Goal: Task Accomplishment & Management: Complete application form

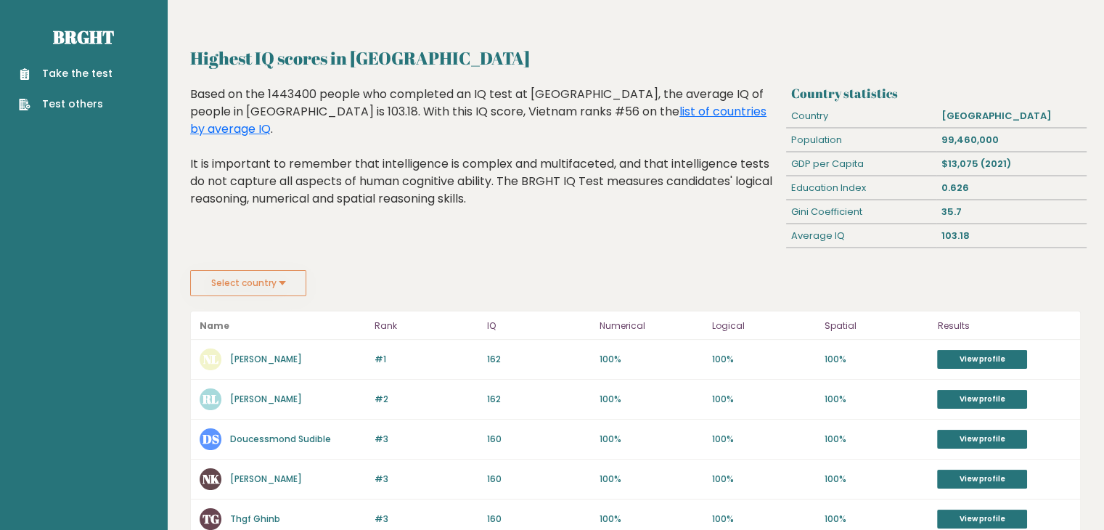
click at [81, 72] on link "Take the test" at bounding box center [66, 73] width 94 height 15
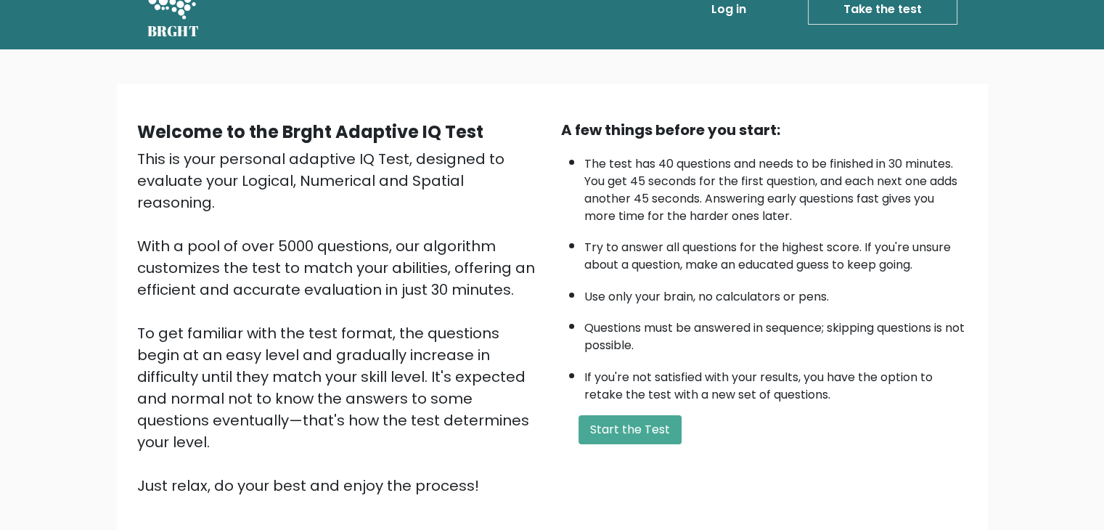
scroll to position [73, 0]
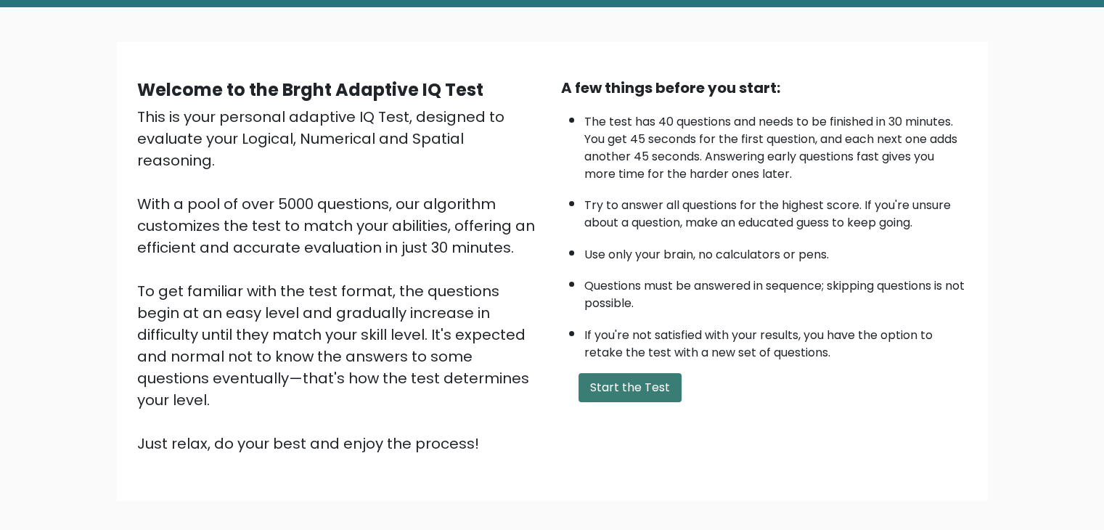
click at [630, 377] on button "Start the Test" at bounding box center [629, 387] width 103 height 29
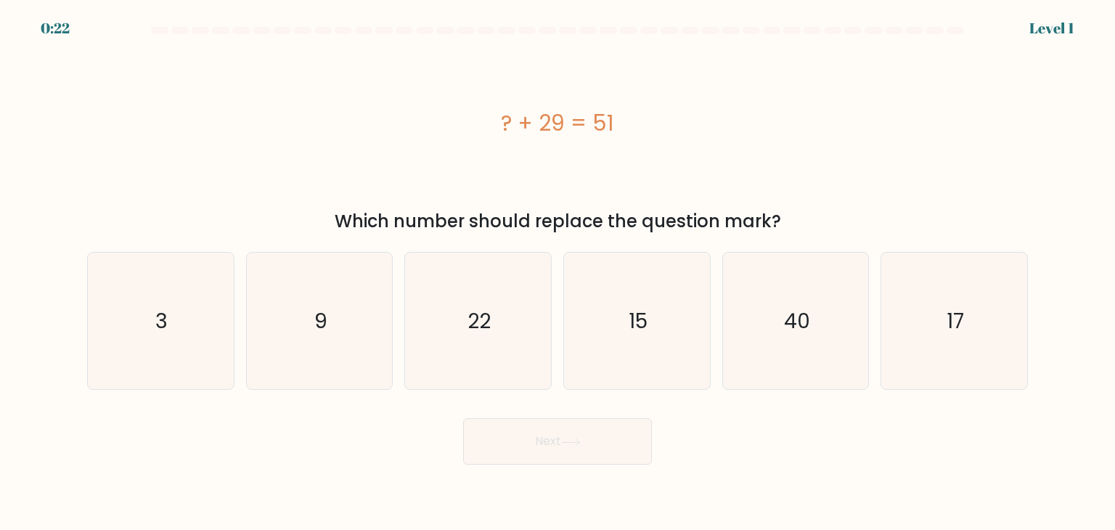
click at [535, 316] on icon "22" at bounding box center [477, 321] width 136 height 136
click at [557, 272] on input "c. 22" at bounding box center [557, 268] width 1 height 7
radio input "true"
click at [581, 451] on button "Next" at bounding box center [557, 441] width 189 height 46
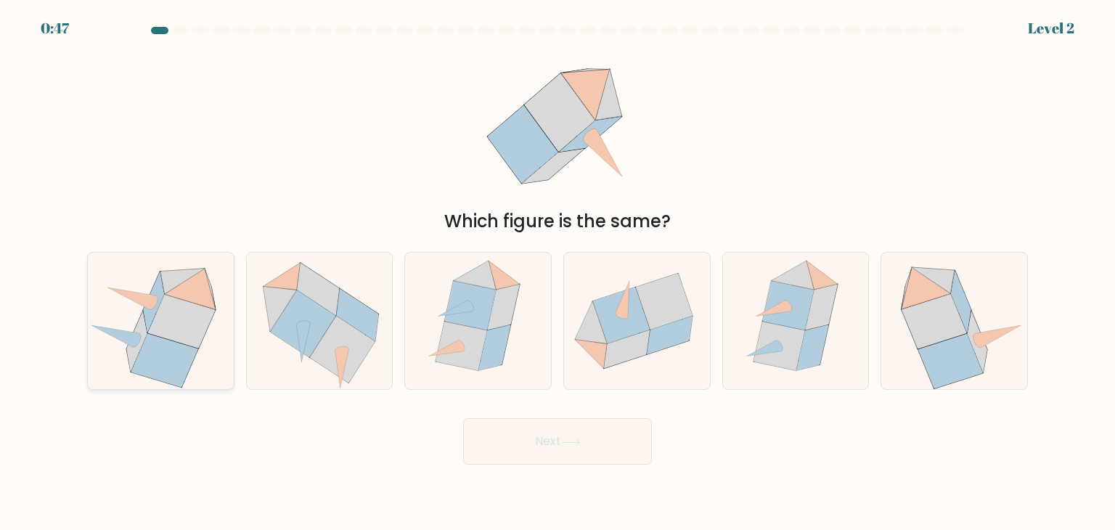
click at [171, 314] on icon at bounding box center [181, 322] width 67 height 54
click at [557, 272] on input "a." at bounding box center [557, 268] width 1 height 7
radio input "true"
drag, startPoint x: 570, startPoint y: 439, endPoint x: 335, endPoint y: 108, distance: 405.9
click at [337, 105] on form at bounding box center [557, 246] width 1115 height 438
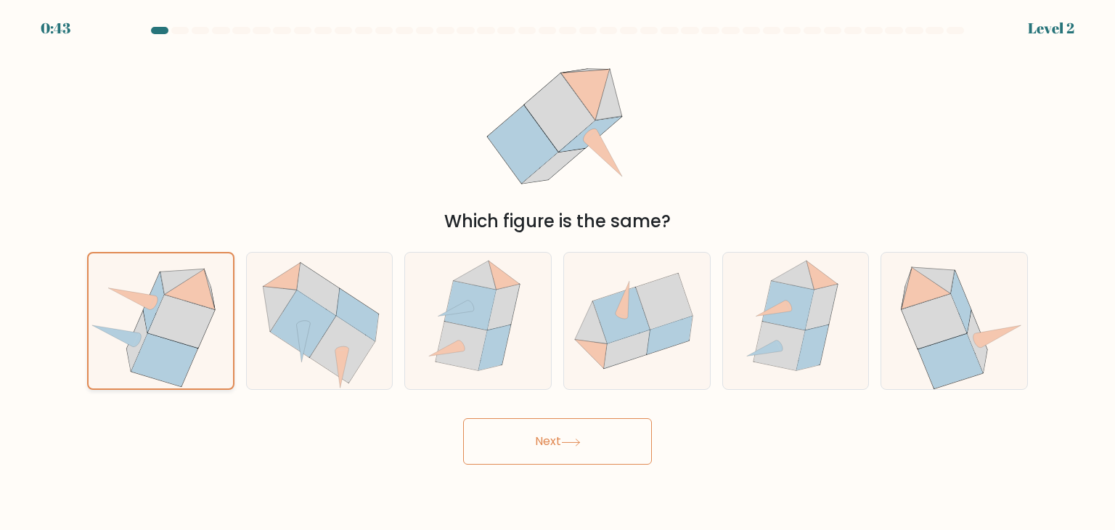
click at [206, 300] on icon at bounding box center [190, 288] width 51 height 41
click at [557, 272] on input "a." at bounding box center [557, 268] width 1 height 7
click at [569, 296] on icon at bounding box center [637, 321] width 146 height 120
click at [558, 272] on input "d." at bounding box center [557, 268] width 1 height 7
radio input "true"
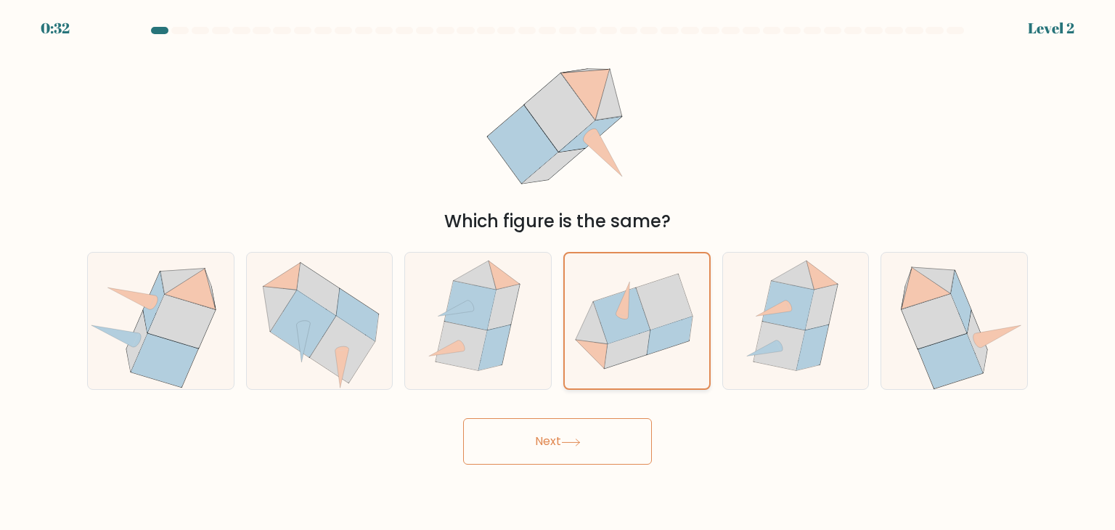
click at [655, 340] on icon at bounding box center [670, 335] width 46 height 38
click at [558, 272] on input "d." at bounding box center [557, 268] width 1 height 7
click at [908, 358] on icon at bounding box center [954, 321] width 141 height 136
click at [558, 272] on input "f." at bounding box center [557, 268] width 1 height 7
radio input "true"
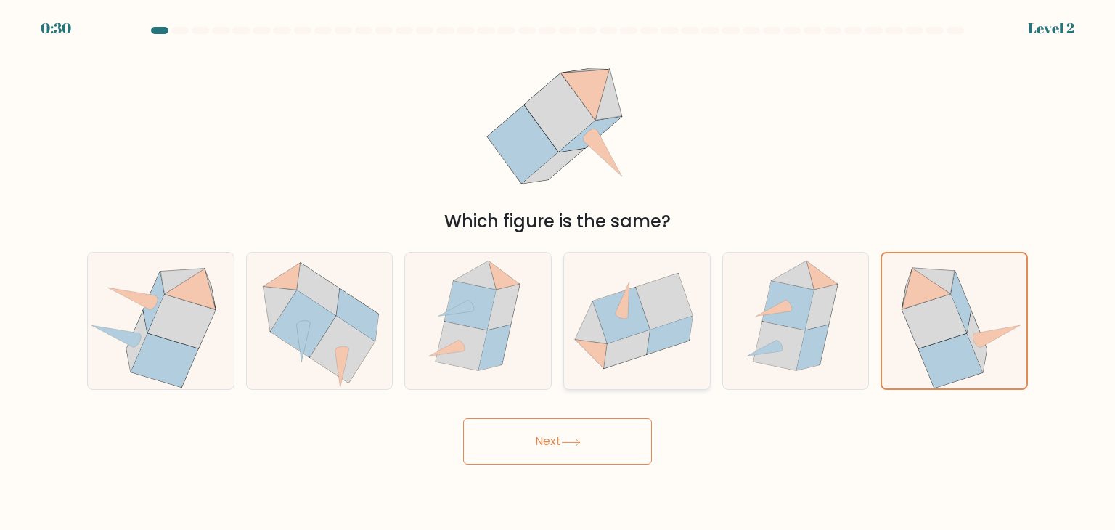
click at [658, 311] on icon at bounding box center [664, 302] width 57 height 57
click at [558, 272] on input "d." at bounding box center [557, 268] width 1 height 7
radio input "true"
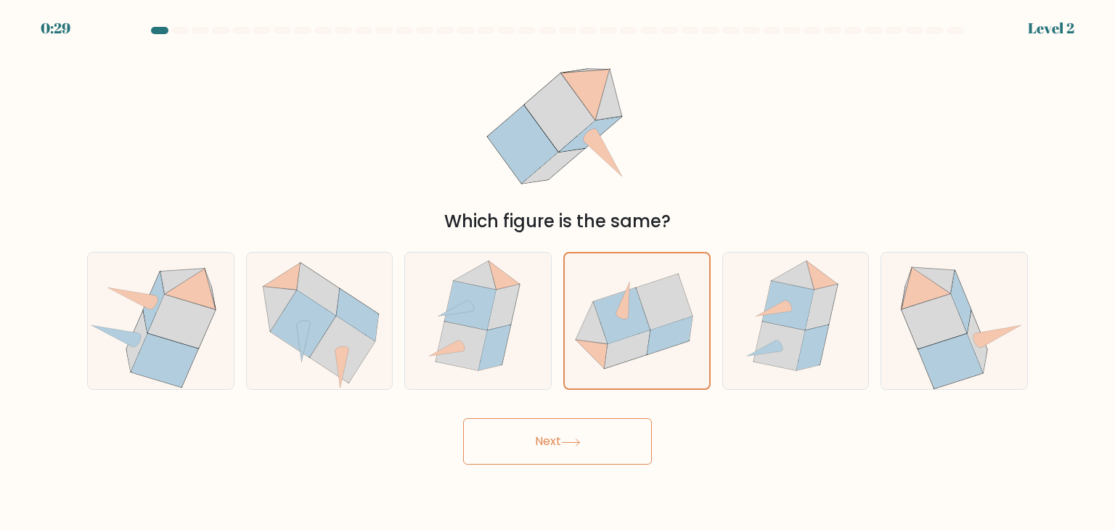
click at [612, 447] on button "Next" at bounding box center [557, 441] width 189 height 46
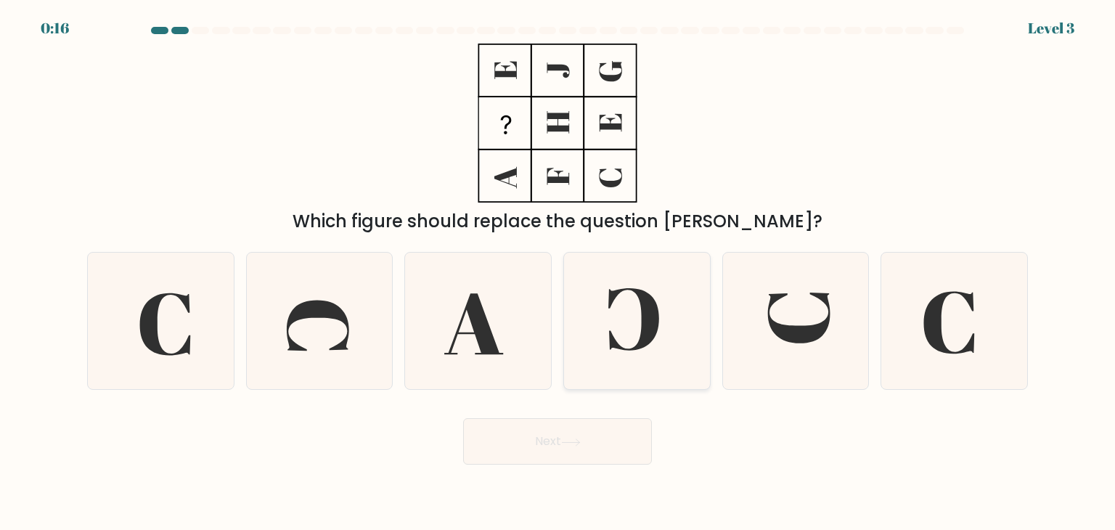
click at [662, 351] on icon at bounding box center [636, 321] width 136 height 136
click at [558, 272] on input "d." at bounding box center [557, 268] width 1 height 7
radio input "true"
click at [594, 430] on button "Next" at bounding box center [557, 441] width 189 height 46
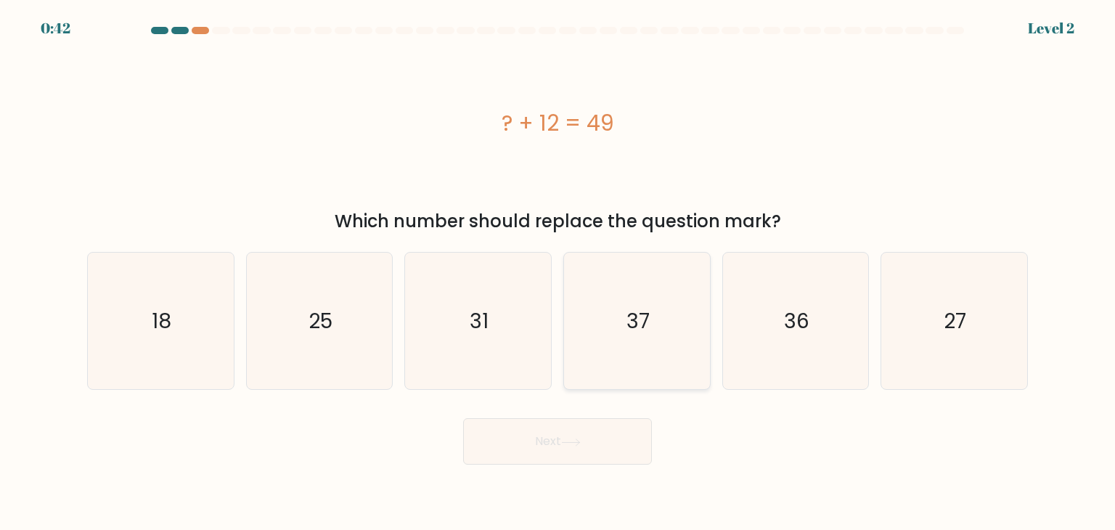
click at [635, 295] on icon "37" at bounding box center [636, 321] width 136 height 136
click at [558, 272] on input "d. 37" at bounding box center [557, 268] width 1 height 7
radio input "true"
click at [588, 440] on button "Next" at bounding box center [557, 441] width 189 height 46
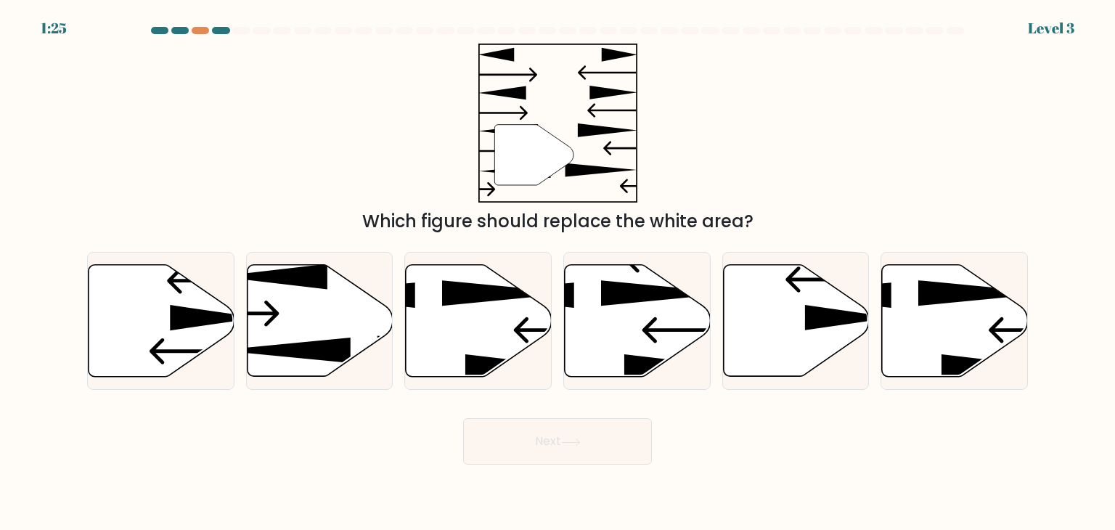
drag, startPoint x: 543, startPoint y: 165, endPoint x: 563, endPoint y: 166, distance: 20.4
click at [564, 162] on icon at bounding box center [533, 155] width 79 height 60
click at [324, 301] on icon at bounding box center [320, 321] width 146 height 112
click at [557, 272] on input "b." at bounding box center [557, 268] width 1 height 7
radio input "true"
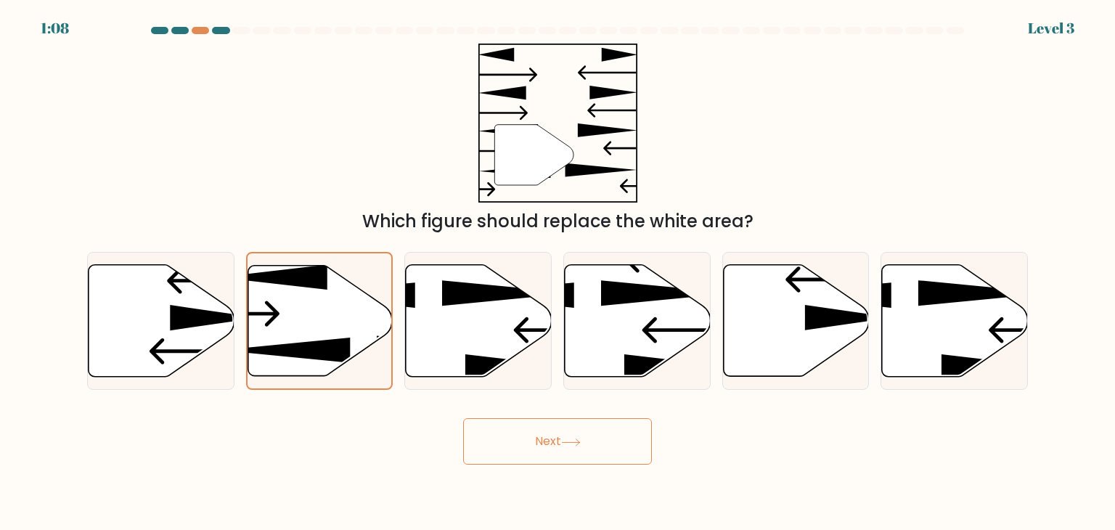
click at [583, 436] on button "Next" at bounding box center [557, 441] width 189 height 46
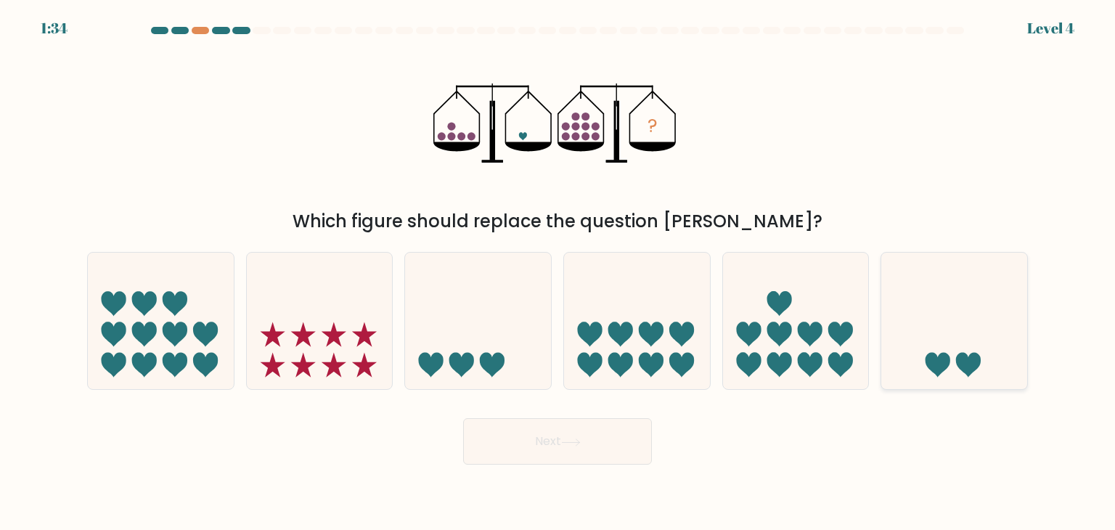
click at [961, 344] on icon at bounding box center [954, 320] width 146 height 120
click at [558, 272] on input "f." at bounding box center [557, 268] width 1 height 7
radio input "true"
click at [514, 447] on button "Next" at bounding box center [557, 441] width 189 height 46
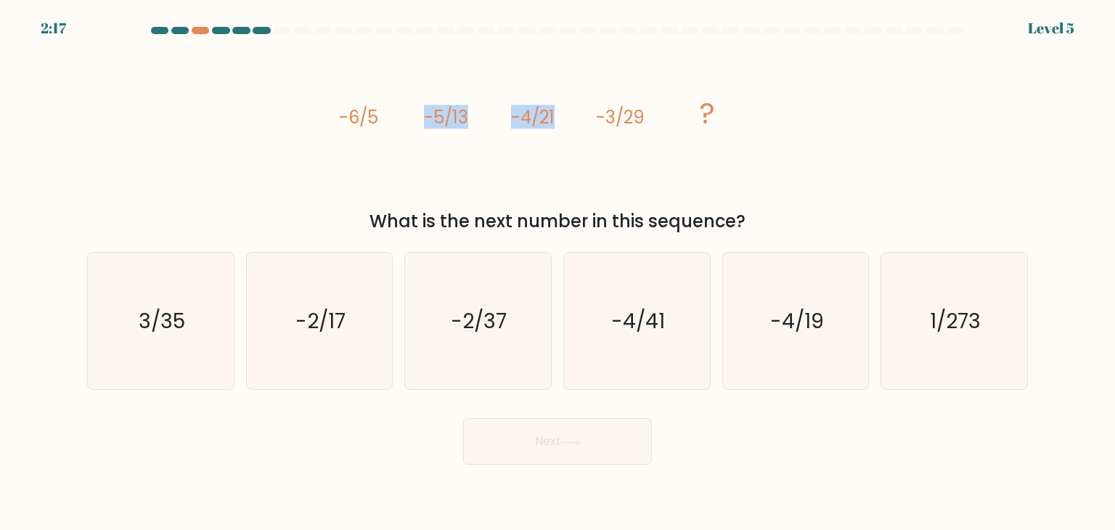
drag, startPoint x: 400, startPoint y: 141, endPoint x: 554, endPoint y: 140, distance: 154.6
click at [554, 140] on icon "image/svg+xml -6/5 -5/13 -4/21 -3/29 ?" at bounding box center [557, 123] width 435 height 159
click at [555, 140] on icon "image/svg+xml -6/5 -5/13 -4/21 -3/29 ?" at bounding box center [557, 123] width 435 height 159
drag, startPoint x: 342, startPoint y: 126, endPoint x: 432, endPoint y: 126, distance: 90.0
click at [432, 126] on g "-6/5 -5/13 -4/21 -3/29 ?" at bounding box center [527, 113] width 376 height 41
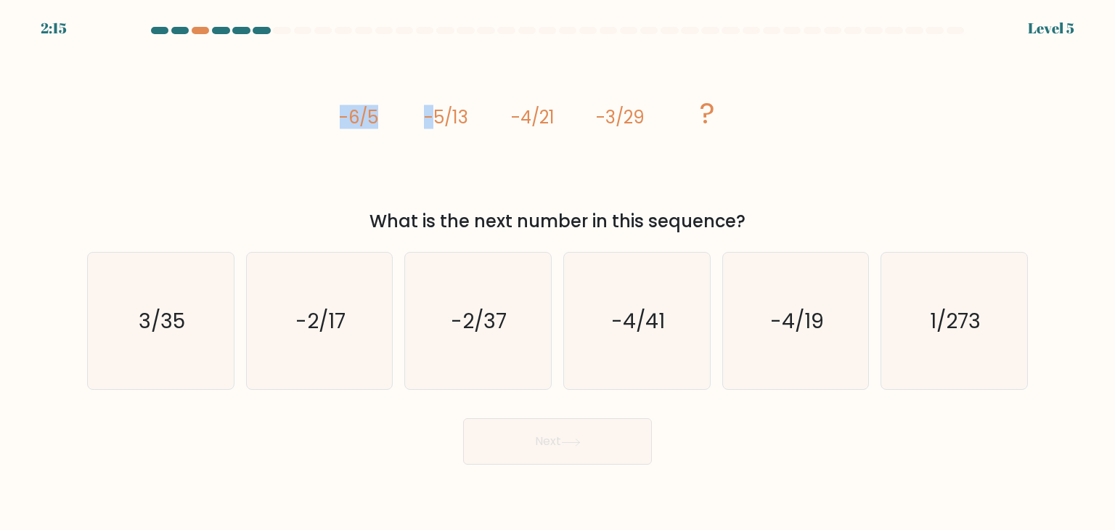
click at [432, 126] on tspan "-5/13" at bounding box center [446, 117] width 44 height 24
drag, startPoint x: 424, startPoint y: 128, endPoint x: 597, endPoint y: 128, distance: 173.4
click at [597, 128] on g "-6/5 -5/13 -4/21 -3/29 ?" at bounding box center [527, 113] width 376 height 41
click at [597, 128] on tspan "-3/29" at bounding box center [620, 117] width 49 height 24
drag, startPoint x: 506, startPoint y: 118, endPoint x: 284, endPoint y: 117, distance: 222.8
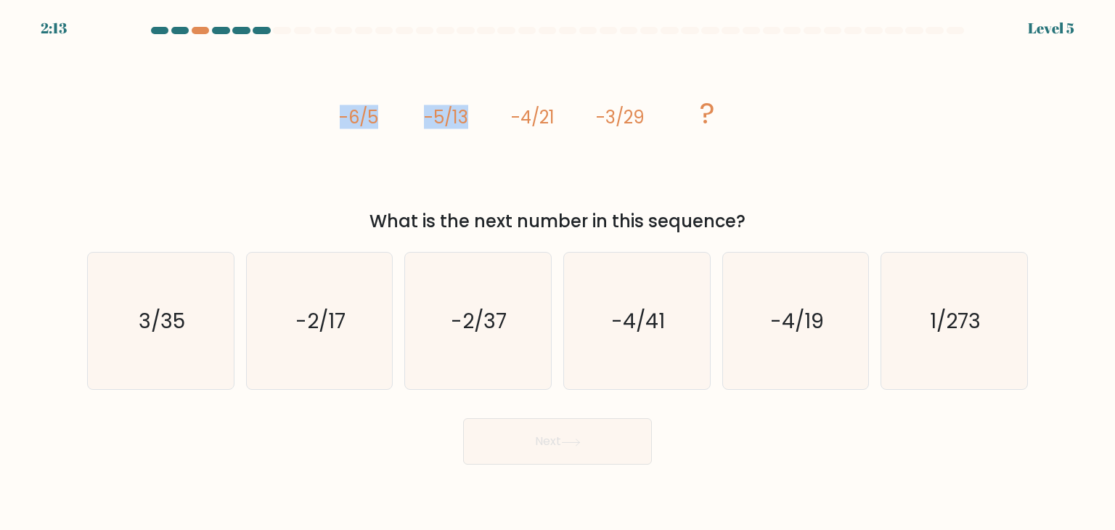
click at [284, 117] on div "image/svg+xml -6/5 -5/13 -4/21 -3/29 ? What is the next number in this sequence?" at bounding box center [557, 139] width 958 height 191
drag, startPoint x: 283, startPoint y: 117, endPoint x: 523, endPoint y: 121, distance: 240.2
click at [523, 121] on div "image/svg+xml -6/5 -5/13 -4/21 -3/29 ? What is the next number in this sequence?" at bounding box center [557, 139] width 958 height 191
click at [523, 121] on tspan "-4/21" at bounding box center [533, 117] width 44 height 24
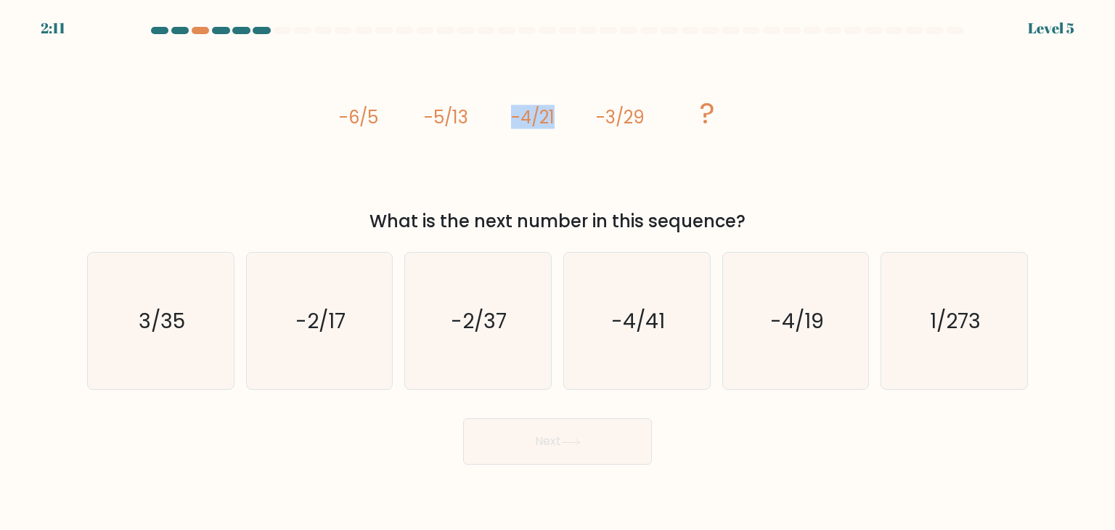
drag, startPoint x: 647, startPoint y: 131, endPoint x: 476, endPoint y: 128, distance: 171.3
click at [476, 128] on icon "image/svg+xml -6/5 -5/13 -4/21 -3/29 ?" at bounding box center [557, 123] width 435 height 159
drag, startPoint x: 394, startPoint y: 120, endPoint x: 505, endPoint y: 118, distance: 111.1
click at [505, 118] on icon "image/svg+xml -6/5 -5/13 -4/21 -3/29 ?" at bounding box center [557, 123] width 435 height 159
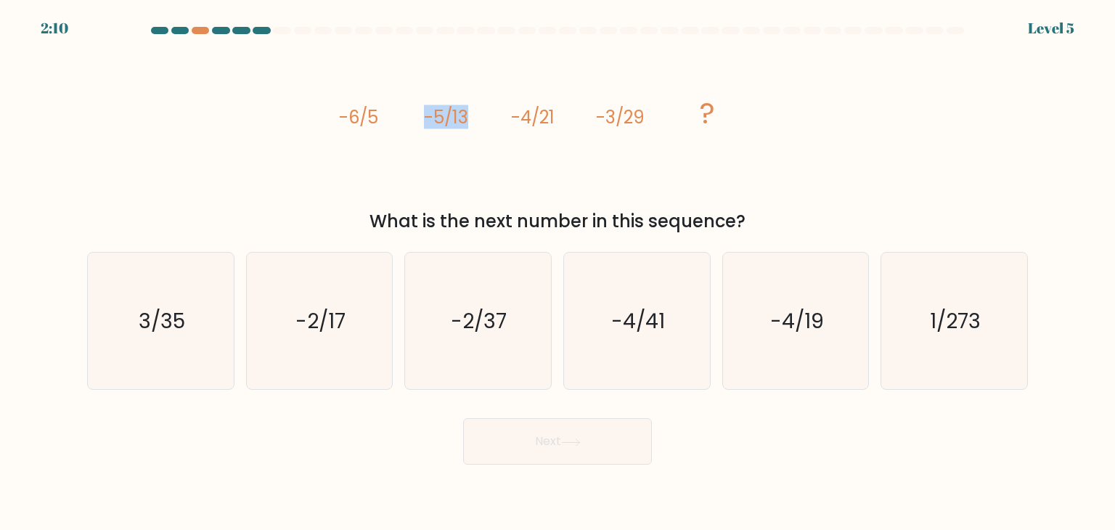
click at [505, 118] on icon "image/svg+xml -6/5 -5/13 -4/21 -3/29 ?" at bounding box center [557, 123] width 435 height 159
drag, startPoint x: 513, startPoint y: 115, endPoint x: 630, endPoint y: 121, distance: 117.0
click at [630, 121] on g "-6/5 -5/13 -4/21 -3/29 ?" at bounding box center [527, 113] width 376 height 41
click at [630, 121] on tspan "-3/29" at bounding box center [620, 117] width 49 height 24
drag, startPoint x: 628, startPoint y: 123, endPoint x: 399, endPoint y: 124, distance: 229.3
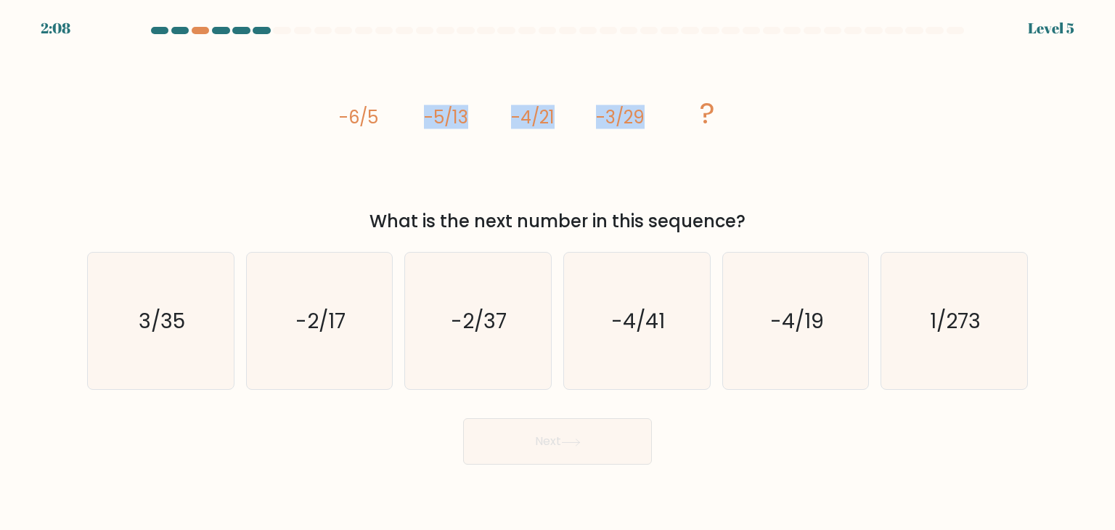
click at [399, 124] on icon "image/svg+xml -6/5 -5/13 -4/21 -3/29 ?" at bounding box center [557, 123] width 435 height 159
drag, startPoint x: 348, startPoint y: 121, endPoint x: 636, endPoint y: 120, distance: 288.1
click at [636, 120] on g "-6/5 -5/13 -4/21 -3/29 ?" at bounding box center [527, 113] width 376 height 41
click at [636, 121] on tspan "-3/29" at bounding box center [620, 117] width 49 height 24
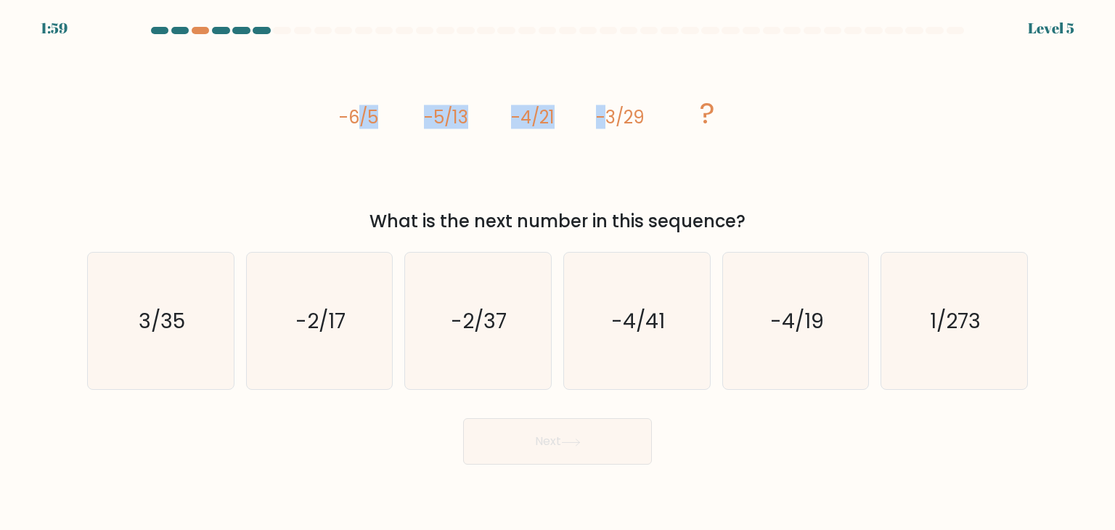
drag, startPoint x: 358, startPoint y: 117, endPoint x: 603, endPoint y: 115, distance: 244.5
click at [603, 115] on g "-6/5 -5/13 -4/21 -3/29 ?" at bounding box center [527, 113] width 376 height 41
click at [603, 115] on tspan "-3/29" at bounding box center [620, 117] width 49 height 24
drag, startPoint x: 604, startPoint y: 118, endPoint x: 615, endPoint y: 118, distance: 11.6
click at [615, 118] on icon "image/svg+xml -6/5 -5/13 -4/21 -3/29 ?" at bounding box center [557, 123] width 435 height 159
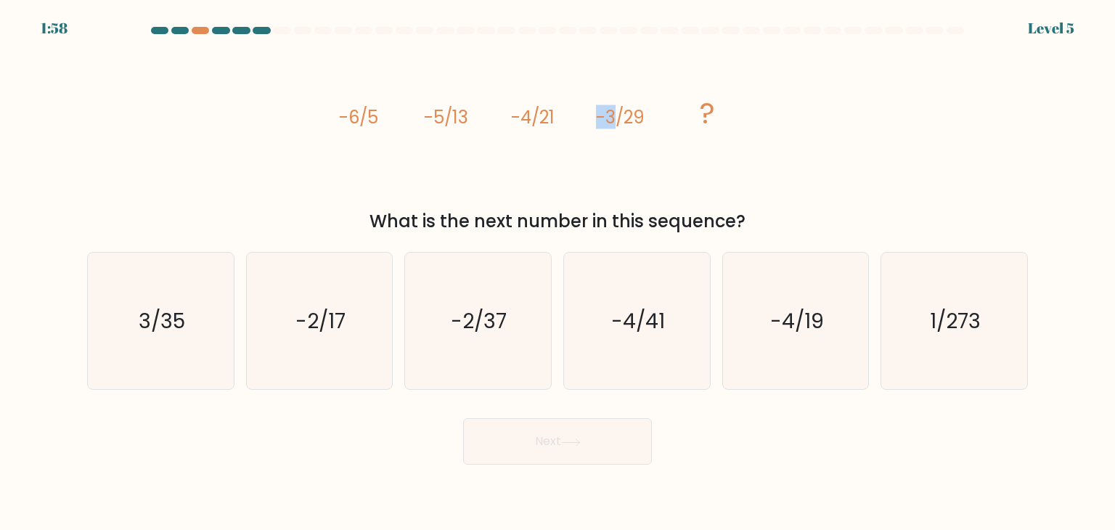
click at [615, 118] on tspan "-3/29" at bounding box center [620, 117] width 49 height 24
click at [466, 118] on tspan "-5/13" at bounding box center [446, 117] width 44 height 24
drag, startPoint x: 604, startPoint y: 121, endPoint x: 613, endPoint y: 121, distance: 9.4
click at [613, 121] on tspan "-3/29" at bounding box center [620, 117] width 49 height 24
click at [612, 123] on tspan "-3/29" at bounding box center [620, 117] width 49 height 24
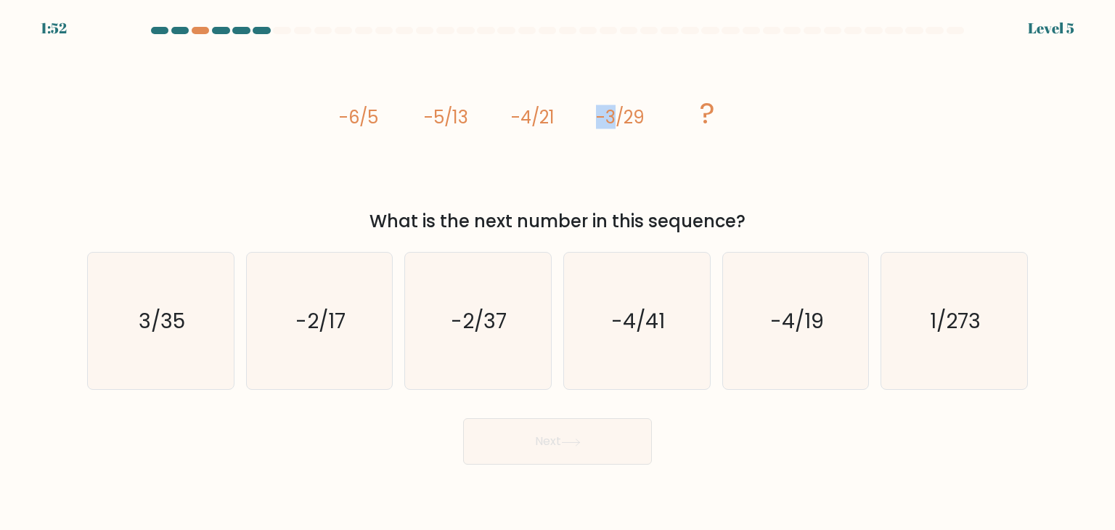
click at [583, 166] on icon "image/svg+xml -6/5 -5/13 -4/21 -3/29 ?" at bounding box center [557, 123] width 435 height 159
click at [559, 104] on icon "image/svg+xml -6/5 -5/13 -4/21 -3/29 ?" at bounding box center [557, 123] width 435 height 159
drag, startPoint x: 372, startPoint y: 117, endPoint x: 406, endPoint y: 115, distance: 34.9
click at [406, 115] on icon "image/svg+xml -6/5 -5/13 -4/21 -3/29 ?" at bounding box center [557, 123] width 435 height 159
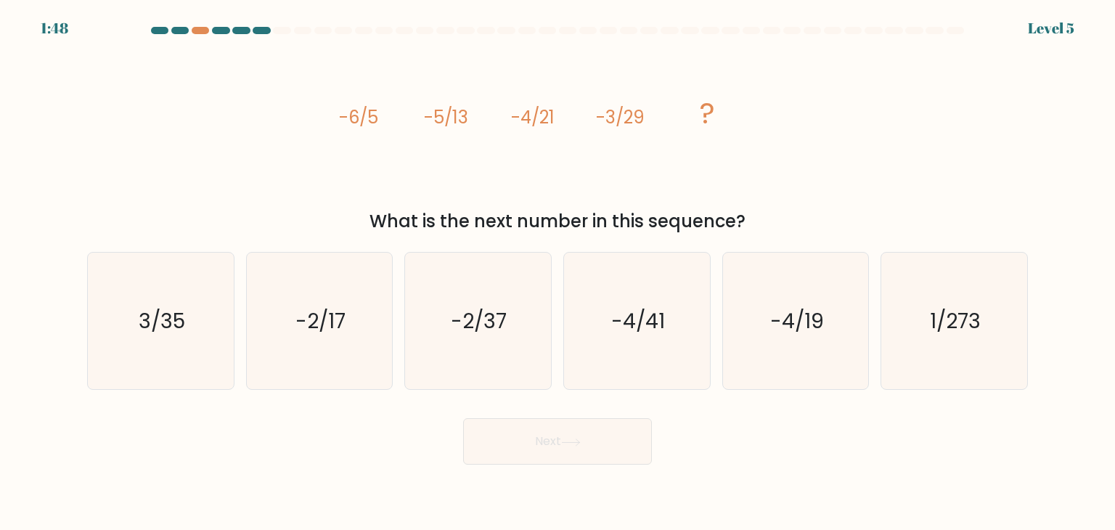
click at [444, 116] on tspan "-5/13" at bounding box center [446, 117] width 44 height 24
drag, startPoint x: 506, startPoint y: 117, endPoint x: 520, endPoint y: 117, distance: 13.8
click at [520, 117] on icon "image/svg+xml -6/5 -5/13 -4/21 -3/29 ?" at bounding box center [557, 123] width 435 height 159
click at [520, 117] on tspan "-4/21" at bounding box center [533, 117] width 44 height 24
drag, startPoint x: 580, startPoint y: 120, endPoint x: 615, endPoint y: 120, distance: 34.8
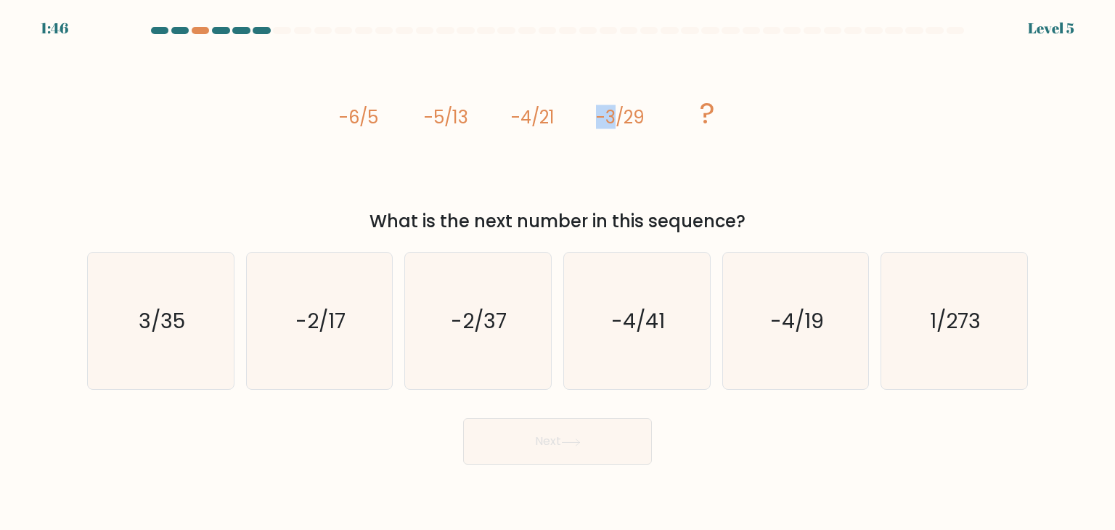
click at [615, 120] on icon "image/svg+xml -6/5 -5/13 -4/21 -3/29 ?" at bounding box center [557, 123] width 435 height 159
click at [615, 120] on tspan "-3/29" at bounding box center [620, 117] width 49 height 24
drag, startPoint x: 499, startPoint y: 128, endPoint x: 612, endPoint y: 128, distance: 112.5
click at [612, 128] on icon "image/svg+xml -6/5 -5/13 -4/21 -3/29 ?" at bounding box center [557, 123] width 435 height 159
click at [612, 128] on tspan "-3/29" at bounding box center [620, 117] width 49 height 24
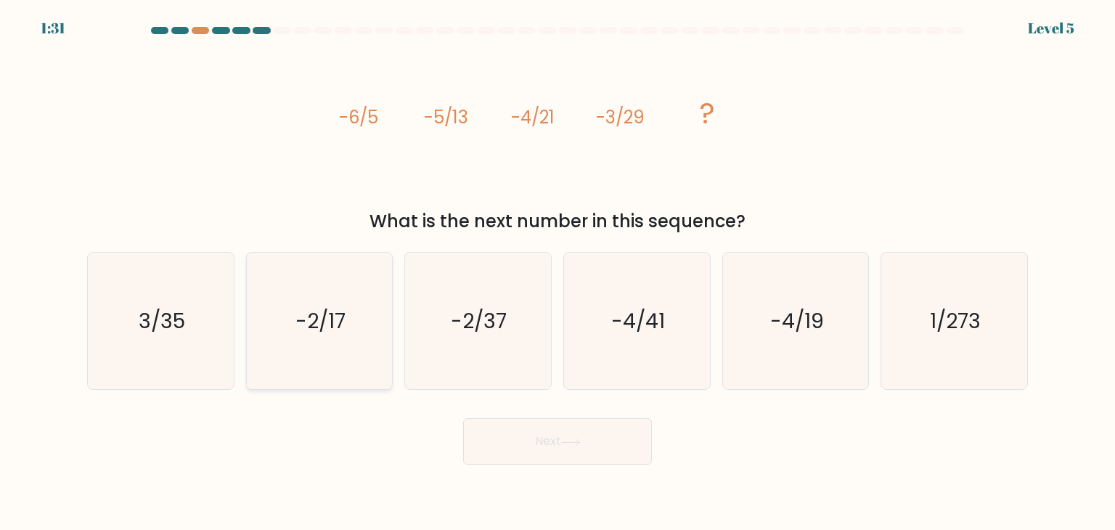
drag, startPoint x: 351, startPoint y: 334, endPoint x: 360, endPoint y: 337, distance: 9.4
click at [353, 334] on icon "-2/17" at bounding box center [319, 321] width 136 height 136
click at [557, 272] on input "b. -2/17" at bounding box center [557, 268] width 1 height 7
radio input "true"
click at [569, 432] on button "Next" at bounding box center [557, 441] width 189 height 46
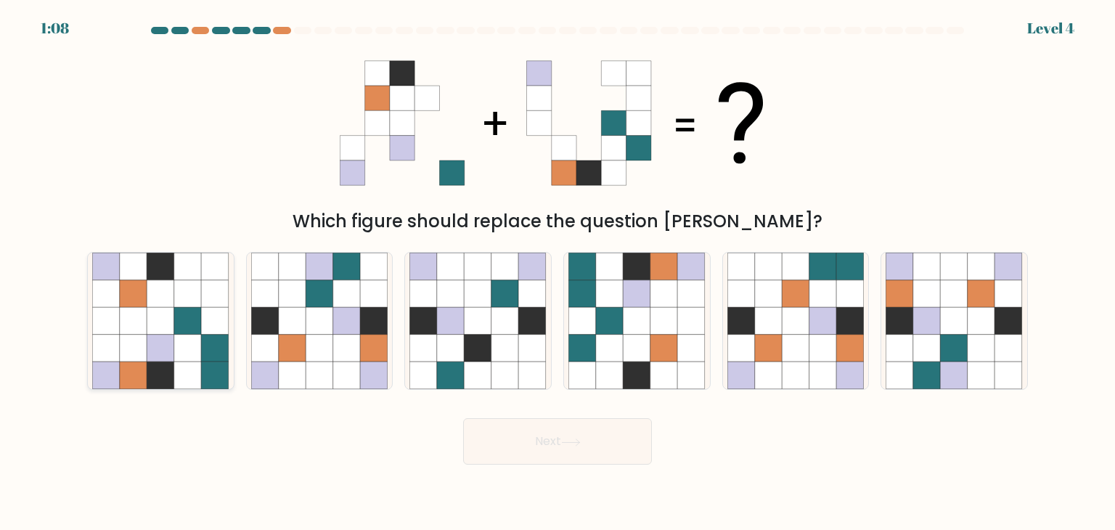
click at [131, 327] on icon at bounding box center [134, 321] width 28 height 28
click at [557, 272] on input "a." at bounding box center [557, 268] width 1 height 7
radio input "true"
click at [605, 437] on button "Next" at bounding box center [557, 441] width 189 height 46
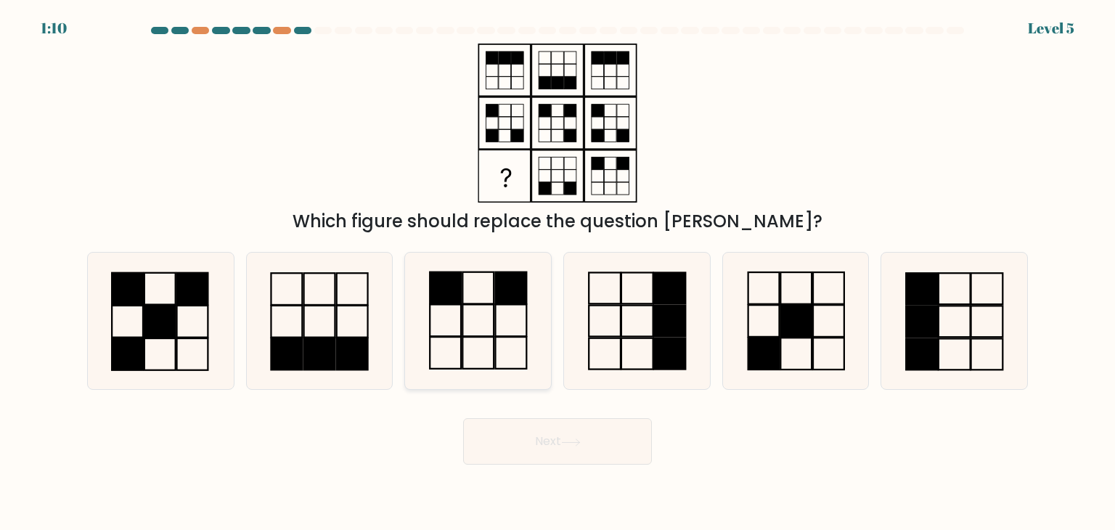
click at [485, 340] on icon at bounding box center [477, 321] width 136 height 136
click at [557, 272] on input "c." at bounding box center [557, 268] width 1 height 7
radio input "true"
click at [605, 445] on button "Next" at bounding box center [557, 441] width 189 height 46
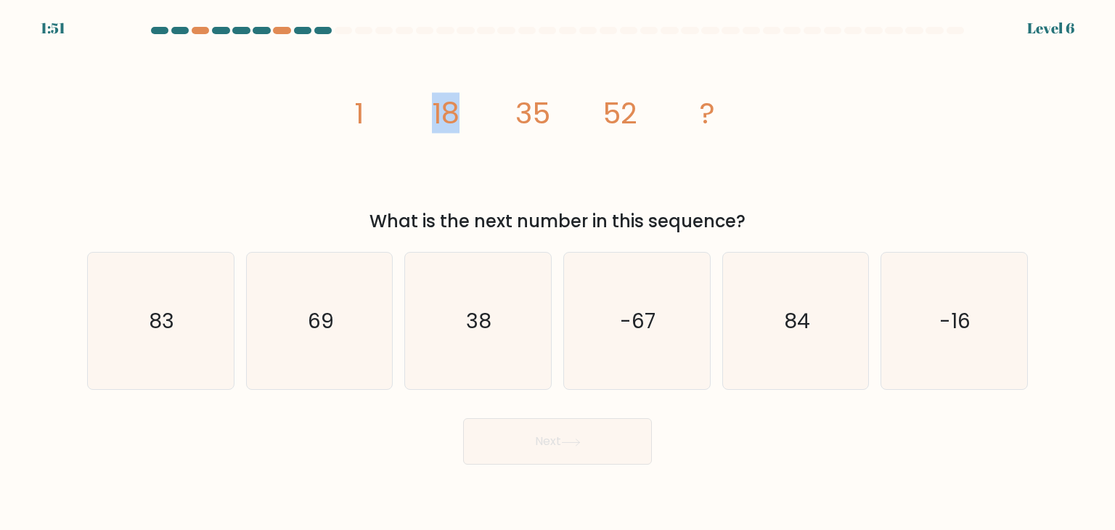
drag, startPoint x: 459, startPoint y: 112, endPoint x: 387, endPoint y: 114, distance: 72.6
click at [387, 114] on icon "image/svg+xml 1 18 35 52 ?" at bounding box center [557, 123] width 435 height 159
drag, startPoint x: 363, startPoint y: 112, endPoint x: 478, endPoint y: 115, distance: 115.4
click at [478, 115] on icon "image/svg+xml 1 18 35 52 ?" at bounding box center [557, 123] width 435 height 159
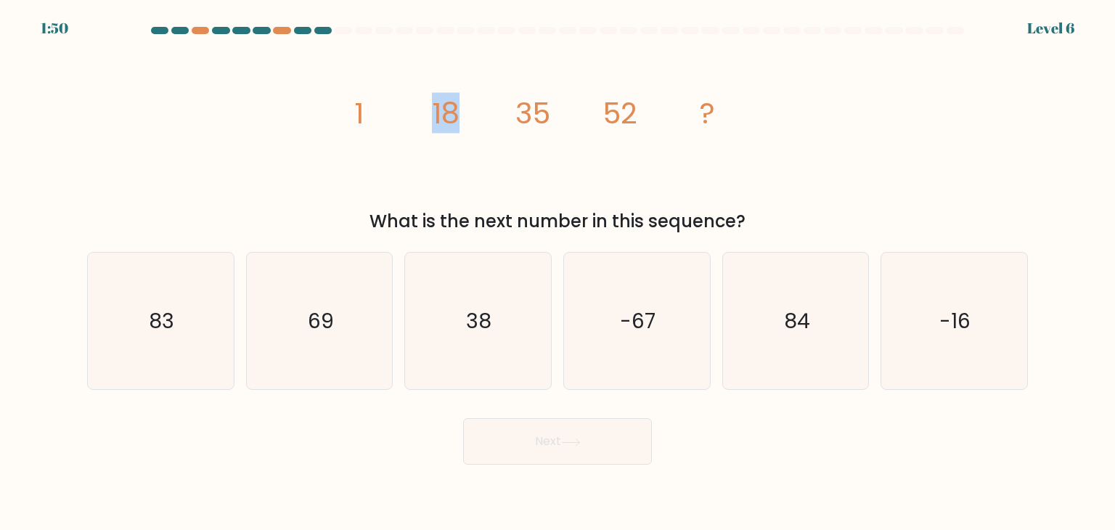
click at [478, 115] on icon "image/svg+xml 1 18 35 52 ?" at bounding box center [557, 123] width 435 height 159
drag, startPoint x: 616, startPoint y: 115, endPoint x: 658, endPoint y: 113, distance: 42.1
click at [658, 113] on icon "image/svg+xml 1 18 35 52 ?" at bounding box center [557, 123] width 435 height 159
drag, startPoint x: 657, startPoint y: 113, endPoint x: 607, endPoint y: 112, distance: 50.8
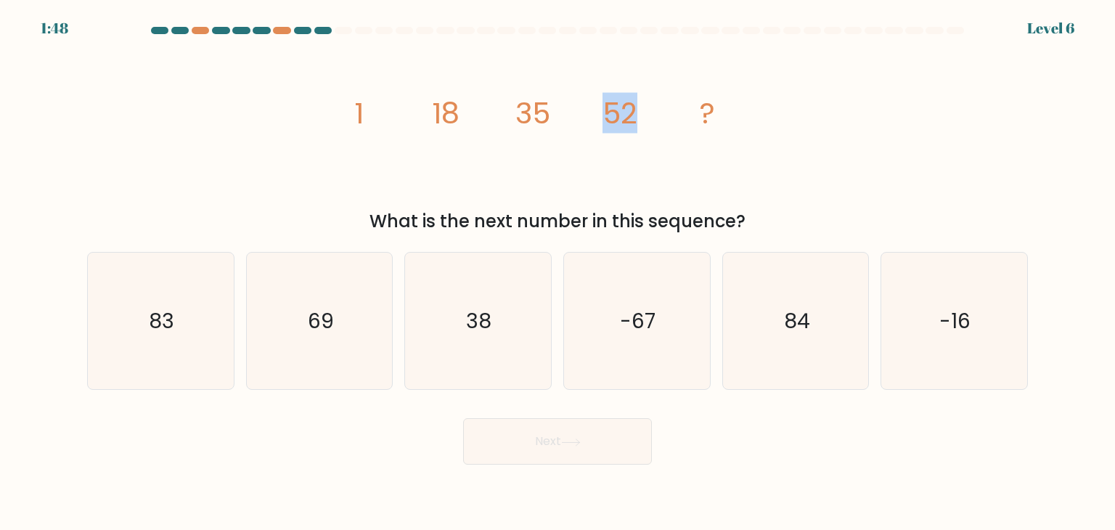
click at [607, 112] on icon "image/svg+xml 1 18 35 52 ?" at bounding box center [557, 123] width 435 height 159
click at [607, 112] on tspan "52" at bounding box center [619, 113] width 35 height 41
click at [211, 30] on at bounding box center [557, 30] width 816 height 7
click at [207, 30] on div at bounding box center [200, 30] width 17 height 7
click at [324, 32] on div at bounding box center [322, 30] width 17 height 7
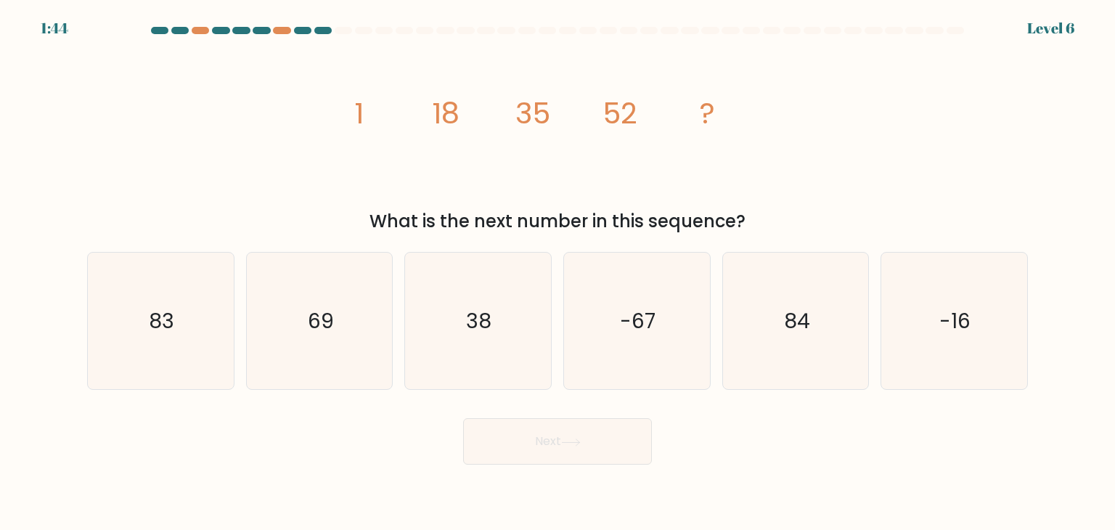
drag, startPoint x: 592, startPoint y: 217, endPoint x: 674, endPoint y: 220, distance: 82.0
click at [674, 220] on div "What is the next number in this sequence?" at bounding box center [557, 221] width 923 height 26
click at [676, 221] on div "What is the next number in this sequence?" at bounding box center [557, 221] width 923 height 26
drag, startPoint x: 392, startPoint y: 110, endPoint x: 486, endPoint y: 108, distance: 94.4
click at [486, 108] on icon "image/svg+xml 1 18 35 52 ?" at bounding box center [557, 123] width 435 height 159
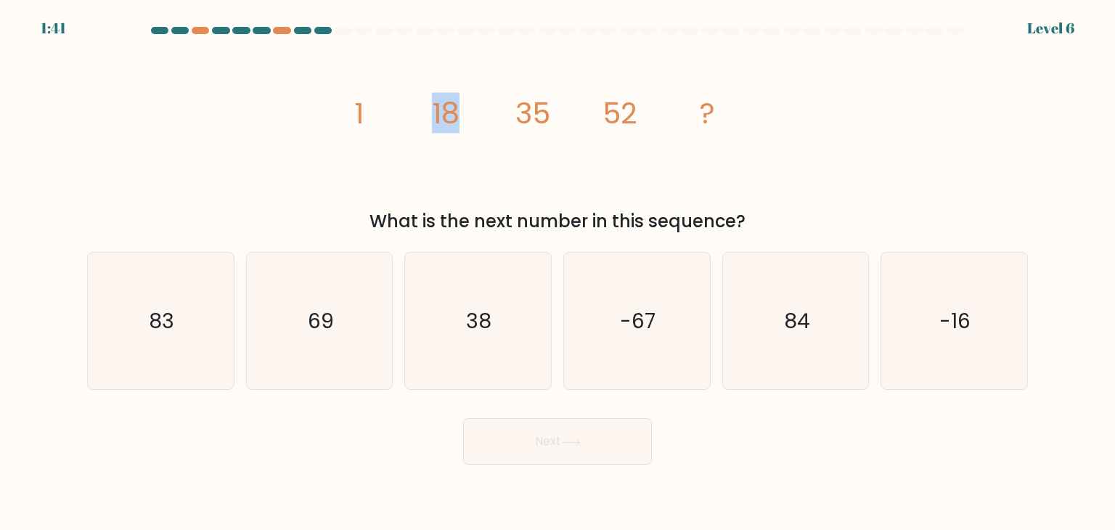
click at [487, 108] on icon "image/svg+xml 1 18 35 52 ?" at bounding box center [557, 123] width 435 height 159
drag, startPoint x: 584, startPoint y: 112, endPoint x: 675, endPoint y: 114, distance: 90.7
click at [674, 114] on icon "image/svg+xml 1 18 35 52 ?" at bounding box center [557, 123] width 435 height 159
click at [675, 114] on icon "image/svg+xml 1 18 35 52 ?" at bounding box center [557, 123] width 435 height 159
click at [379, 346] on icon "69" at bounding box center [319, 321] width 136 height 136
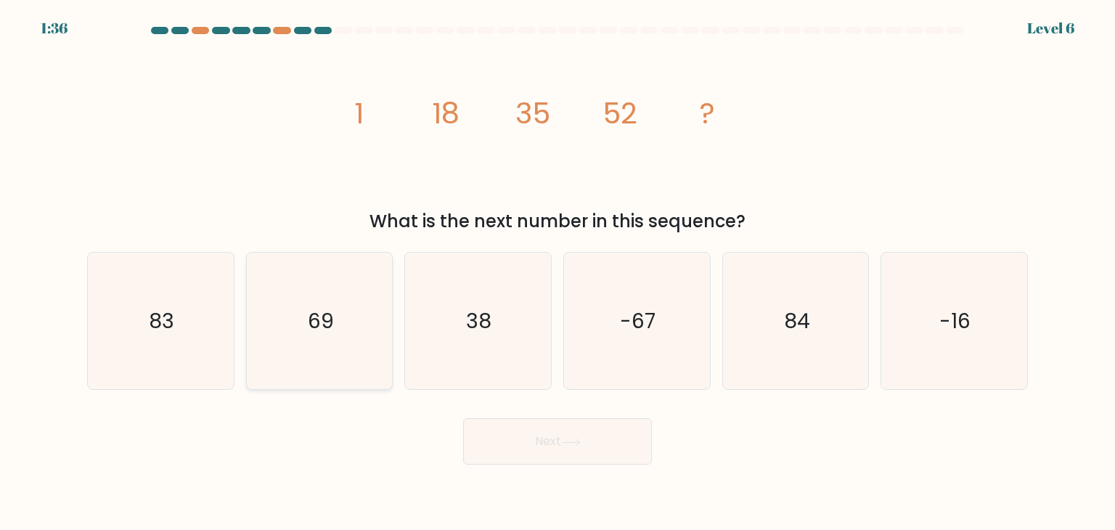
click at [557, 272] on input "b. 69" at bounding box center [557, 268] width 1 height 7
radio input "true"
click at [583, 449] on button "Next" at bounding box center [557, 441] width 189 height 46
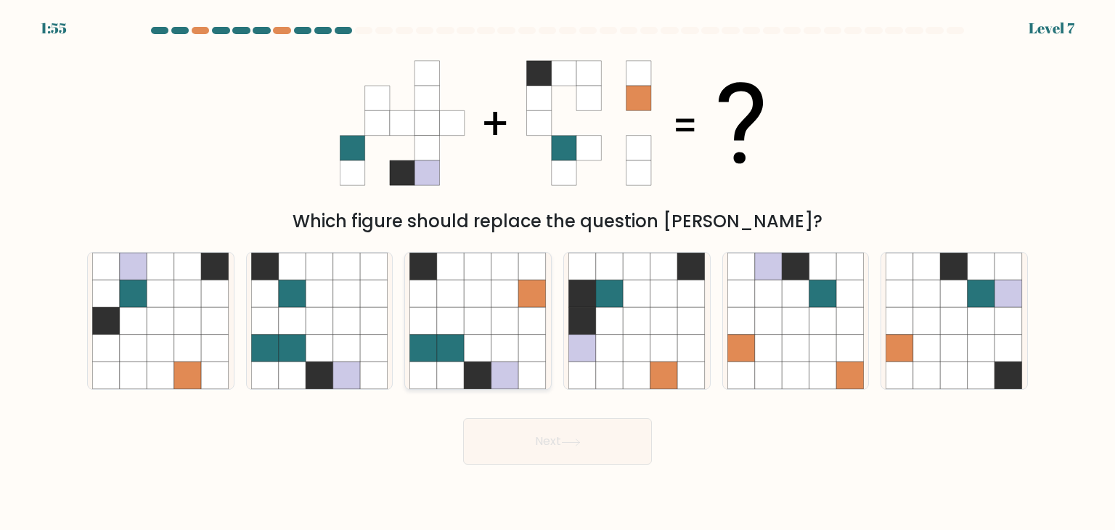
click at [448, 330] on icon at bounding box center [451, 321] width 28 height 28
click at [557, 272] on input "c." at bounding box center [557, 268] width 1 height 7
radio input "true"
click at [553, 442] on button "Next" at bounding box center [557, 441] width 189 height 46
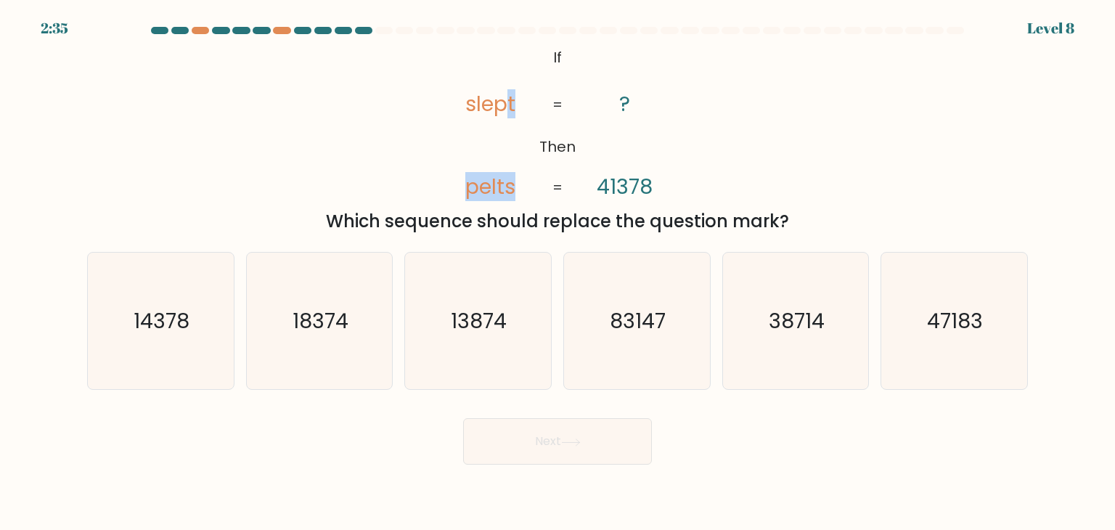
drag, startPoint x: 502, startPoint y: 109, endPoint x: 609, endPoint y: 112, distance: 106.7
click at [609, 112] on icon "@import url('https://fonts.googleapis.com/css?family=Abril+Fatface:400,100,100i…" at bounding box center [557, 123] width 258 height 159
drag, startPoint x: 508, startPoint y: 111, endPoint x: 571, endPoint y: 107, distance: 63.3
click at [571, 107] on icon "@import url('https://fonts.googleapis.com/css?family=Abril+Fatface:400,100,100i…" at bounding box center [557, 123] width 258 height 159
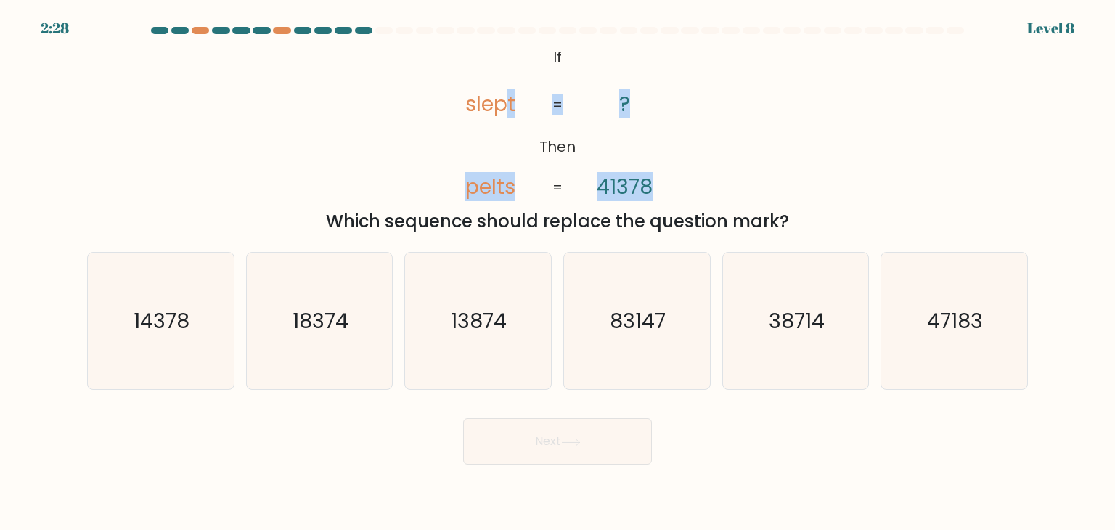
click at [571, 107] on icon "@import url('https://fonts.googleapis.com/css?family=Abril+Fatface:400,100,100i…" at bounding box center [557, 123] width 258 height 159
drag, startPoint x: 517, startPoint y: 184, endPoint x: 497, endPoint y: 184, distance: 19.6
click at [497, 184] on icon "@import url('https://fonts.googleapis.com/css?family=Abril+Fatface:400,100,100i…" at bounding box center [557, 123] width 258 height 159
click at [497, 184] on tspan "pelts" at bounding box center [490, 186] width 50 height 29
drag, startPoint x: 675, startPoint y: 189, endPoint x: 600, endPoint y: 186, distance: 74.8
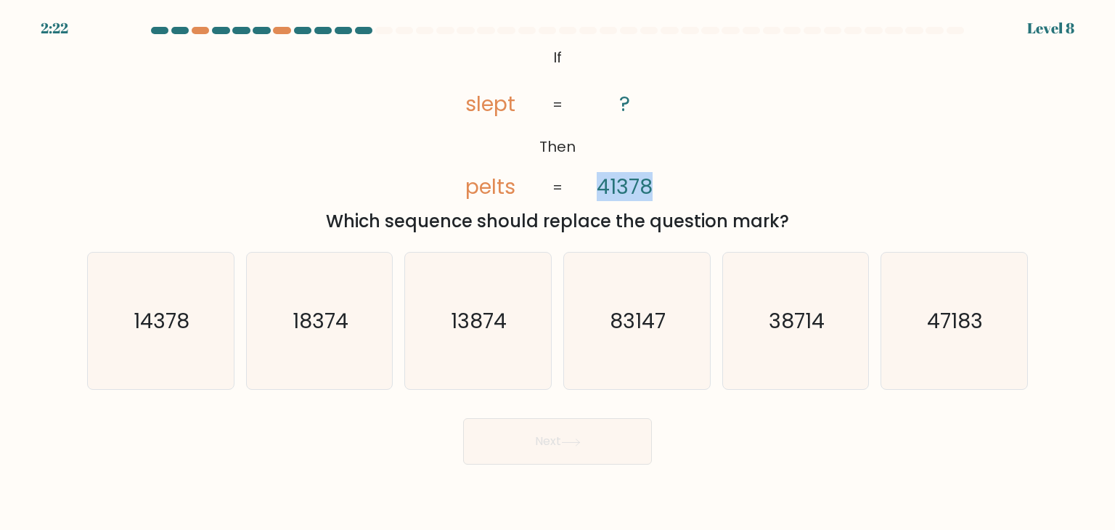
click at [600, 186] on icon "@import url('https://fonts.googleapis.com/css?family=Abril+Fatface:400,100,100i…" at bounding box center [557, 123] width 258 height 159
copy tspan "41378"
click at [654, 325] on text "83147" at bounding box center [638, 320] width 56 height 29
click at [558, 272] on input "d. 83147" at bounding box center [557, 268] width 1 height 7
radio input "true"
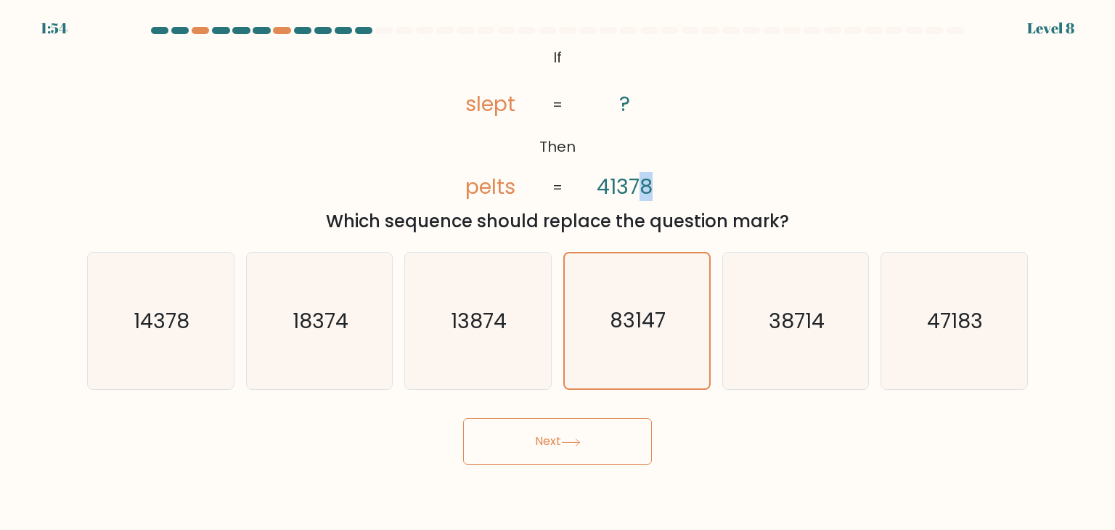
drag, startPoint x: 653, startPoint y: 184, endPoint x: 642, endPoint y: 185, distance: 10.9
click at [642, 185] on icon "@import url('https://fonts.googleapis.com/css?family=Abril+Fatface:400,100,100i…" at bounding box center [557, 123] width 258 height 159
click at [642, 185] on tspan "41378" at bounding box center [624, 186] width 56 height 29
click at [591, 181] on icon "@import url('https://fonts.googleapis.com/css?family=Abril+Fatface:400,100,100i…" at bounding box center [557, 123] width 258 height 159
click at [472, 110] on tspan "slept" at bounding box center [490, 103] width 50 height 29
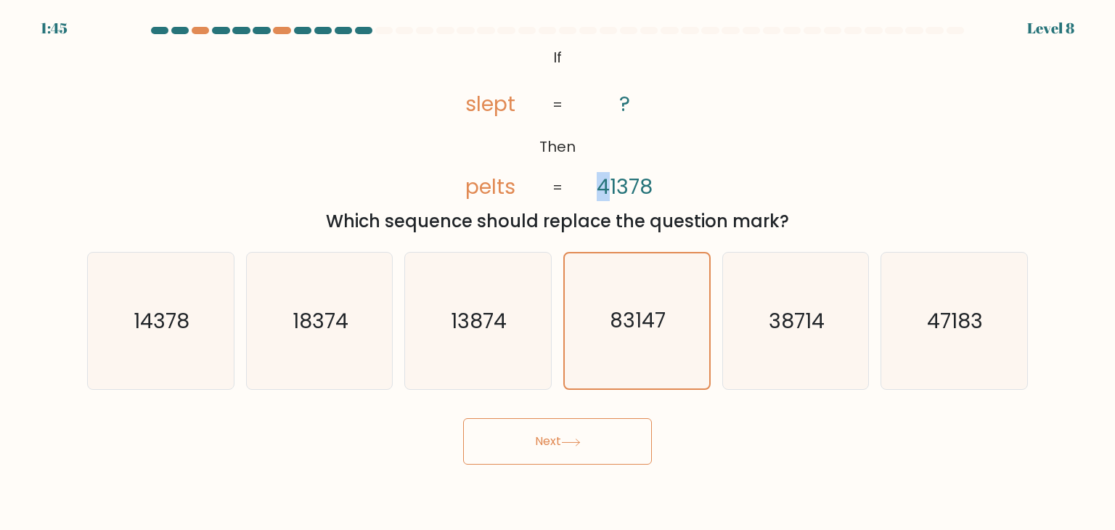
click at [604, 181] on tspan "41378" at bounding box center [624, 186] width 56 height 29
drag, startPoint x: 480, startPoint y: 175, endPoint x: 489, endPoint y: 178, distance: 9.2
click at [480, 176] on tspan "pelts" at bounding box center [490, 186] width 50 height 29
drag, startPoint x: 522, startPoint y: 184, endPoint x: 505, endPoint y: 184, distance: 17.4
click at [505, 184] on icon "@import url('https://fonts.googleapis.com/css?family=Abril+Fatface:400,100,100i…" at bounding box center [557, 123] width 258 height 159
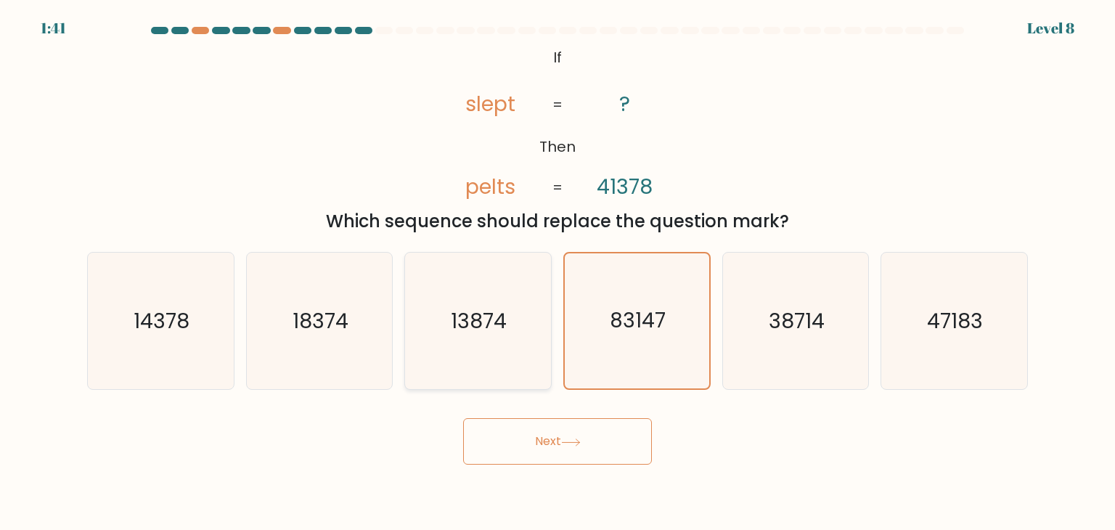
click at [502, 303] on icon "13874" at bounding box center [477, 321] width 136 height 136
click at [557, 272] on input "c. 13874" at bounding box center [557, 268] width 1 height 7
radio input "true"
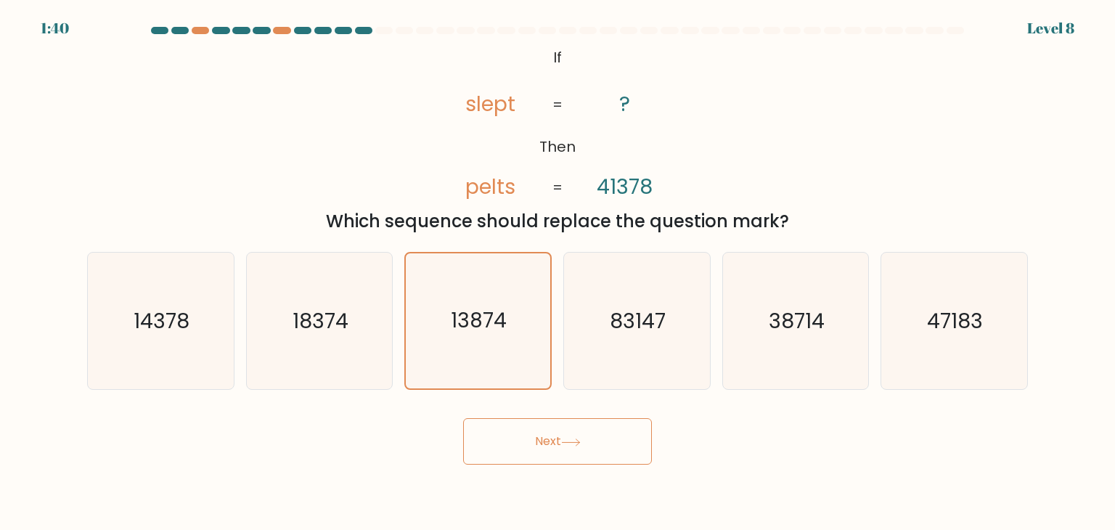
click at [468, 105] on tspan "slept" at bounding box center [490, 103] width 50 height 29
drag, startPoint x: 607, startPoint y: 183, endPoint x: 599, endPoint y: 183, distance: 8.7
click at [599, 183] on tspan "41378" at bounding box center [624, 186] width 56 height 29
click at [469, 109] on tspan "slept" at bounding box center [490, 103] width 50 height 29
click at [506, 145] on icon "@import url('https://fonts.googleapis.com/css?family=Abril+Fatface:400,100,100i…" at bounding box center [557, 123] width 258 height 159
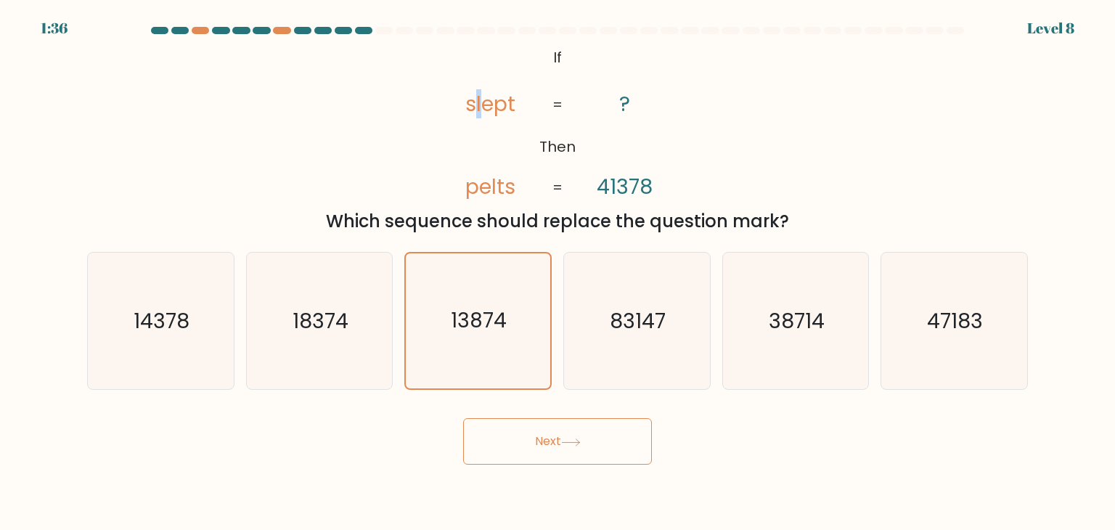
click at [473, 108] on tspan "slept" at bounding box center [490, 103] width 50 height 29
click at [495, 184] on tspan "pelts" at bounding box center [490, 186] width 50 height 29
click at [490, 186] on tspan "pelts" at bounding box center [490, 186] width 50 height 29
click at [616, 188] on tspan "41378" at bounding box center [624, 186] width 56 height 29
click at [511, 109] on icon "@import url('https://fonts.googleapis.com/css?family=Abril+Fatface:400,100,100i…" at bounding box center [557, 123] width 258 height 159
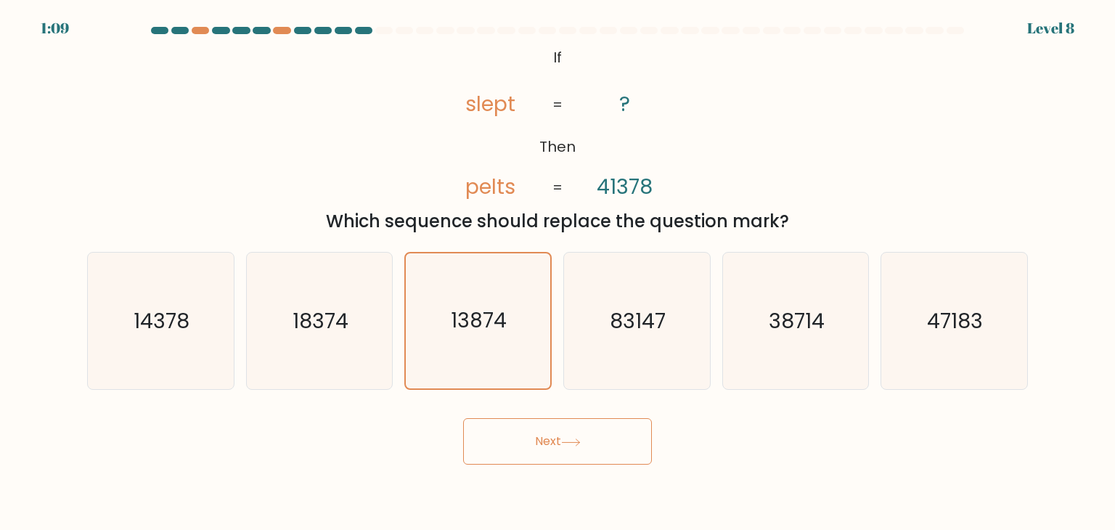
click at [575, 160] on icon "@import url('https://fonts.googleapis.com/css?family=Abril+Fatface:400,100,100i…" at bounding box center [557, 123] width 258 height 159
drag, startPoint x: 593, startPoint y: 183, endPoint x: 604, endPoint y: 184, distance: 11.0
click at [604, 184] on icon "@import url('https://fonts.googleapis.com/css?family=Abril+Fatface:400,100,100i…" at bounding box center [557, 123] width 258 height 159
click at [604, 184] on tspan "41378" at bounding box center [624, 186] width 56 height 29
drag, startPoint x: 461, startPoint y: 104, endPoint x: 463, endPoint y: 113, distance: 8.8
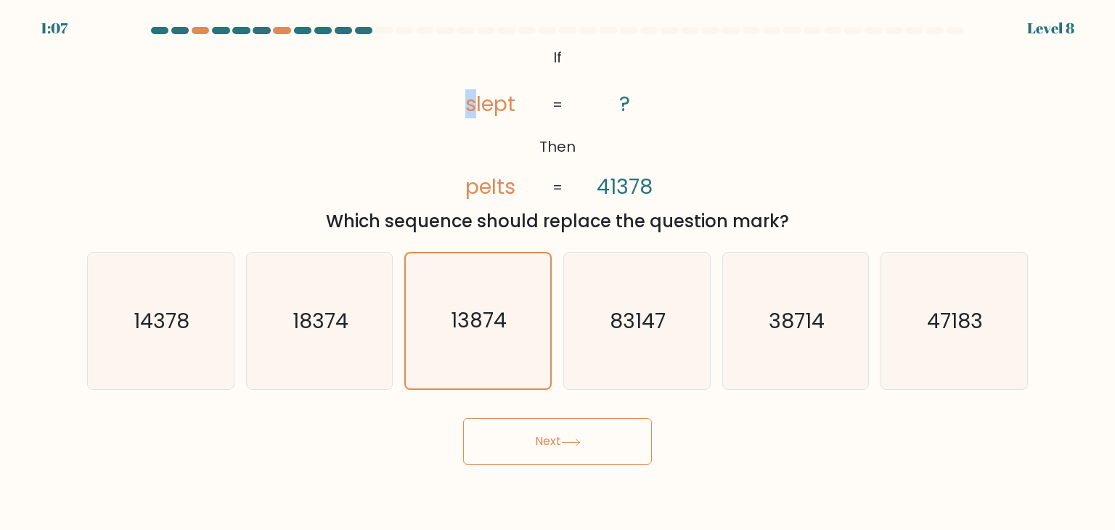
click at [456, 105] on icon "@import url('https://fonts.googleapis.com/css?family=Abril+Fatface:400,100,100i…" at bounding box center [557, 123] width 258 height 159
click at [625, 337] on icon "83147" at bounding box center [636, 321] width 136 height 136
click at [558, 272] on input "d. 83147" at bounding box center [557, 268] width 1 height 7
radio input "true"
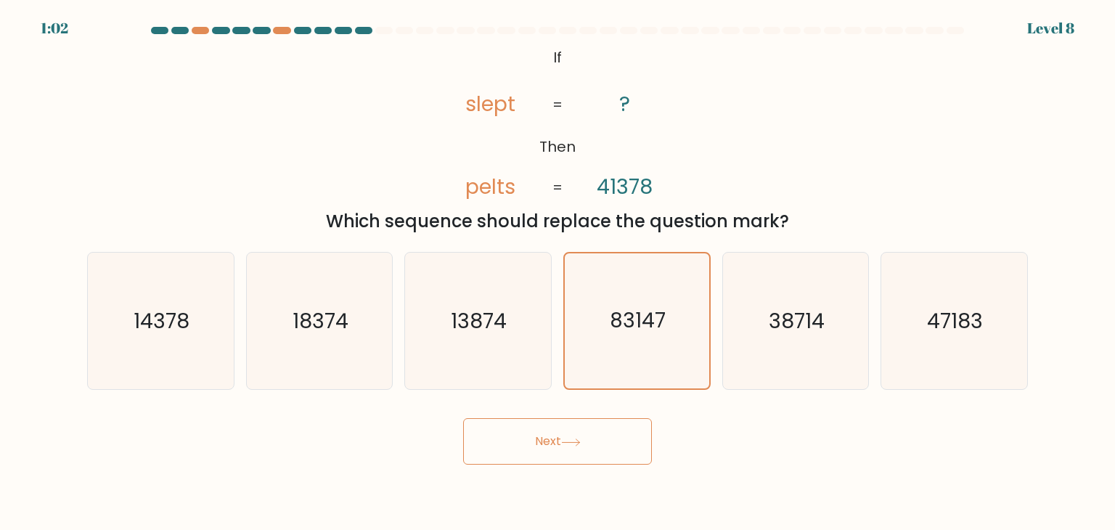
click at [540, 448] on button "Next" at bounding box center [557, 441] width 189 height 46
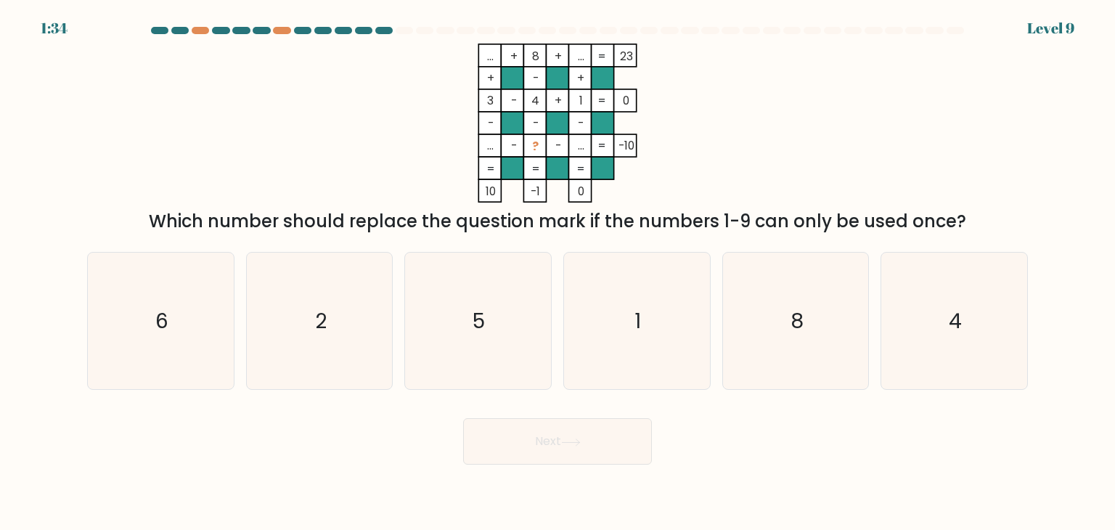
drag, startPoint x: 543, startPoint y: 110, endPoint x: 501, endPoint y: 104, distance: 41.8
click at [501, 104] on icon "... + 8 + ... 23 + - + 3 - 4 + 1 0 - - - ... - ? - ... = -10 = = = = 10 -1 0 =" at bounding box center [557, 123] width 435 height 159
click at [502, 102] on rect at bounding box center [512, 100] width 22 height 22
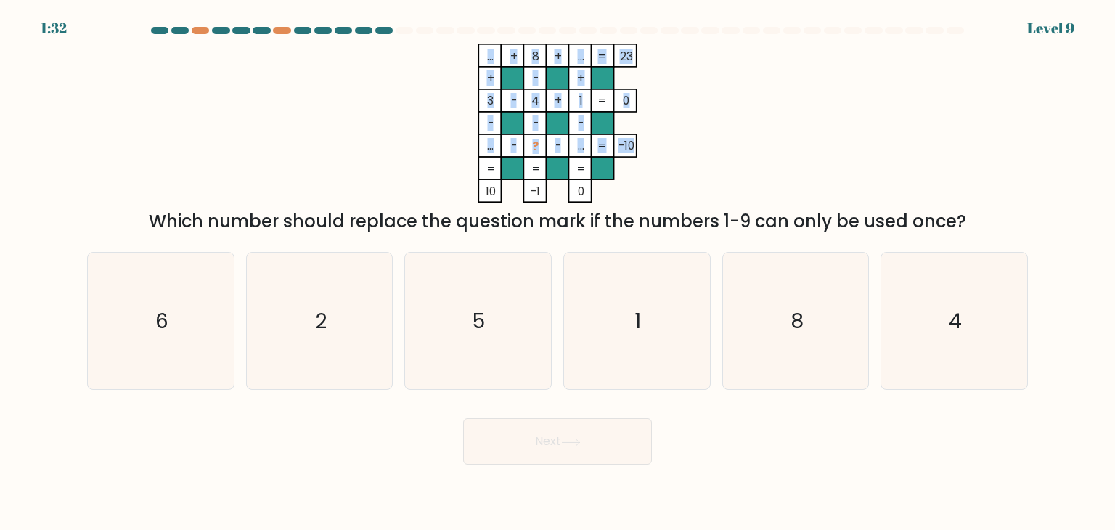
drag, startPoint x: 485, startPoint y: 56, endPoint x: 604, endPoint y: 59, distance: 119.1
click at [604, 59] on icon "... + 8 + ... 23 + - + 3 - 4 + 1 0 - - - ... - ? - ... = -10 = = = = 10 -1 0 =" at bounding box center [557, 123] width 435 height 159
click at [604, 59] on tspan "=" at bounding box center [601, 56] width 9 height 15
drag, startPoint x: 619, startPoint y: 62, endPoint x: 630, endPoint y: 62, distance: 10.9
click at [630, 62] on tspan "23" at bounding box center [626, 56] width 13 height 15
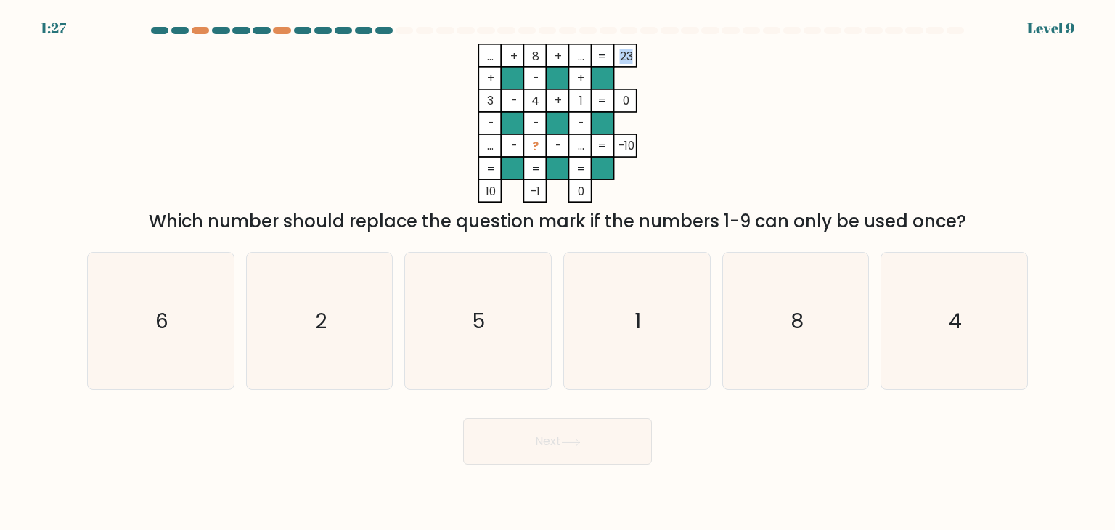
click at [630, 62] on tspan "23" at bounding box center [626, 56] width 13 height 15
drag, startPoint x: 625, startPoint y: 102, endPoint x: 649, endPoint y: 101, distance: 24.7
click at [649, 101] on icon "... + 8 + ... 23 + - + 3 - 4 + 1 0 - - - ... - ? - ... = -10 = = = = 10 -1 0 =" at bounding box center [557, 123] width 435 height 159
drag, startPoint x: 625, startPoint y: 126, endPoint x: 645, endPoint y: 128, distance: 19.7
click at [636, 128] on icon "... + 8 + ... 23 + - + 3 - 4 + 1 0 - - - ... - ? - ... = -10 = = = = 10 -1 0 =" at bounding box center [557, 123] width 435 height 159
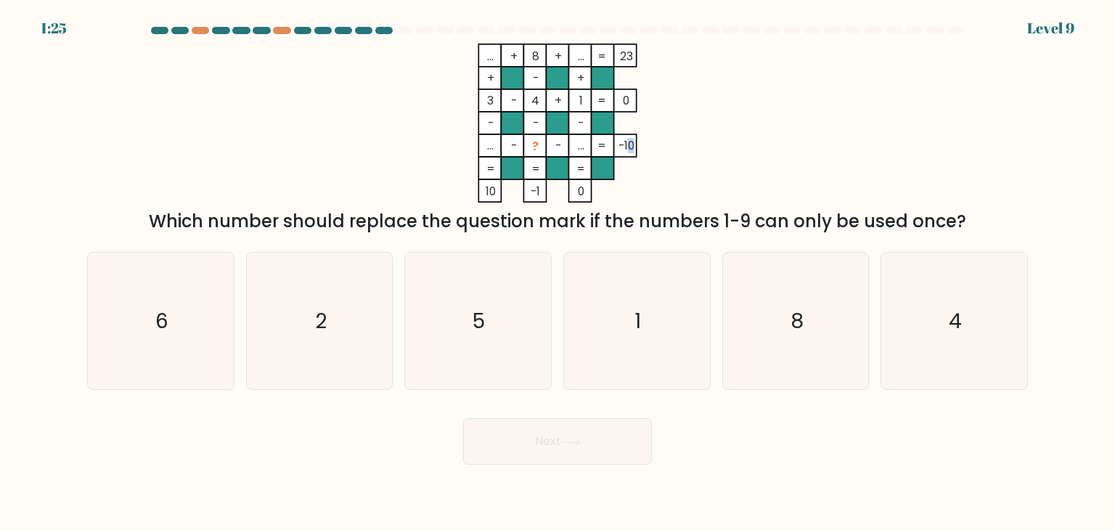
click at [643, 134] on icon "... + 8 + ... 23 + - + 3 - 4 + 1 0 - - - ... - ? - ... = -10 = = = = 10 -1 0 =" at bounding box center [557, 123] width 435 height 159
drag, startPoint x: 551, startPoint y: 97, endPoint x: 577, endPoint y: 99, distance: 25.5
click at [577, 99] on icon "... + 8 + ... 23 + - + 3 - 4 + 1 0 - - - ... - ? - ... = -10 = = = = 10 -1 0 =" at bounding box center [557, 123] width 435 height 159
click at [579, 99] on tspan "1" at bounding box center [581, 100] width 4 height 15
drag, startPoint x: 575, startPoint y: 77, endPoint x: 592, endPoint y: 67, distance: 19.8
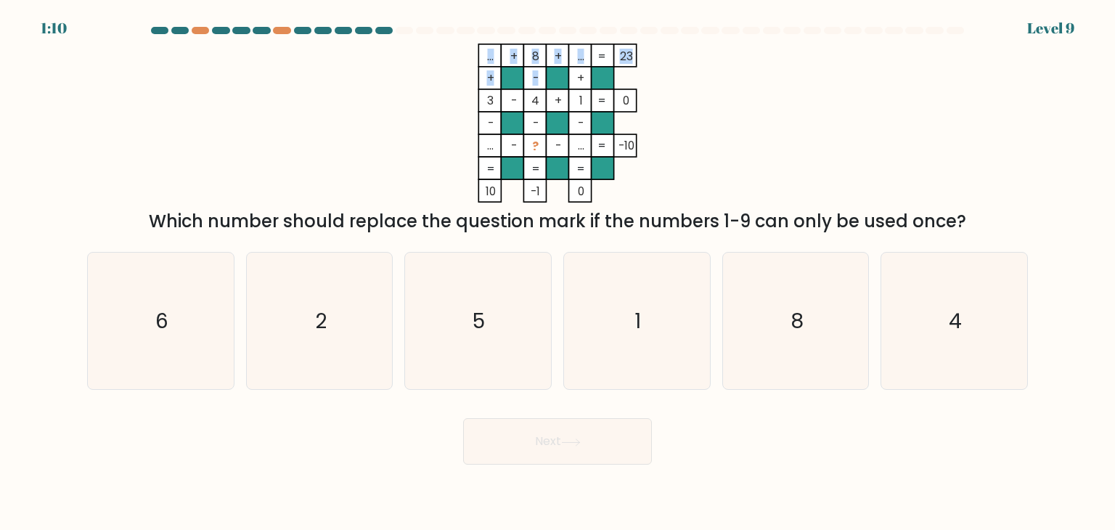
click at [592, 67] on icon "... + 8 + ... 23 + - + 3 - 4 + 1 0 - - - ... - ? - ... = -10 = = = = 10 -1 0 =" at bounding box center [557, 123] width 435 height 159
click at [626, 62] on tspan "23" at bounding box center [626, 56] width 13 height 15
drag, startPoint x: 514, startPoint y: 99, endPoint x: 583, endPoint y: 100, distance: 68.9
click at [583, 100] on icon "... + 8 + ... 23 + - + 3 - 4 + 1 0 - - - ... - ? - ... = -10 = = = = 10 -1 0 =" at bounding box center [557, 123] width 435 height 159
click at [583, 100] on rect at bounding box center [580, 100] width 22 height 22
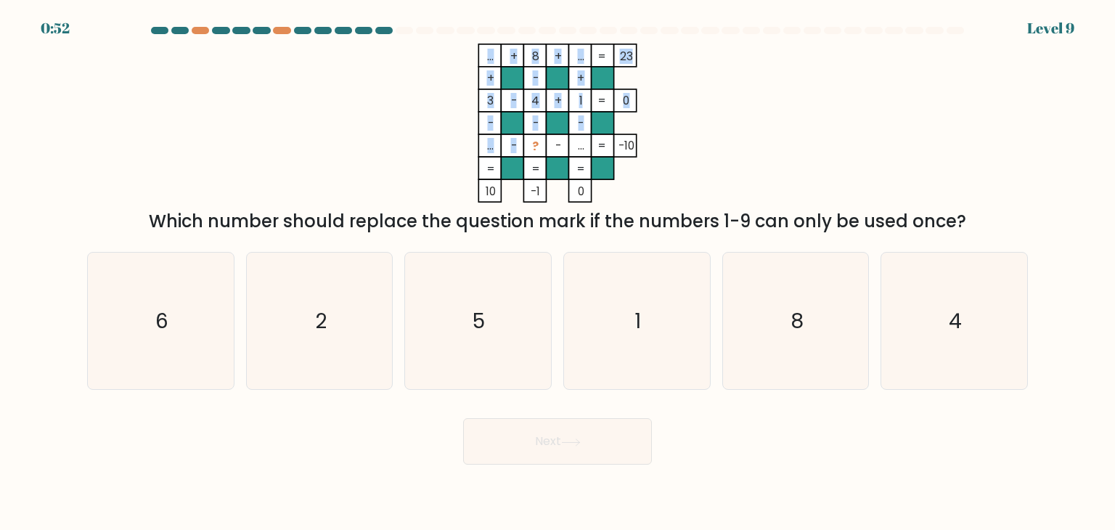
drag, startPoint x: 542, startPoint y: 143, endPoint x: 533, endPoint y: 144, distance: 9.5
click at [533, 144] on icon "... + 8 + ... 23 + - + 3 - 4 + 1 0 - - - ... - ? - ... = -10 = = = = 10 -1 0 =" at bounding box center [557, 123] width 435 height 159
click at [533, 144] on tspan "?" at bounding box center [535, 146] width 7 height 15
click at [490, 145] on icon "... + 8 + ... 23 + - + 3 - 4 + 1 0 - - - ... - ? - ... = -10 = = = = 10 -1 0 =" at bounding box center [557, 123] width 435 height 159
click at [490, 145] on tspan "..." at bounding box center [490, 145] width 7 height 15
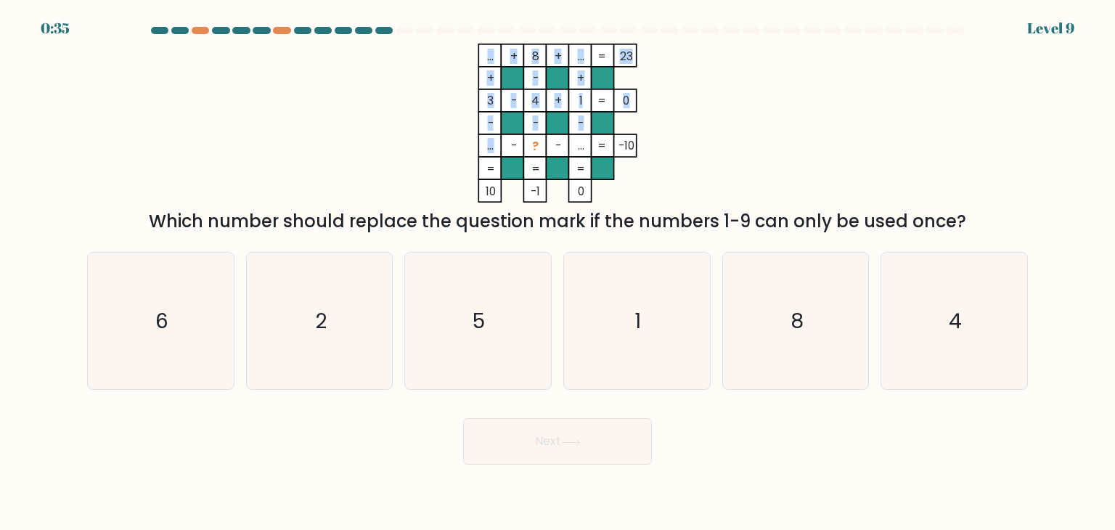
drag, startPoint x: 490, startPoint y: 145, endPoint x: 499, endPoint y: 146, distance: 9.5
click at [499, 146] on icon "... + 8 + ... 23 + - + 3 - 4 + 1 0 - - - ... - ? - ... = -10 = = = = 10 -1 0 =" at bounding box center [557, 123] width 435 height 159
click at [499, 146] on rect at bounding box center [489, 145] width 22 height 22
click at [617, 284] on icon "1" at bounding box center [636, 321] width 136 height 136
click at [558, 272] on input "d. 1" at bounding box center [557, 268] width 1 height 7
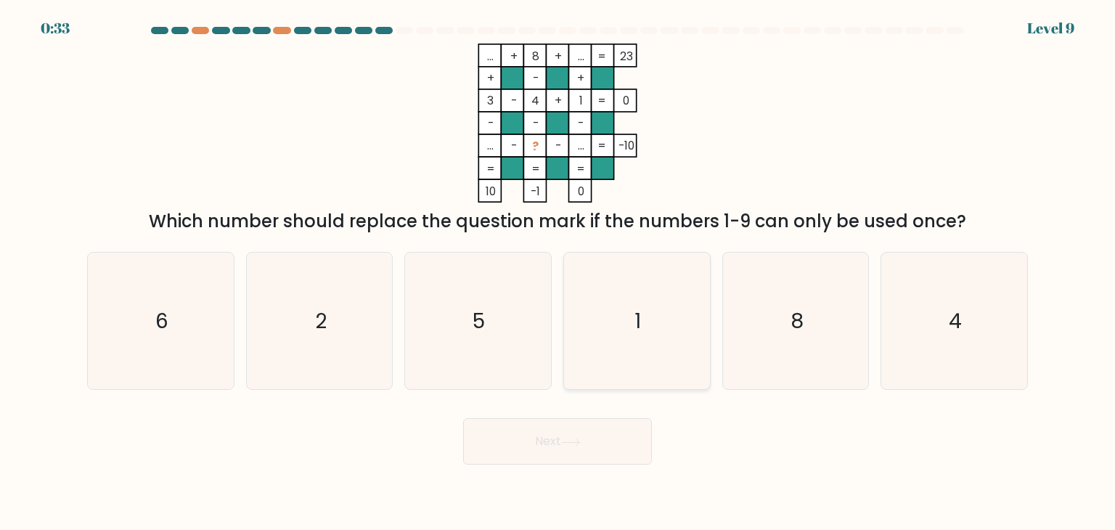
radio input "true"
click at [631, 323] on icon "1" at bounding box center [636, 320] width 135 height 135
click at [558, 272] on input "d. 1" at bounding box center [557, 268] width 1 height 7
click at [631, 323] on icon "1" at bounding box center [636, 320] width 135 height 135
click at [558, 272] on input "d. 1" at bounding box center [557, 268] width 1 height 7
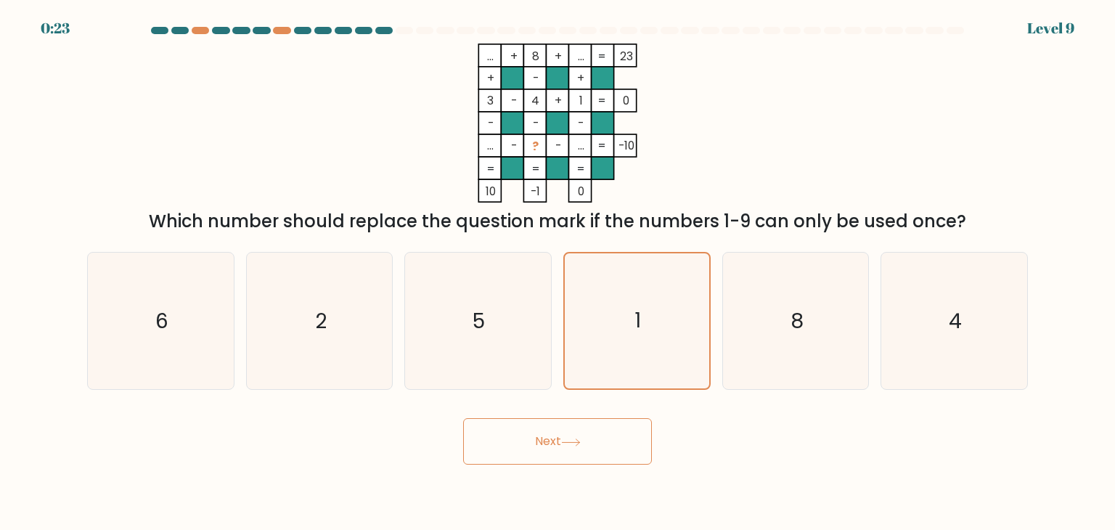
click at [595, 437] on button "Next" at bounding box center [557, 441] width 189 height 46
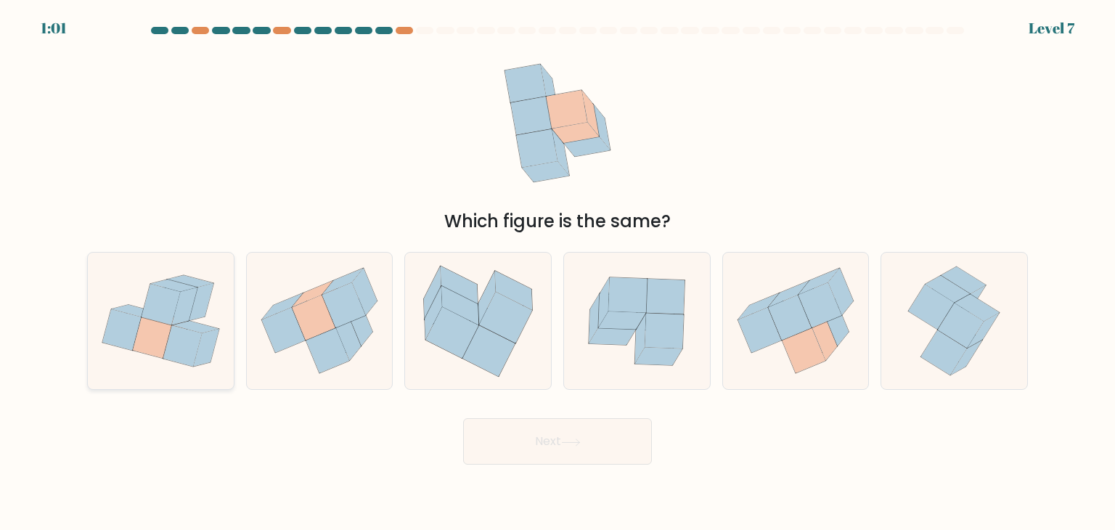
click at [213, 321] on icon at bounding box center [161, 320] width 146 height 131
click at [557, 272] on input "a." at bounding box center [557, 268] width 1 height 7
radio input "true"
click at [647, 453] on button "Next" at bounding box center [557, 441] width 189 height 46
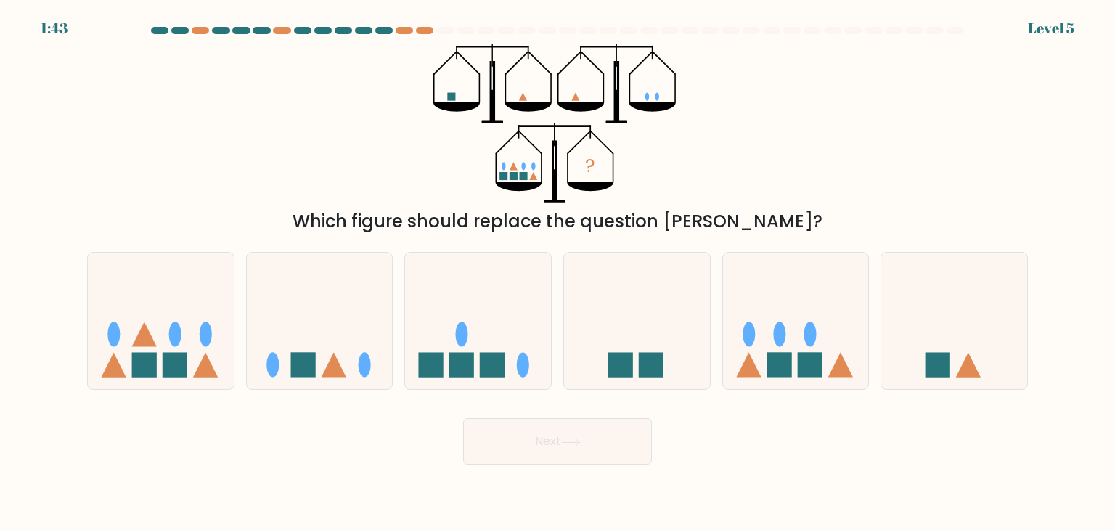
drag, startPoint x: 522, startPoint y: 89, endPoint x: 557, endPoint y: 94, distance: 36.0
click at [557, 94] on icon "?" at bounding box center [557, 123] width 248 height 159
click at [557, 94] on icon at bounding box center [557, 88] width 1 height 29
click at [429, 30] on div at bounding box center [424, 30] width 17 height 7
click at [412, 30] on div at bounding box center [403, 30] width 17 height 7
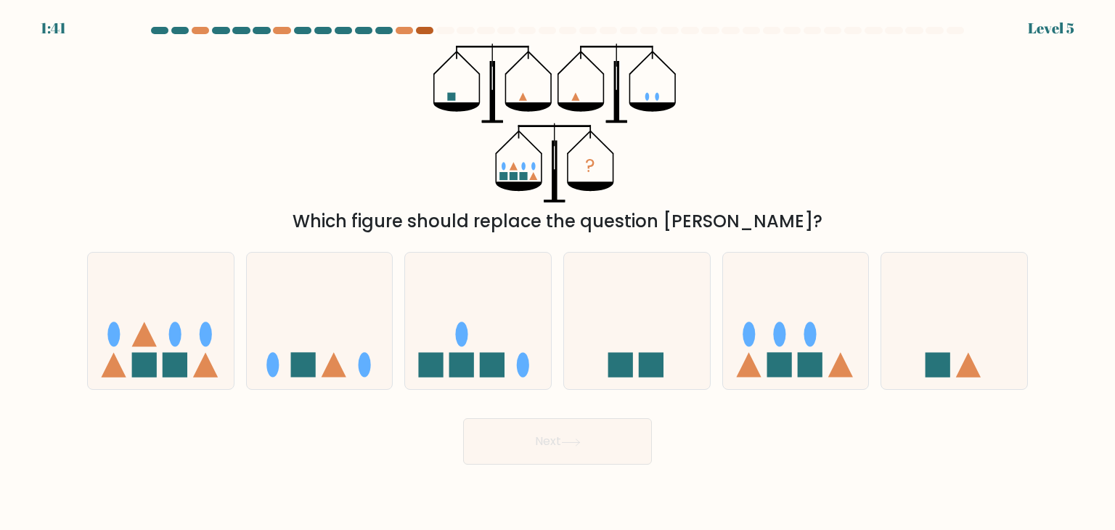
click at [426, 30] on div at bounding box center [424, 30] width 17 height 7
drag, startPoint x: 604, startPoint y: 160, endPoint x: 578, endPoint y: 163, distance: 25.6
click at [578, 163] on icon "?" at bounding box center [557, 123] width 248 height 159
drag, startPoint x: 580, startPoint y: 163, endPoint x: 609, endPoint y: 163, distance: 29.0
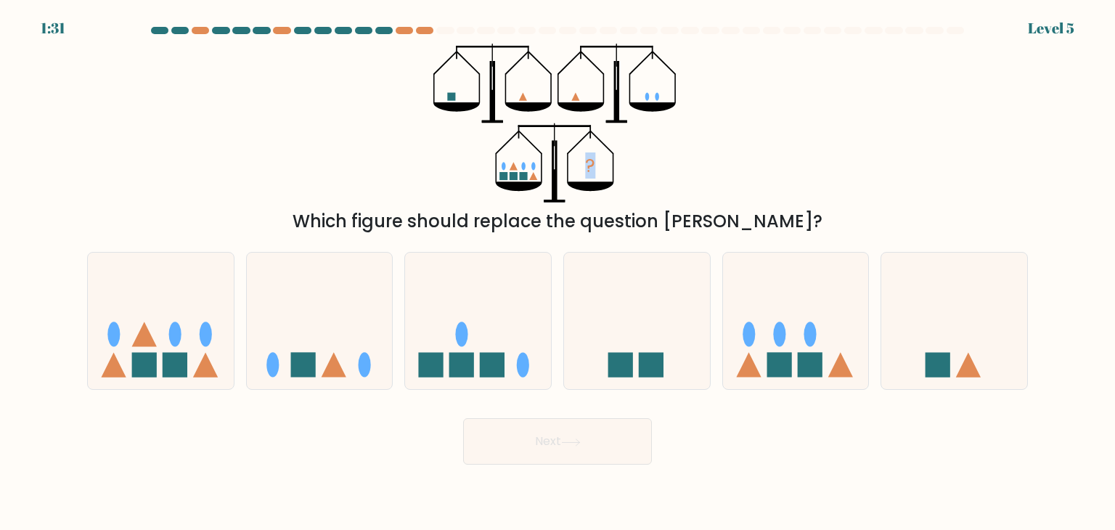
click at [609, 163] on icon "?" at bounding box center [557, 123] width 248 height 159
drag, startPoint x: 609, startPoint y: 163, endPoint x: 587, endPoint y: 164, distance: 21.8
click at [587, 164] on icon "?" at bounding box center [557, 123] width 248 height 159
click at [587, 164] on tspan "?" at bounding box center [590, 165] width 10 height 26
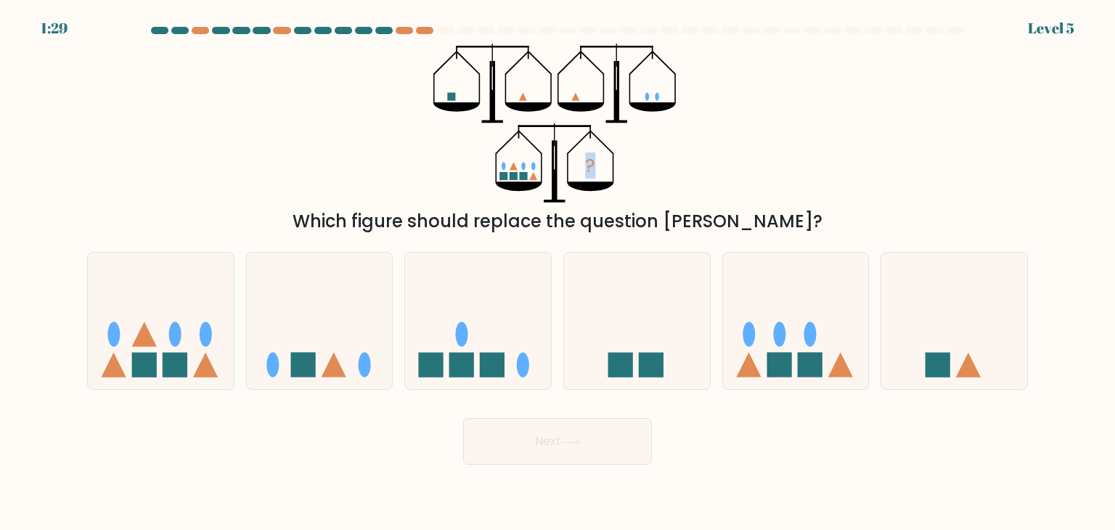
drag, startPoint x: 586, startPoint y: 164, endPoint x: 598, endPoint y: 164, distance: 11.6
click at [598, 164] on icon "?" at bounding box center [557, 123] width 248 height 159
click at [438, 34] on div at bounding box center [557, 33] width 958 height 13
click at [440, 30] on div at bounding box center [444, 30] width 17 height 7
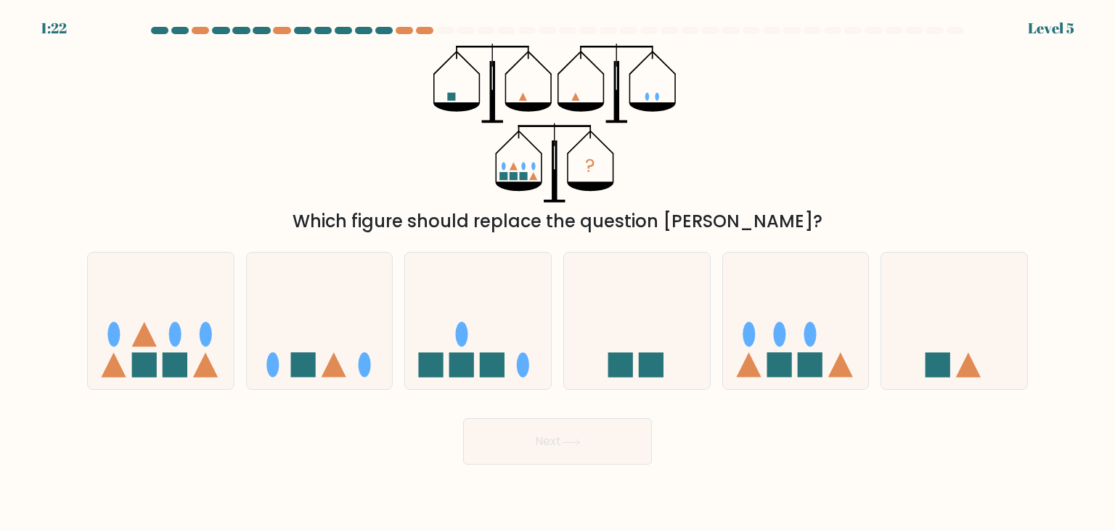
click at [443, 31] on div at bounding box center [444, 30] width 17 height 7
click at [446, 32] on div at bounding box center [444, 30] width 17 height 7
click at [435, 31] on at bounding box center [557, 30] width 816 height 7
drag, startPoint x: 139, startPoint y: 343, endPoint x: 546, endPoint y: 439, distance: 418.2
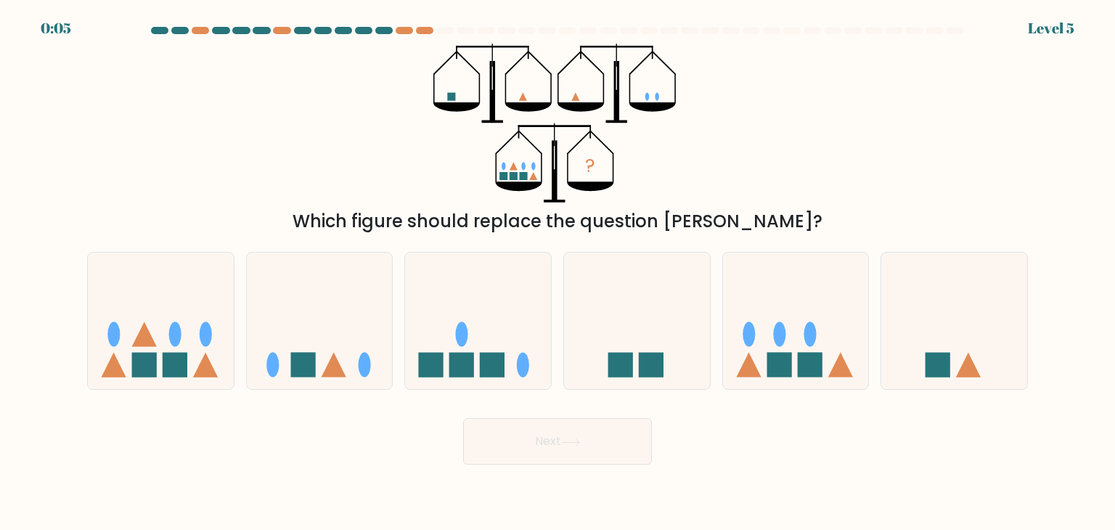
click at [144, 345] on icon at bounding box center [144, 334] width 25 height 25
click at [557, 272] on input "a." at bounding box center [557, 268] width 1 height 7
radio input "true"
click at [606, 449] on button "Next" at bounding box center [557, 441] width 189 height 46
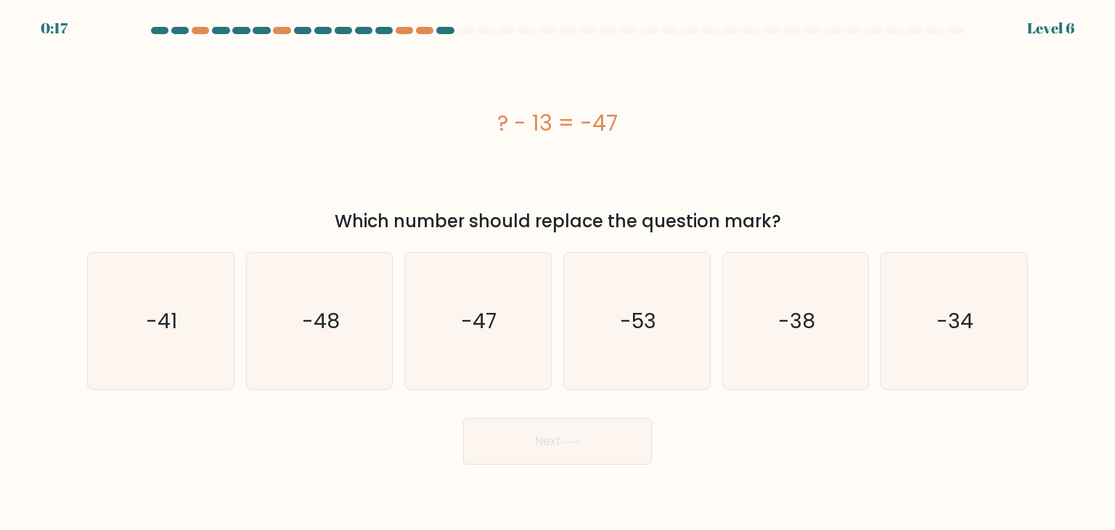
drag, startPoint x: 599, startPoint y: 122, endPoint x: 592, endPoint y: 124, distance: 7.6
click at [592, 124] on div "? - 13 = -47" at bounding box center [557, 123] width 940 height 33
drag, startPoint x: 601, startPoint y: 126, endPoint x: 592, endPoint y: 127, distance: 8.7
click at [592, 127] on div "? - 13 = -47" at bounding box center [557, 123] width 940 height 33
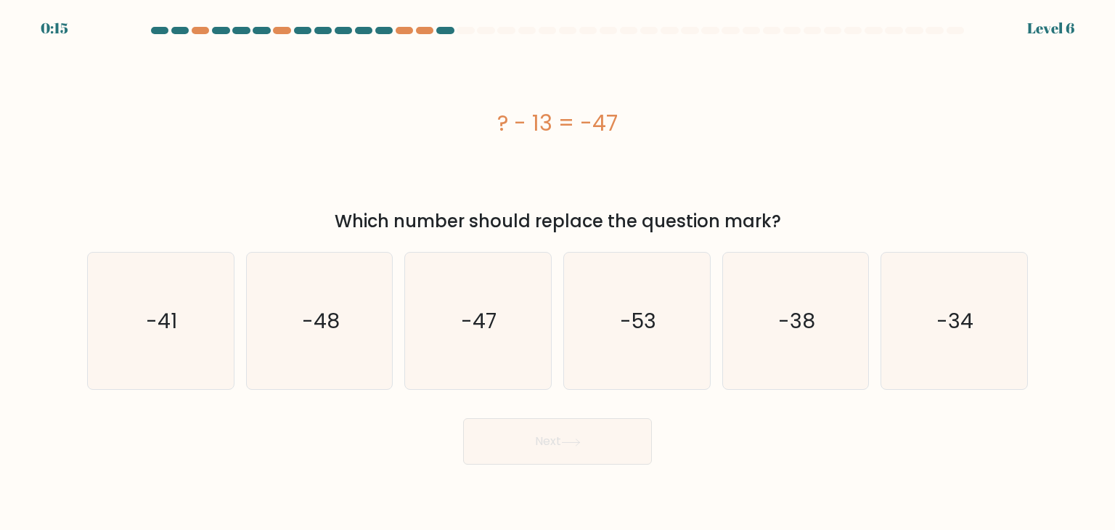
click at [592, 127] on div "? - 13 = -47" at bounding box center [557, 123] width 940 height 33
drag, startPoint x: 613, startPoint y: 128, endPoint x: 604, endPoint y: 128, distance: 9.4
click at [604, 128] on div "? - 13 = -47" at bounding box center [557, 123] width 940 height 33
click at [609, 175] on div "? - 13 = -47" at bounding box center [557, 123] width 940 height 159
click at [597, 128] on div "? - 13 = -47" at bounding box center [557, 123] width 940 height 33
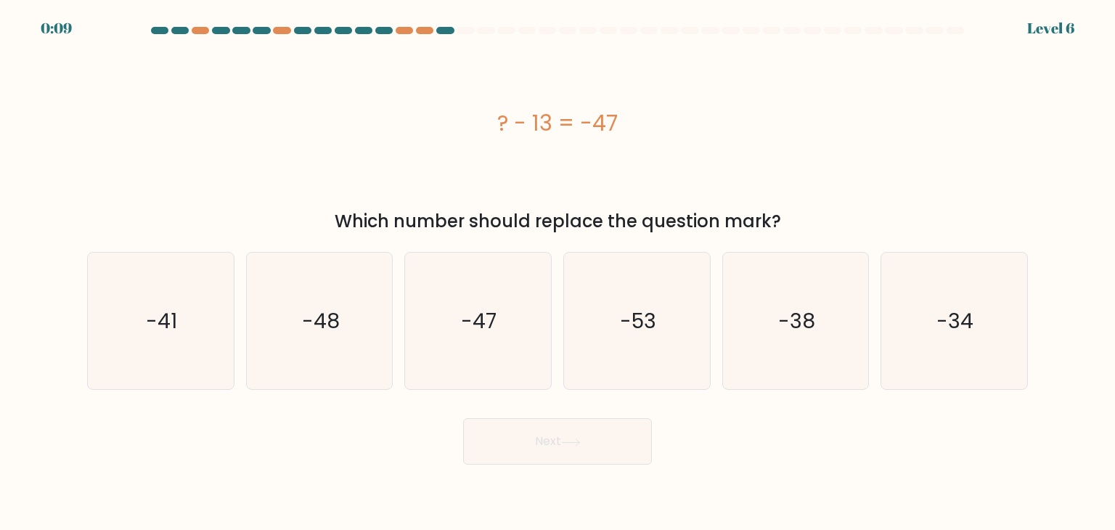
click at [597, 128] on div "? - 13 = -47" at bounding box center [557, 123] width 940 height 33
click at [543, 122] on div "? - 13 = -47" at bounding box center [557, 123] width 940 height 33
drag, startPoint x: 543, startPoint y: 122, endPoint x: 556, endPoint y: 124, distance: 13.2
click at [556, 124] on div "? - 13 = -47" at bounding box center [557, 123] width 940 height 33
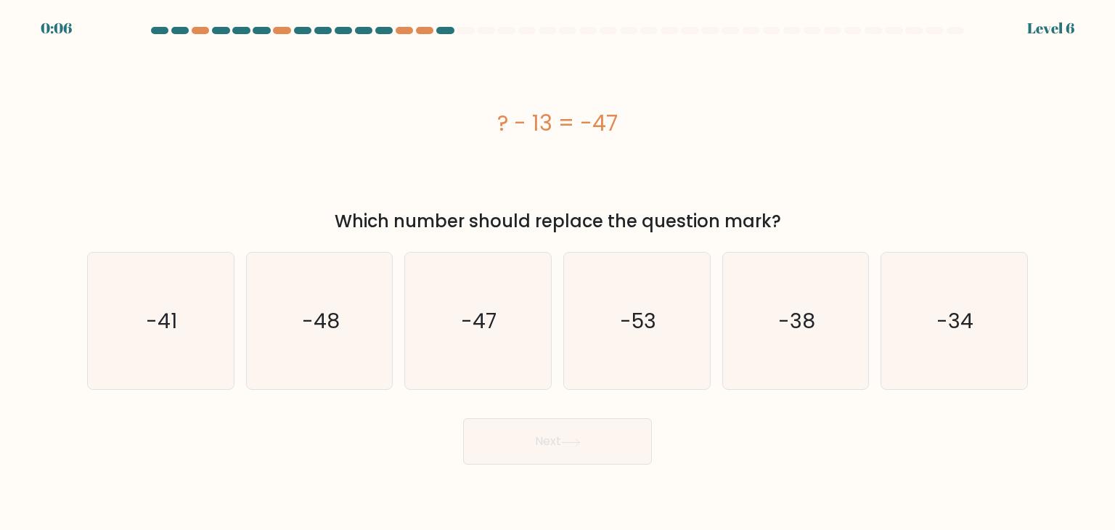
click at [556, 124] on div "? - 13 = -47" at bounding box center [557, 123] width 940 height 33
drag, startPoint x: 556, startPoint y: 124, endPoint x: 548, endPoint y: 125, distance: 8.0
click at [548, 125] on div "? - 13 = -47" at bounding box center [557, 123] width 940 height 33
click at [543, 126] on div "? - 13 = -47" at bounding box center [557, 123] width 940 height 33
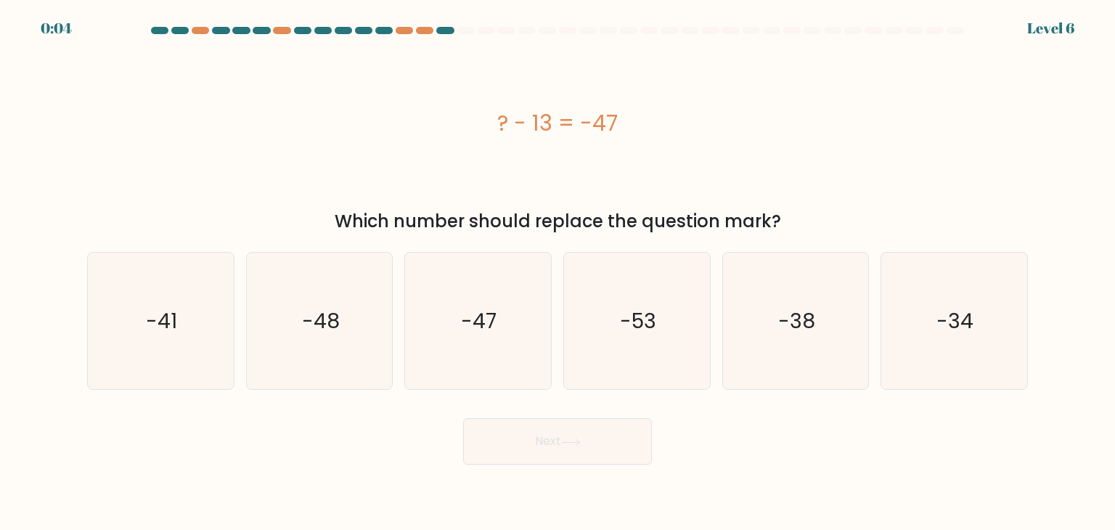
click at [543, 126] on div "? - 13 = -47" at bounding box center [557, 123] width 940 height 33
drag, startPoint x: 540, startPoint y: 125, endPoint x: 548, endPoint y: 125, distance: 8.0
click at [548, 125] on div "? - 13 = -47" at bounding box center [557, 123] width 940 height 33
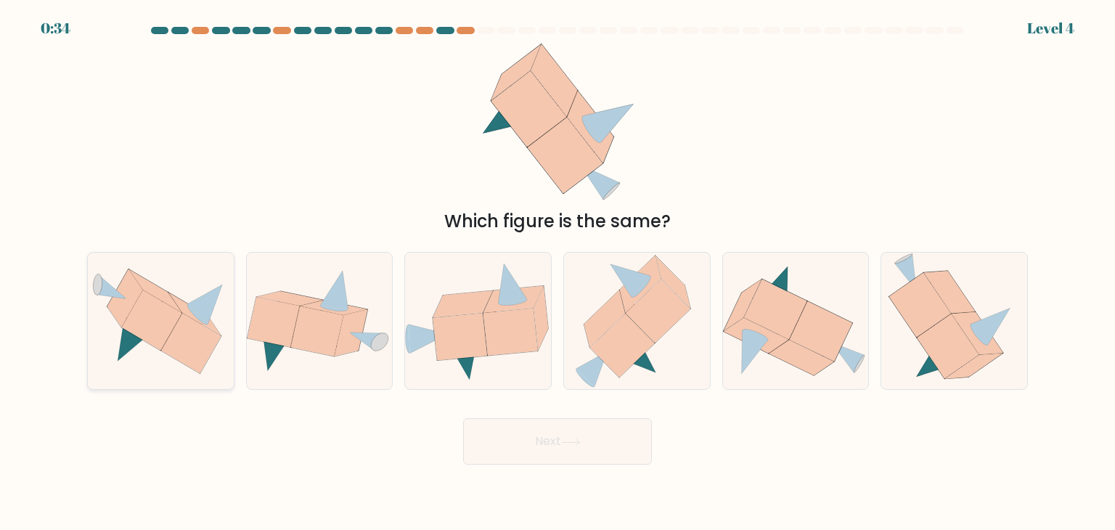
click at [180, 279] on icon at bounding box center [161, 320] width 146 height 105
click at [557, 272] on input "a." at bounding box center [557, 268] width 1 height 7
radio input "true"
click at [530, 335] on icon at bounding box center [510, 331] width 54 height 47
click at [557, 272] on input "c." at bounding box center [557, 268] width 1 height 7
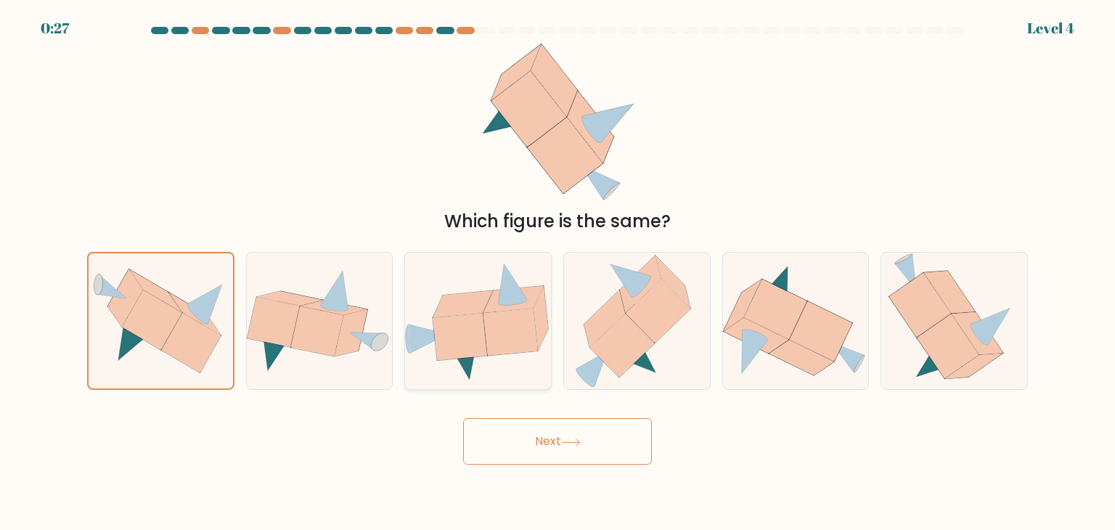
radio input "true"
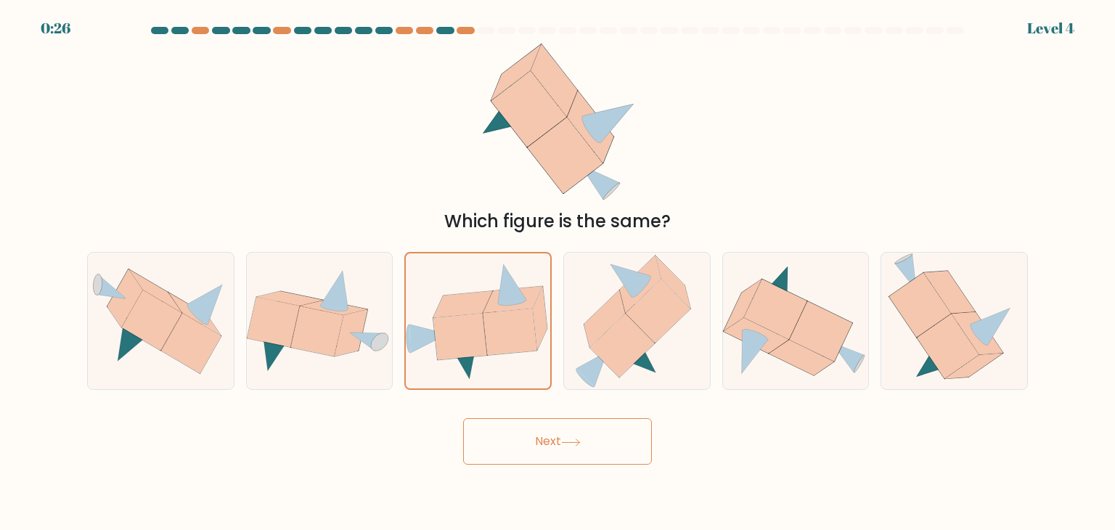
click at [625, 434] on button "Next" at bounding box center [557, 441] width 189 height 46
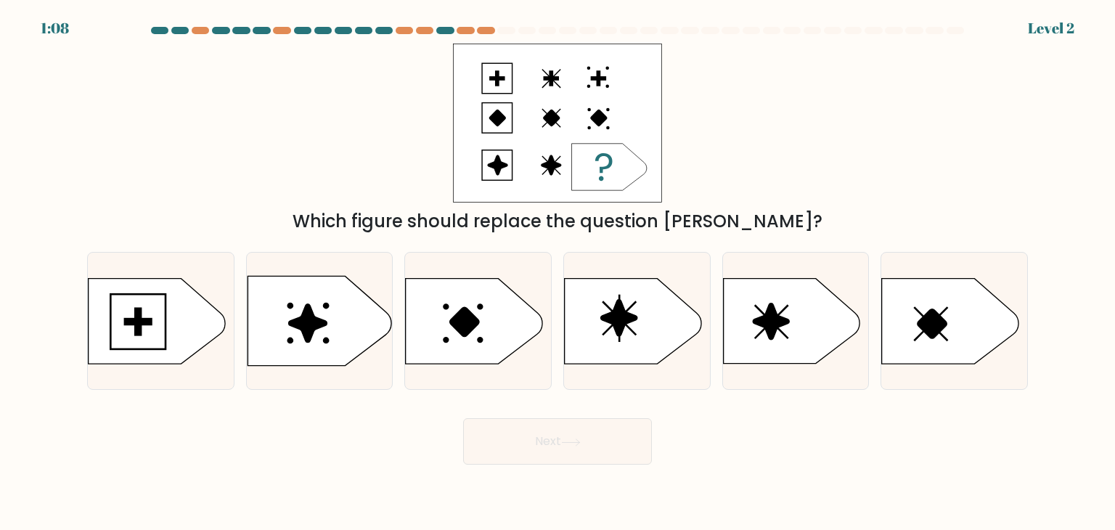
drag, startPoint x: 610, startPoint y: 167, endPoint x: 598, endPoint y: 166, distance: 12.4
click at [598, 166] on icon at bounding box center [609, 167] width 75 height 46
click at [596, 169] on icon at bounding box center [609, 167] width 75 height 46
click at [358, 320] on icon at bounding box center [319, 321] width 144 height 90
click at [557, 272] on input "b." at bounding box center [557, 268] width 1 height 7
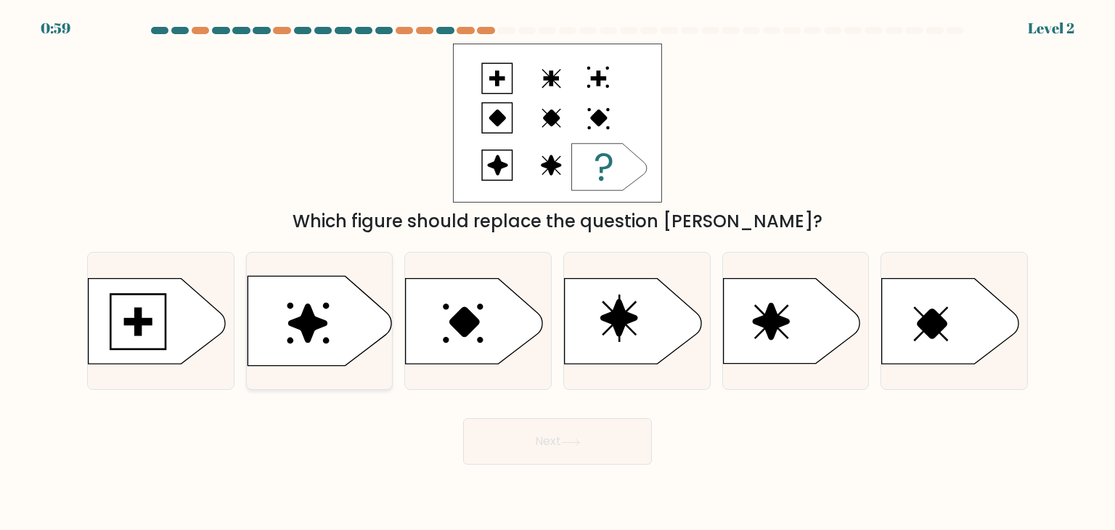
radio input "true"
click at [356, 328] on icon at bounding box center [319, 320] width 142 height 89
click at [557, 272] on input "b." at bounding box center [557, 268] width 1 height 7
click at [578, 436] on button "Next" at bounding box center [557, 441] width 189 height 46
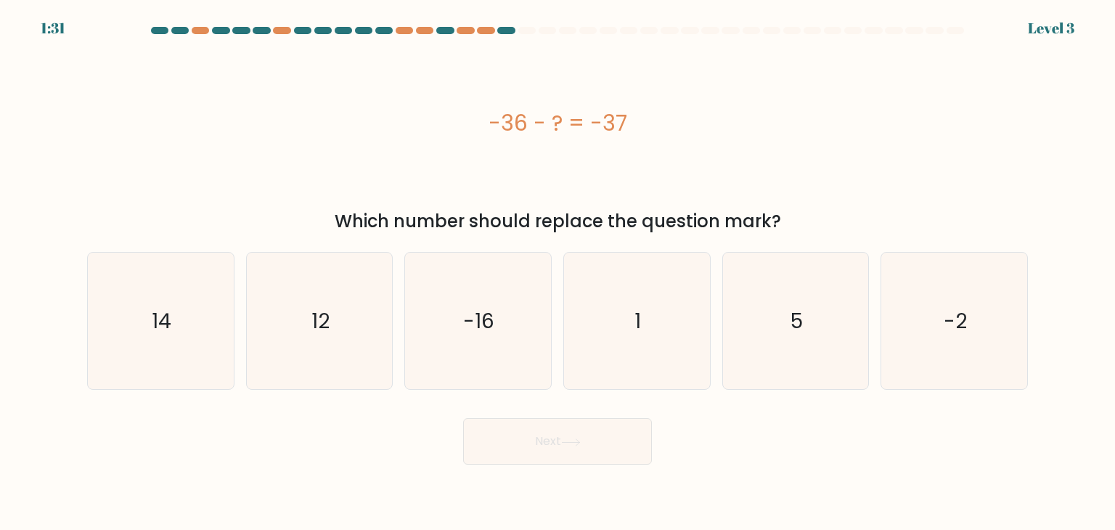
drag, startPoint x: 535, startPoint y: 128, endPoint x: 578, endPoint y: 131, distance: 42.2
click at [578, 131] on div "-36 - ? = -37" at bounding box center [557, 123] width 940 height 33
click at [633, 273] on icon "1" at bounding box center [636, 321] width 136 height 136
click at [558, 272] on input "d. 1" at bounding box center [557, 268] width 1 height 7
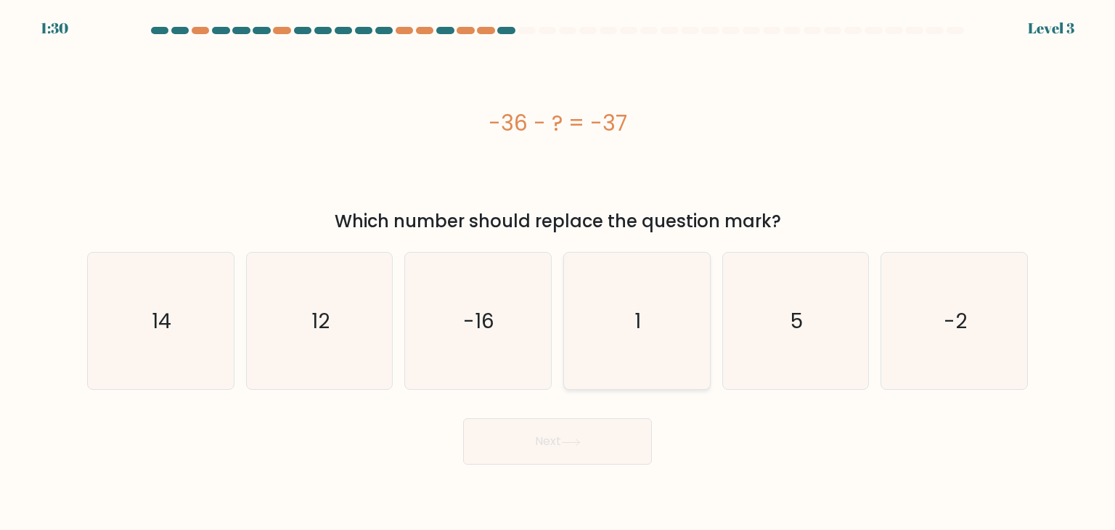
radio input "true"
click at [595, 432] on button "Next" at bounding box center [557, 441] width 189 height 46
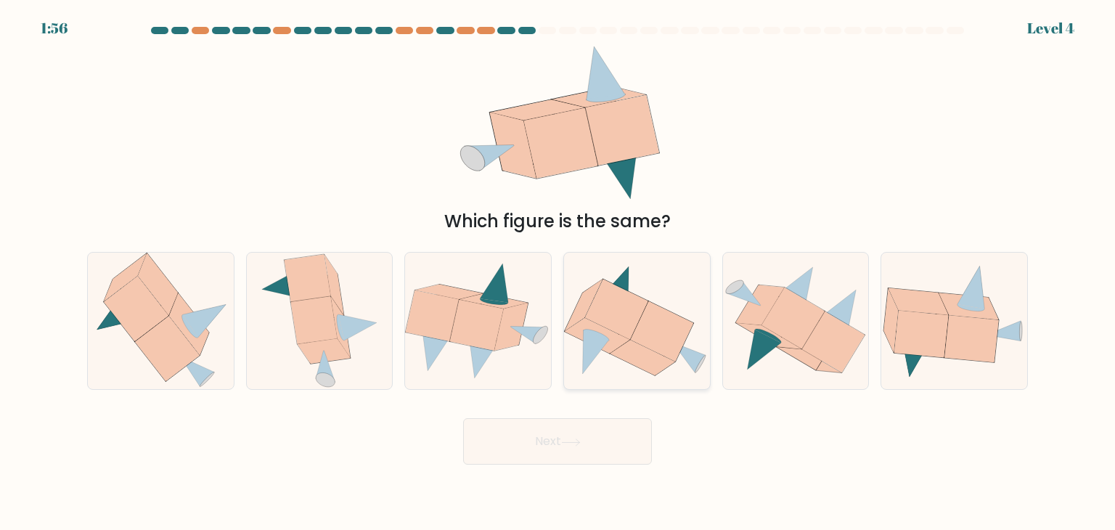
click at [645, 327] on icon at bounding box center [662, 331] width 63 height 60
click at [558, 272] on input "d." at bounding box center [557, 268] width 1 height 7
radio input "true"
click at [604, 434] on button "Next" at bounding box center [557, 441] width 189 height 46
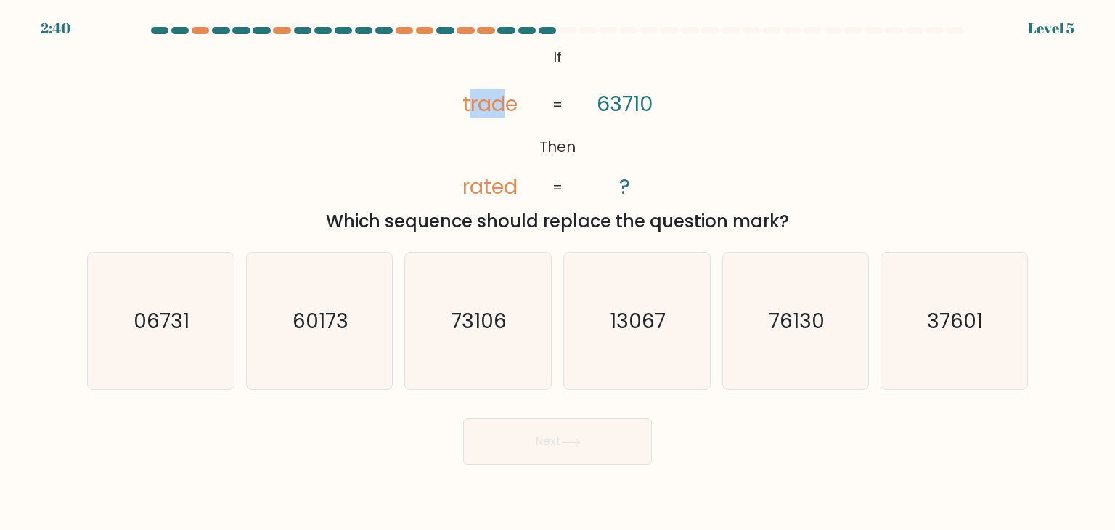
drag, startPoint x: 471, startPoint y: 105, endPoint x: 511, endPoint y: 105, distance: 39.9
click at [511, 105] on tspan "trade" at bounding box center [490, 103] width 55 height 29
drag, startPoint x: 524, startPoint y: 107, endPoint x: 488, endPoint y: 104, distance: 36.4
click at [488, 104] on icon "@import url('https://fonts.googleapis.com/css?family=Abril+Fatface:400,100,100i…" at bounding box center [557, 123] width 258 height 159
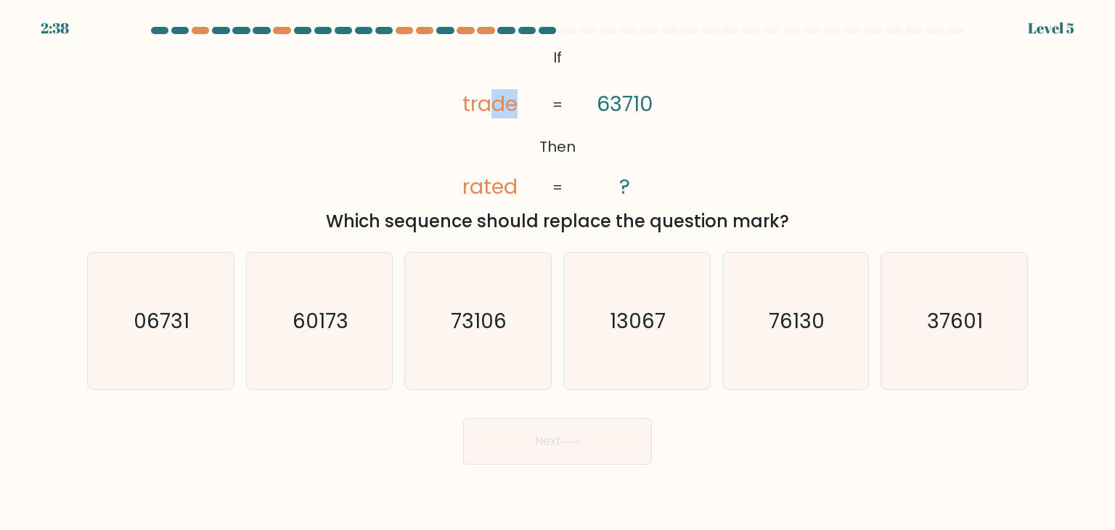
click at [488, 104] on tspan "trade" at bounding box center [490, 103] width 55 height 29
drag, startPoint x: 517, startPoint y: 103, endPoint x: 508, endPoint y: 103, distance: 8.7
click at [508, 103] on tspan "trade" at bounding box center [490, 103] width 55 height 29
click at [510, 102] on tspan "trade" at bounding box center [490, 103] width 55 height 29
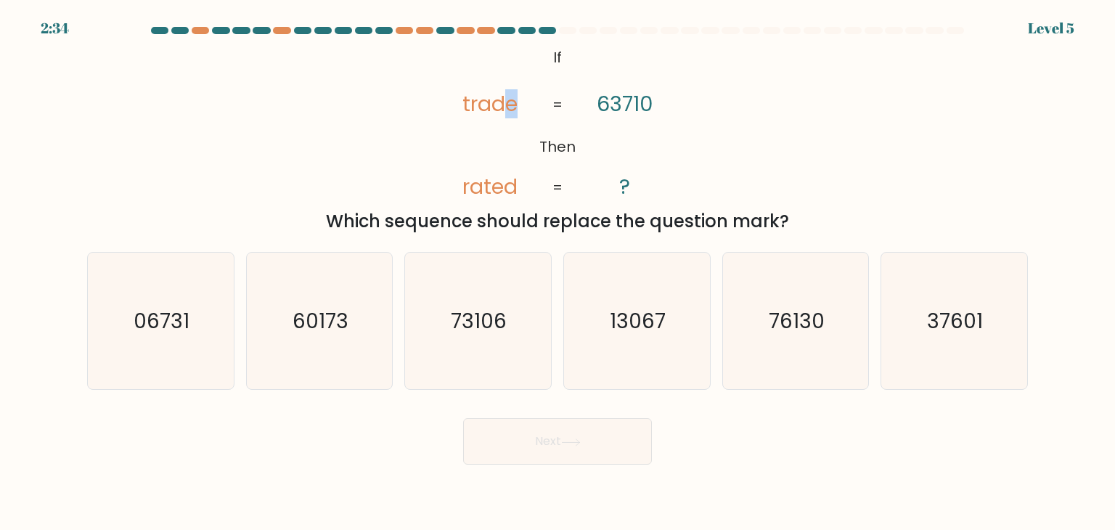
click at [510, 104] on tspan "trade" at bounding box center [490, 103] width 55 height 29
click at [468, 102] on tspan "trade" at bounding box center [490, 103] width 55 height 29
click at [911, 298] on icon "37601" at bounding box center [953, 321] width 136 height 136
click at [558, 272] on input "f. 37601" at bounding box center [557, 268] width 1 height 7
radio input "true"
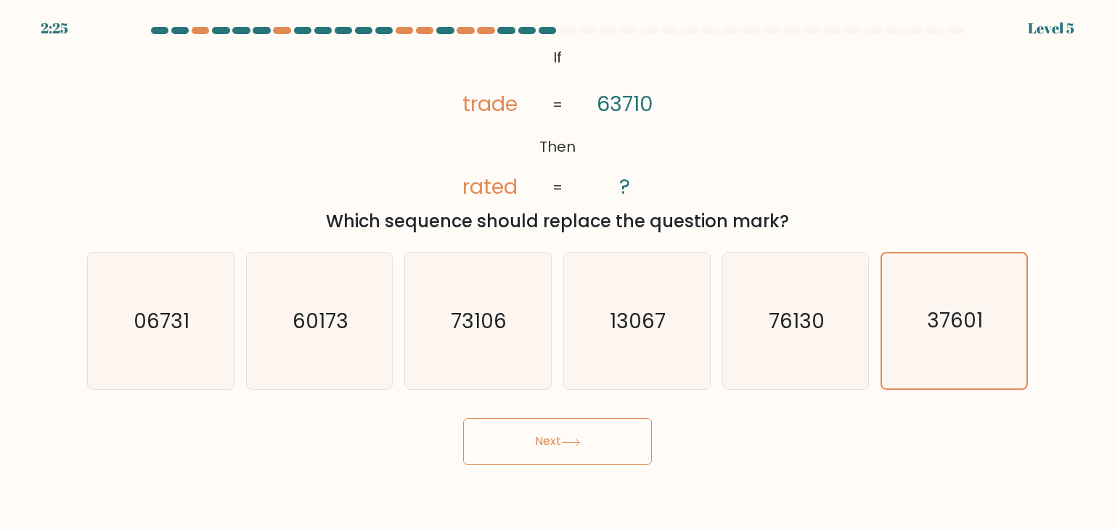
click at [580, 430] on button "Next" at bounding box center [557, 441] width 189 height 46
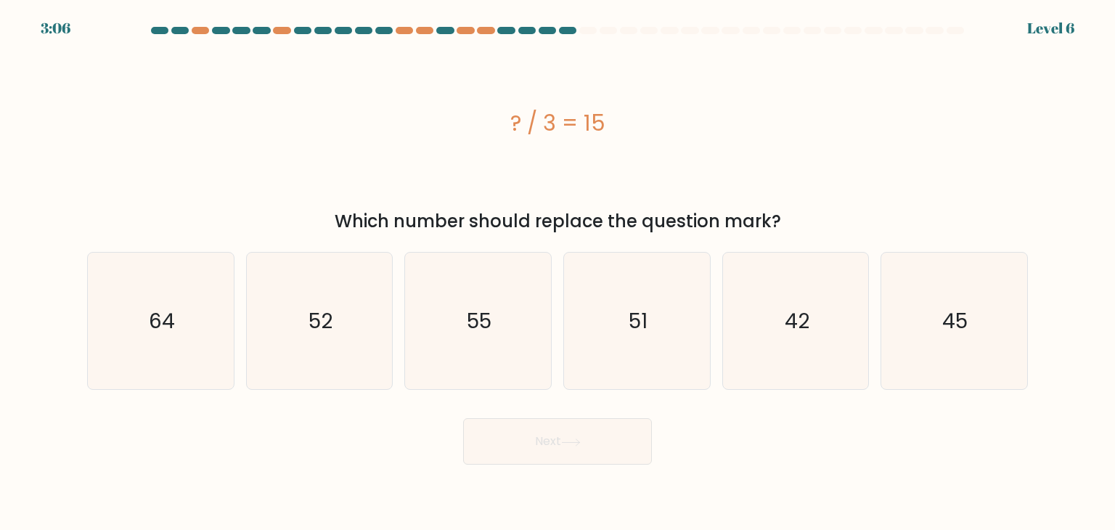
drag, startPoint x: 454, startPoint y: 208, endPoint x: 710, endPoint y: 201, distance: 256.9
click at [710, 201] on div "? / 3 = 15 Which number should replace the question mark?" at bounding box center [557, 139] width 958 height 191
click at [710, 201] on div "? / 3 = 15" at bounding box center [557, 123] width 940 height 159
click at [526, 120] on div "? / 3 = 15" at bounding box center [557, 123] width 940 height 33
click at [525, 120] on div "? / 3 = 15" at bounding box center [557, 123] width 940 height 33
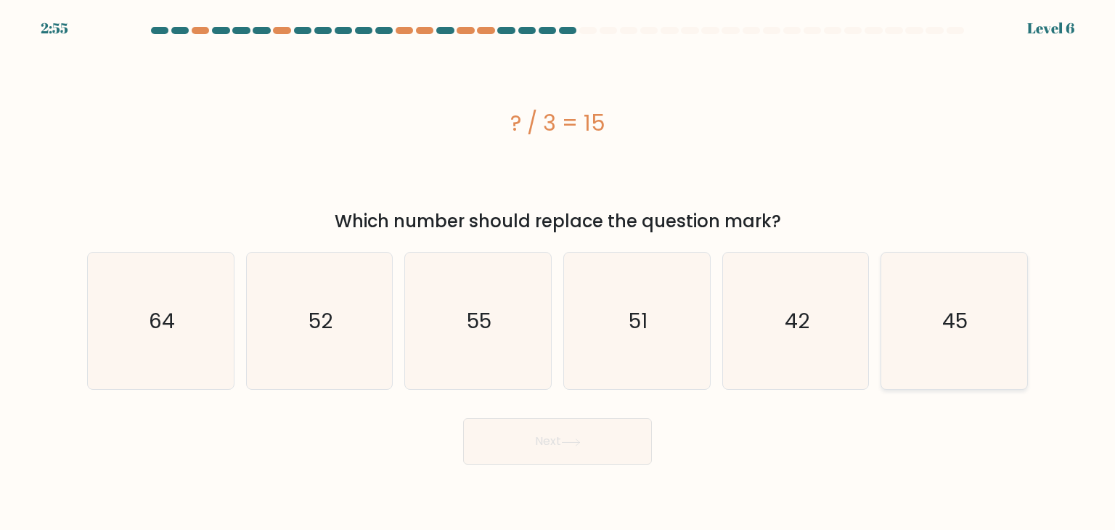
click at [900, 333] on icon "45" at bounding box center [953, 321] width 136 height 136
click at [558, 272] on input "f. 45" at bounding box center [557, 268] width 1 height 7
radio input "true"
click at [560, 434] on button "Next" at bounding box center [557, 441] width 189 height 46
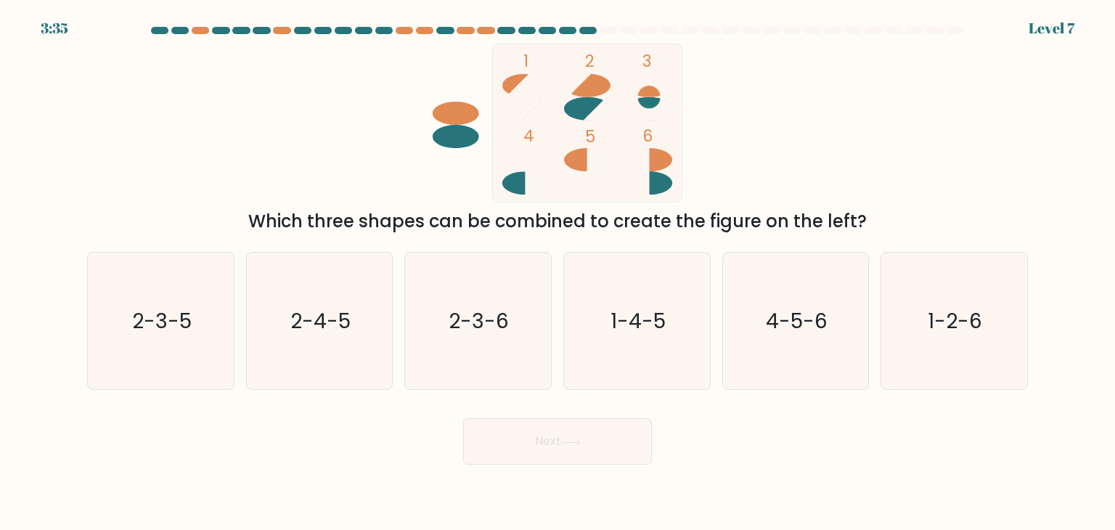
drag, startPoint x: 263, startPoint y: 218, endPoint x: 803, endPoint y: 216, distance: 539.1
click at [803, 216] on div "Which three shapes can be combined to create the figure on the left?" at bounding box center [557, 221] width 923 height 26
click at [831, 424] on div "Next" at bounding box center [557, 435] width 958 height 57
drag, startPoint x: 804, startPoint y: 335, endPoint x: 787, endPoint y: 337, distance: 17.7
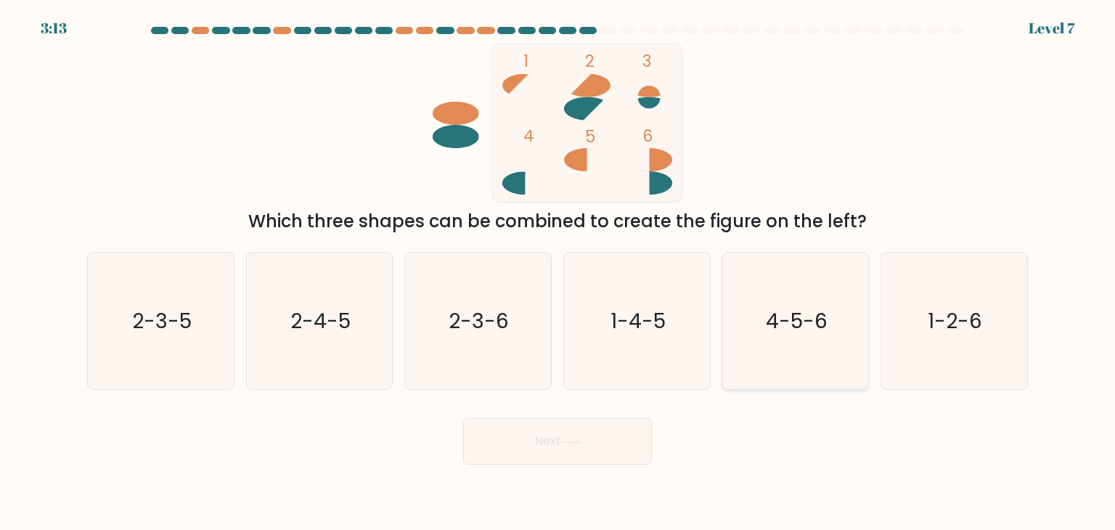
click at [804, 335] on icon "4-5-6" at bounding box center [795, 321] width 136 height 136
click at [558, 272] on input "e. 4-5-6" at bounding box center [557, 268] width 1 height 7
radio input "true"
click at [519, 430] on button "Next" at bounding box center [557, 441] width 189 height 46
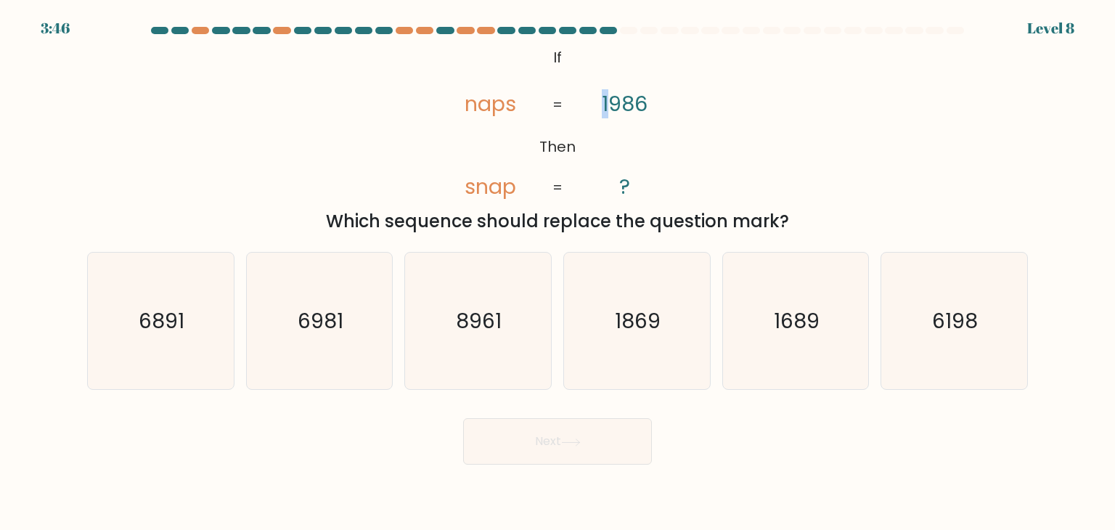
click at [604, 106] on tspan "1986" at bounding box center [625, 103] width 46 height 29
click at [763, 171] on div "@import url('https://fonts.googleapis.com/css?family=Abril+Fatface:400,100,100i…" at bounding box center [557, 139] width 958 height 191
click at [511, 106] on icon "@import url('https://fonts.googleapis.com/css?family=Abril+Fatface:400,100,100i…" at bounding box center [557, 123] width 258 height 159
click at [639, 103] on tspan "1986" at bounding box center [625, 103] width 46 height 29
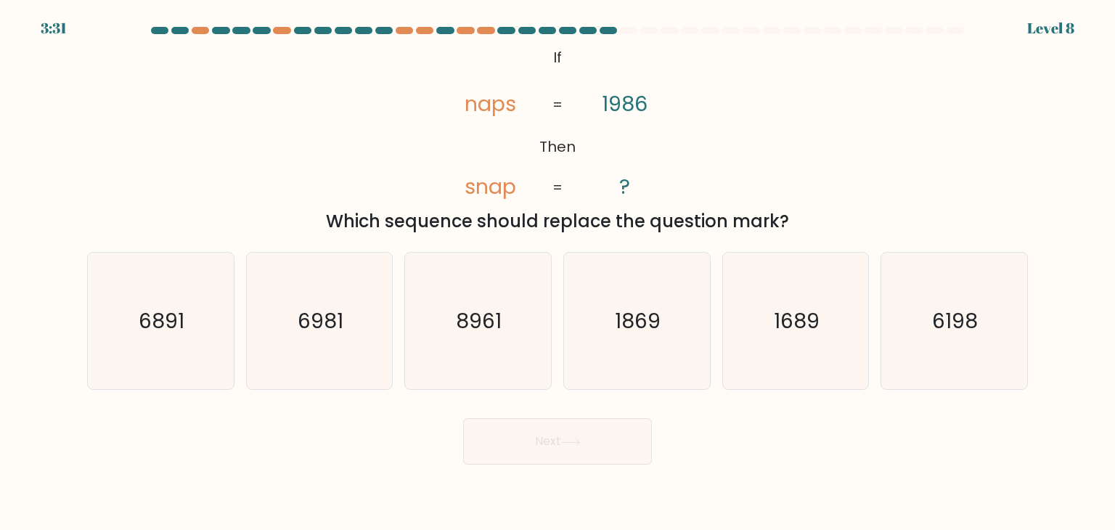
click at [499, 109] on tspan "naps" at bounding box center [490, 103] width 52 height 29
drag, startPoint x: 961, startPoint y: 322, endPoint x: 860, endPoint y: 407, distance: 132.4
click at [961, 323] on text "6198" at bounding box center [955, 320] width 46 height 29
click at [558, 272] on input "f. 6198" at bounding box center [557, 268] width 1 height 7
radio input "true"
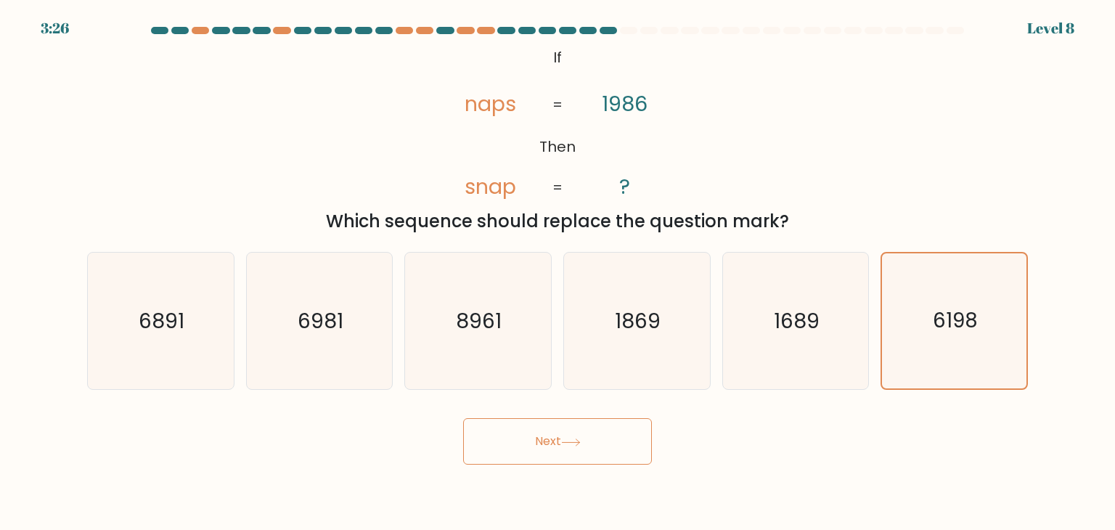
click at [626, 445] on button "Next" at bounding box center [557, 441] width 189 height 46
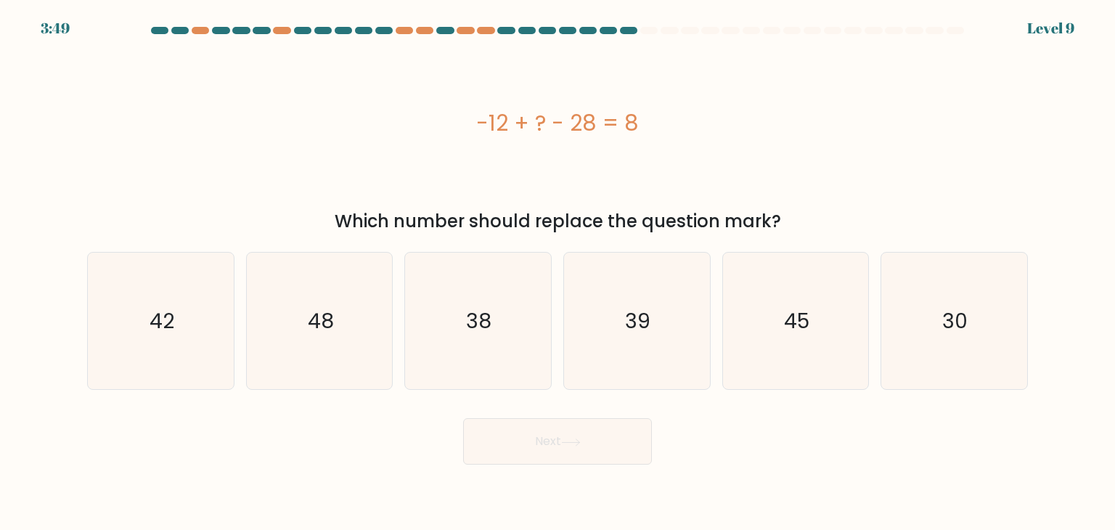
drag, startPoint x: 549, startPoint y: 123, endPoint x: 589, endPoint y: 123, distance: 39.9
click at [589, 123] on div "-12 + ? - 28 = 8" at bounding box center [557, 123] width 940 height 33
drag, startPoint x: 579, startPoint y: 126, endPoint x: 589, endPoint y: 126, distance: 10.2
click at [589, 126] on div "-12 + ? - 28 = 8" at bounding box center [557, 123] width 940 height 33
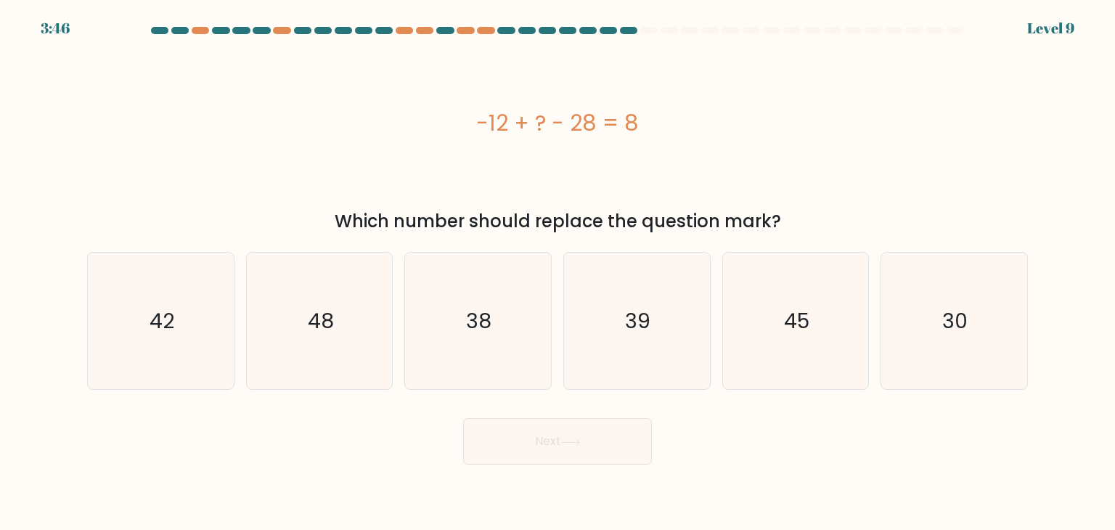
click at [589, 126] on div "-12 + ? - 28 = 8" at bounding box center [557, 123] width 940 height 33
drag, startPoint x: 639, startPoint y: 123, endPoint x: 618, endPoint y: 127, distance: 20.6
click at [618, 127] on div "-12 + ? - 28 = 8" at bounding box center [557, 123] width 940 height 33
drag, startPoint x: 541, startPoint y: 126, endPoint x: 533, endPoint y: 126, distance: 8.0
click at [533, 126] on div "-12 + ? - 28 = 8" at bounding box center [557, 123] width 940 height 33
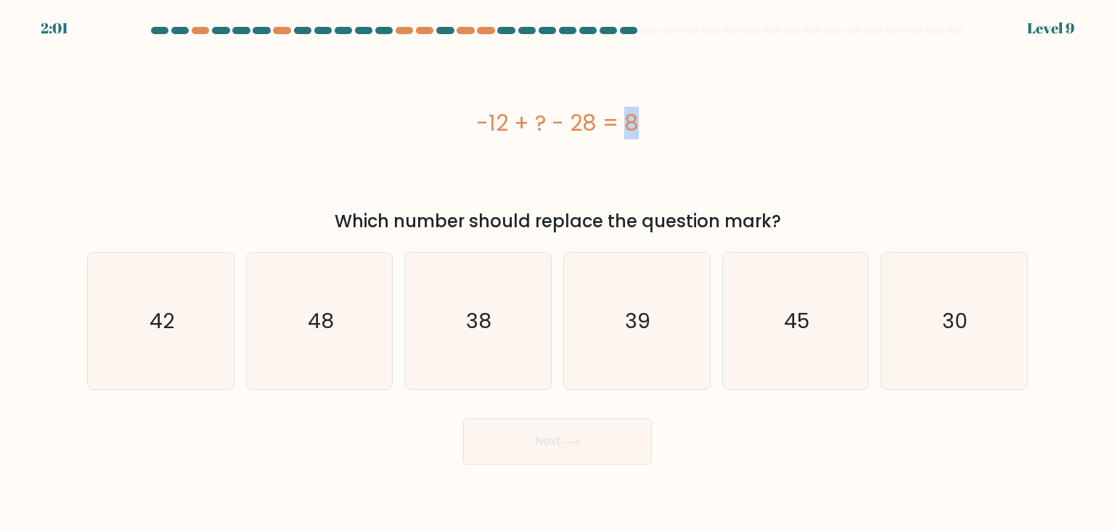
drag, startPoint x: 571, startPoint y: 122, endPoint x: 604, endPoint y: 126, distance: 32.9
click at [604, 126] on div "-12 + ? - 28 = 8" at bounding box center [557, 123] width 940 height 33
click at [466, 348] on icon "38" at bounding box center [477, 321] width 136 height 136
click at [557, 272] on input "c. 38" at bounding box center [557, 268] width 1 height 7
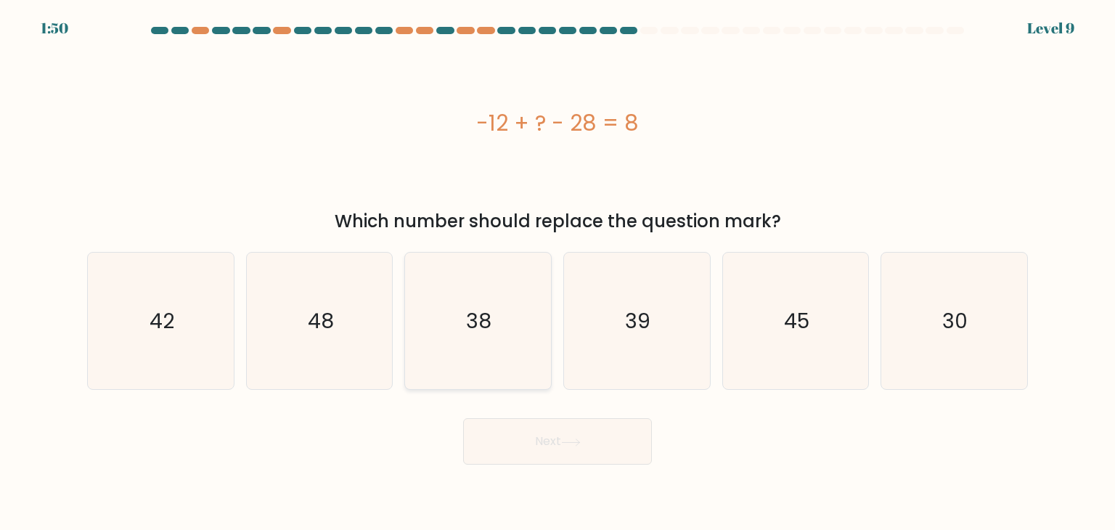
radio input "true"
click at [536, 422] on button "Next" at bounding box center [557, 441] width 189 height 46
click at [540, 433] on button "Next" at bounding box center [557, 441] width 189 height 46
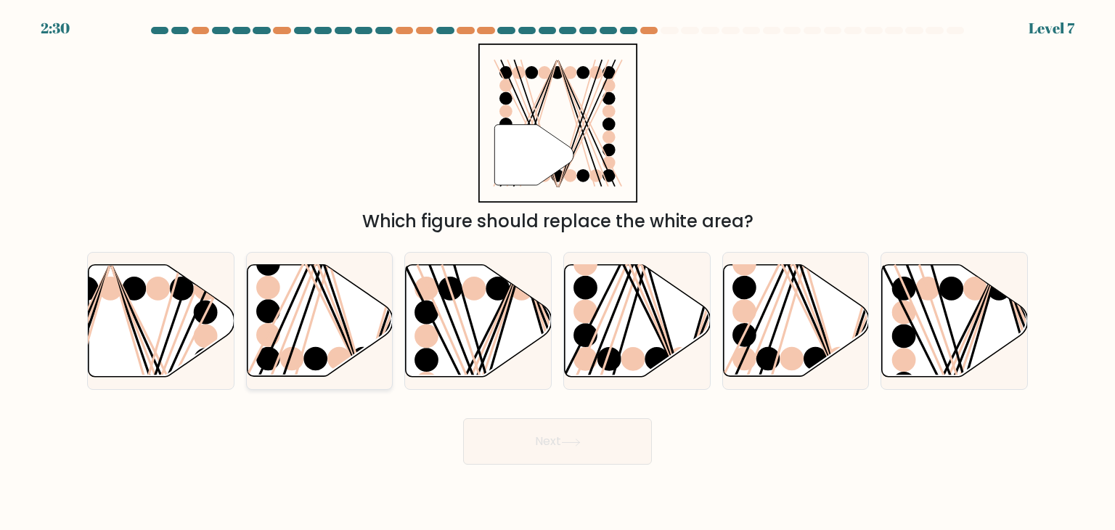
click at [291, 317] on icon at bounding box center [320, 321] width 146 height 112
click at [557, 272] on input "b." at bounding box center [557, 268] width 1 height 7
radio input "true"
click at [528, 115] on line at bounding box center [524, 123] width 63 height 126
click at [360, 355] on ellipse at bounding box center [361, 357] width 23 height 23
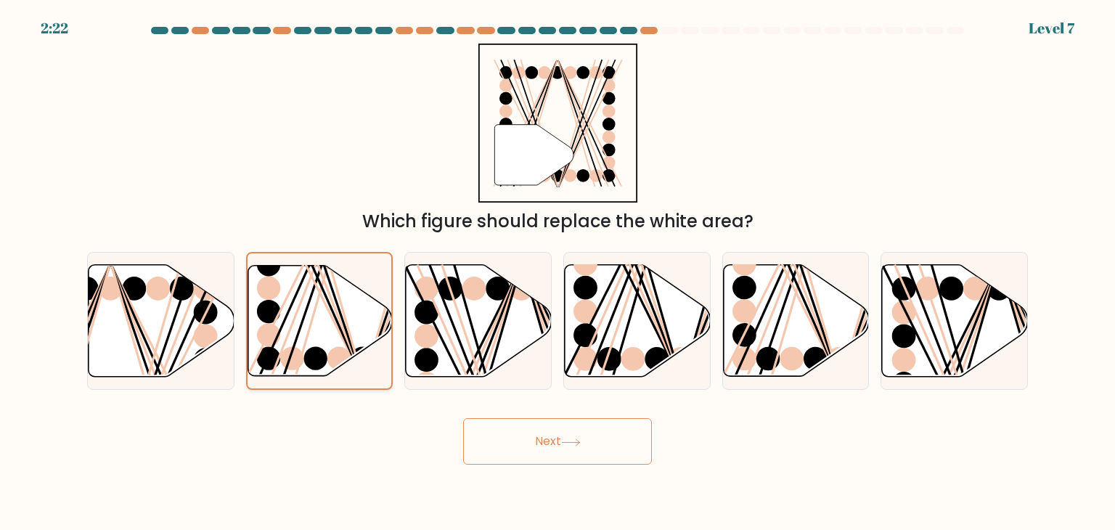
click at [557, 272] on input "b." at bounding box center [557, 268] width 1 height 7
click at [528, 449] on button "Next" at bounding box center [557, 441] width 189 height 46
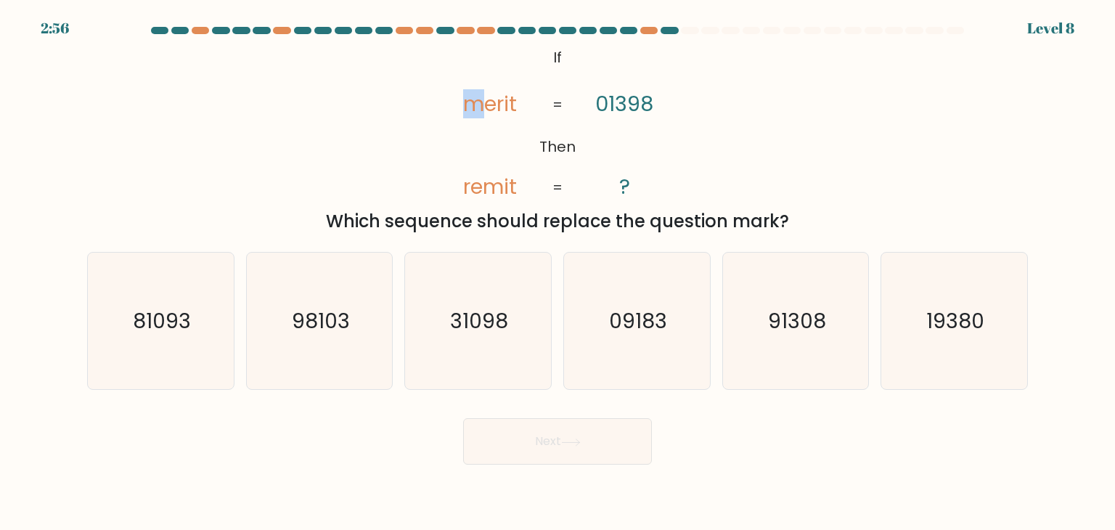
click at [464, 105] on tspan "merit" at bounding box center [491, 103] width 54 height 29
drag, startPoint x: 605, startPoint y: 102, endPoint x: 586, endPoint y: 109, distance: 20.2
click at [588, 104] on icon "@import url('https://fonts.googleapis.com/css?family=Abril+Fatface:400,100,100i…" at bounding box center [557, 123] width 258 height 159
click at [517, 113] on tspan "merit" at bounding box center [491, 103] width 54 height 29
click at [499, 105] on tspan "merit" at bounding box center [491, 103] width 54 height 29
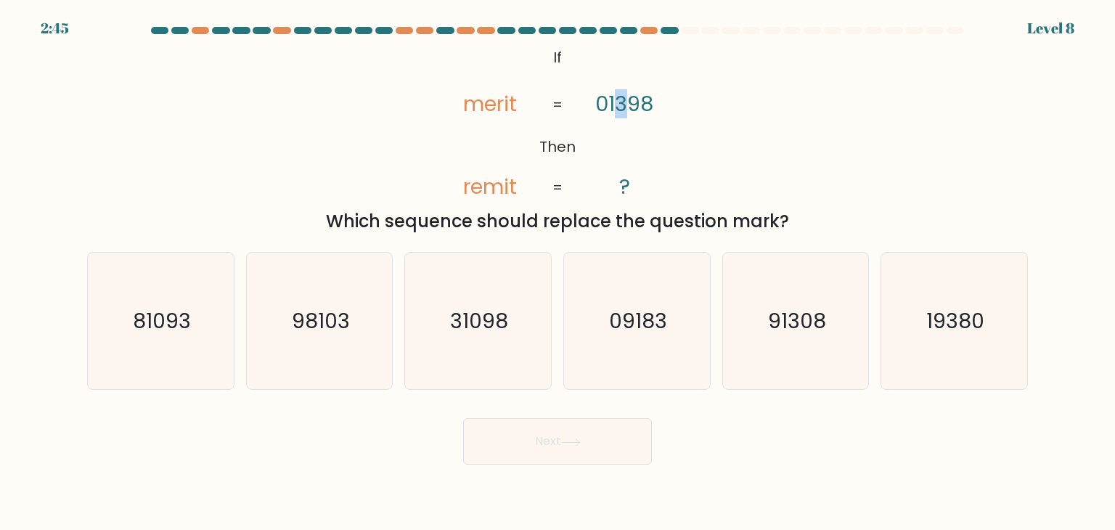
click at [617, 105] on tspan "01398" at bounding box center [624, 103] width 58 height 29
click at [472, 335] on text "31098" at bounding box center [480, 320] width 58 height 29
click at [557, 272] on input "c. 31098" at bounding box center [557, 268] width 1 height 7
radio input "true"
click at [577, 443] on icon at bounding box center [571, 442] width 20 height 8
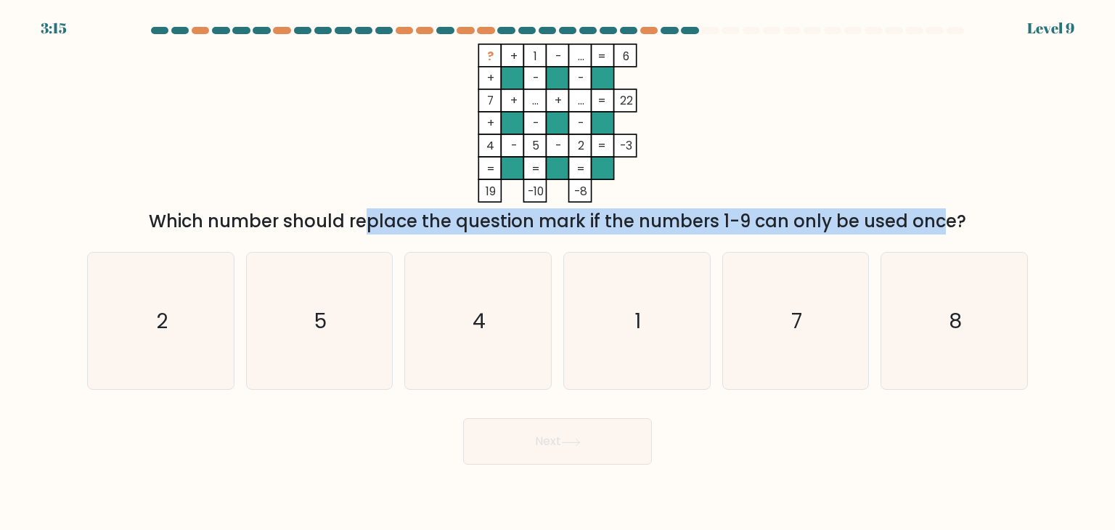
drag, startPoint x: 237, startPoint y: 218, endPoint x: 809, endPoint y: 230, distance: 572.6
click at [809, 230] on div "Which number should replace the question mark if the numbers 1-9 can only be us…" at bounding box center [557, 221] width 923 height 26
drag, startPoint x: 305, startPoint y: 221, endPoint x: 910, endPoint y: 210, distance: 604.5
click at [910, 210] on div "Which number should replace the question mark if the numbers 1-9 can only be us…" at bounding box center [557, 221] width 923 height 26
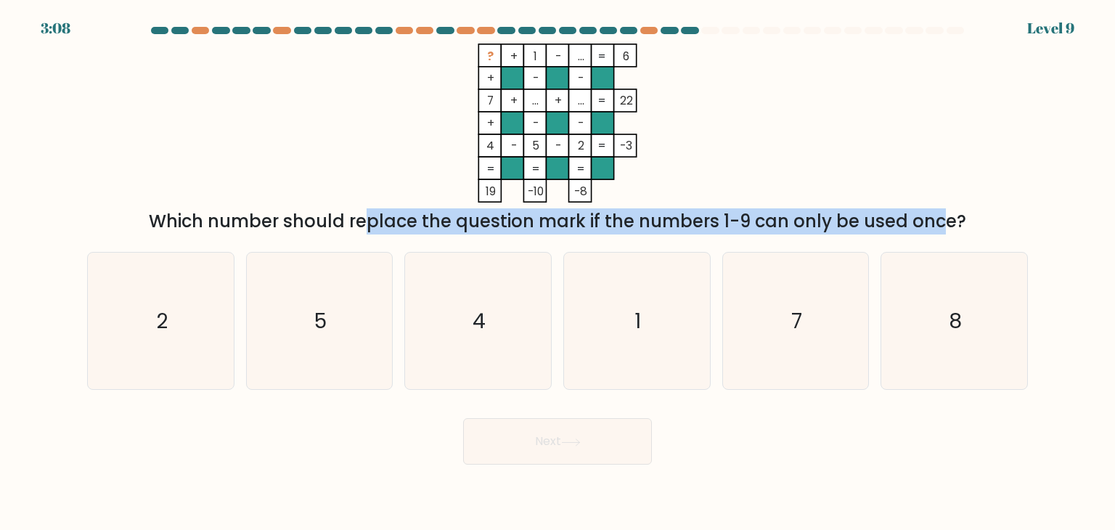
click at [910, 210] on div "Which number should replace the question mark if the numbers 1-9 can only be us…" at bounding box center [557, 221] width 923 height 26
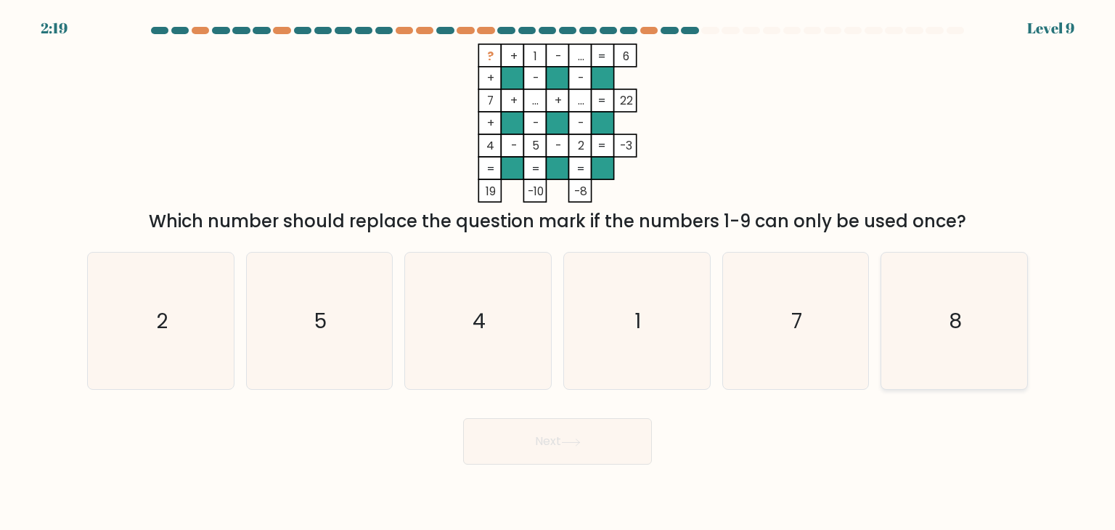
click at [949, 324] on text "8" at bounding box center [954, 320] width 13 height 29
click at [558, 272] on input "f. 8" at bounding box center [557, 268] width 1 height 7
radio input "true"
click at [570, 433] on button "Next" at bounding box center [557, 441] width 189 height 46
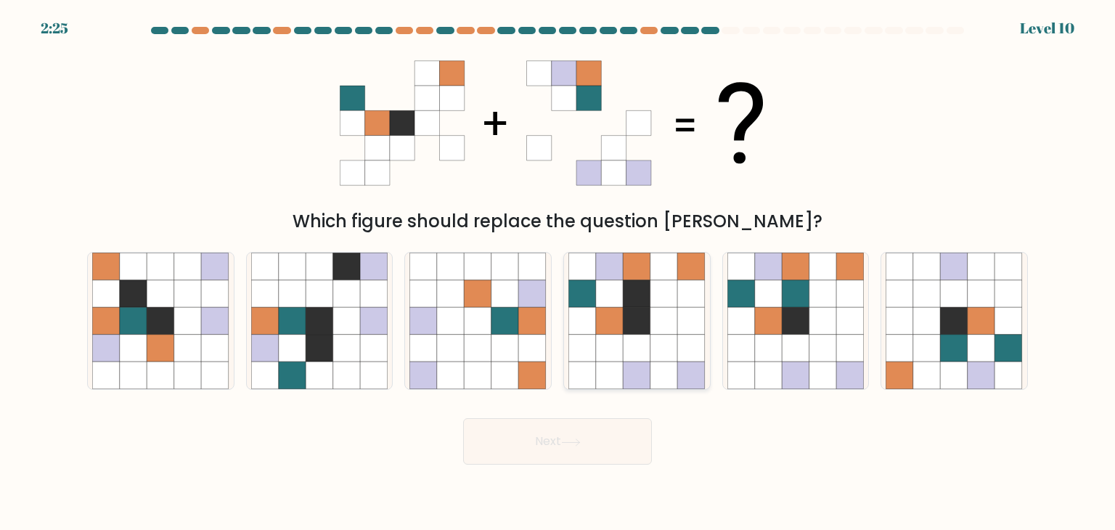
click at [662, 317] on icon at bounding box center [664, 321] width 28 height 28
click at [558, 272] on input "d." at bounding box center [557, 268] width 1 height 7
radio input "true"
click at [668, 317] on icon at bounding box center [663, 321] width 27 height 27
click at [558, 272] on input "d." at bounding box center [557, 268] width 1 height 7
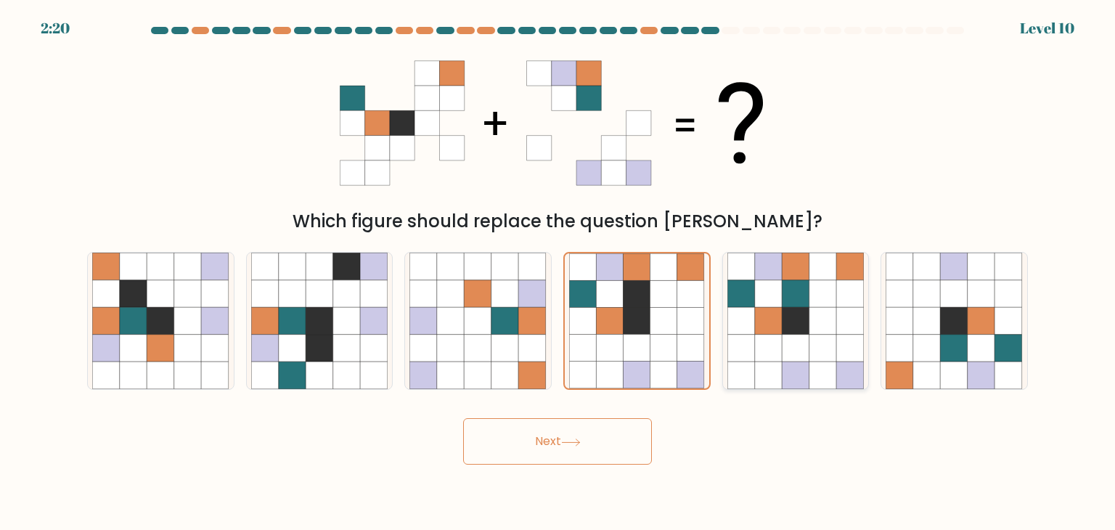
click at [830, 305] on icon at bounding box center [823, 294] width 28 height 28
click at [558, 272] on input "e." at bounding box center [557, 268] width 1 height 7
radio input "true"
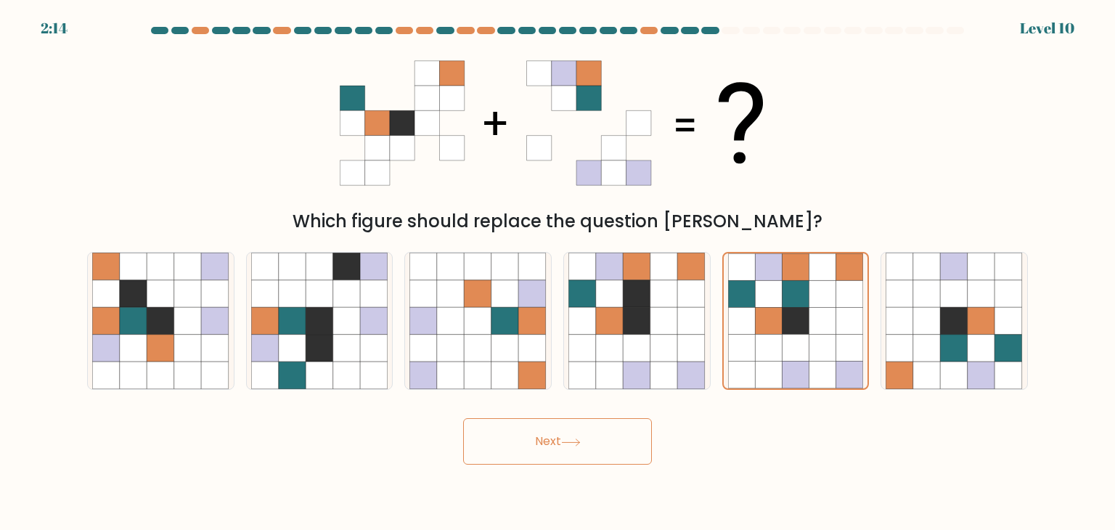
click at [604, 435] on button "Next" at bounding box center [557, 441] width 189 height 46
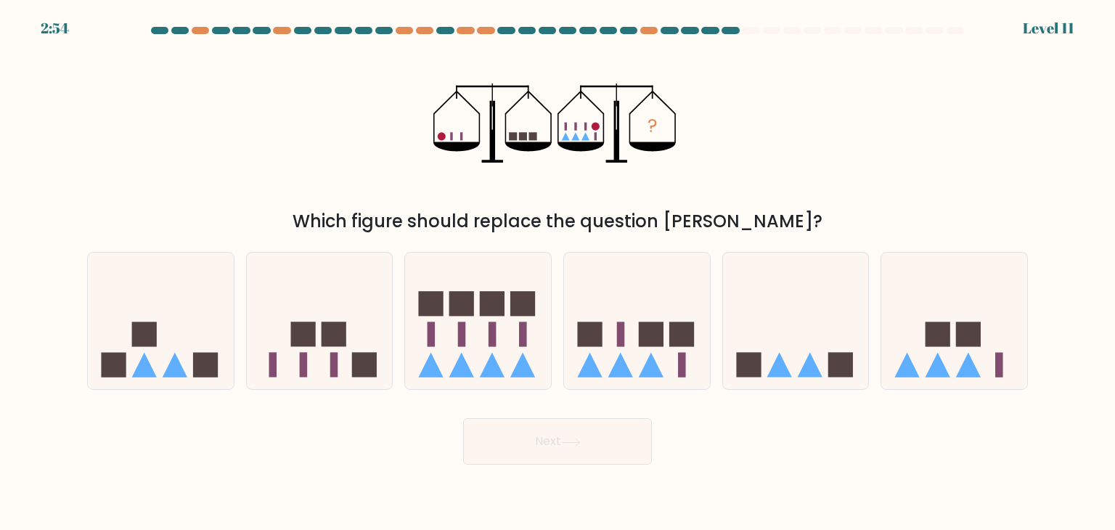
drag, startPoint x: 465, startPoint y: 132, endPoint x: 446, endPoint y: 137, distance: 19.5
click at [446, 137] on icon "?" at bounding box center [557, 123] width 248 height 159
click at [485, 329] on icon at bounding box center [478, 320] width 146 height 120
click at [557, 272] on input "c." at bounding box center [557, 268] width 1 height 7
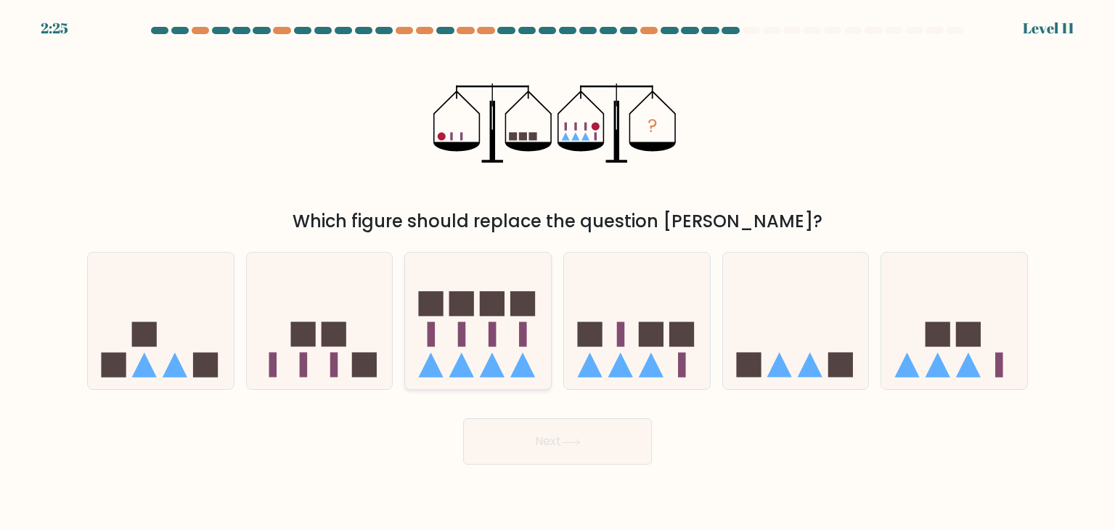
radio input "true"
click at [548, 439] on button "Next" at bounding box center [557, 441] width 189 height 46
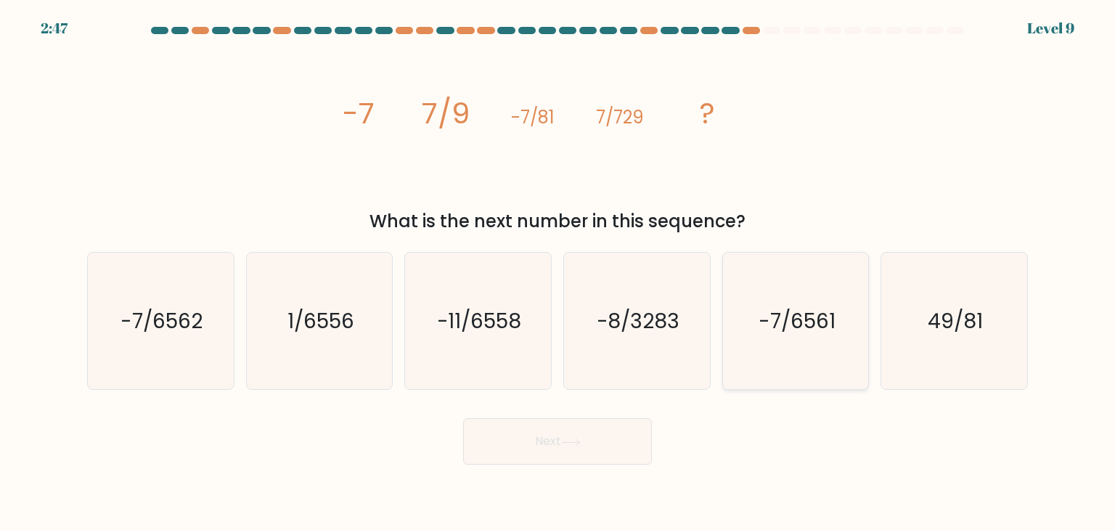
click at [823, 334] on text "-7/6561" at bounding box center [796, 320] width 77 height 29
click at [558, 272] on input "e. -7/6561" at bounding box center [557, 268] width 1 height 7
radio input "true"
drag, startPoint x: 457, startPoint y: 117, endPoint x: 477, endPoint y: 118, distance: 19.6
click at [477, 118] on icon "image/svg+xml -7 7/9 -7/81 7/729 ?" at bounding box center [557, 123] width 435 height 159
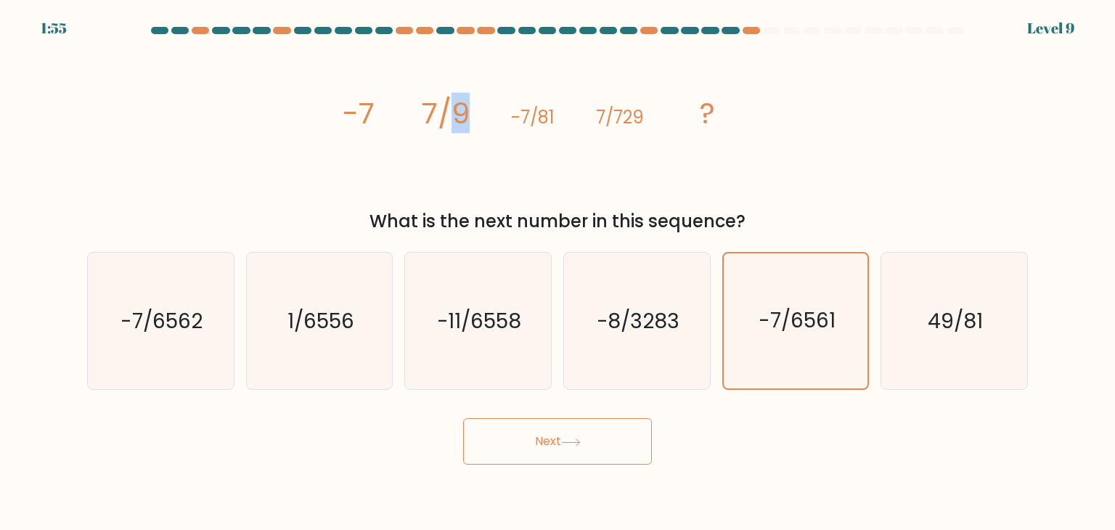
click at [477, 118] on icon "image/svg+xml -7 7/9 -7/81 7/729 ?" at bounding box center [557, 123] width 435 height 159
click at [297, 320] on text "1/6556" at bounding box center [320, 320] width 67 height 29
click at [557, 272] on input "b. 1/6556" at bounding box center [557, 268] width 1 height 7
radio input "true"
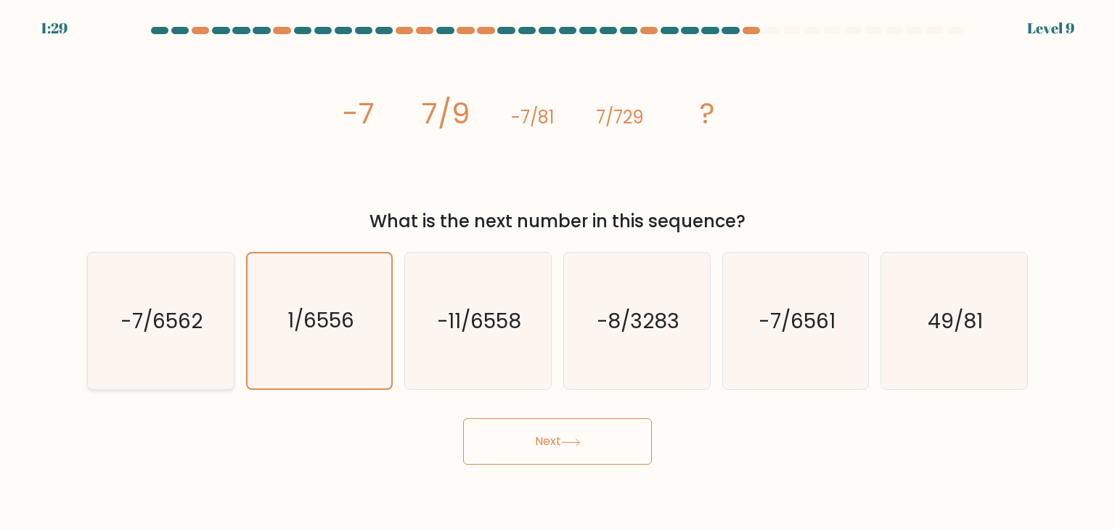
click at [186, 343] on icon "-7/6562" at bounding box center [160, 321] width 136 height 136
click at [557, 272] on input "a. -7/6562" at bounding box center [557, 268] width 1 height 7
radio input "true"
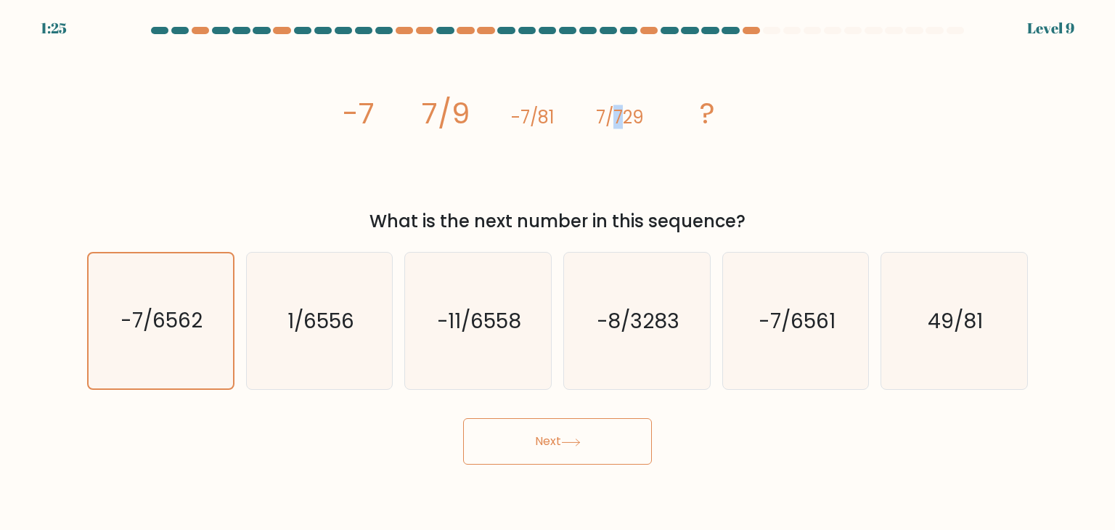
drag, startPoint x: 612, startPoint y: 123, endPoint x: 623, endPoint y: 120, distance: 10.4
click at [623, 120] on tspan "7/729" at bounding box center [620, 117] width 48 height 24
drag, startPoint x: 648, startPoint y: 120, endPoint x: 638, endPoint y: 121, distance: 10.2
click at [638, 121] on icon "image/svg+xml -7 7/9 -7/81 7/729 ?" at bounding box center [557, 123] width 435 height 159
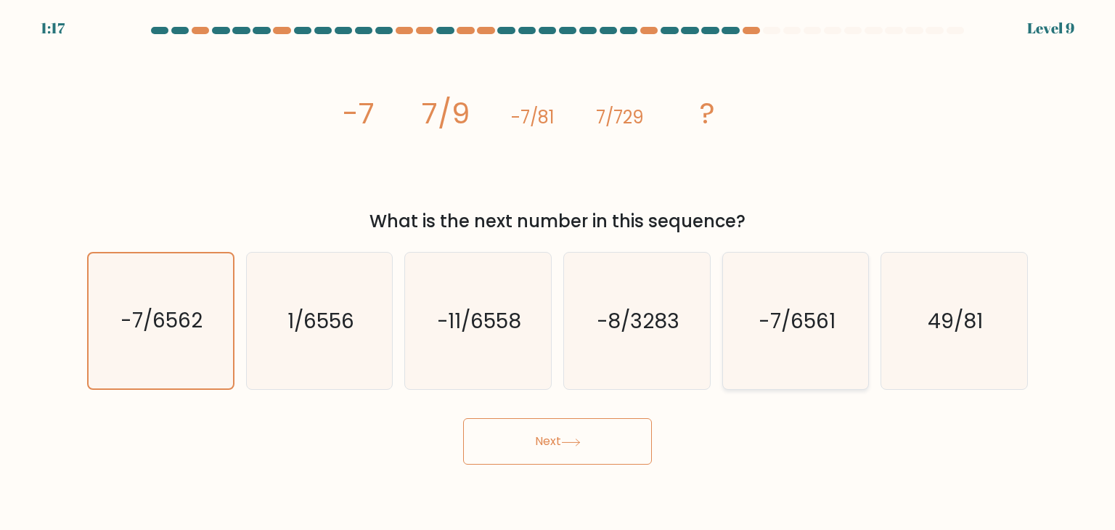
click at [791, 315] on text "-7/6561" at bounding box center [796, 320] width 77 height 29
click at [558, 272] on input "e. -7/6561" at bounding box center [557, 268] width 1 height 7
radio input "true"
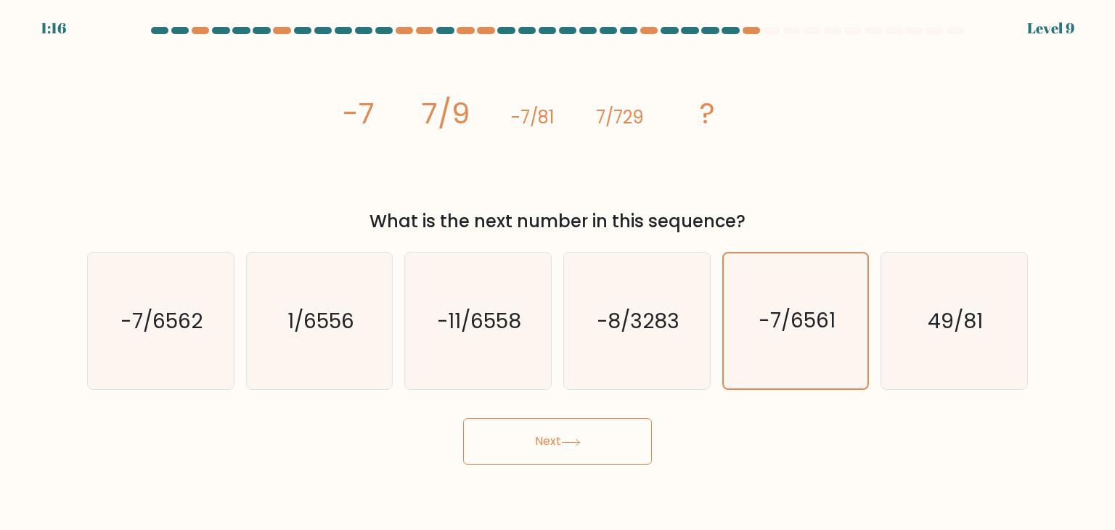
click at [612, 430] on button "Next" at bounding box center [557, 441] width 189 height 46
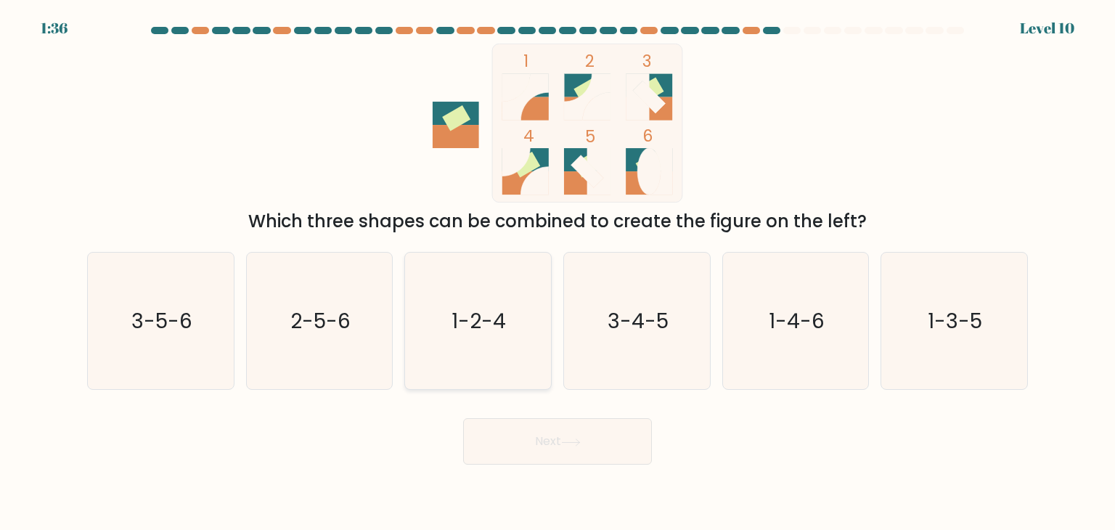
click at [485, 299] on icon "1-2-4" at bounding box center [477, 321] width 136 height 136
click at [557, 272] on input "c. 1-2-4" at bounding box center [557, 268] width 1 height 7
radio input "true"
click at [579, 443] on icon at bounding box center [570, 441] width 17 height 7
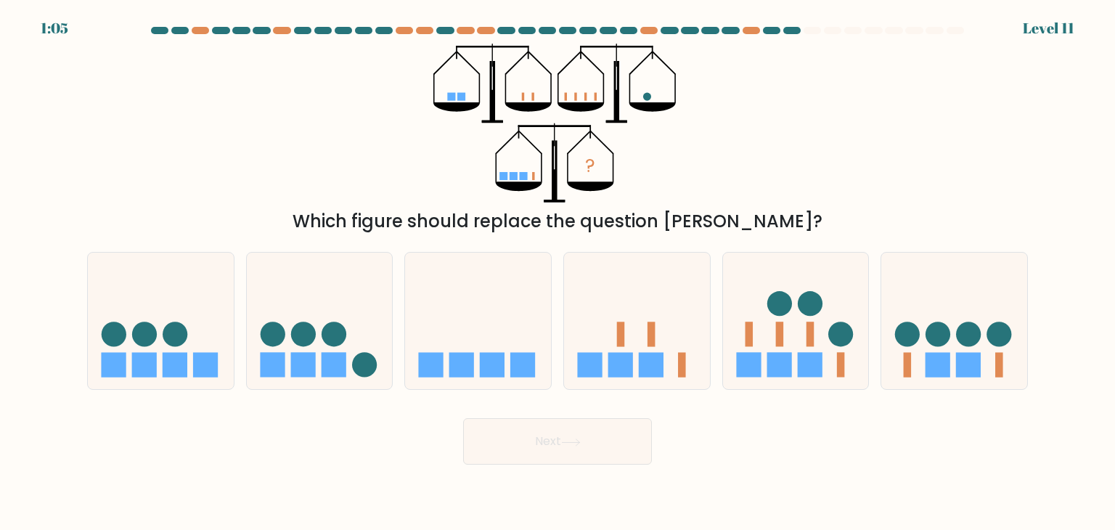
click at [42, 221] on form at bounding box center [557, 246] width 1115 height 438
drag, startPoint x: 641, startPoint y: 94, endPoint x: 628, endPoint y: 97, distance: 14.3
click at [628, 97] on icon "?" at bounding box center [557, 123] width 248 height 159
click at [541, 352] on icon at bounding box center [478, 320] width 146 height 120
click at [557, 272] on input "c." at bounding box center [557, 268] width 1 height 7
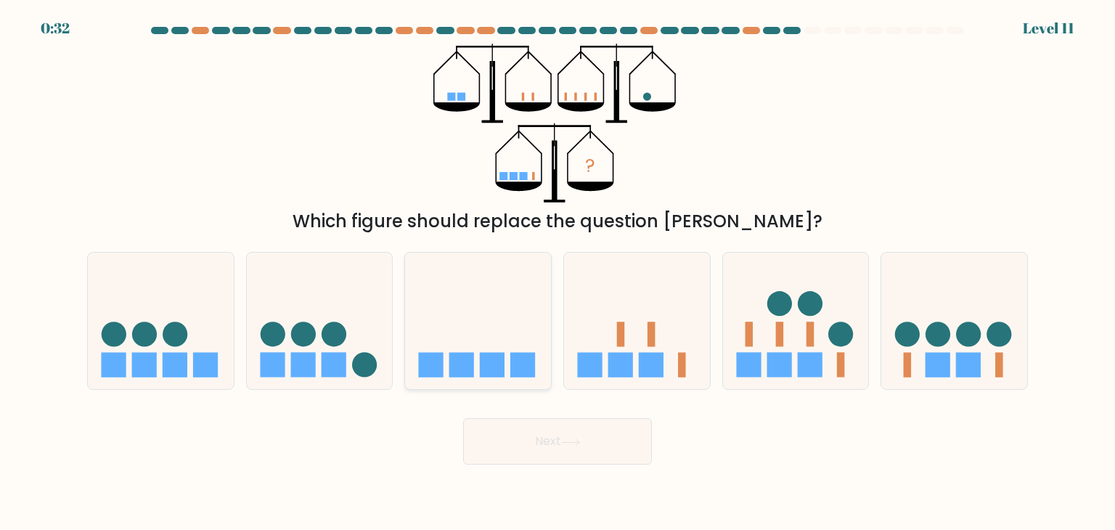
radio input "true"
click at [531, 423] on button "Next" at bounding box center [557, 441] width 189 height 46
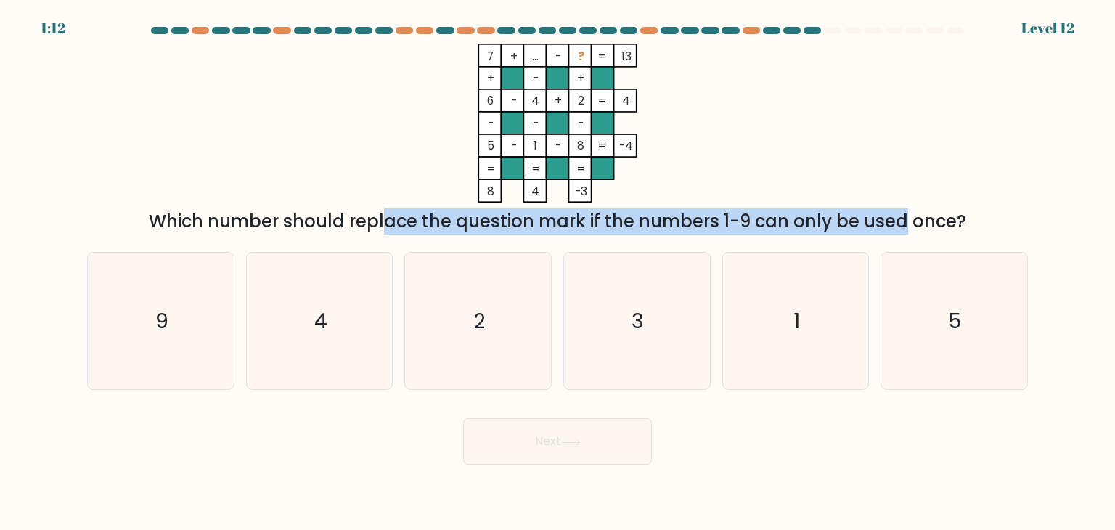
drag, startPoint x: 570, startPoint y: 221, endPoint x: 770, endPoint y: 210, distance: 200.6
click at [770, 210] on div "Which number should replace the question mark if the numbers 1-9 can only be us…" at bounding box center [557, 221] width 923 height 26
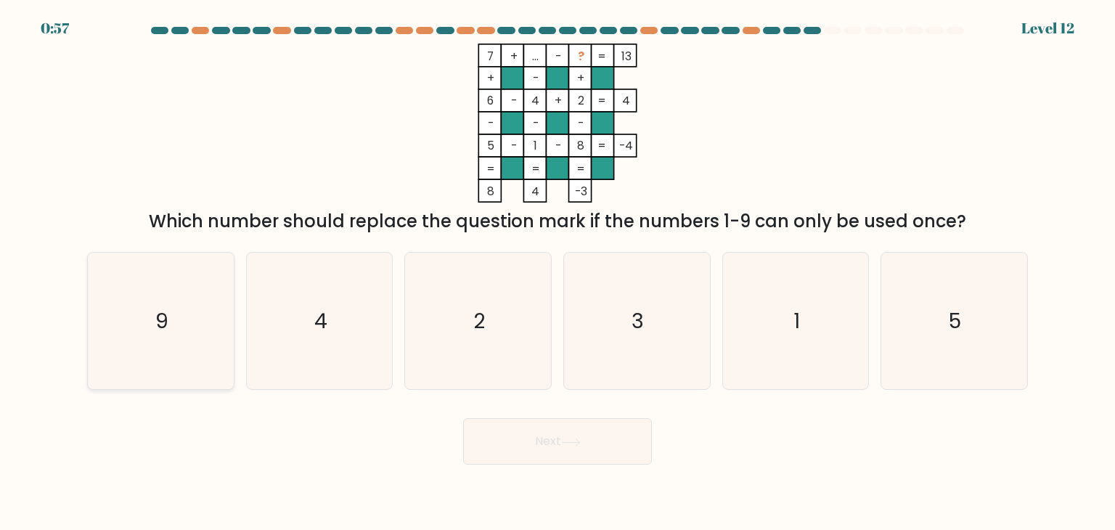
click at [211, 311] on icon "9" at bounding box center [160, 321] width 136 height 136
click at [557, 272] on input "a. 9" at bounding box center [557, 268] width 1 height 7
radio input "true"
click at [542, 439] on button "Next" at bounding box center [557, 441] width 189 height 46
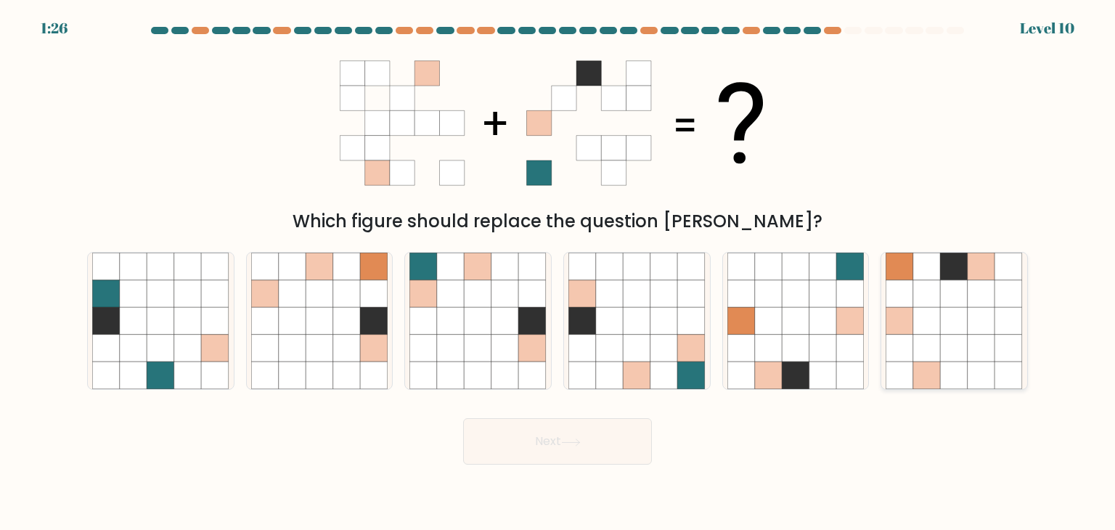
click at [977, 267] on icon at bounding box center [981, 267] width 28 height 28
click at [558, 267] on input "f." at bounding box center [557, 268] width 1 height 7
radio input "true"
click at [512, 447] on button "Next" at bounding box center [557, 441] width 189 height 46
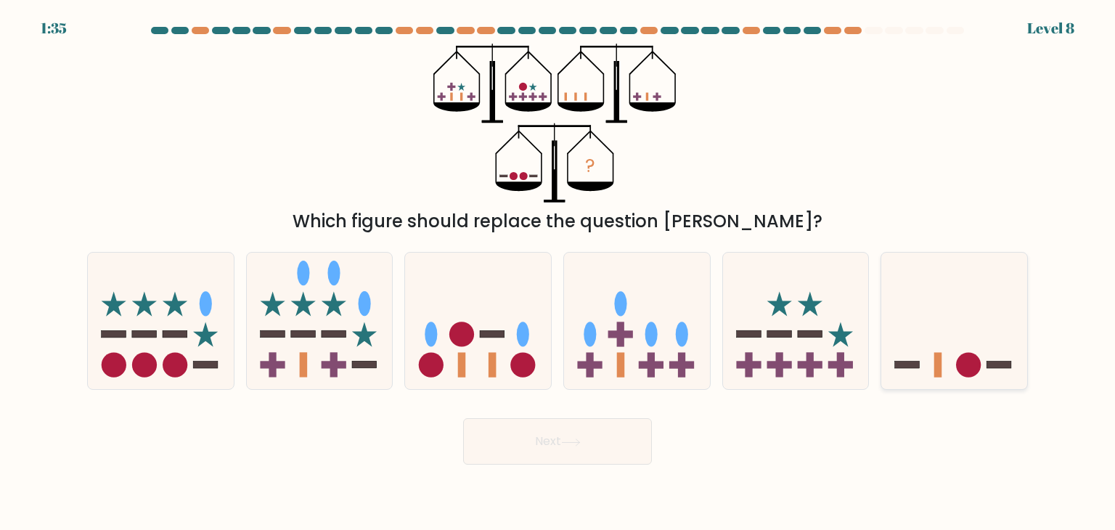
drag, startPoint x: 908, startPoint y: 299, endPoint x: 904, endPoint y: 308, distance: 10.4
click at [908, 300] on icon at bounding box center [954, 320] width 146 height 120
click at [558, 272] on input "f." at bounding box center [557, 268] width 1 height 7
radio input "true"
click at [583, 435] on button "Next" at bounding box center [557, 441] width 189 height 46
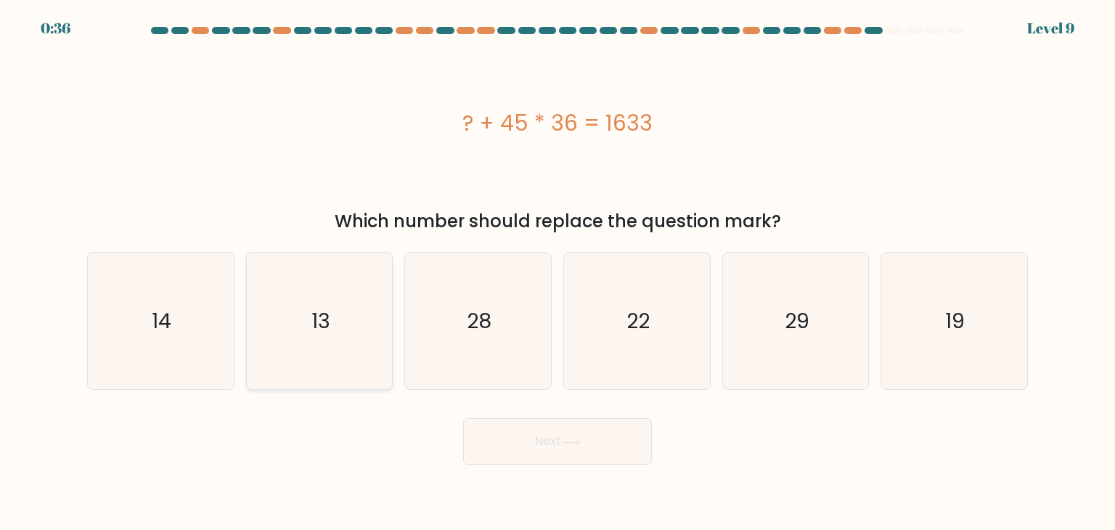
click at [354, 335] on icon "13" at bounding box center [319, 321] width 136 height 136
click at [557, 272] on input "b. 13" at bounding box center [557, 268] width 1 height 7
radio input "true"
click at [632, 447] on button "Next" at bounding box center [557, 441] width 189 height 46
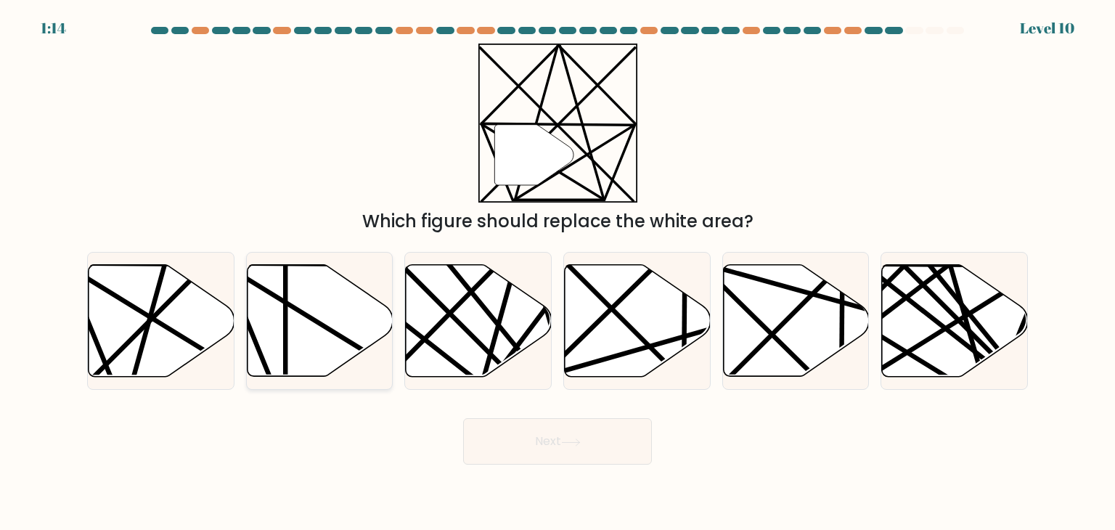
click at [270, 320] on icon at bounding box center [320, 321] width 146 height 112
click at [557, 272] on input "b." at bounding box center [557, 268] width 1 height 7
radio input "true"
click at [544, 432] on button "Next" at bounding box center [557, 441] width 189 height 46
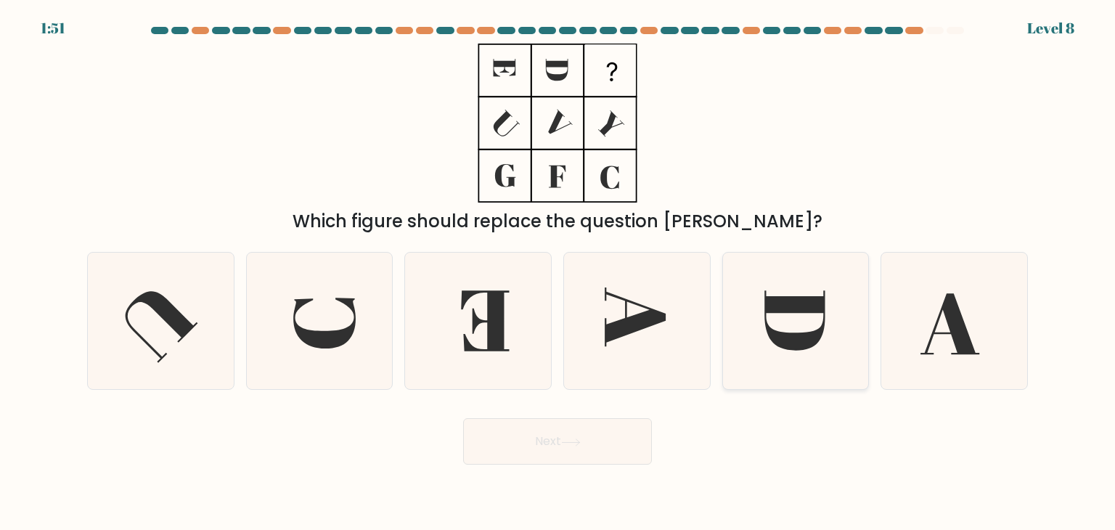
click at [780, 293] on icon at bounding box center [795, 321] width 136 height 136
click at [558, 272] on input "e." at bounding box center [557, 268] width 1 height 7
radio input "true"
click at [593, 441] on button "Next" at bounding box center [557, 441] width 189 height 46
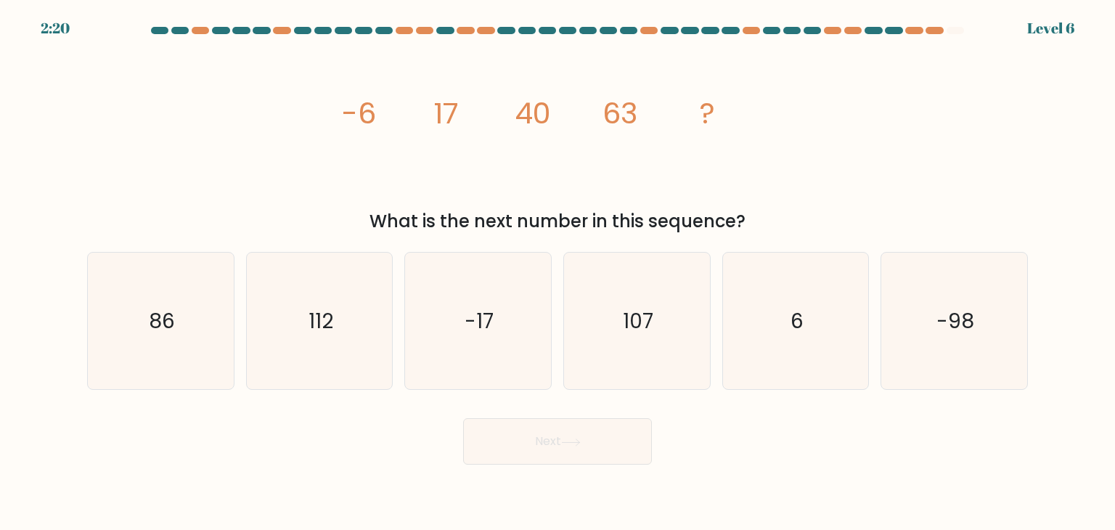
click at [525, 110] on tspan "40" at bounding box center [532, 113] width 36 height 41
drag, startPoint x: 196, startPoint y: 329, endPoint x: 205, endPoint y: 333, distance: 9.7
click at [196, 329] on icon "86" at bounding box center [160, 321] width 136 height 136
click at [557, 272] on input "a. 86" at bounding box center [557, 268] width 1 height 7
radio input "true"
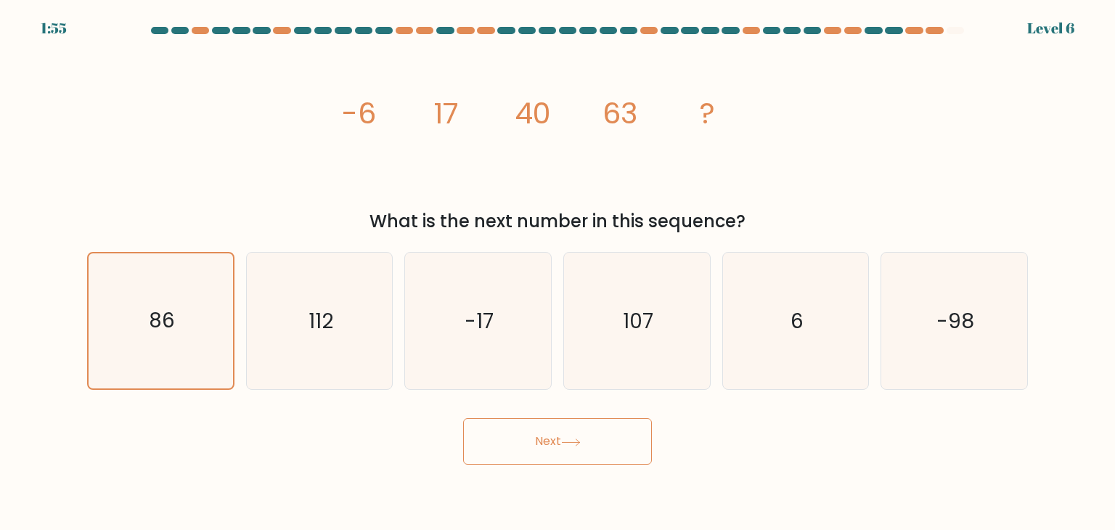
click at [610, 446] on button "Next" at bounding box center [557, 441] width 189 height 46
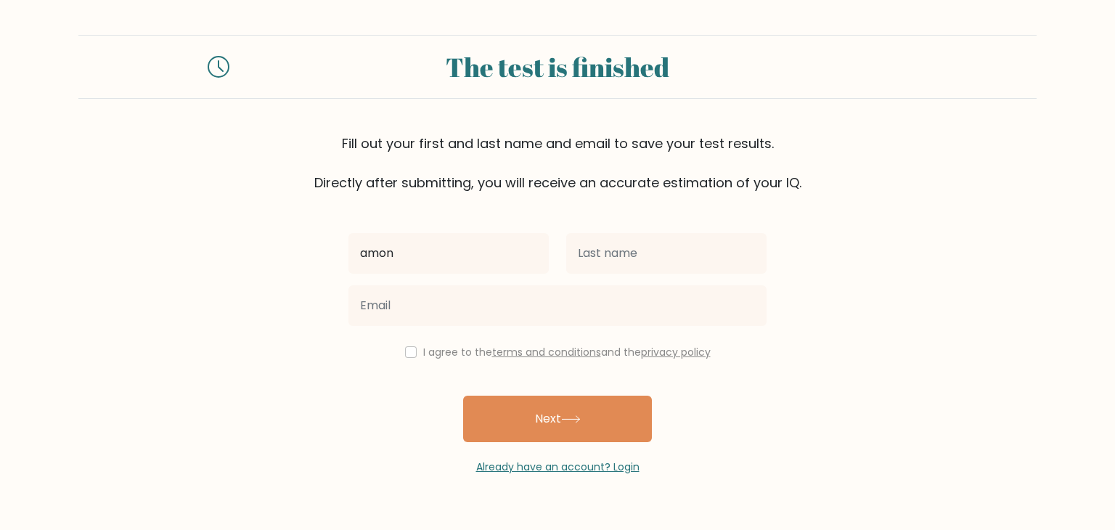
type input "amon"
click at [664, 229] on div at bounding box center [666, 253] width 218 height 52
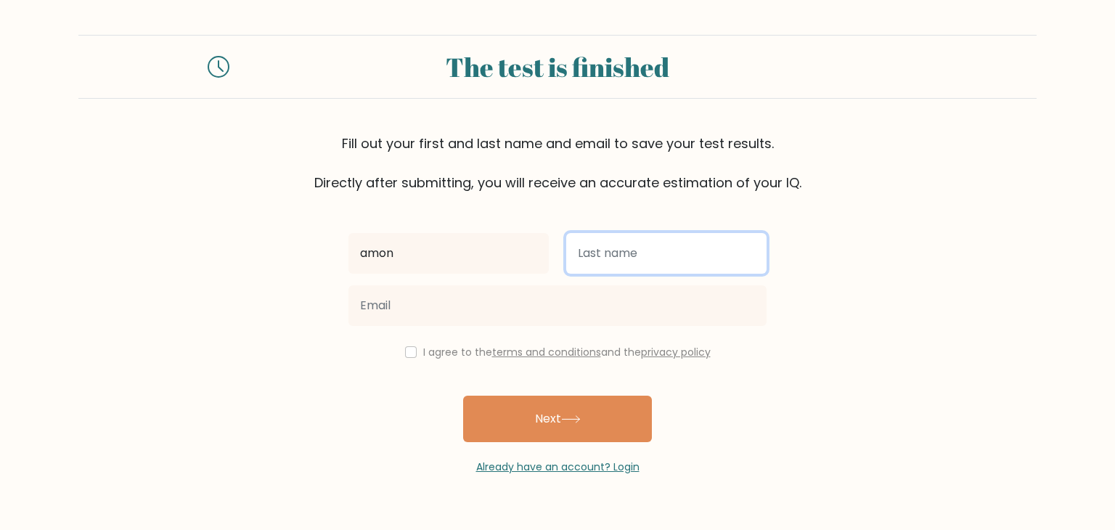
click at [638, 253] on input "text" at bounding box center [666, 253] width 200 height 41
type input "j"
type input "doe"
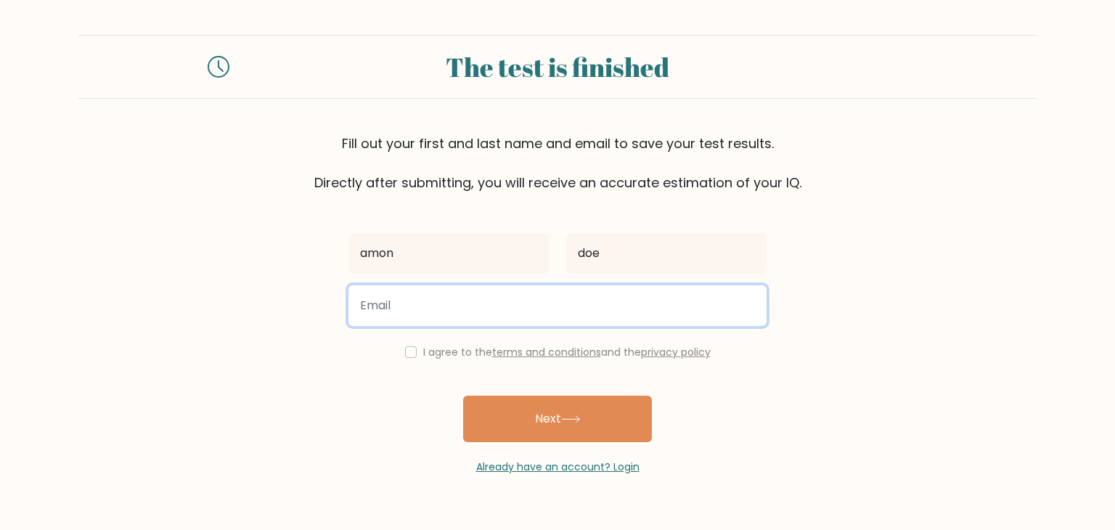
drag, startPoint x: 514, startPoint y: 308, endPoint x: 534, endPoint y: 303, distance: 20.2
click at [514, 308] on input "email" at bounding box center [557, 305] width 418 height 41
type input "itaserbolkho@gmail.com"
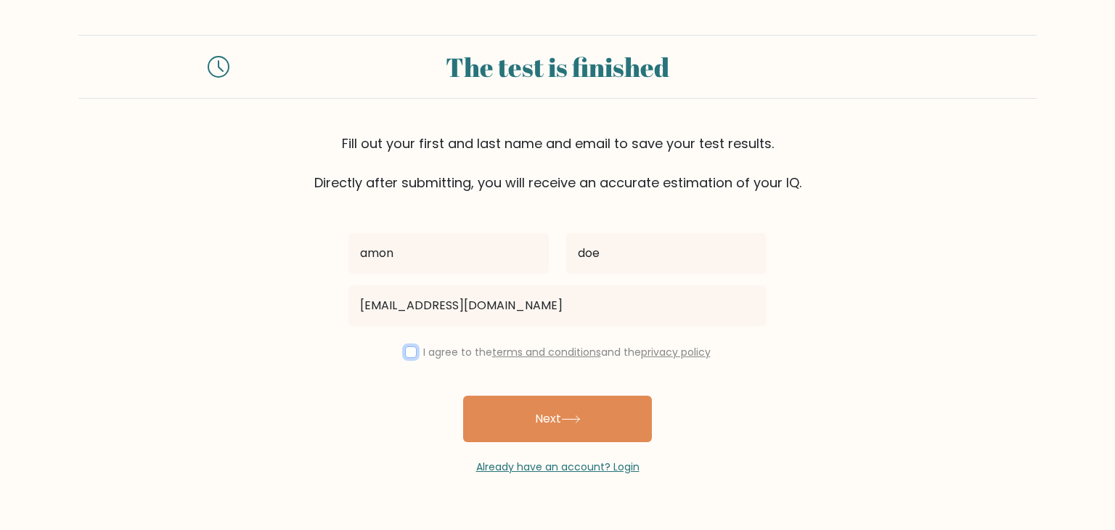
click at [405, 348] on input "checkbox" at bounding box center [411, 352] width 12 height 12
checkbox input "true"
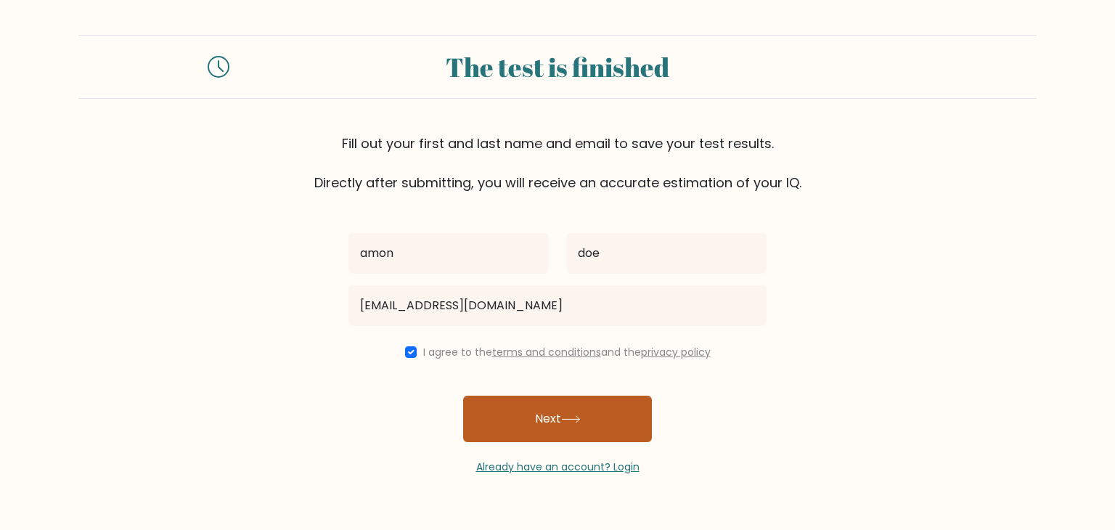
click at [520, 402] on button "Next" at bounding box center [557, 418] width 189 height 46
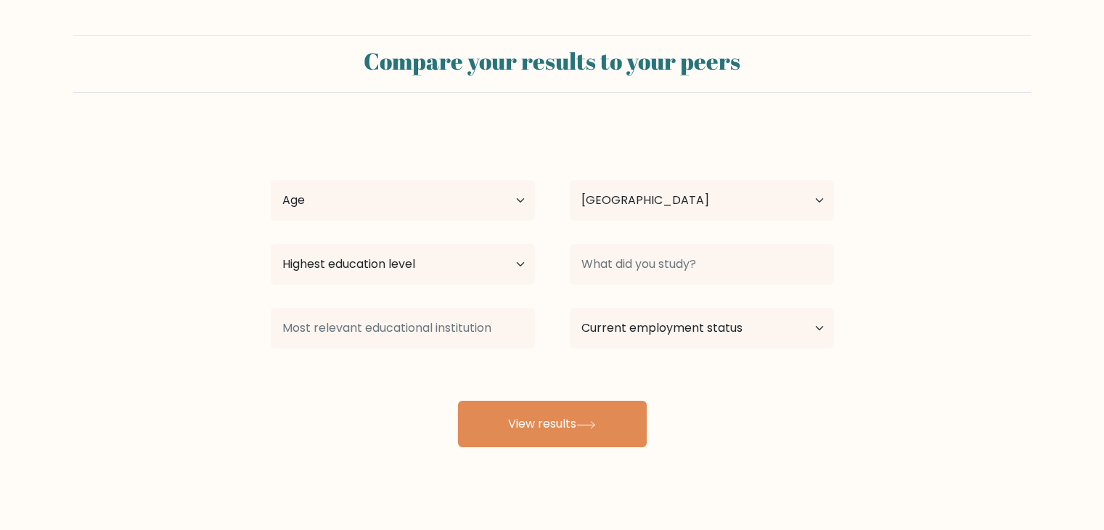
select select "VN"
click at [472, 210] on select "Age Under [DEMOGRAPHIC_DATA] [DEMOGRAPHIC_DATA] [DEMOGRAPHIC_DATA] [DEMOGRAPHIC…" at bounding box center [403, 200] width 264 height 41
select select "18_24"
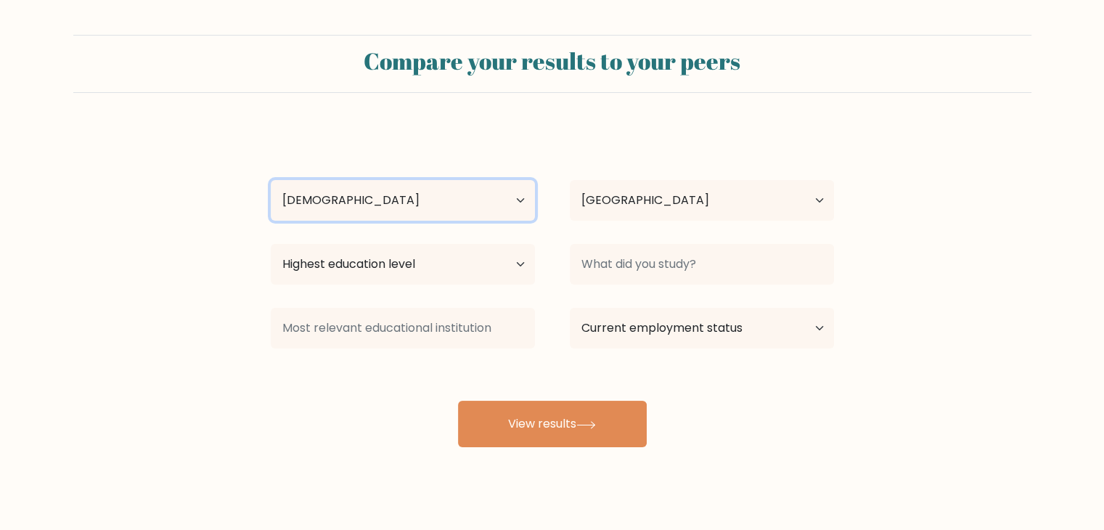
click at [271, 180] on select "Age Under 18 years old 18-24 years old 25-34 years old 35-44 years old 45-54 ye…" at bounding box center [403, 200] width 264 height 41
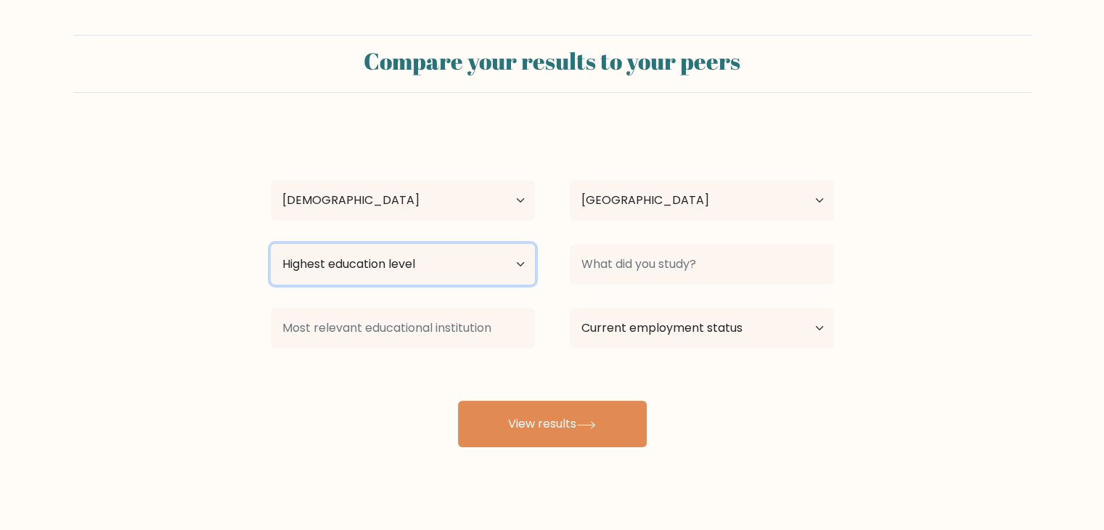
click at [360, 259] on select "Highest education level No schooling Primary Lower Secondary Upper Secondary Oc…" at bounding box center [403, 264] width 264 height 41
click at [271, 244] on select "Highest education level No schooling Primary Lower Secondary Upper Secondary Oc…" at bounding box center [403, 264] width 264 height 41
click at [481, 270] on select "Highest education level No schooling Primary Lower Secondary Upper Secondary Oc…" at bounding box center [403, 264] width 264 height 41
click at [271, 244] on select "Highest education level No schooling Primary Lower Secondary Upper Secondary Oc…" at bounding box center [403, 264] width 264 height 41
click at [459, 271] on select "Highest education level No schooling Primary Lower Secondary Upper Secondary Oc…" at bounding box center [403, 264] width 264 height 41
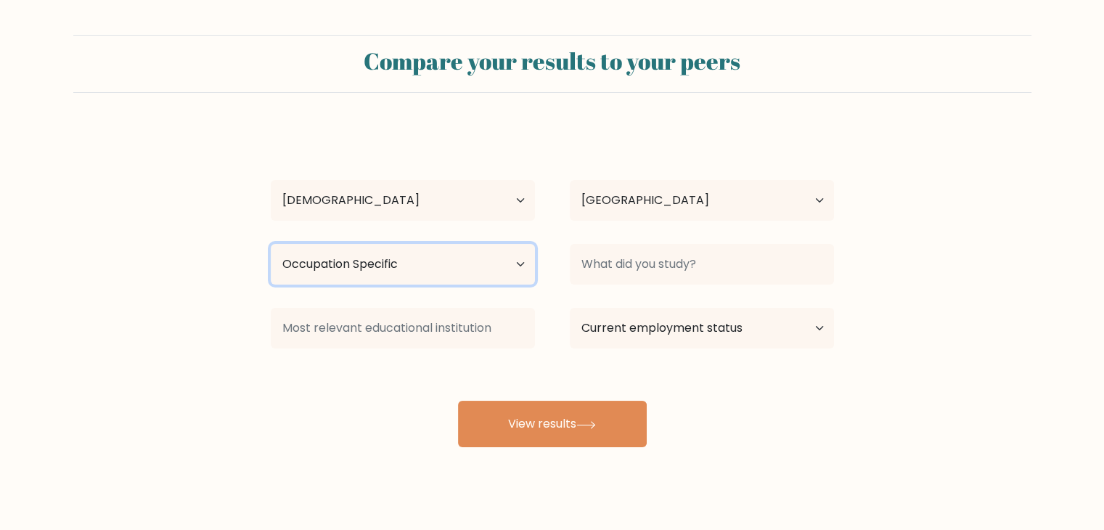
select select "bachelors_degree"
click at [271, 244] on select "Highest education level No schooling Primary Lower Secondary Upper Secondary Oc…" at bounding box center [403, 264] width 264 height 41
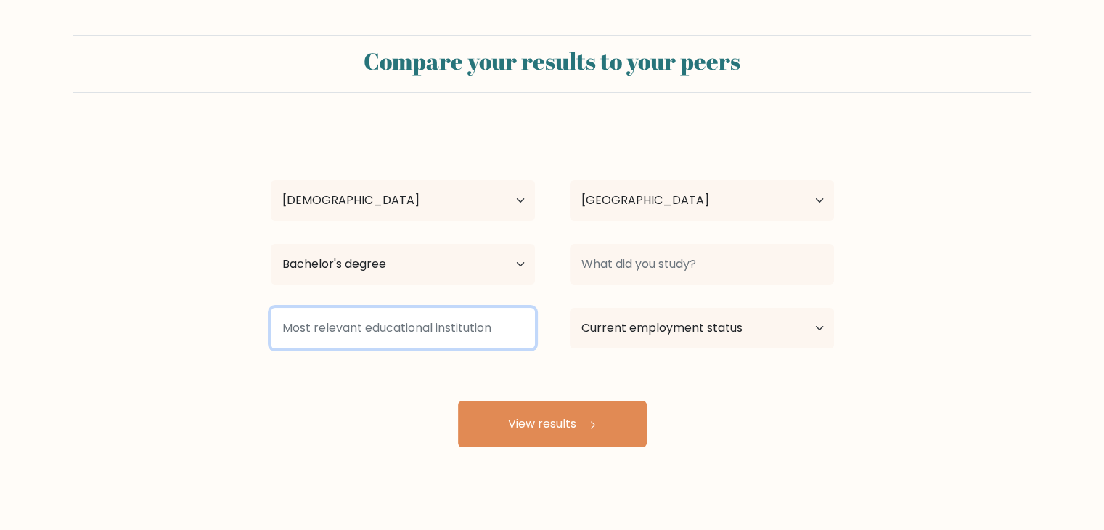
click at [434, 335] on input at bounding box center [403, 328] width 264 height 41
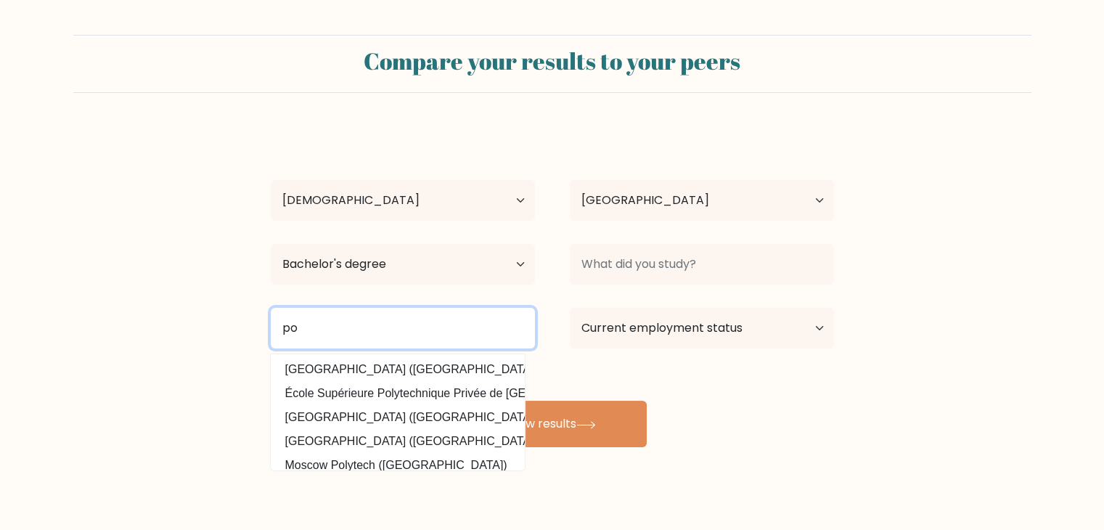
type input "p"
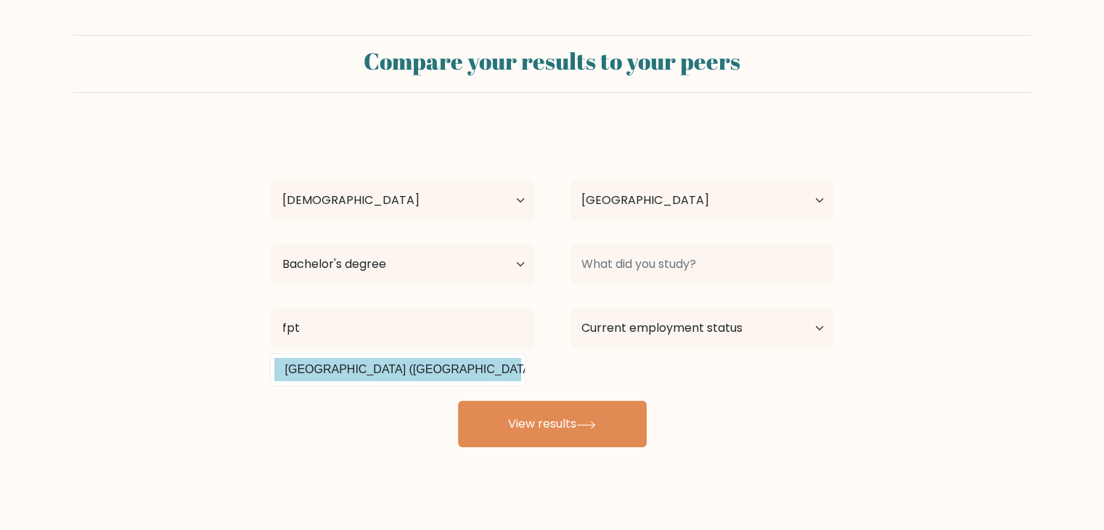
click at [441, 358] on div "amon doe Age Under 18 years old 18-24 years old 25-34 years old 35-44 years old…" at bounding box center [552, 287] width 580 height 319
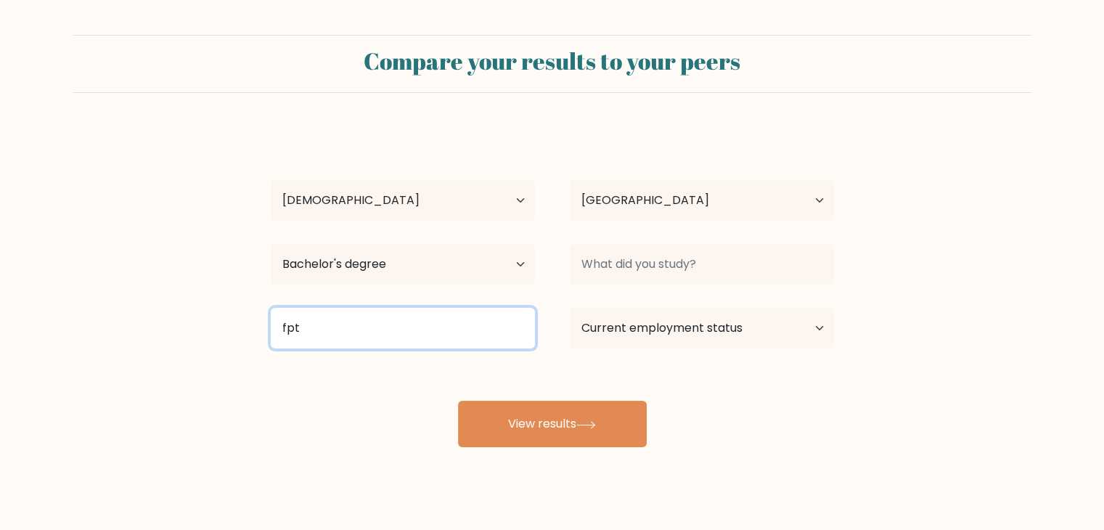
click at [411, 339] on input "fpt" at bounding box center [403, 328] width 264 height 41
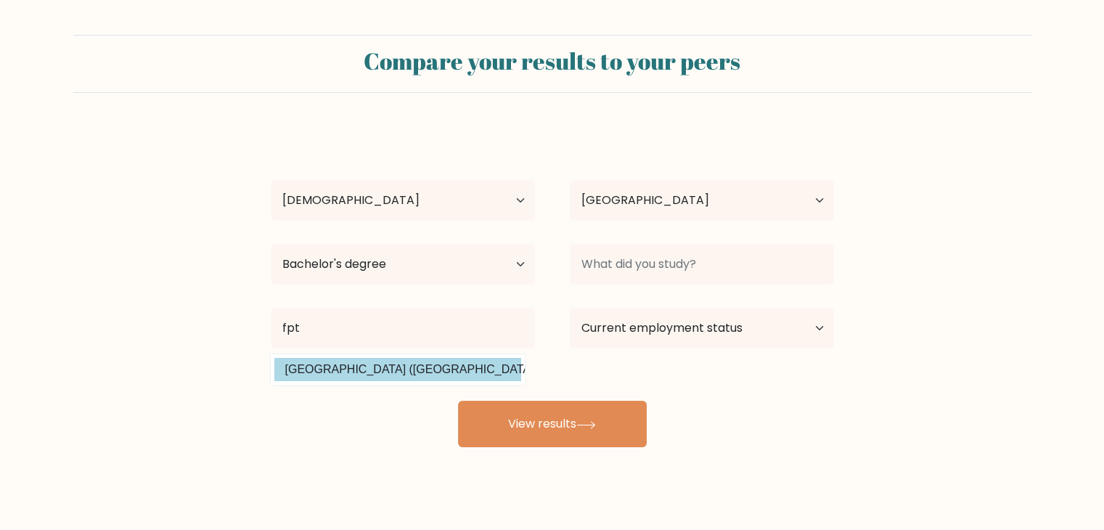
click at [392, 366] on option "FPT University (Vietnam)" at bounding box center [397, 369] width 247 height 23
type input "[GEOGRAPHIC_DATA]"
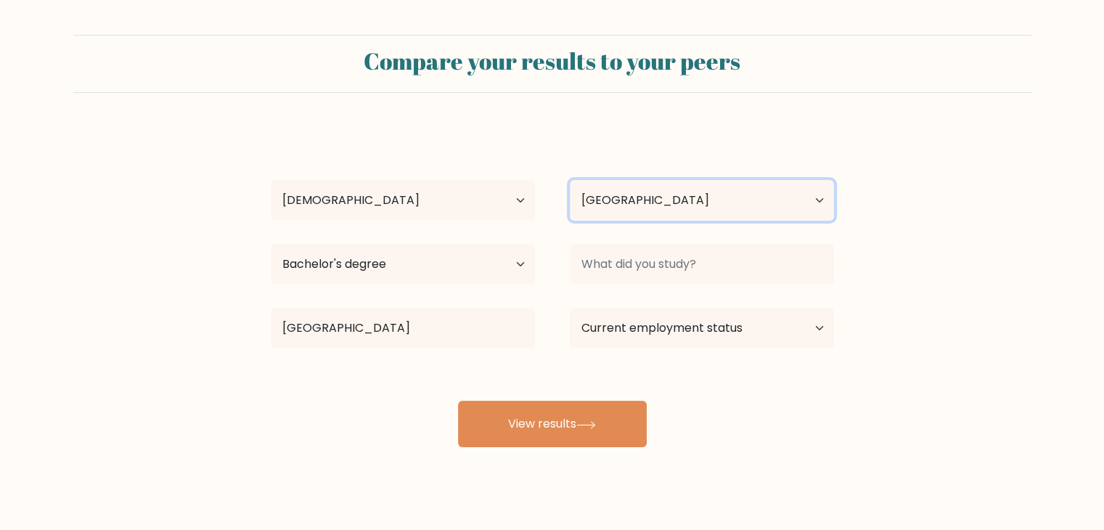
click at [668, 209] on select "Country Afghanistan Albania Algeria American Samoa Andorra Angola Anguilla Anta…" at bounding box center [702, 200] width 264 height 41
click at [668, 206] on select "Country Afghanistan Albania Algeria American Samoa Andorra Angola Anguilla Anta…" at bounding box center [702, 200] width 264 height 41
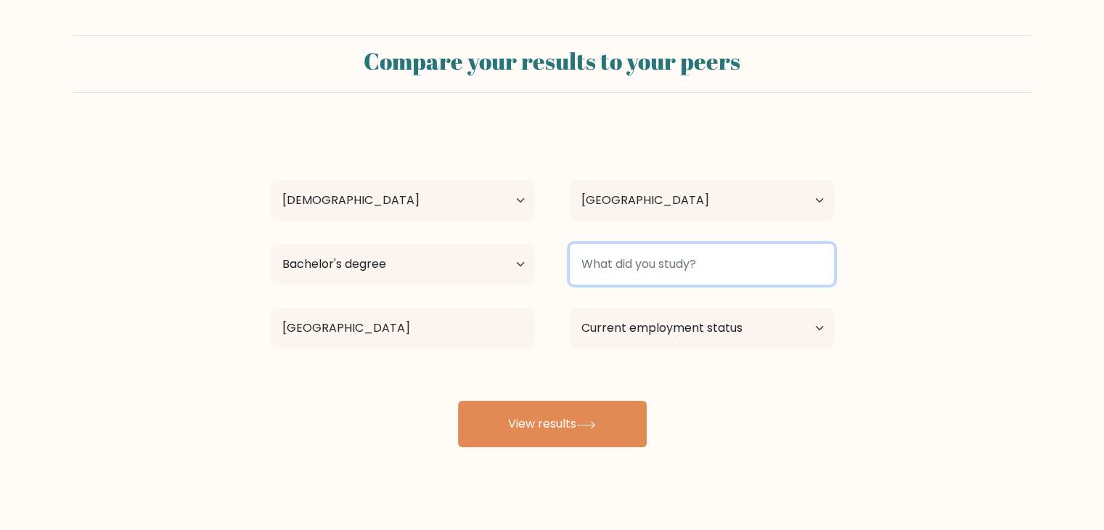
click at [650, 258] on input at bounding box center [702, 264] width 264 height 41
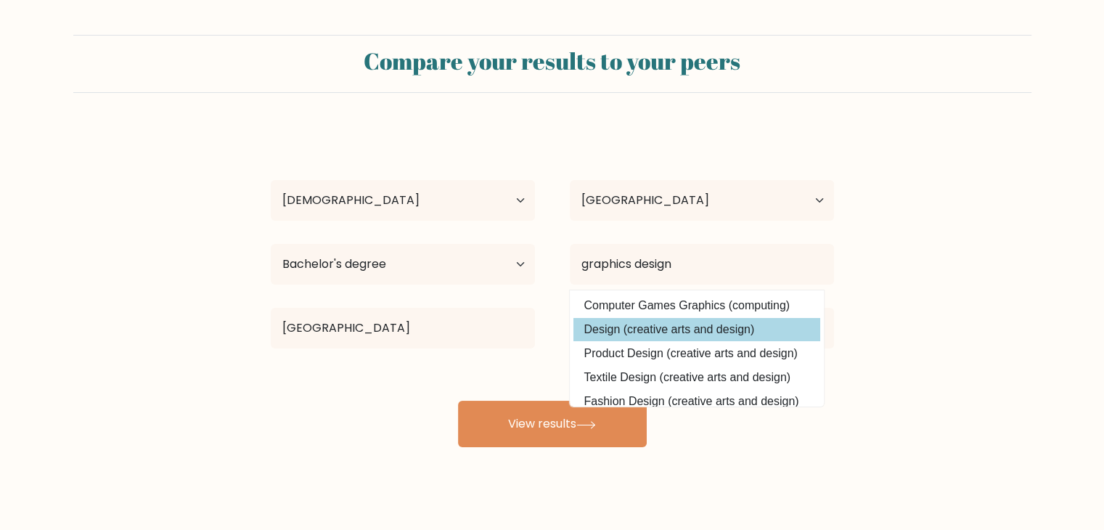
click at [681, 329] on option "Design (creative arts and design)" at bounding box center [696, 329] width 247 height 23
type input "Design"
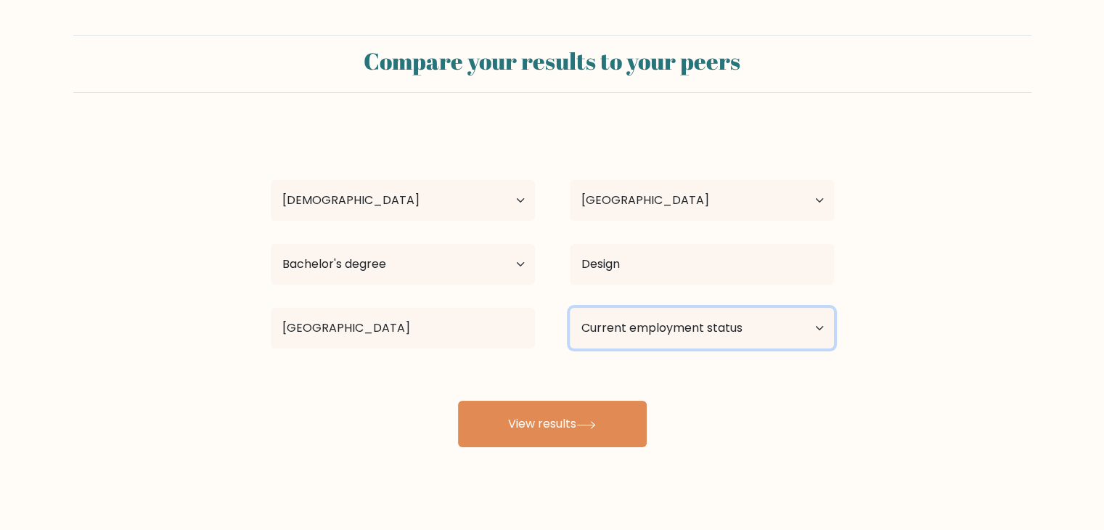
click at [689, 319] on select "Current employment status Employed Student Retired Other / prefer not to answer" at bounding box center [702, 328] width 264 height 41
select select "student"
click at [570, 308] on select "Current employment status Employed Student Retired Other / prefer not to answer" at bounding box center [702, 328] width 264 height 41
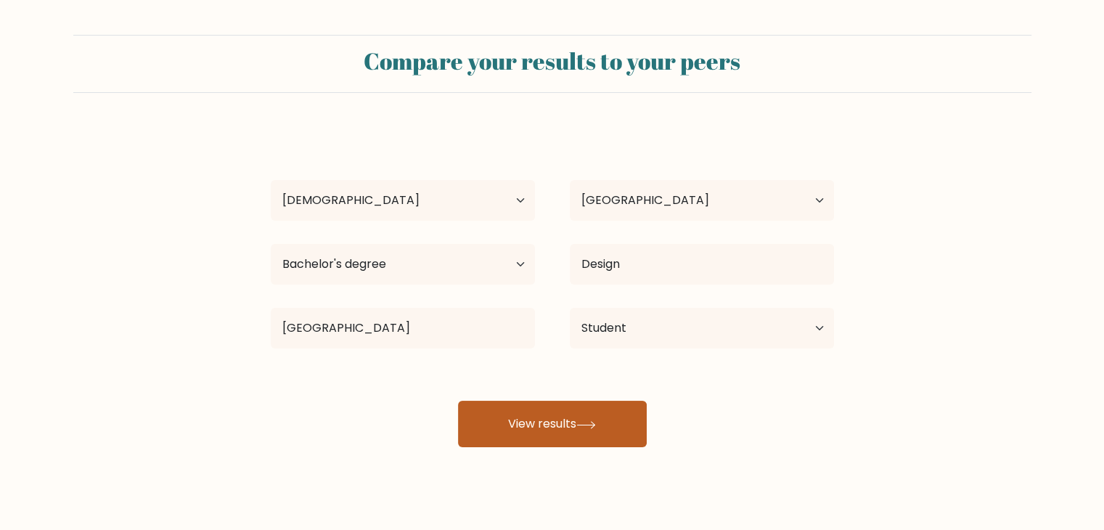
click at [600, 425] on button "View results" at bounding box center [552, 424] width 189 height 46
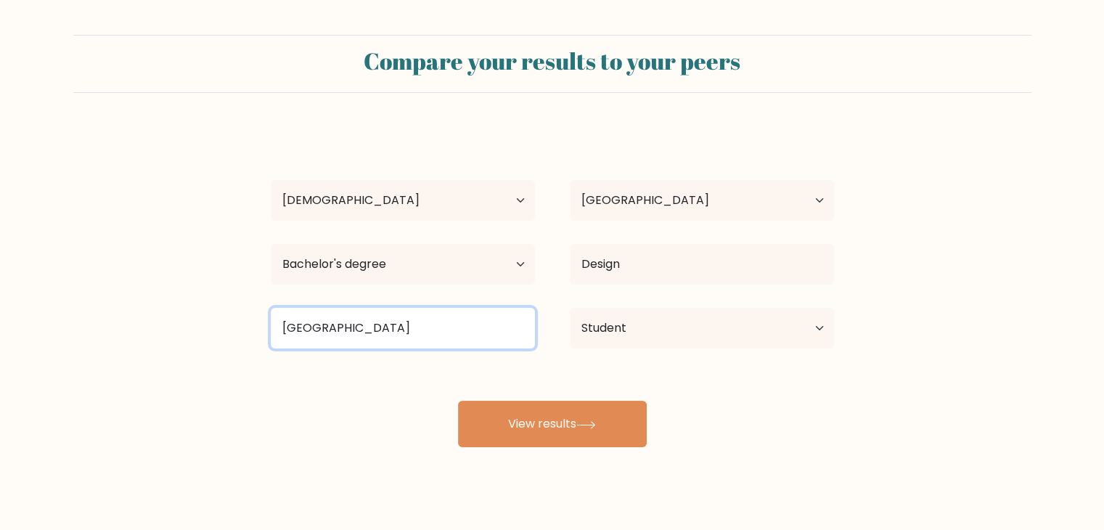
click at [457, 329] on input "[GEOGRAPHIC_DATA]" at bounding box center [403, 328] width 264 height 41
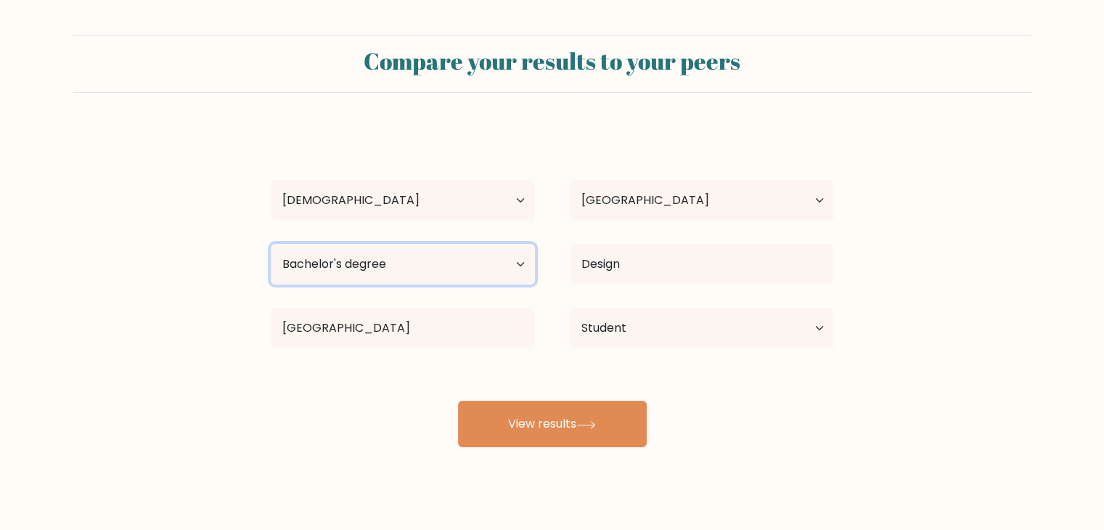
click at [463, 271] on select "Highest education level No schooling Primary Lower Secondary Upper Secondary Oc…" at bounding box center [403, 264] width 264 height 41
select select "upper_secondary"
click at [271, 244] on select "Highest education level No schooling Primary Lower Secondary Upper Secondary Oc…" at bounding box center [403, 264] width 264 height 41
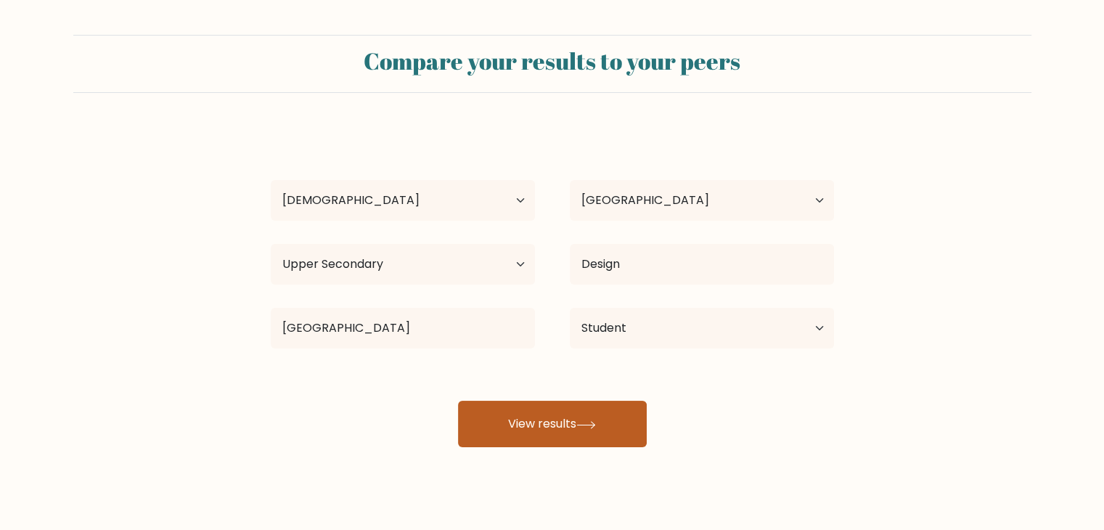
click at [584, 404] on button "View results" at bounding box center [552, 424] width 189 height 46
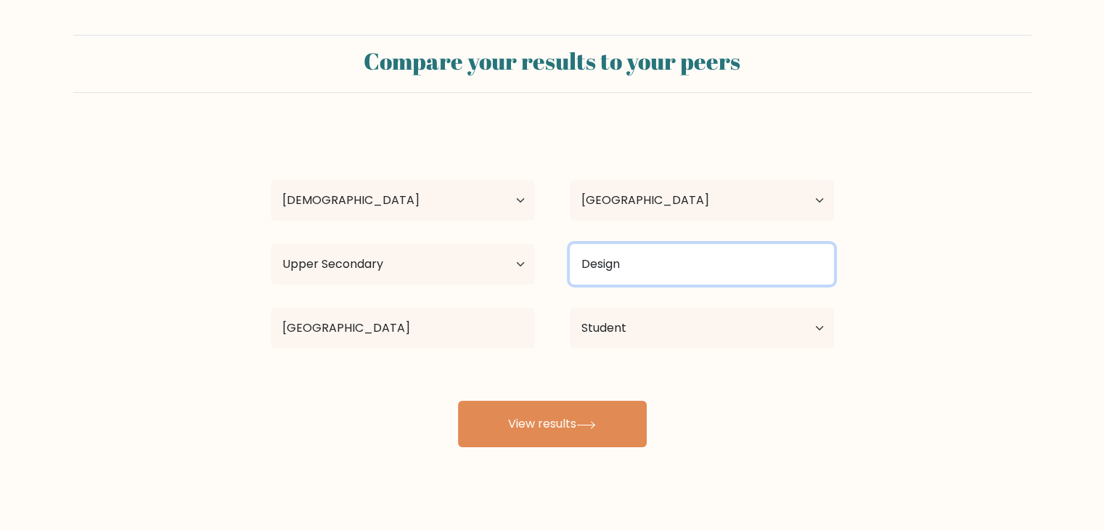
click at [617, 263] on input "Design" at bounding box center [702, 264] width 264 height 41
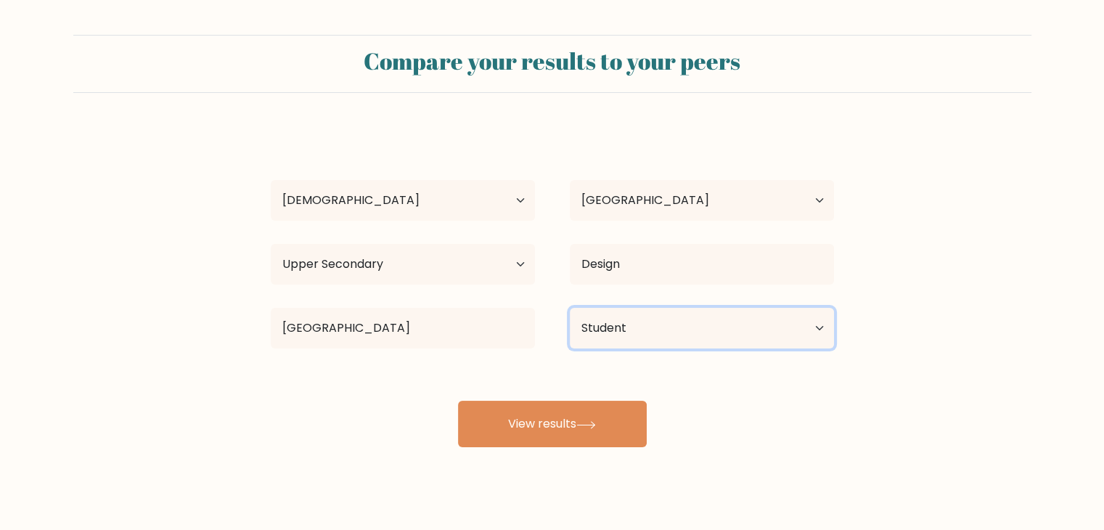
click at [589, 329] on select "Current employment status Employed Student Retired Other / prefer not to answer" at bounding box center [702, 328] width 264 height 41
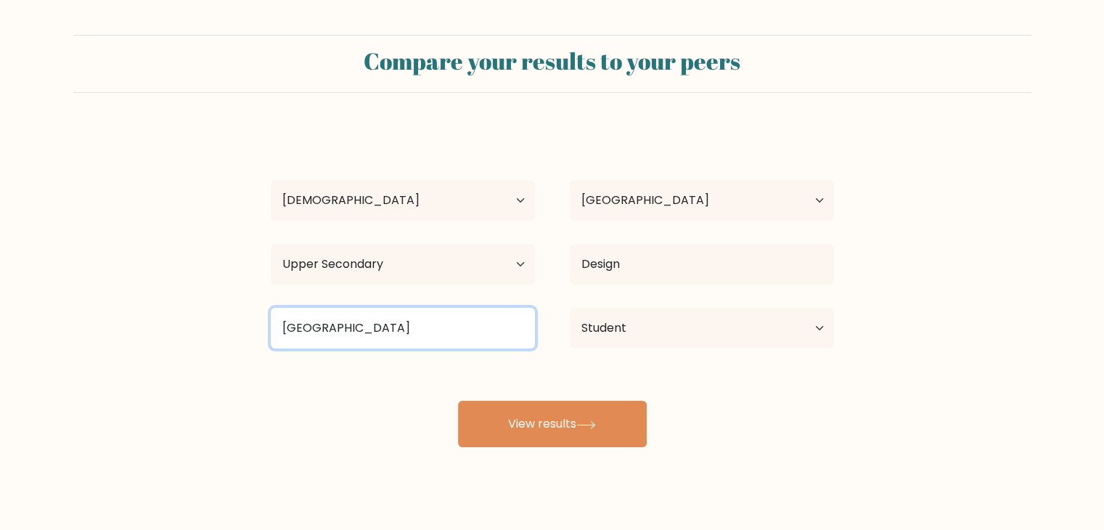
click at [416, 324] on input "[GEOGRAPHIC_DATA]" at bounding box center [403, 328] width 264 height 41
drag, startPoint x: 422, startPoint y: 324, endPoint x: 218, endPoint y: 319, distance: 204.0
click at [218, 319] on form "Compare your results to your peers amon doe Age Under 18 years old 18-24 years …" at bounding box center [552, 241] width 1104 height 412
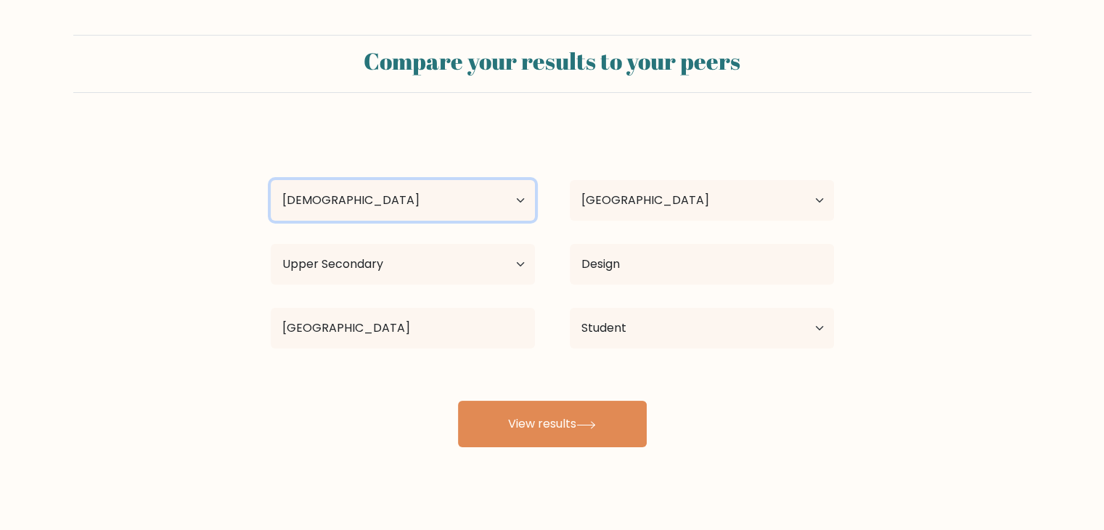
click at [373, 207] on select "Age Under 18 years old 18-24 years old 25-34 years old 35-44 years old 45-54 ye…" at bounding box center [403, 200] width 264 height 41
select select "min_18"
click at [271, 180] on select "Age Under 18 years old 18-24 years old 25-34 years old 35-44 years old 45-54 ye…" at bounding box center [403, 200] width 264 height 41
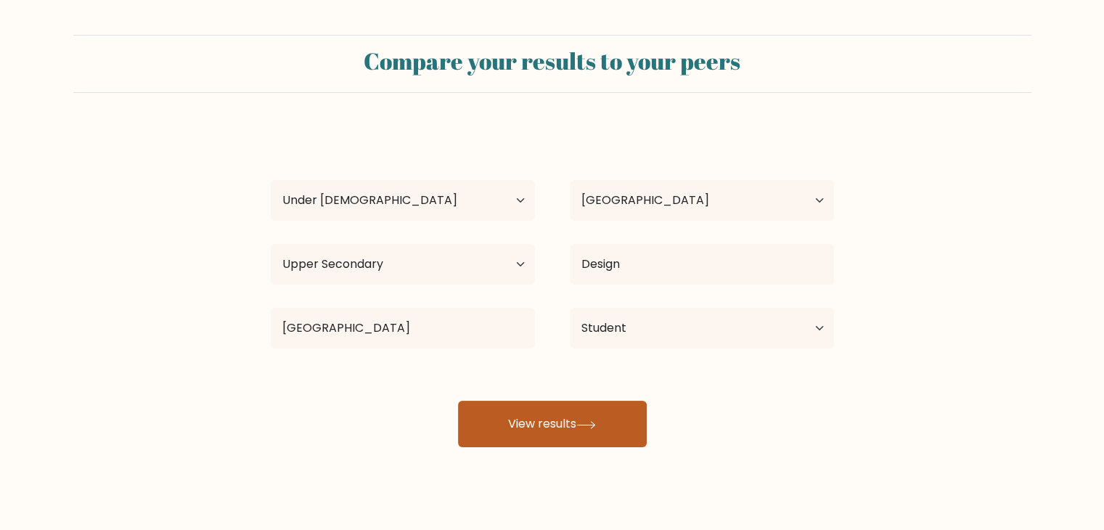
click at [580, 422] on button "View results" at bounding box center [552, 424] width 189 height 46
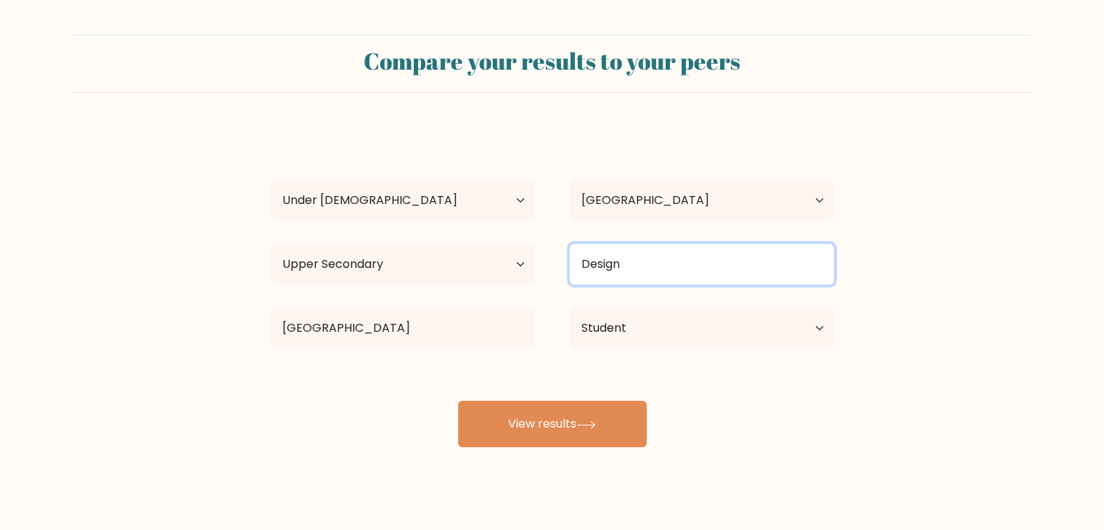
click at [672, 273] on input "Design" at bounding box center [702, 264] width 264 height 41
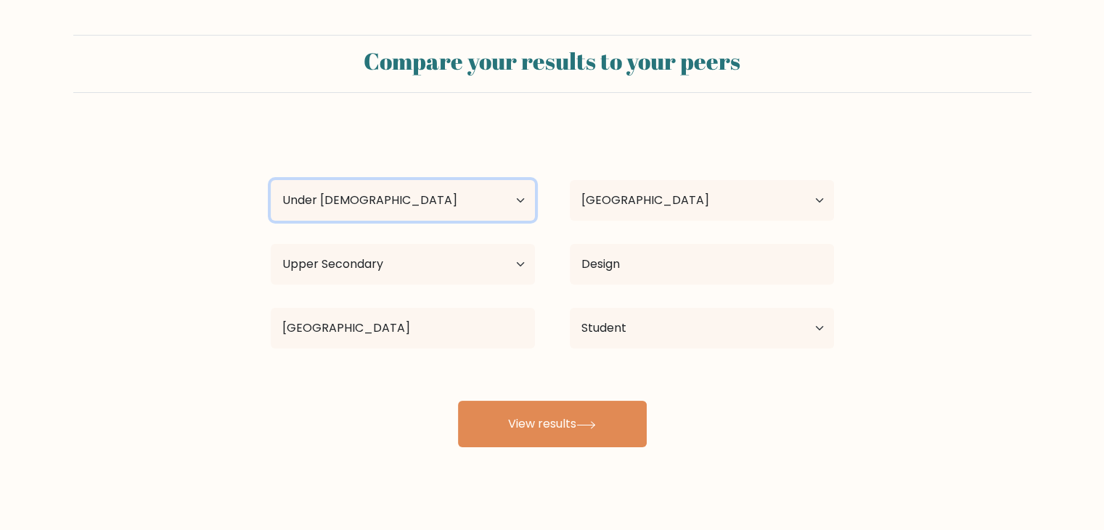
click at [497, 208] on select "Age Under 18 years old 18-24 years old 25-34 years old 35-44 years old 45-54 ye…" at bounding box center [403, 200] width 264 height 41
click at [271, 180] on select "Age Under 18 years old 18-24 years old 25-34 years old 35-44 years old 45-54 ye…" at bounding box center [403, 200] width 264 height 41
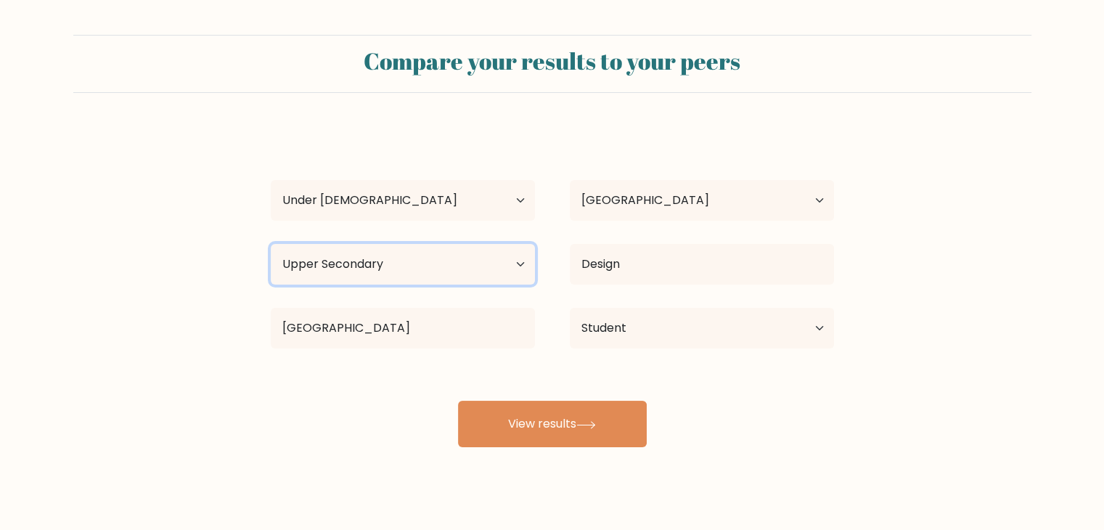
click at [425, 254] on select "Highest education level No schooling Primary Lower Secondary Upper Secondary Oc…" at bounding box center [403, 264] width 264 height 41
click at [271, 244] on select "Highest education level No schooling Primary Lower Secondary Upper Secondary Oc…" at bounding box center [403, 264] width 264 height 41
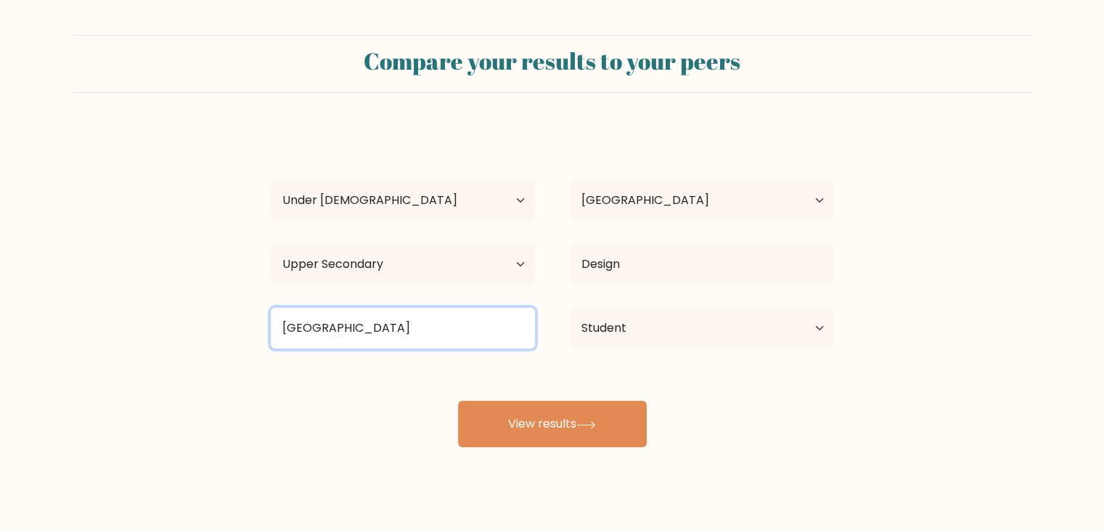
click at [424, 330] on input "[GEOGRAPHIC_DATA]" at bounding box center [403, 328] width 264 height 41
drag, startPoint x: 414, startPoint y: 329, endPoint x: 94, endPoint y: 311, distance: 321.2
click at [102, 311] on form "Compare your results to your peers amon doe Age Under 18 years old 18-24 years …" at bounding box center [552, 241] width 1104 height 412
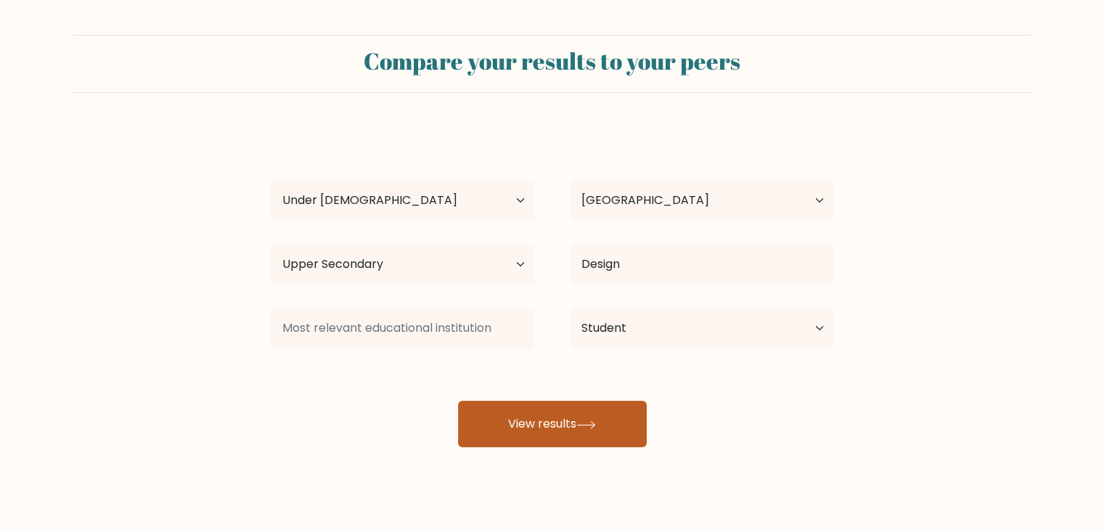
click at [599, 413] on button "View results" at bounding box center [552, 424] width 189 height 46
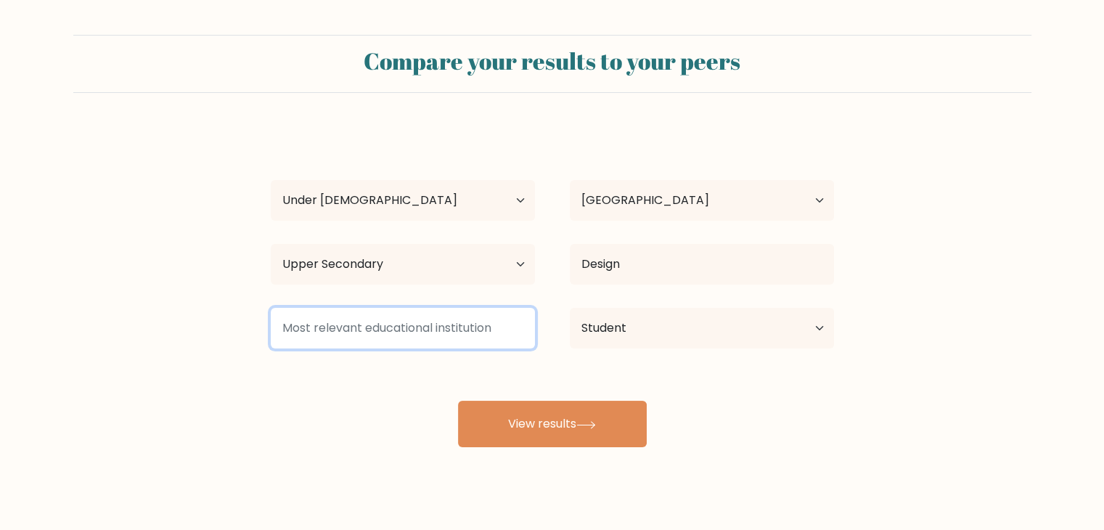
click at [463, 335] on input at bounding box center [403, 328] width 264 height 41
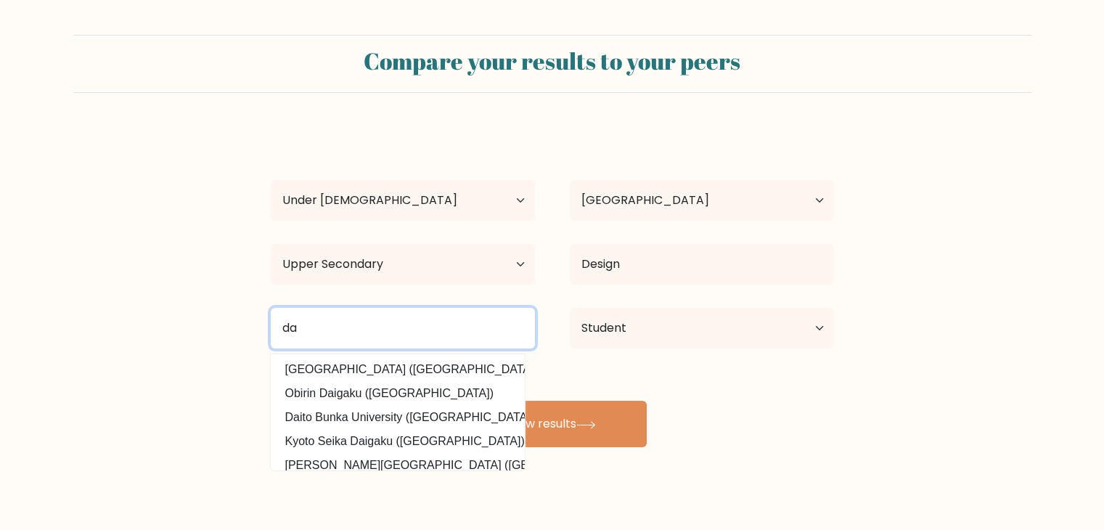
type input "d"
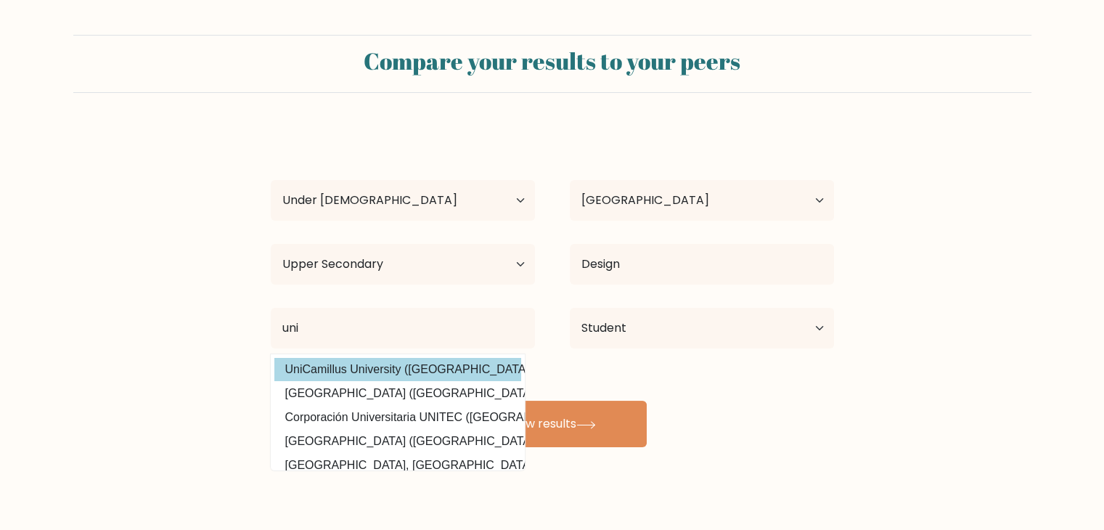
click at [444, 361] on option "UniCamillus University (Italy)" at bounding box center [397, 369] width 247 height 23
type input "UniCamillus University"
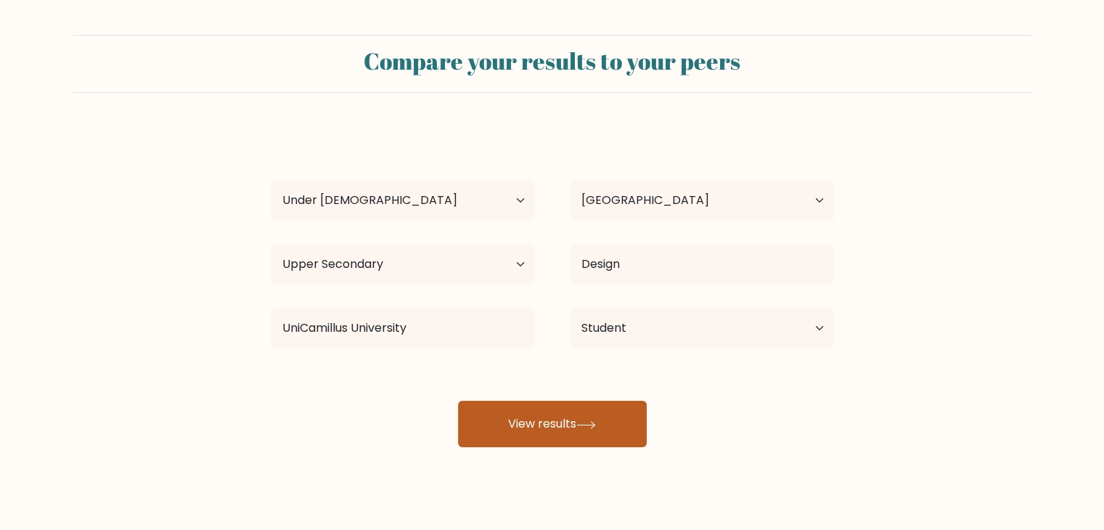
click at [549, 431] on button "View results" at bounding box center [552, 424] width 189 height 46
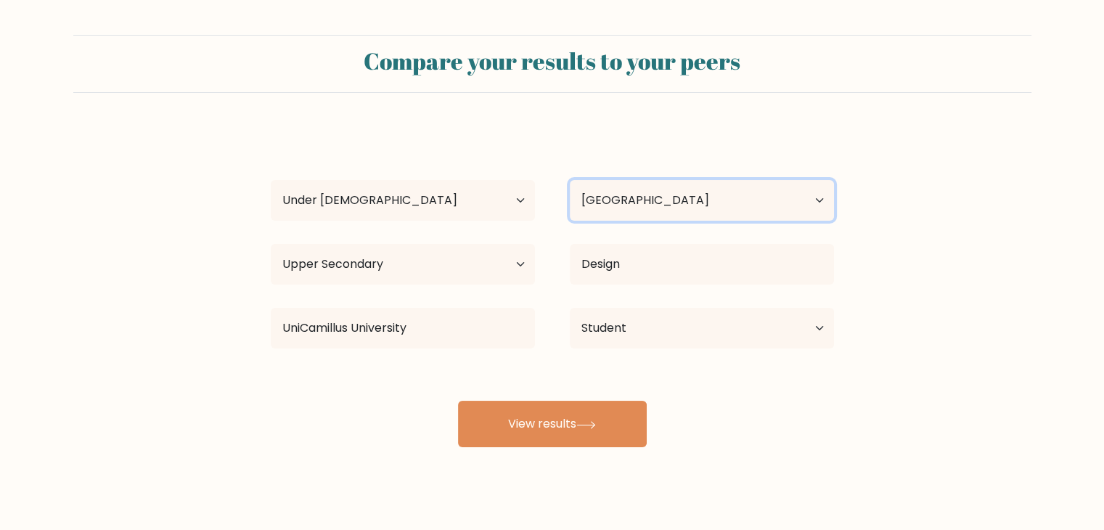
click at [647, 202] on select "Country Afghanistan Albania Algeria American Samoa Andorra Angola Anguilla Anta…" at bounding box center [702, 200] width 264 height 41
click at [628, 205] on select "Country Afghanistan Albania Algeria American Samoa Andorra Angola Anguilla Anta…" at bounding box center [702, 200] width 264 height 41
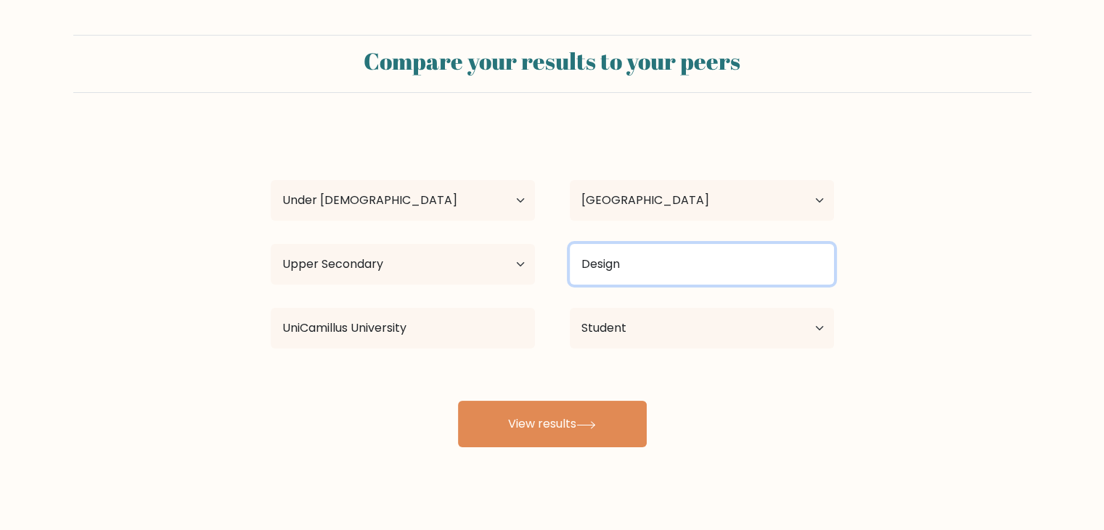
click at [621, 254] on input "Design" at bounding box center [702, 264] width 264 height 41
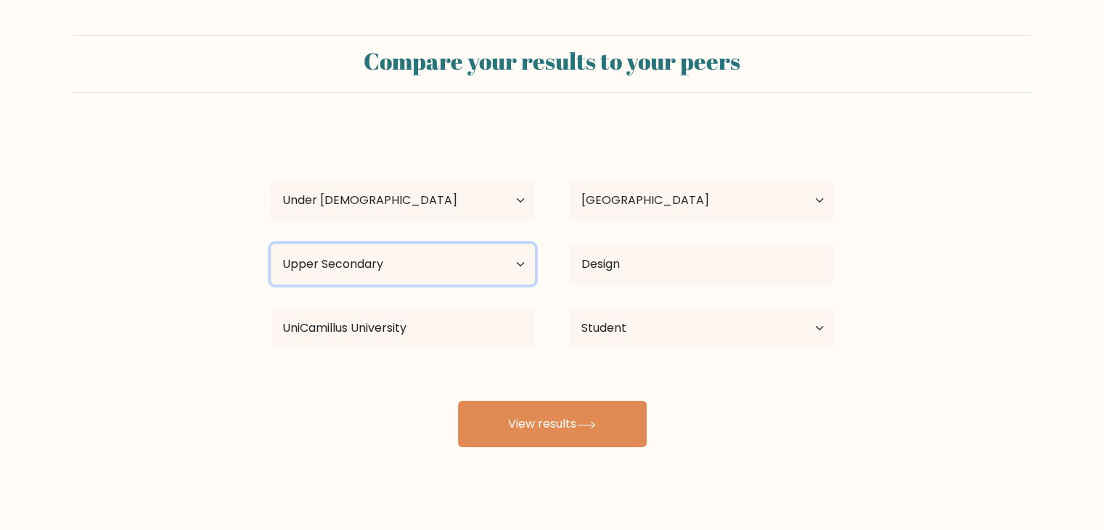
click at [498, 246] on select "Highest education level No schooling Primary Lower Secondary Upper Secondary Oc…" at bounding box center [403, 264] width 264 height 41
select select "no_schooling"
click at [271, 244] on select "Highest education level No schooling Primary Lower Secondary Upper Secondary Oc…" at bounding box center [403, 264] width 264 height 41
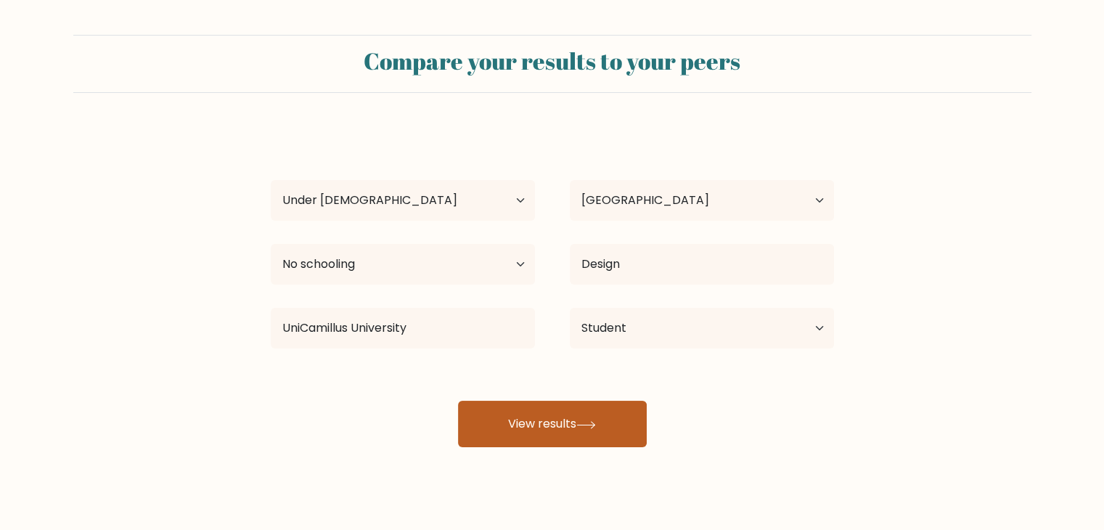
click at [517, 419] on button "View results" at bounding box center [552, 424] width 189 height 46
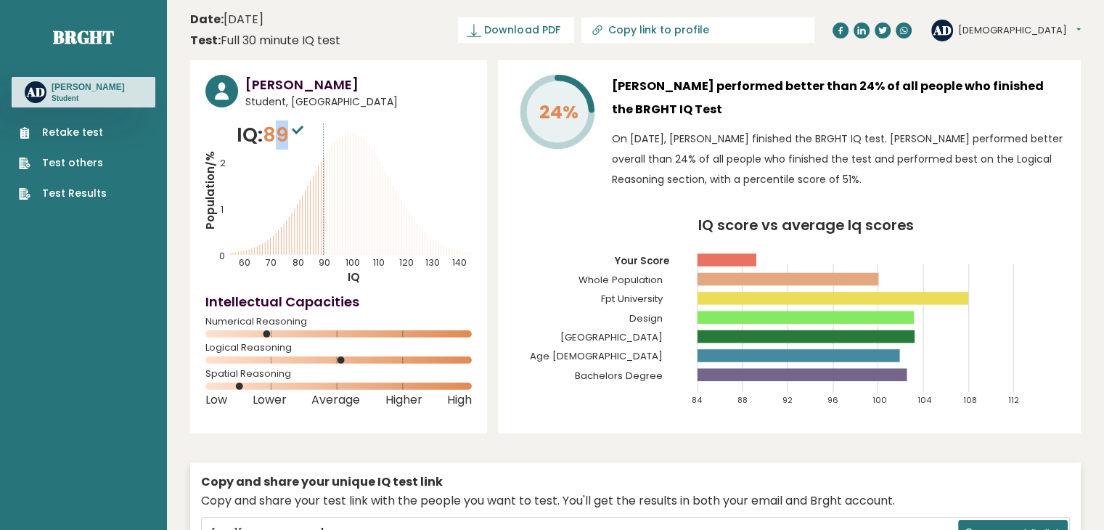
drag, startPoint x: 293, startPoint y: 135, endPoint x: 279, endPoint y: 136, distance: 14.6
click at [279, 136] on span "89" at bounding box center [285, 134] width 44 height 27
click at [278, 137] on span "89" at bounding box center [285, 134] width 44 height 27
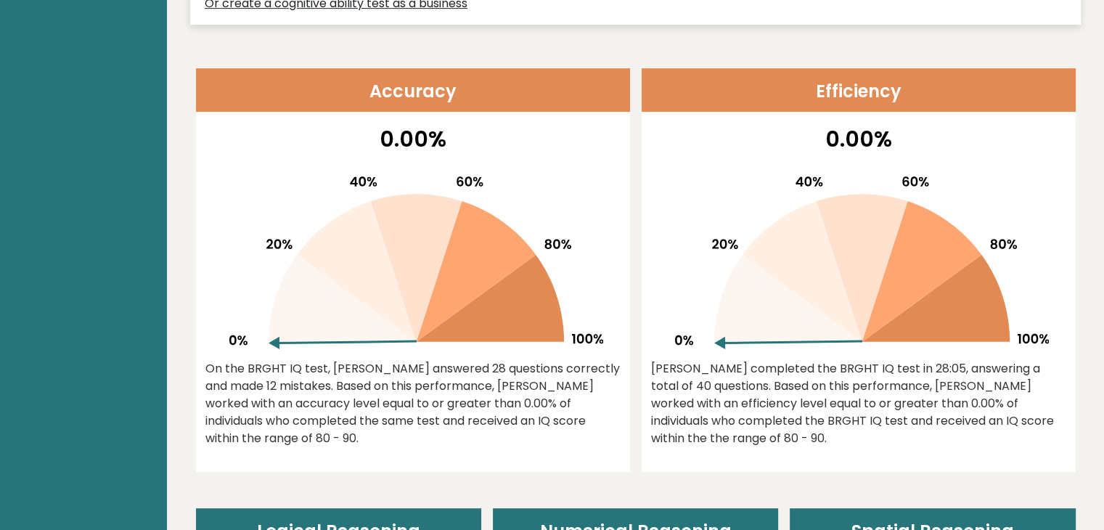
scroll to position [580, 0]
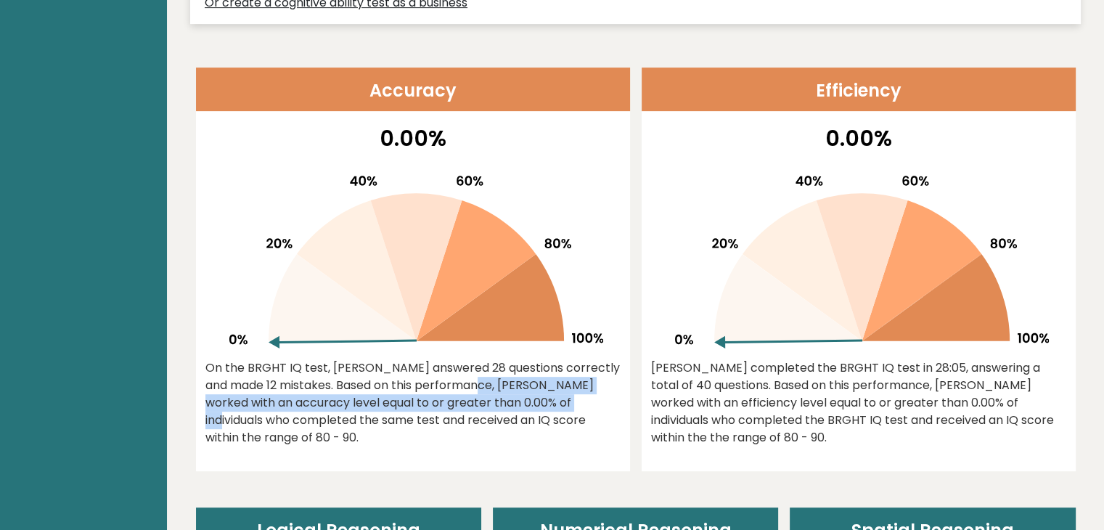
drag, startPoint x: 383, startPoint y: 379, endPoint x: 485, endPoint y: 395, distance: 102.9
click at [485, 395] on div "On the BRGHT IQ test, [PERSON_NAME] answered 28 questions correctly and made 12…" at bounding box center [412, 402] width 415 height 87
click at [485, 396] on div "On the BRGHT IQ test, [PERSON_NAME] answered 28 questions correctly and made 12…" at bounding box center [412, 402] width 415 height 87
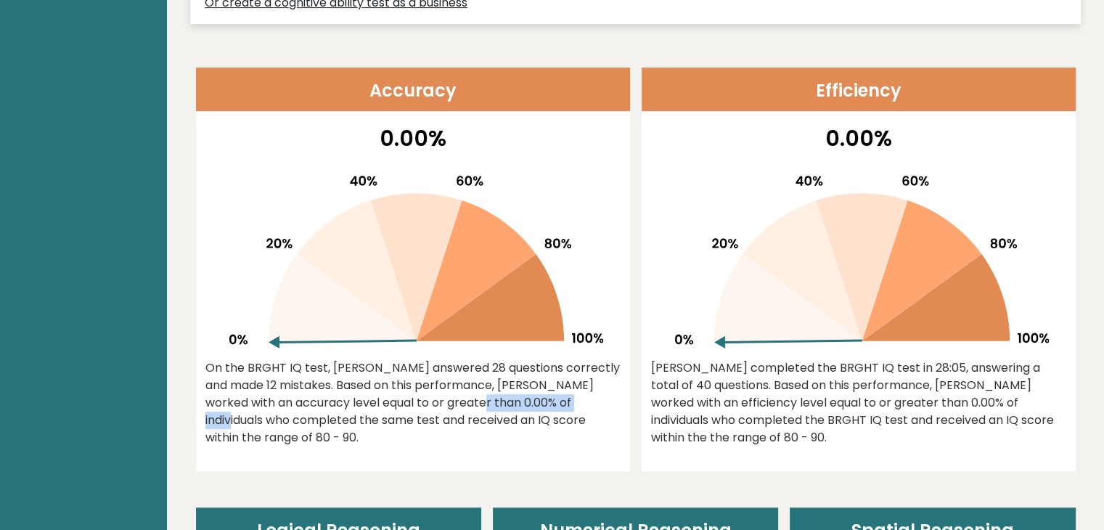
drag, startPoint x: 401, startPoint y: 405, endPoint x: 493, endPoint y: 401, distance: 92.2
click at [493, 401] on div "On the BRGHT IQ test, [PERSON_NAME] answered 28 questions correctly and made 12…" at bounding box center [412, 402] width 415 height 87
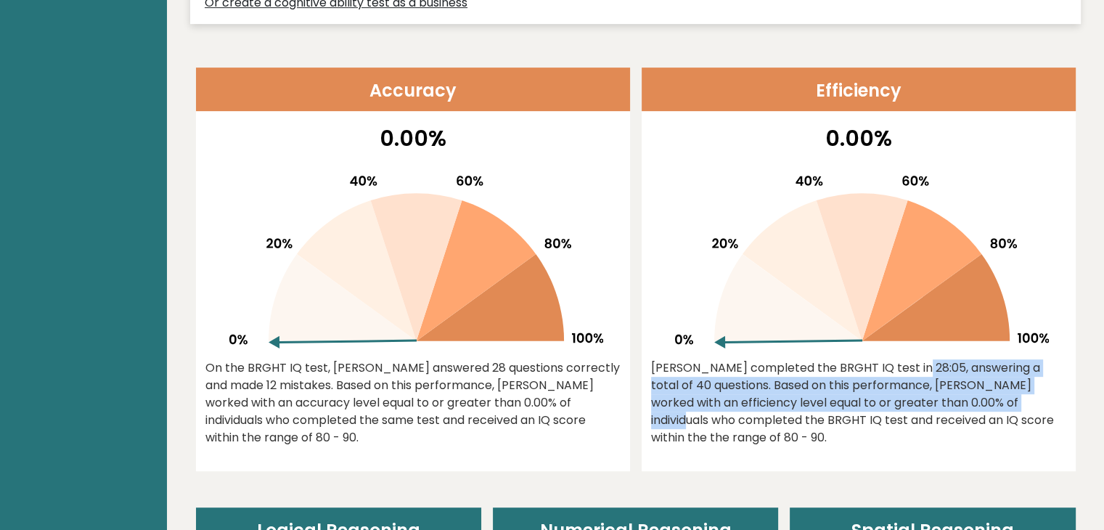
drag, startPoint x: 821, startPoint y: 370, endPoint x: 911, endPoint y: 395, distance: 93.3
click at [911, 395] on div "[PERSON_NAME] completed the BRGHT IQ test in 28:05, answering a total of 40 que…" at bounding box center [858, 402] width 415 height 87
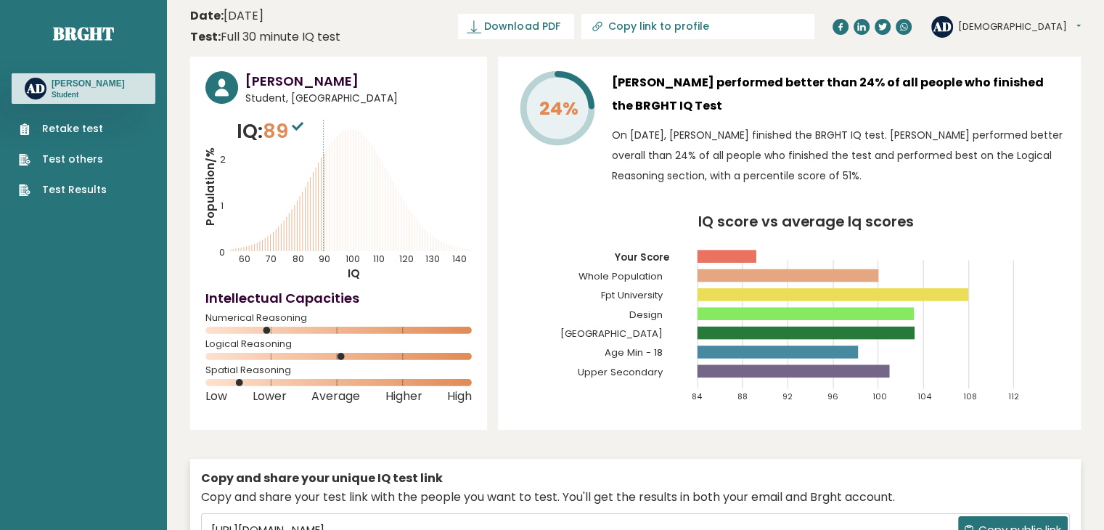
scroll to position [0, 0]
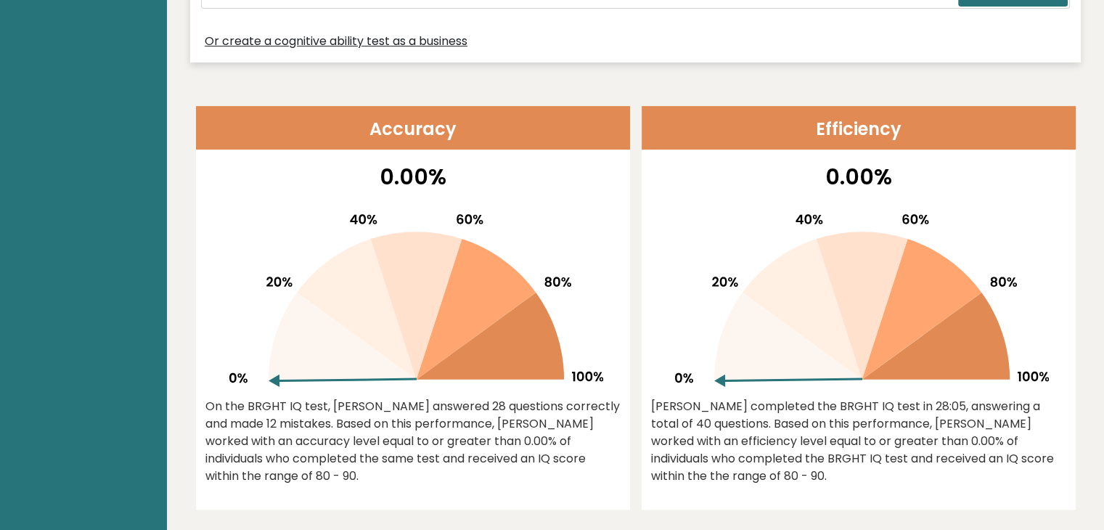
scroll to position [580, 0]
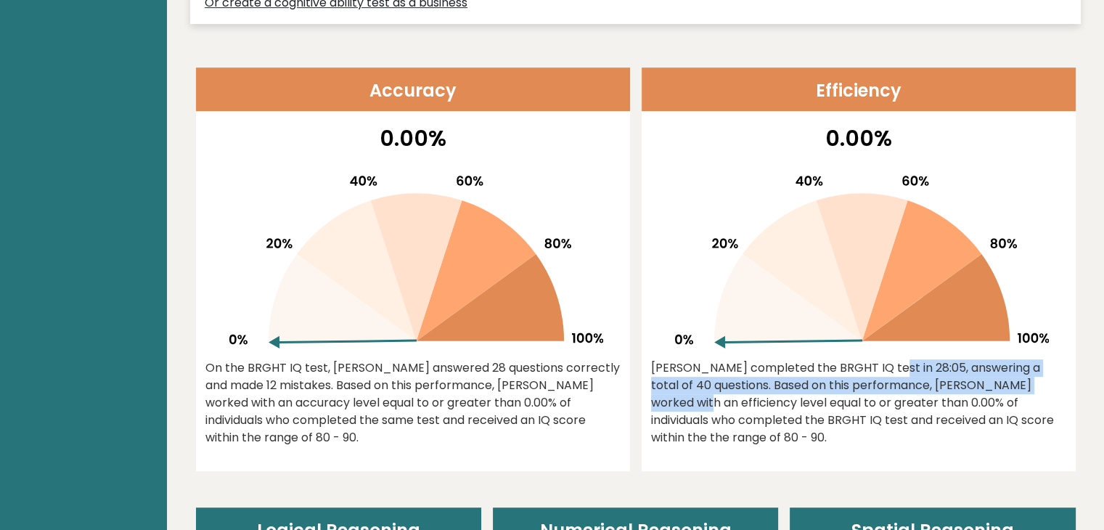
drag, startPoint x: 839, startPoint y: 378, endPoint x: 976, endPoint y: 382, distance: 137.2
click at [976, 382] on div "Amon completed the BRGHT IQ test in 28:05, answering a total of 40 questions. B…" at bounding box center [858, 402] width 415 height 87
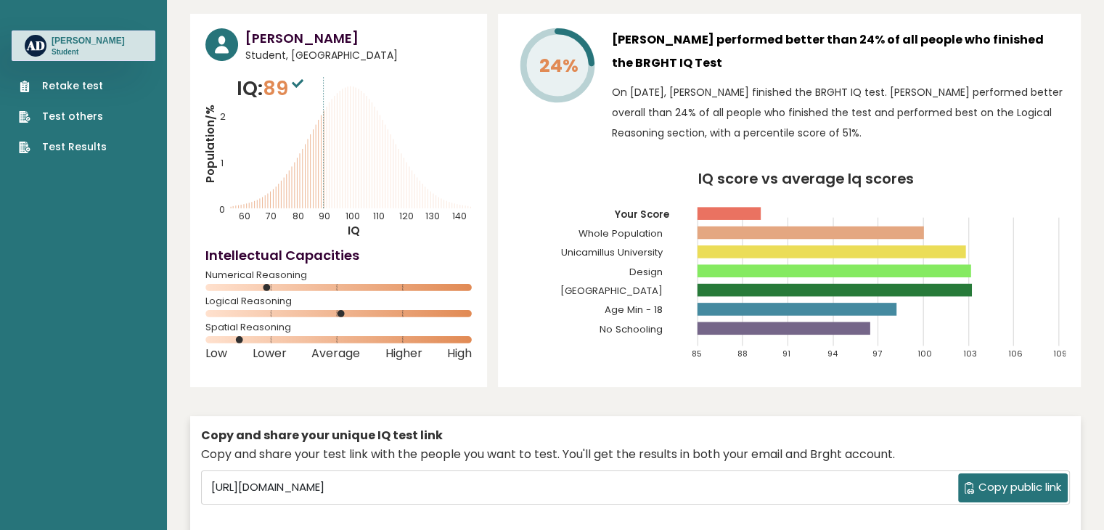
scroll to position [0, 0]
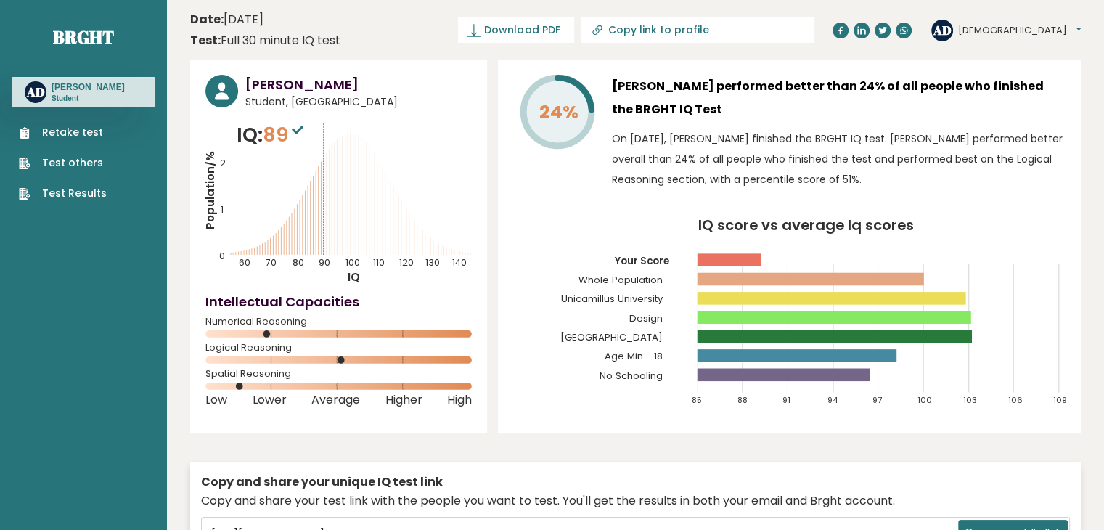
click at [78, 128] on link "Retake test" at bounding box center [63, 132] width 88 height 15
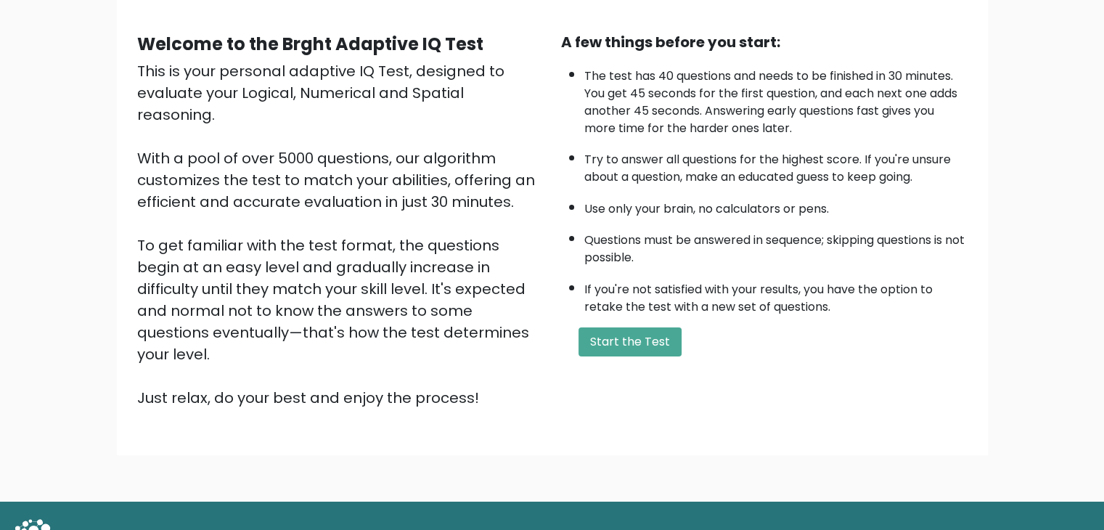
scroll to position [135, 0]
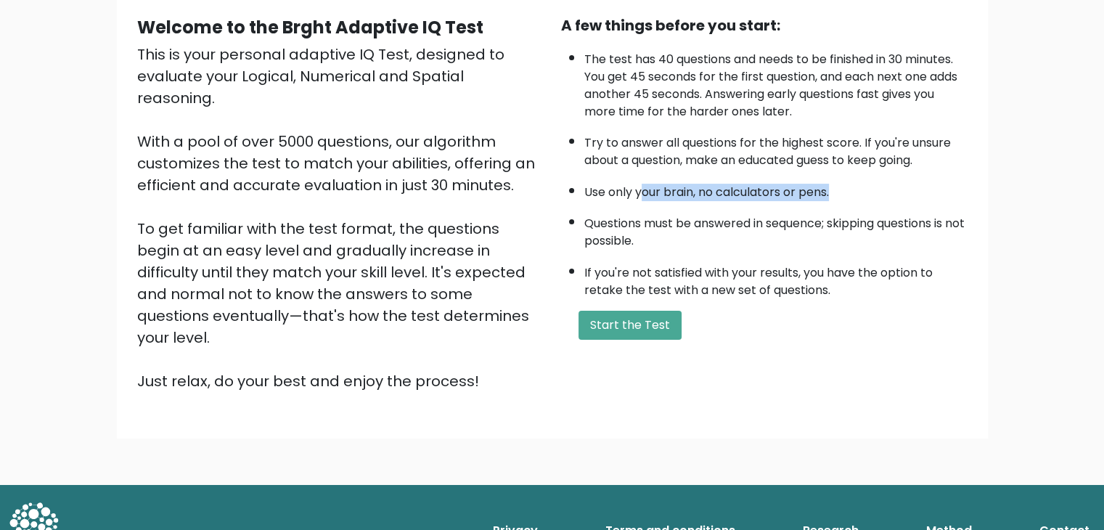
drag, startPoint x: 644, startPoint y: 181, endPoint x: 832, endPoint y: 192, distance: 188.2
click at [832, 192] on li "Use only your brain, no calculators or pens." at bounding box center [775, 188] width 383 height 25
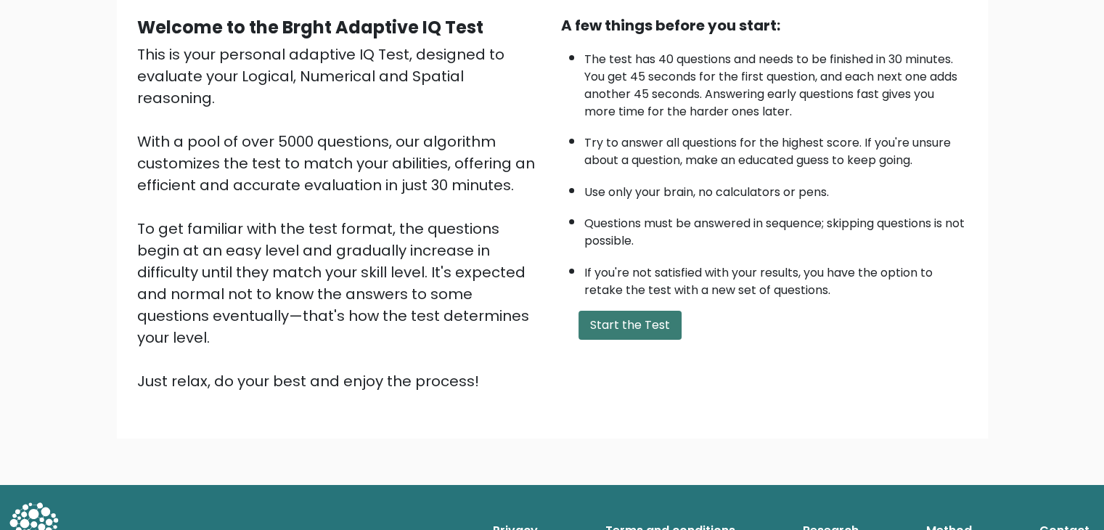
click at [667, 317] on button "Start the Test" at bounding box center [629, 325] width 103 height 29
click at [638, 324] on button "Start the Test" at bounding box center [629, 325] width 103 height 29
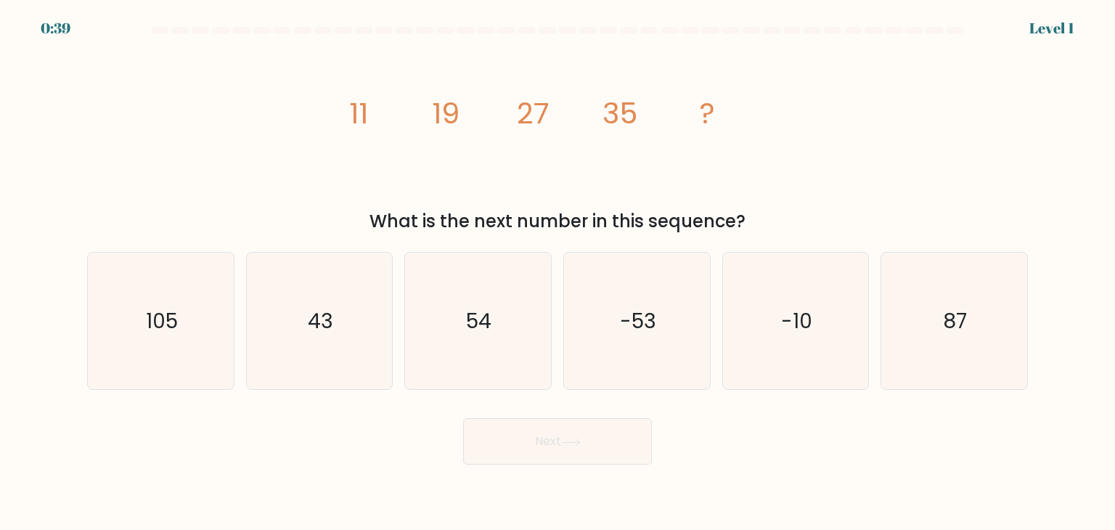
drag, startPoint x: 511, startPoint y: 308, endPoint x: 535, endPoint y: 392, distance: 87.5
click at [511, 308] on icon "54" at bounding box center [477, 321] width 136 height 136
click at [557, 272] on input "c. 54" at bounding box center [557, 268] width 1 height 7
radio input "true"
click at [572, 434] on button "Next" at bounding box center [557, 441] width 189 height 46
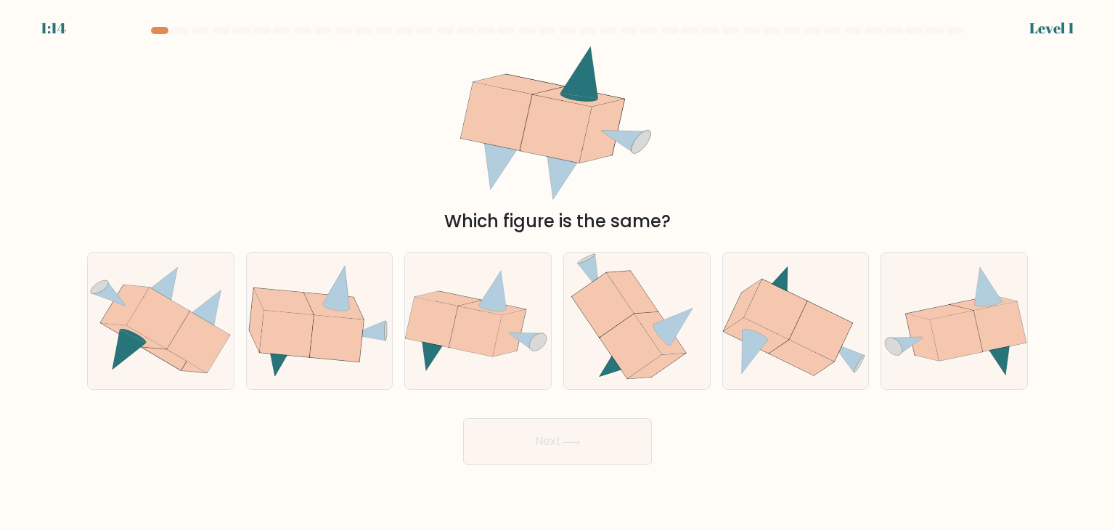
click at [1034, 44] on div "Which figure is the same?" at bounding box center [557, 139] width 958 height 191
click at [197, 307] on icon at bounding box center [161, 321] width 146 height 123
click at [557, 272] on input "a." at bounding box center [557, 268] width 1 height 7
radio input "true"
drag, startPoint x: 589, startPoint y: 445, endPoint x: 575, endPoint y: 445, distance: 14.5
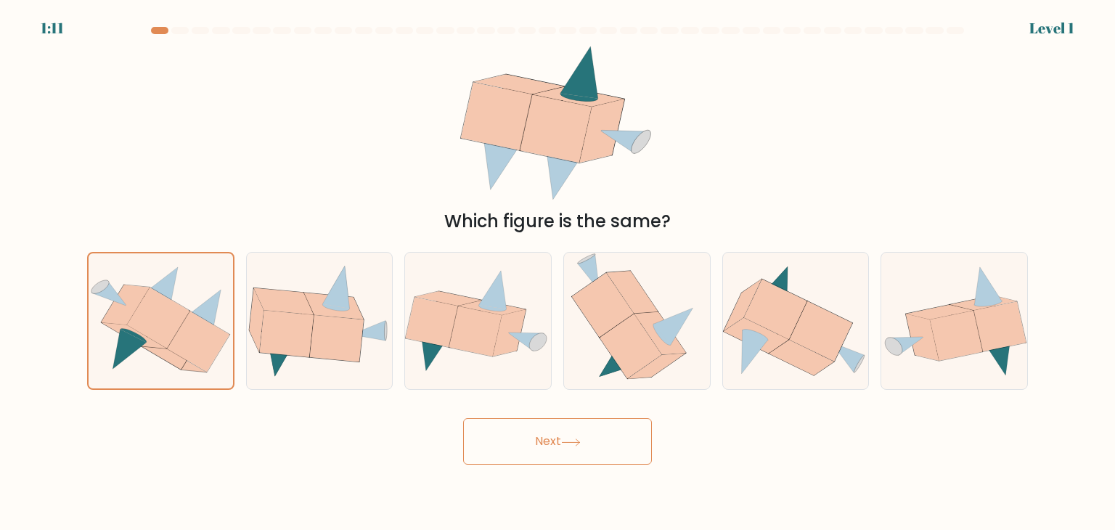
click at [589, 445] on button "Next" at bounding box center [557, 441] width 189 height 46
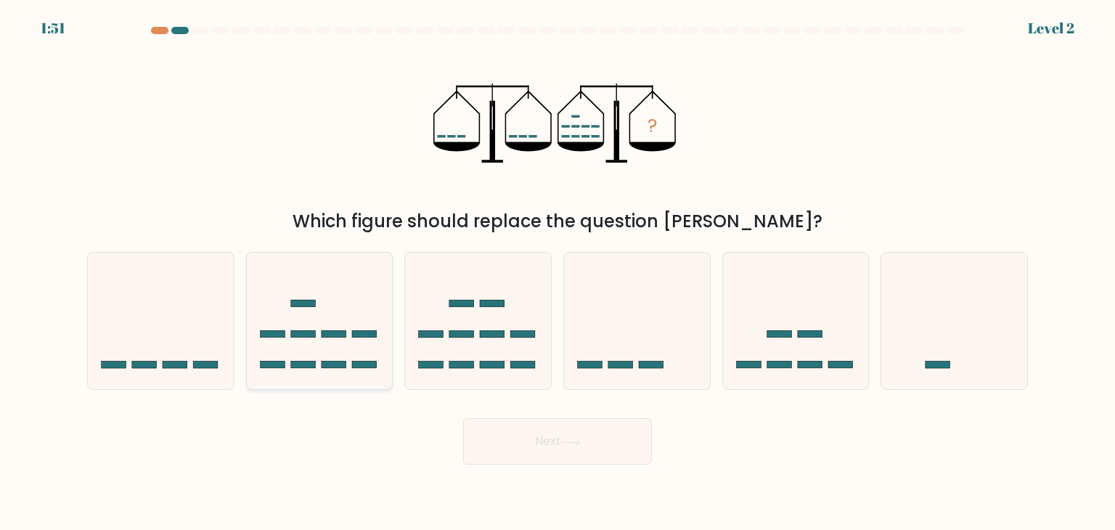
click at [378, 338] on icon at bounding box center [320, 320] width 146 height 120
click at [557, 272] on input "b." at bounding box center [557, 268] width 1 height 7
radio input "true"
click at [612, 439] on button "Next" at bounding box center [557, 441] width 189 height 46
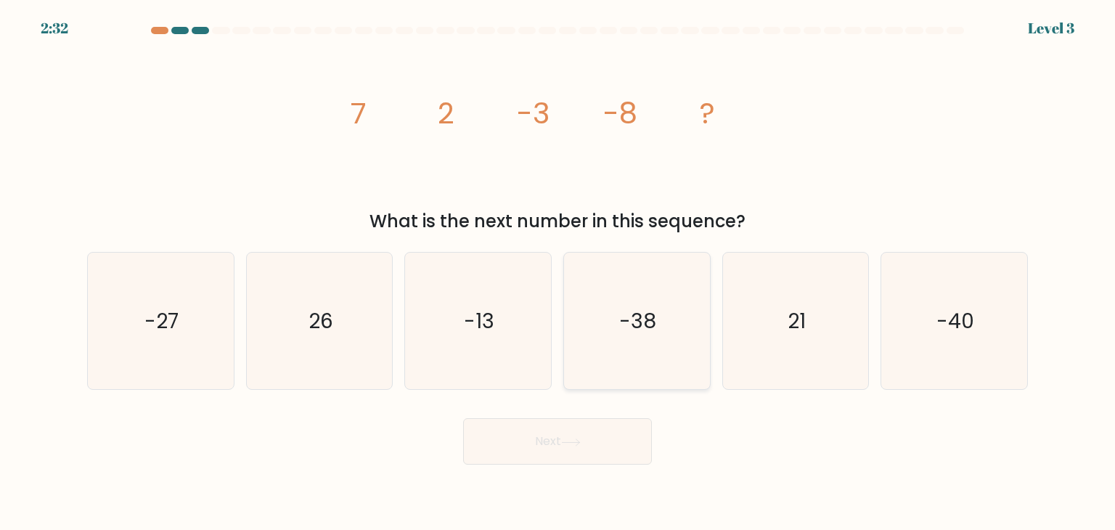
drag, startPoint x: 659, startPoint y: 305, endPoint x: 639, endPoint y: 366, distance: 64.2
click at [659, 308] on icon "-38" at bounding box center [636, 321] width 136 height 136
click at [558, 272] on input "d. -38" at bounding box center [557, 268] width 1 height 7
radio input "true"
click at [488, 335] on text "-13" at bounding box center [479, 320] width 30 height 29
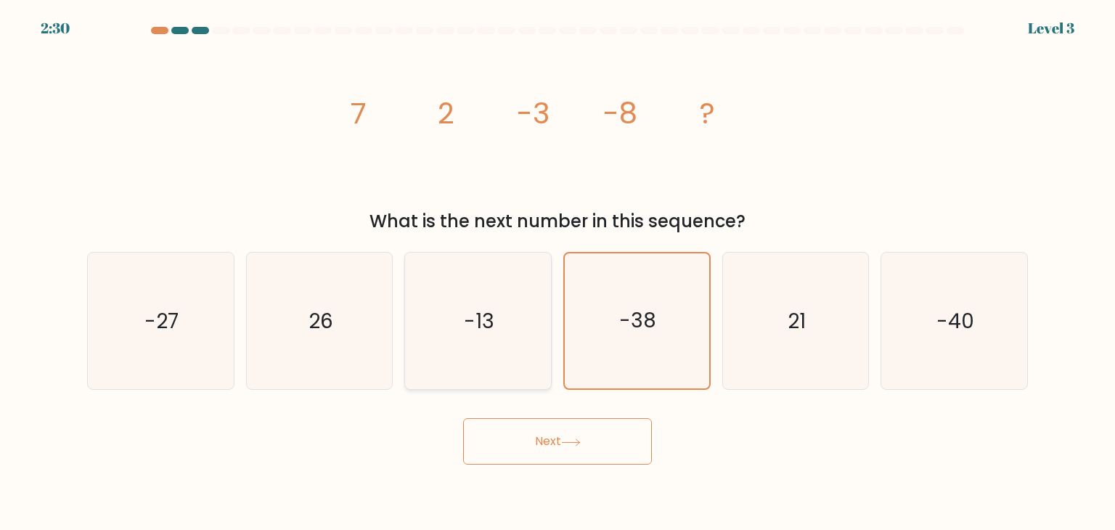
click at [557, 272] on input "c. -13" at bounding box center [557, 268] width 1 height 7
radio input "true"
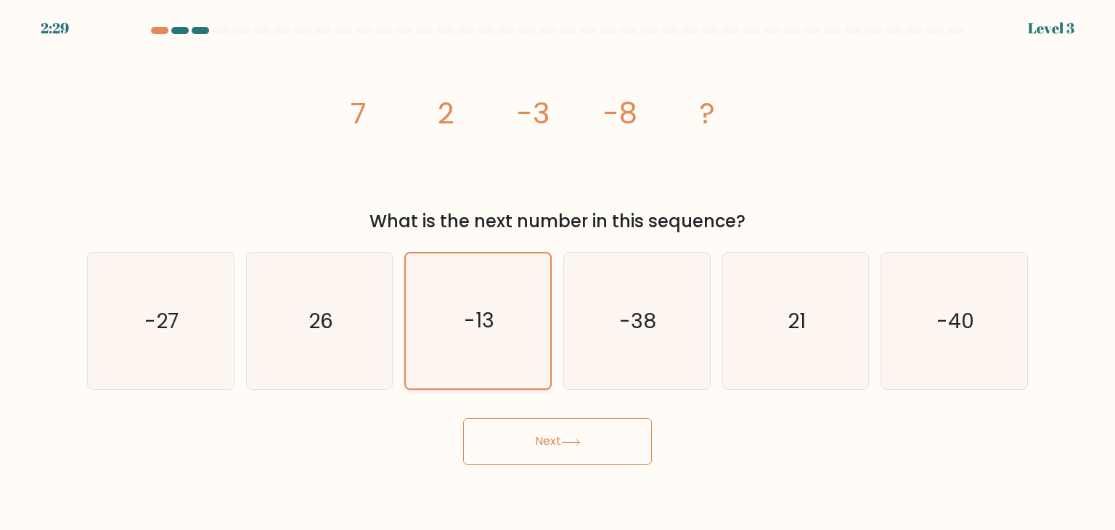
click at [362, 335] on icon "26" at bounding box center [319, 321] width 136 height 136
click at [557, 272] on input "b. 26" at bounding box center [557, 268] width 1 height 7
radio input "true"
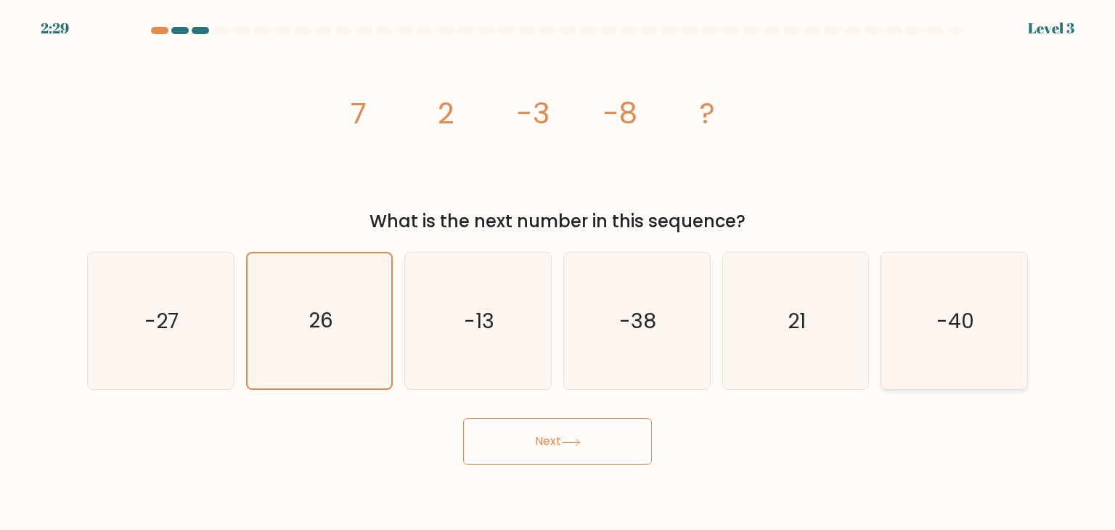
click at [937, 311] on icon "-40" at bounding box center [953, 321] width 136 height 136
click at [558, 272] on input "f. -40" at bounding box center [557, 268] width 1 height 7
radio input "true"
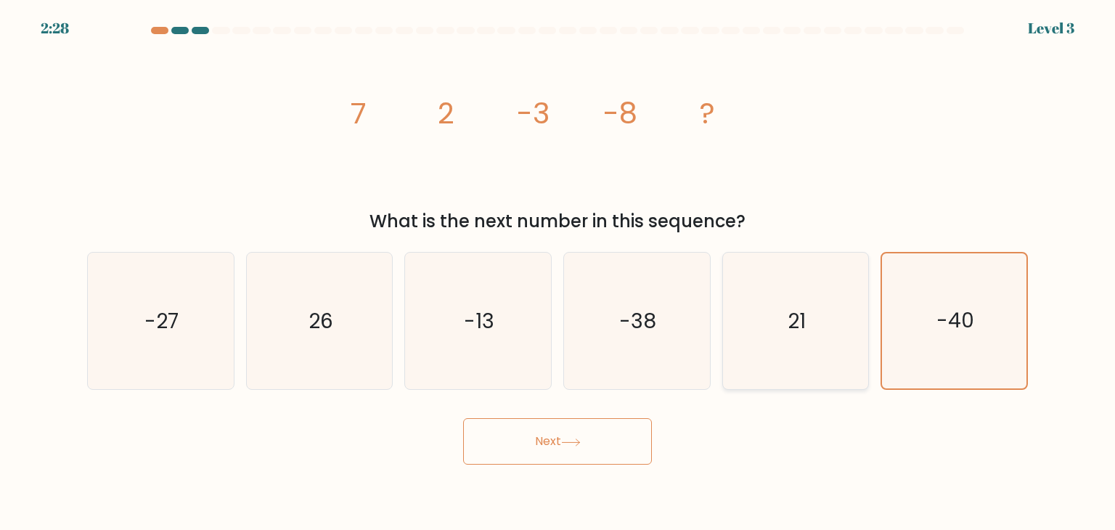
click at [772, 355] on icon "21" at bounding box center [795, 321] width 136 height 136
click at [558, 272] on input "e. 21" at bounding box center [557, 268] width 1 height 7
radio input "true"
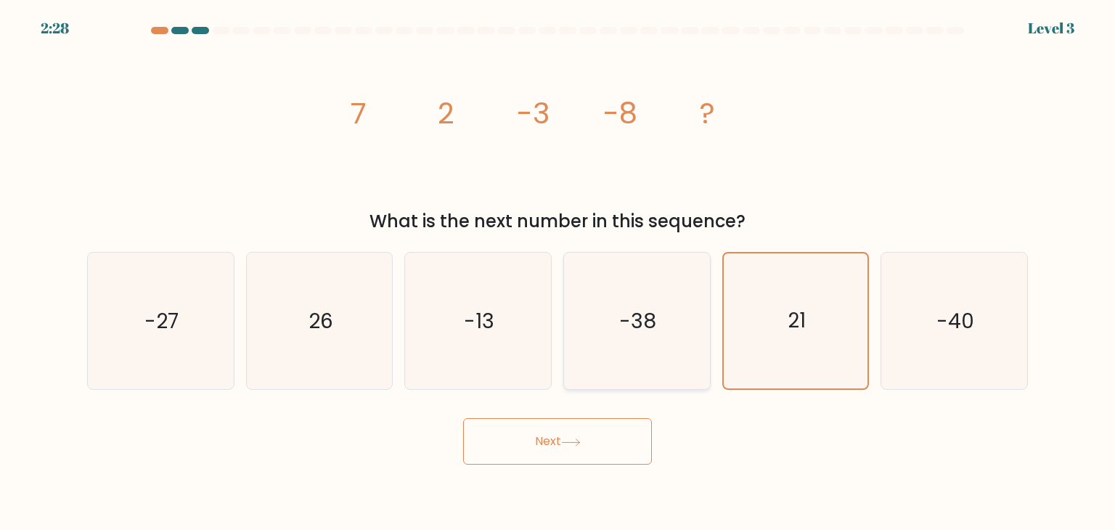
click at [628, 345] on icon "-38" at bounding box center [636, 321] width 136 height 136
click at [558, 272] on input "d. -38" at bounding box center [557, 268] width 1 height 7
radio input "true"
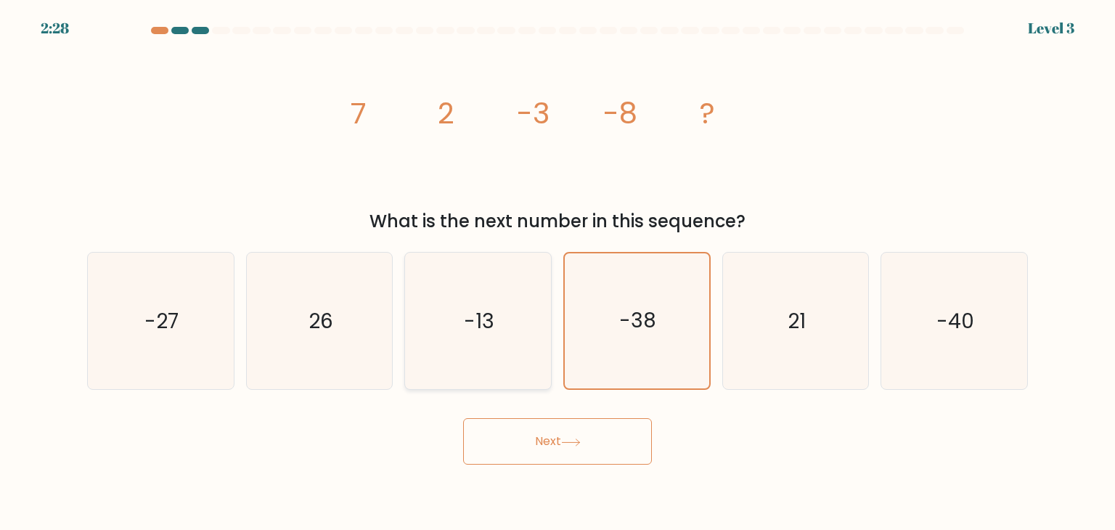
click at [528, 334] on icon "-13" at bounding box center [477, 321] width 136 height 136
click at [557, 272] on input "c. -13" at bounding box center [557, 268] width 1 height 7
radio input "true"
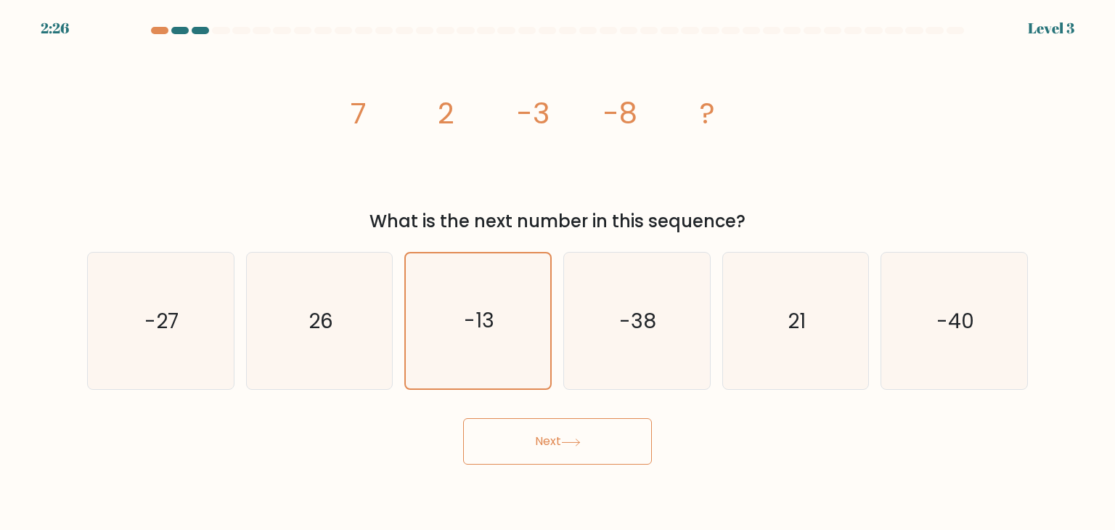
click at [579, 424] on button "Next" at bounding box center [557, 441] width 189 height 46
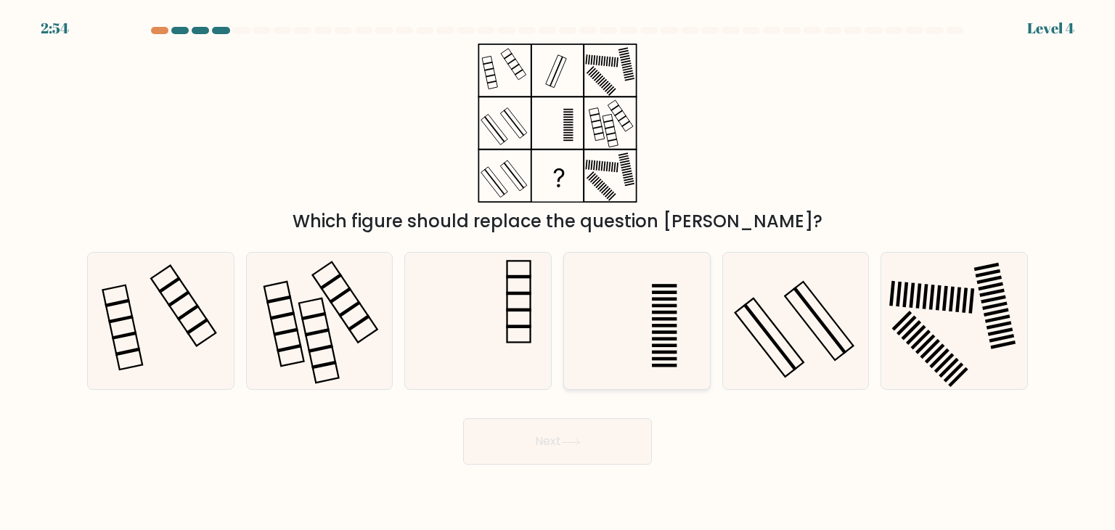
drag, startPoint x: 485, startPoint y: 319, endPoint x: 586, endPoint y: 376, distance: 116.3
click at [491, 320] on icon at bounding box center [477, 321] width 136 height 136
click at [557, 272] on input "c." at bounding box center [557, 268] width 1 height 7
radio input "true"
click at [598, 465] on body "2:53 Level 4" at bounding box center [557, 265] width 1115 height 530
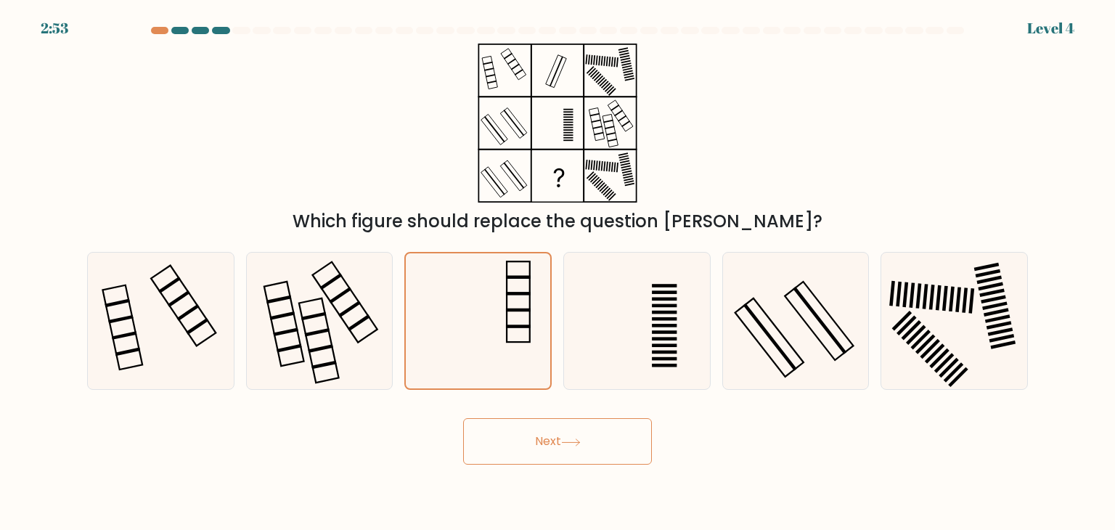
click at [591, 451] on button "Next" at bounding box center [557, 441] width 189 height 46
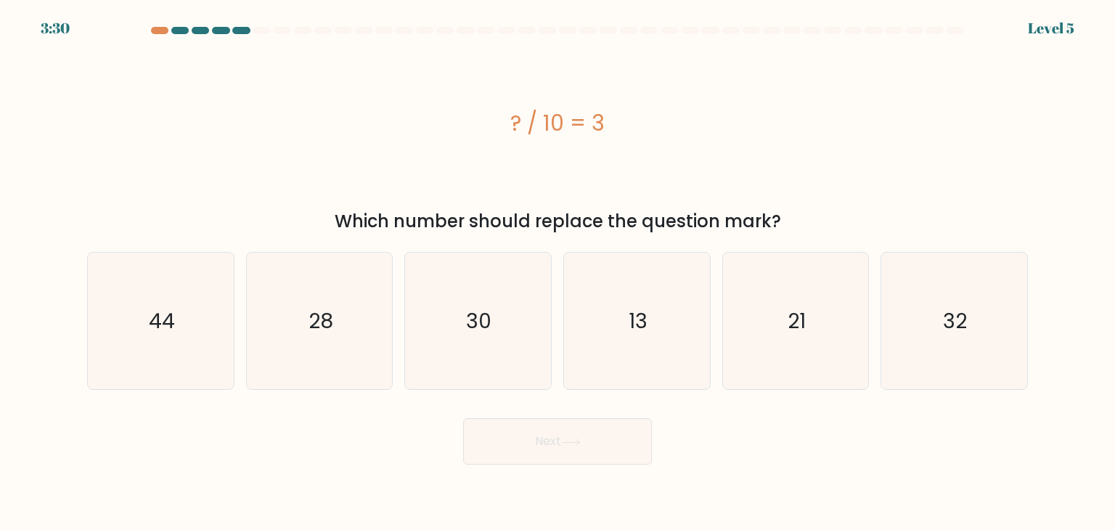
drag, startPoint x: 506, startPoint y: 324, endPoint x: 596, endPoint y: 406, distance: 120.7
click at [506, 325] on icon "30" at bounding box center [477, 321] width 136 height 136
click at [557, 272] on input "c. 30" at bounding box center [557, 268] width 1 height 7
radio input "true"
click at [607, 437] on button "Next" at bounding box center [557, 441] width 189 height 46
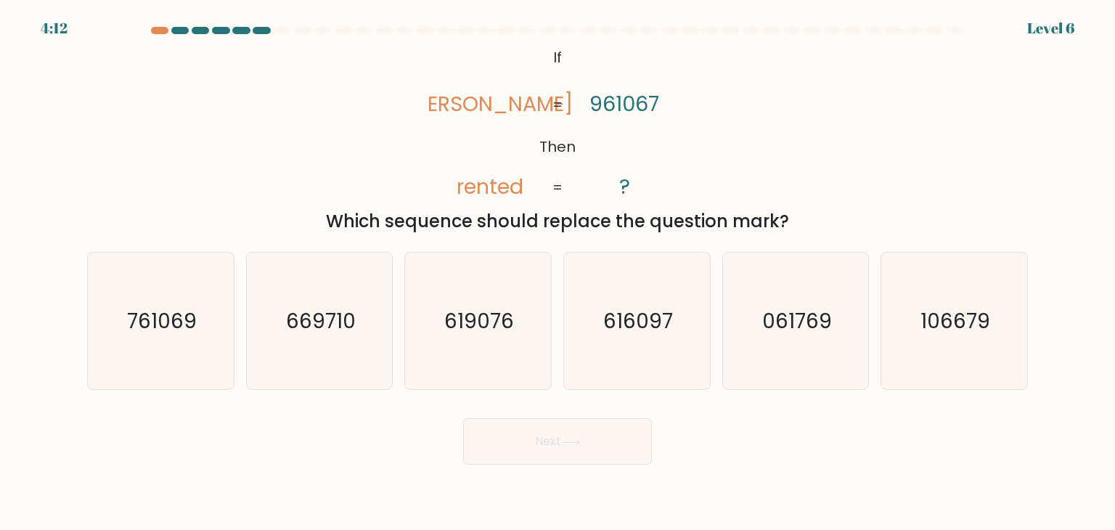
drag, startPoint x: 456, startPoint y: 110, endPoint x: 487, endPoint y: 110, distance: 31.2
click at [480, 110] on tspan "denter" at bounding box center [490, 103] width 165 height 29
drag, startPoint x: 591, startPoint y: 99, endPoint x: 599, endPoint y: 100, distance: 7.4
click at [599, 100] on icon "@import url('https://fonts.googleapis.com/css?family=Abril+Fatface:400,100,100i…" at bounding box center [557, 123] width 258 height 159
click at [598, 112] on tspan "961067" at bounding box center [624, 103] width 70 height 29
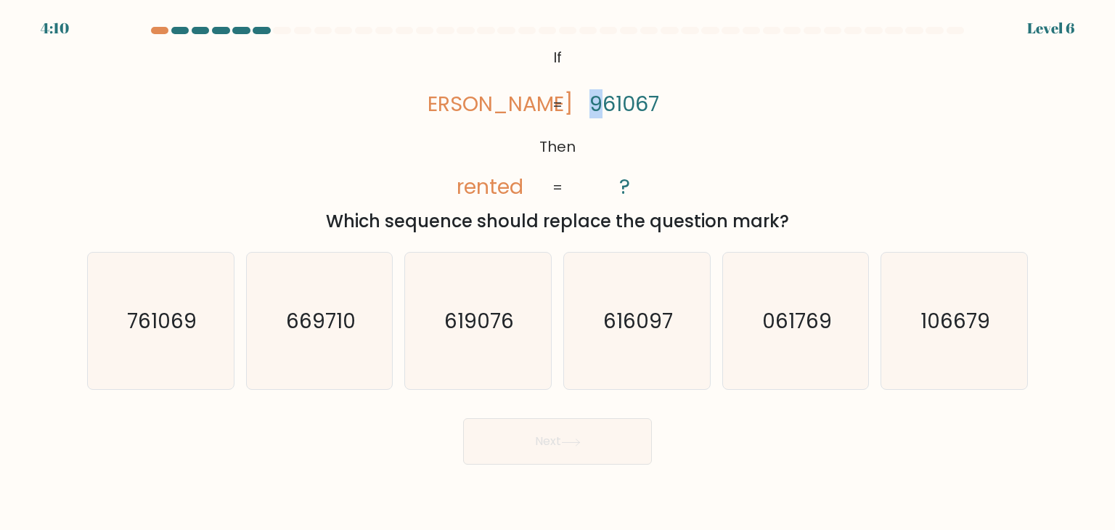
drag, startPoint x: 600, startPoint y: 102, endPoint x: 579, endPoint y: 108, distance: 21.8
click at [583, 107] on icon "@import url('https://fonts.googleapis.com/css?family=Abril+Fatface:400,100,100i…" at bounding box center [557, 123] width 258 height 159
click at [543, 114] on icon "@import url('https://fonts.googleapis.com/css?family=Abril+Fatface:400,100,100i…" at bounding box center [557, 123] width 258 height 159
drag, startPoint x: 592, startPoint y: 99, endPoint x: 564, endPoint y: 124, distance: 38.0
click at [584, 102] on icon "@import url('https://fonts.googleapis.com/css?family=Abril+Fatface:400,100,100i…" at bounding box center [557, 123] width 258 height 159
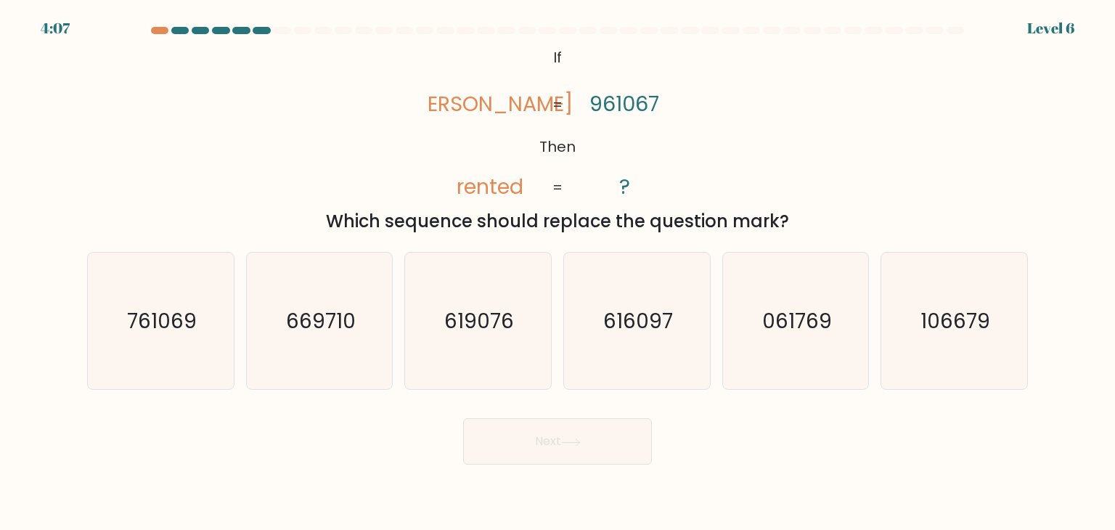
drag, startPoint x: 520, startPoint y: 188, endPoint x: 514, endPoint y: 201, distance: 14.3
click at [518, 192] on tspan "rented" at bounding box center [490, 186] width 67 height 29
drag, startPoint x: 665, startPoint y: 94, endPoint x: 611, endPoint y: 134, distance: 66.5
click at [647, 101] on icon "@import url('https://fonts.googleapis.com/css?family=Abril+Fatface:400,100,100i…" at bounding box center [557, 123] width 258 height 159
click at [189, 329] on text "761069" at bounding box center [162, 320] width 70 height 29
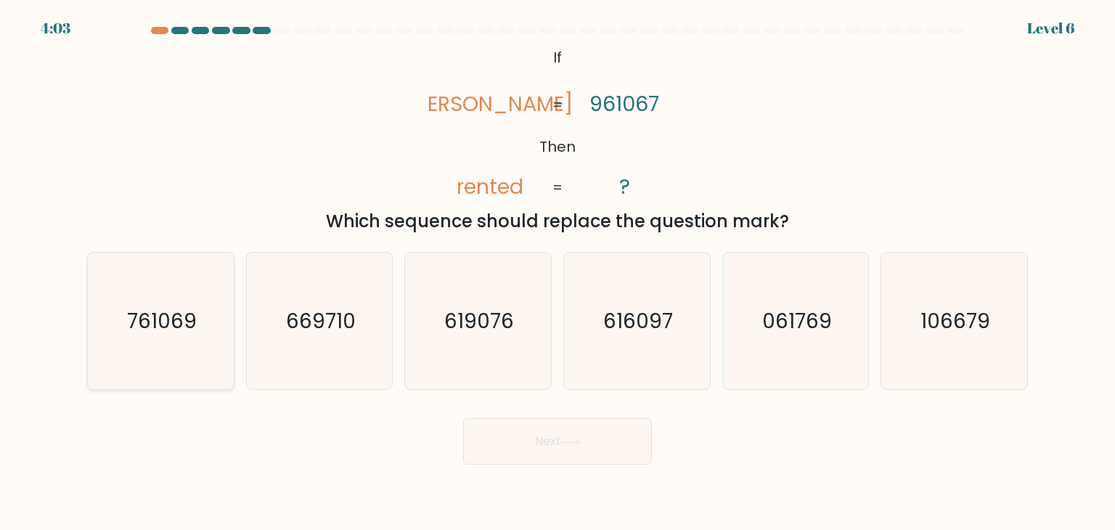
click at [557, 272] on input "a. 761069" at bounding box center [557, 268] width 1 height 7
radio input "true"
click at [625, 447] on button "Next" at bounding box center [557, 441] width 189 height 46
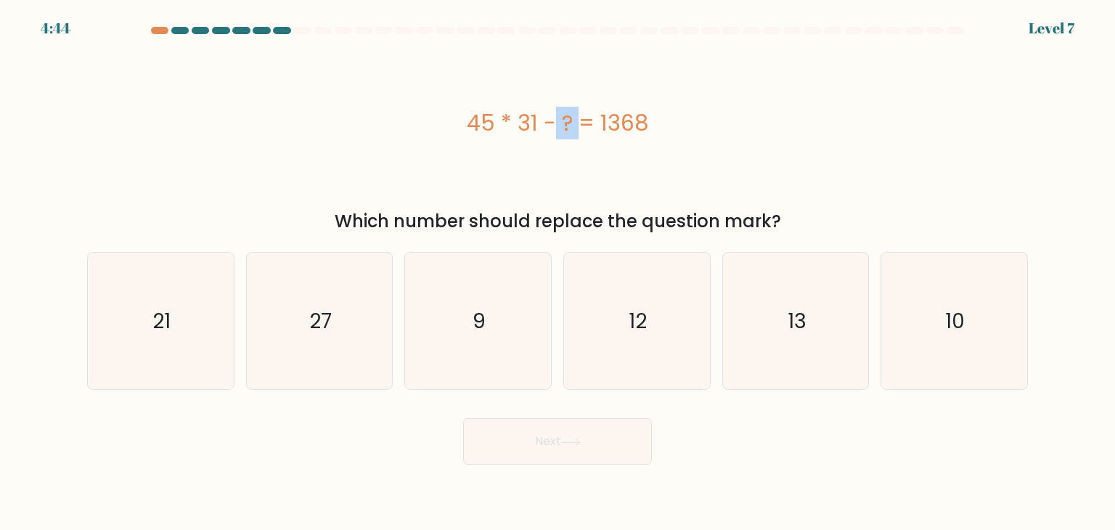
drag, startPoint x: 488, startPoint y: 118, endPoint x: 502, endPoint y: 117, distance: 13.8
click at [502, 117] on div "45 * 31 - ? = 1368" at bounding box center [557, 123] width 940 height 33
click at [617, 104] on div "45 * 31 - ? = 1368" at bounding box center [557, 123] width 940 height 159
drag, startPoint x: 664, startPoint y: 122, endPoint x: 432, endPoint y: 136, distance: 231.9
click at [432, 136] on div "45 * 31 - ? = 1368" at bounding box center [557, 123] width 940 height 33
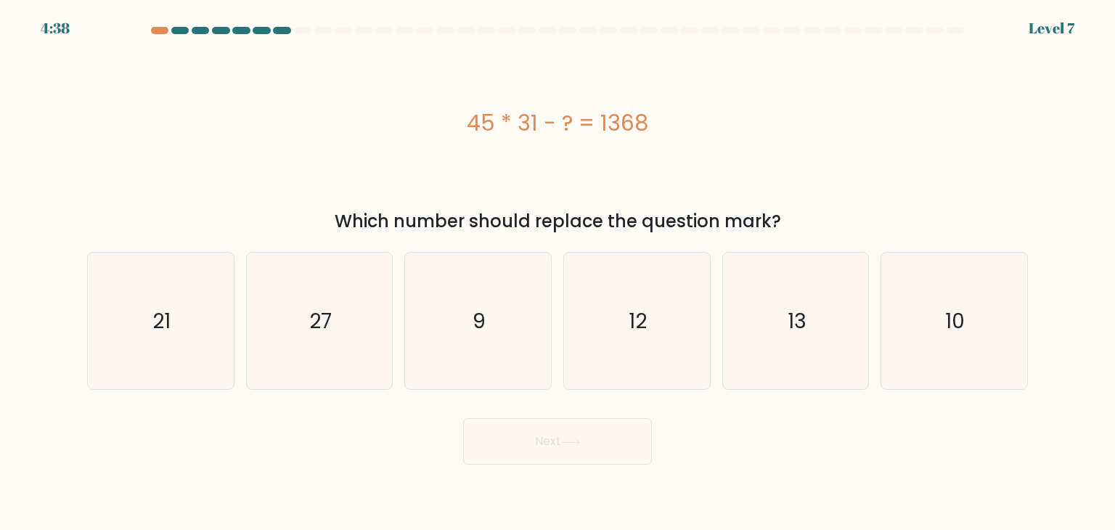
copy div "45 * 31 - ? = 1368"
drag, startPoint x: 327, startPoint y: 288, endPoint x: 457, endPoint y: 356, distance: 146.7
click at [328, 290] on icon "27" at bounding box center [319, 321] width 136 height 136
click at [517, 432] on button "Next" at bounding box center [557, 441] width 189 height 46
click at [377, 352] on icon "27" at bounding box center [319, 321] width 136 height 136
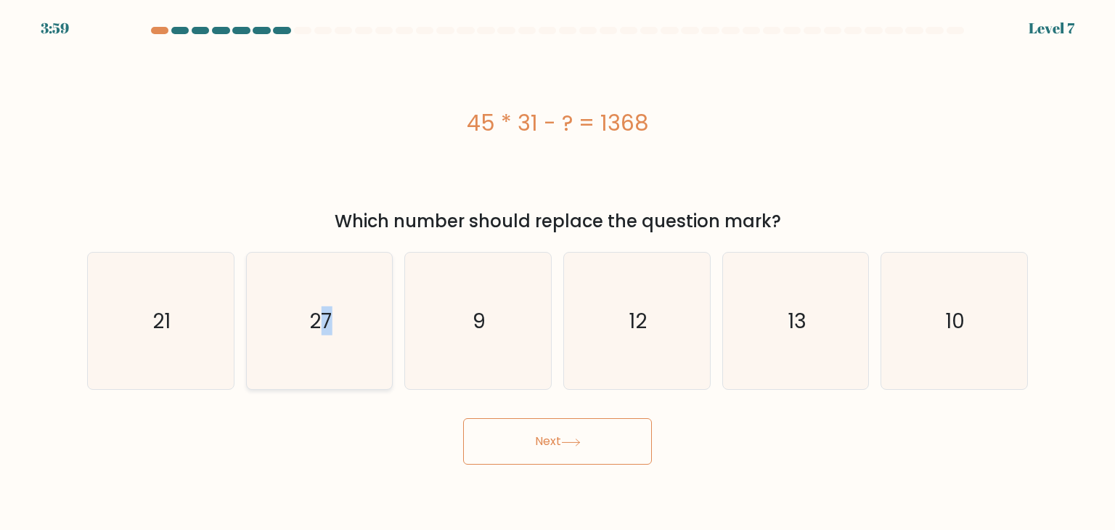
click at [557, 272] on input "b. 27" at bounding box center [557, 268] width 1 height 7
radio input "true"
click at [564, 442] on icon at bounding box center [571, 442] width 20 height 8
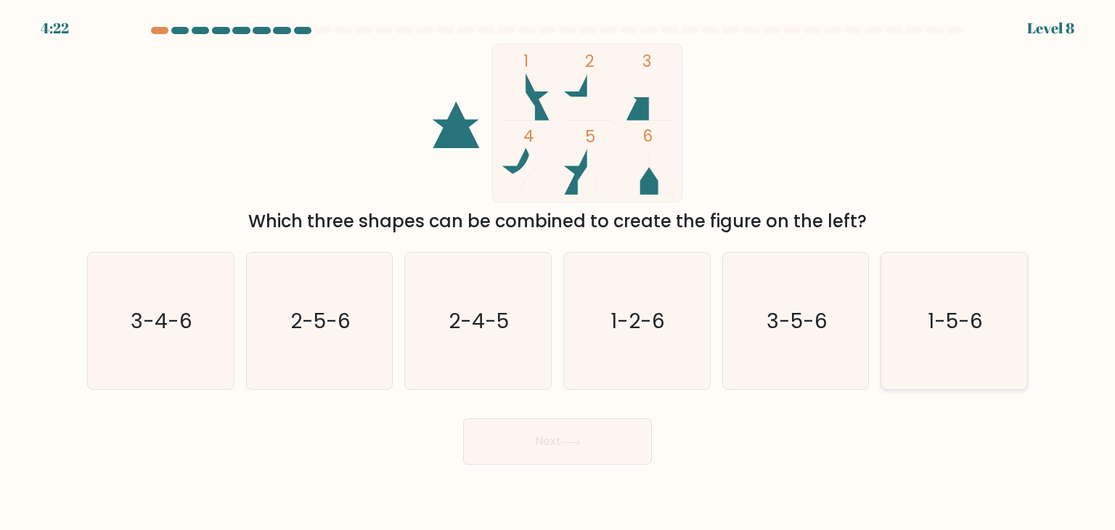
click at [947, 350] on icon "1-5-6" at bounding box center [953, 321] width 136 height 136
click at [558, 272] on input "f. 1-5-6" at bounding box center [557, 268] width 1 height 7
radio input "true"
click at [589, 439] on button "Next" at bounding box center [557, 441] width 189 height 46
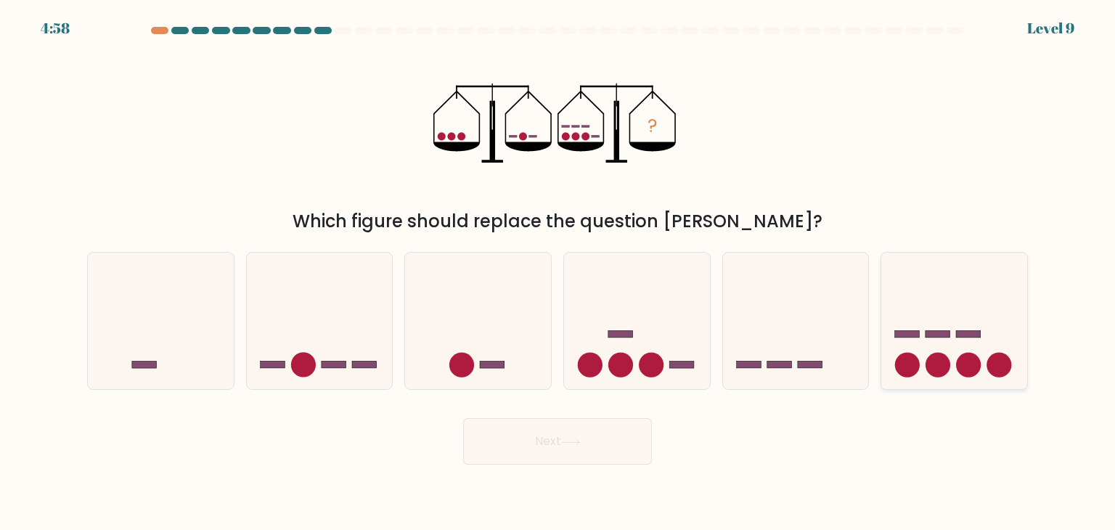
click at [961, 335] on rect at bounding box center [968, 334] width 25 height 7
click at [558, 272] on input "f." at bounding box center [557, 268] width 1 height 7
radio input "true"
click at [550, 441] on button "Next" at bounding box center [557, 441] width 189 height 46
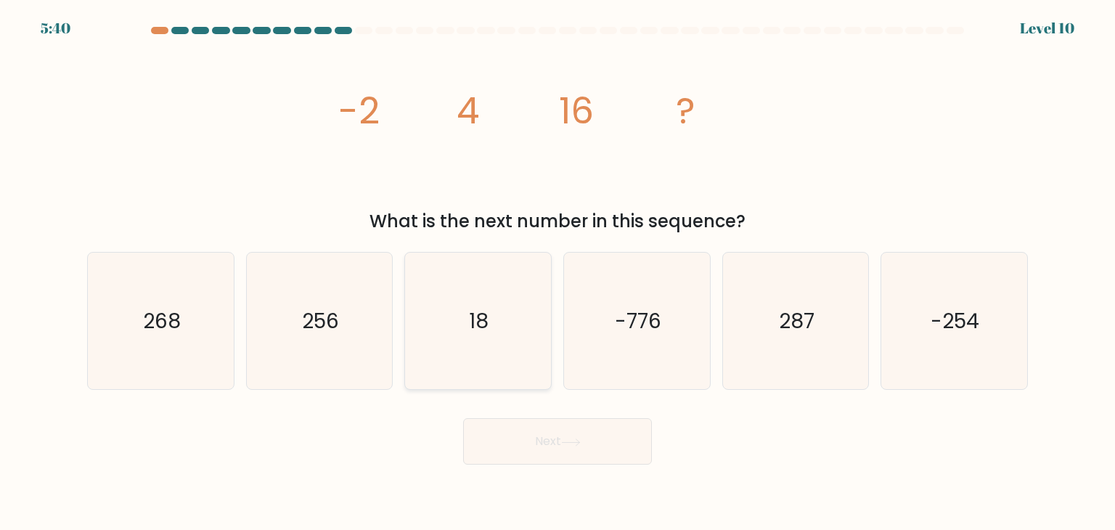
click at [476, 314] on text "18" at bounding box center [479, 320] width 20 height 29
click at [557, 272] on input "c. 18" at bounding box center [557, 268] width 1 height 7
radio input "true"
click at [589, 435] on button "Next" at bounding box center [557, 441] width 189 height 46
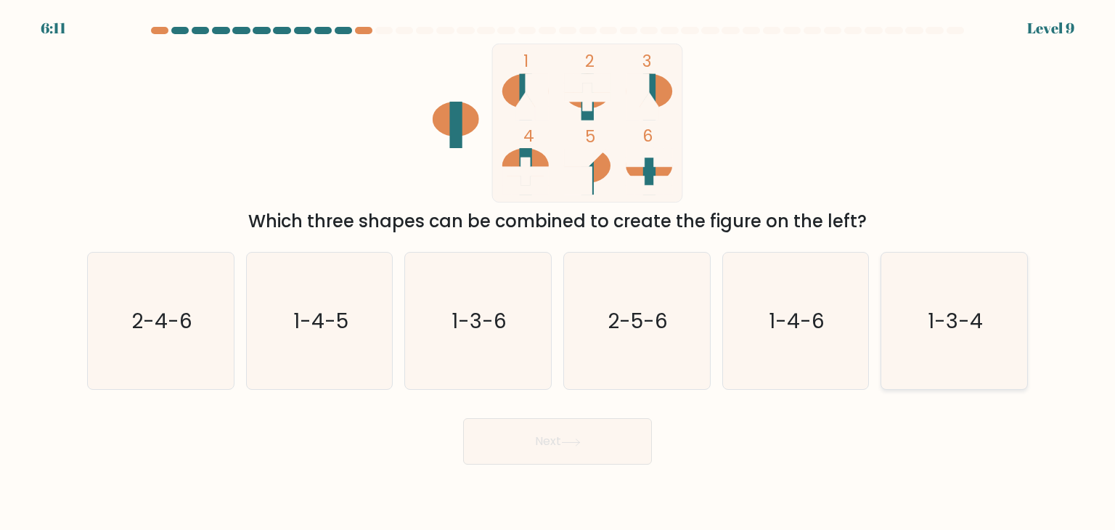
click at [983, 335] on icon "1-3-4" at bounding box center [953, 321] width 136 height 136
click at [558, 272] on input "f. 1-3-4" at bounding box center [557, 268] width 1 height 7
radio input "true"
click at [978, 335] on icon "1-3-4" at bounding box center [953, 320] width 135 height 135
click at [558, 272] on input "f. 1-3-4" at bounding box center [557, 268] width 1 height 7
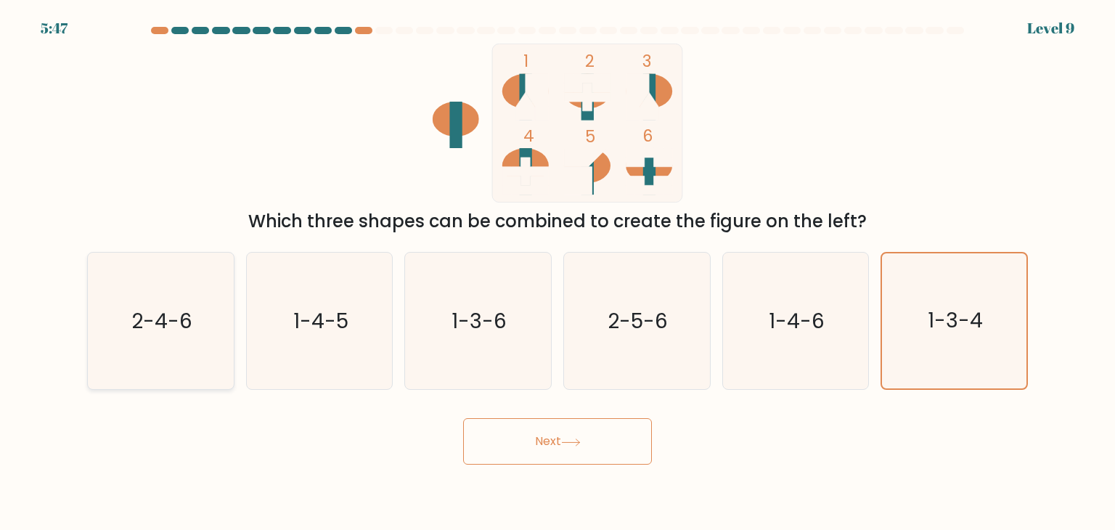
click at [171, 311] on text "2-4-6" at bounding box center [161, 320] width 61 height 29
click at [557, 272] on input "a. 2-4-6" at bounding box center [557, 268] width 1 height 7
radio input "true"
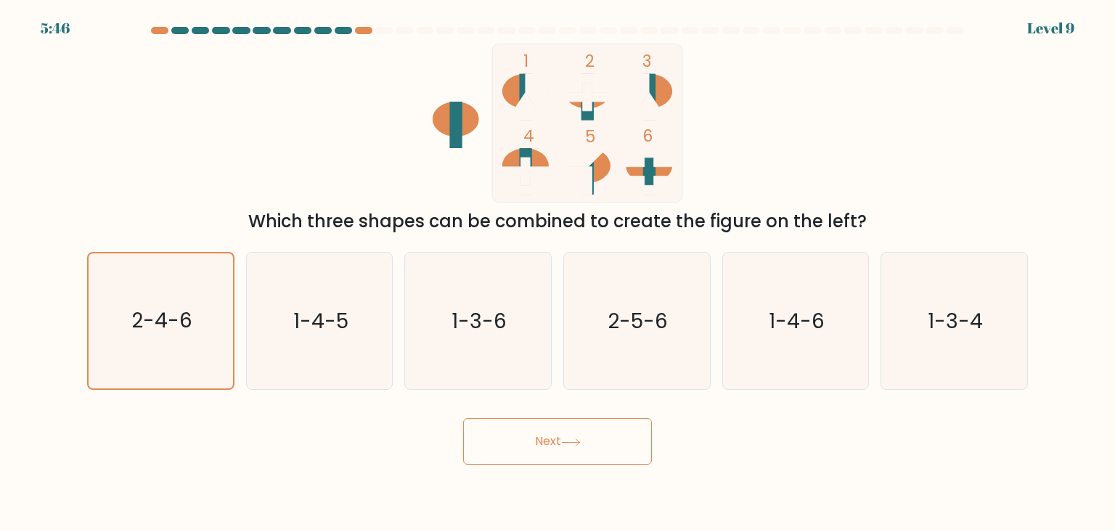
click at [615, 443] on button "Next" at bounding box center [557, 441] width 189 height 46
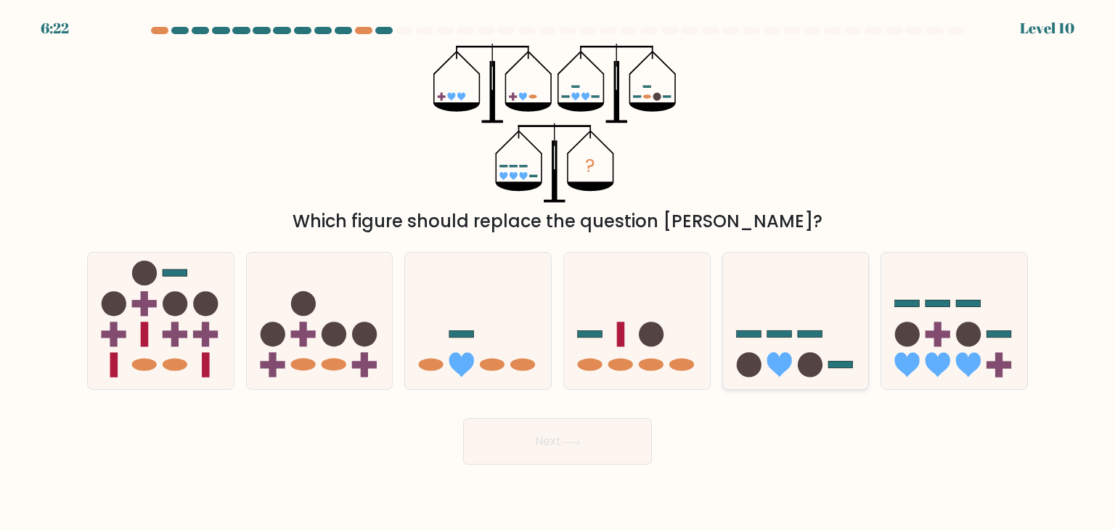
drag, startPoint x: 787, startPoint y: 325, endPoint x: 723, endPoint y: 376, distance: 81.6
click at [787, 324] on icon at bounding box center [796, 320] width 146 height 120
click at [558, 272] on input "e." at bounding box center [557, 268] width 1 height 7
radio input "true"
click at [580, 437] on button "Next" at bounding box center [557, 441] width 189 height 46
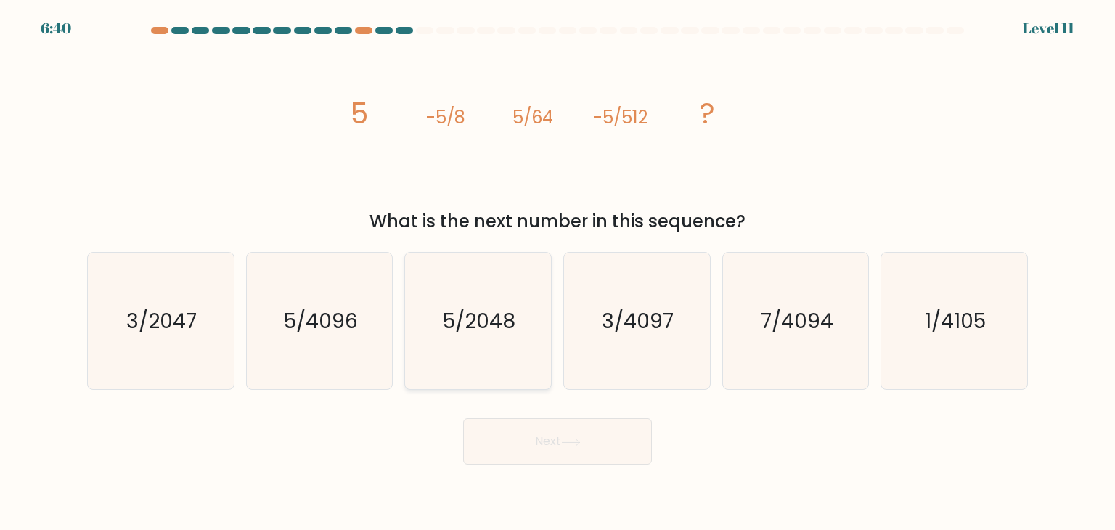
click at [486, 346] on icon "5/2048" at bounding box center [477, 321] width 136 height 136
click at [557, 272] on input "c. 5/2048" at bounding box center [557, 268] width 1 height 7
radio input "true"
click at [536, 421] on button "Next" at bounding box center [557, 441] width 189 height 46
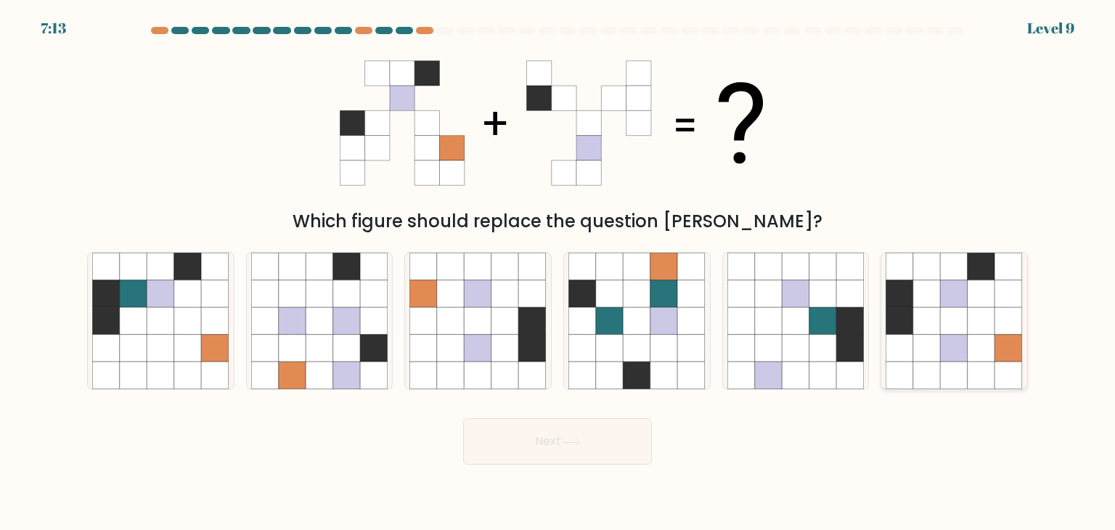
click at [904, 326] on icon at bounding box center [900, 321] width 28 height 28
click at [558, 272] on input "f." at bounding box center [557, 268] width 1 height 7
radio input "true"
click at [595, 440] on button "Next" at bounding box center [557, 441] width 189 height 46
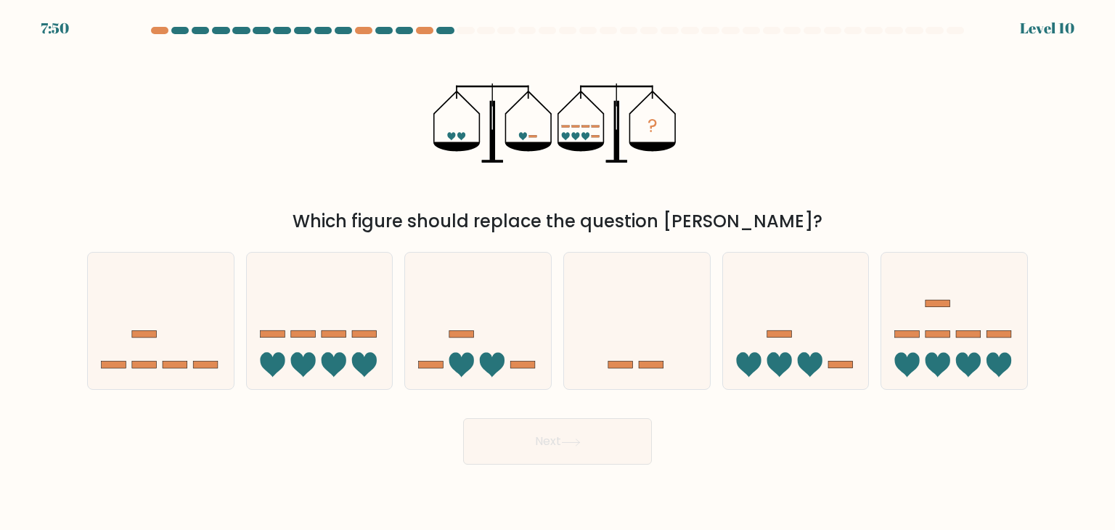
drag, startPoint x: 358, startPoint y: 324, endPoint x: 539, endPoint y: 393, distance: 193.4
click at [358, 326] on icon at bounding box center [320, 320] width 146 height 120
click at [557, 272] on input "b." at bounding box center [557, 268] width 1 height 7
radio input "true"
click at [628, 436] on button "Next" at bounding box center [557, 441] width 189 height 46
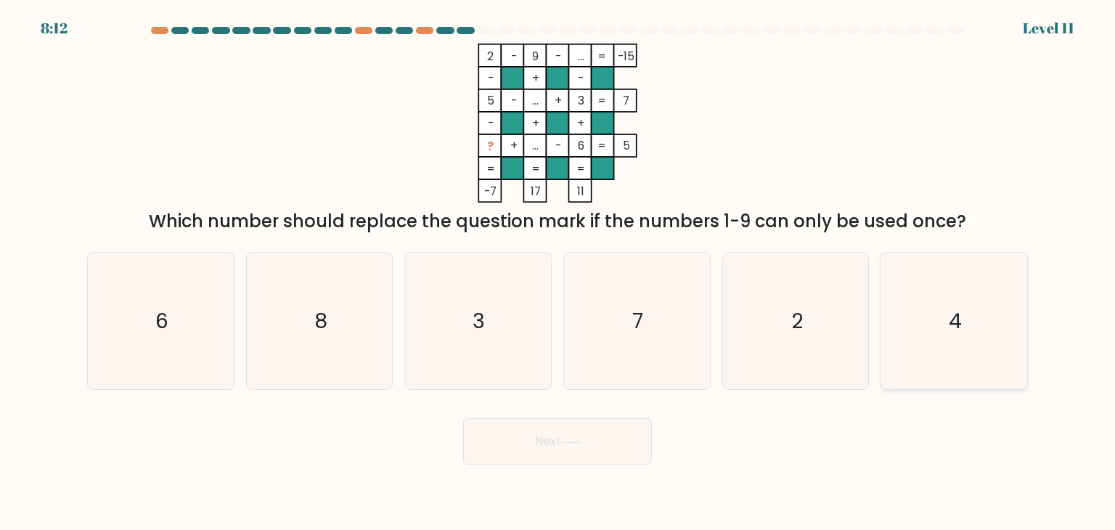
click at [955, 342] on icon "4" at bounding box center [953, 321] width 136 height 136
click at [558, 272] on input "f. 4" at bounding box center [557, 268] width 1 height 7
radio input "true"
click at [589, 442] on button "Next" at bounding box center [557, 441] width 189 height 46
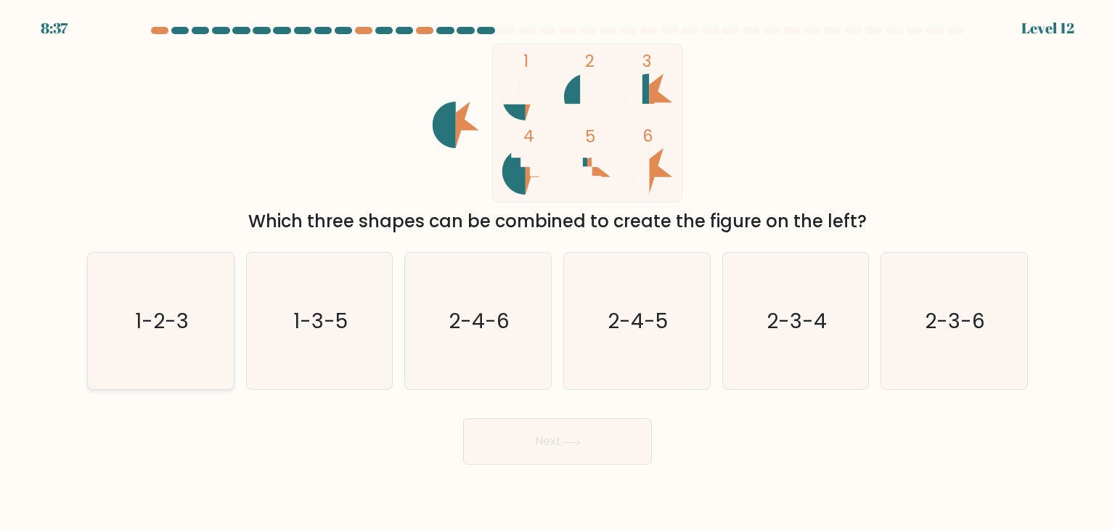
click at [209, 335] on icon "1-2-3" at bounding box center [160, 321] width 136 height 136
click at [557, 272] on input "a. 1-2-3" at bounding box center [557, 268] width 1 height 7
radio input "true"
click at [541, 450] on button "Next" at bounding box center [557, 441] width 189 height 46
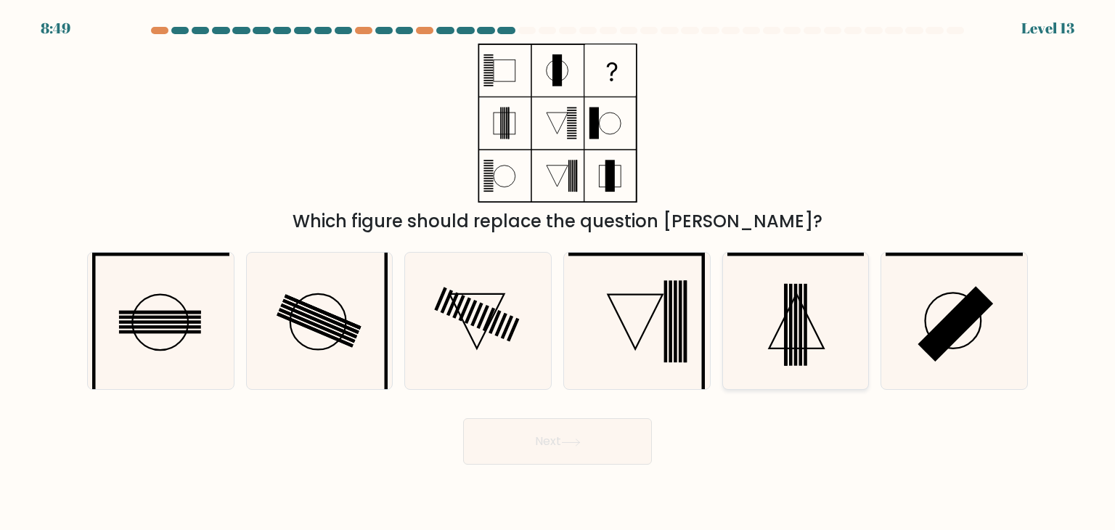
drag, startPoint x: 815, startPoint y: 340, endPoint x: 803, endPoint y: 348, distance: 14.1
click at [814, 340] on icon at bounding box center [795, 321] width 136 height 136
click at [558, 272] on input "e." at bounding box center [557, 268] width 1 height 7
radio input "true"
click at [602, 433] on button "Next" at bounding box center [557, 441] width 189 height 46
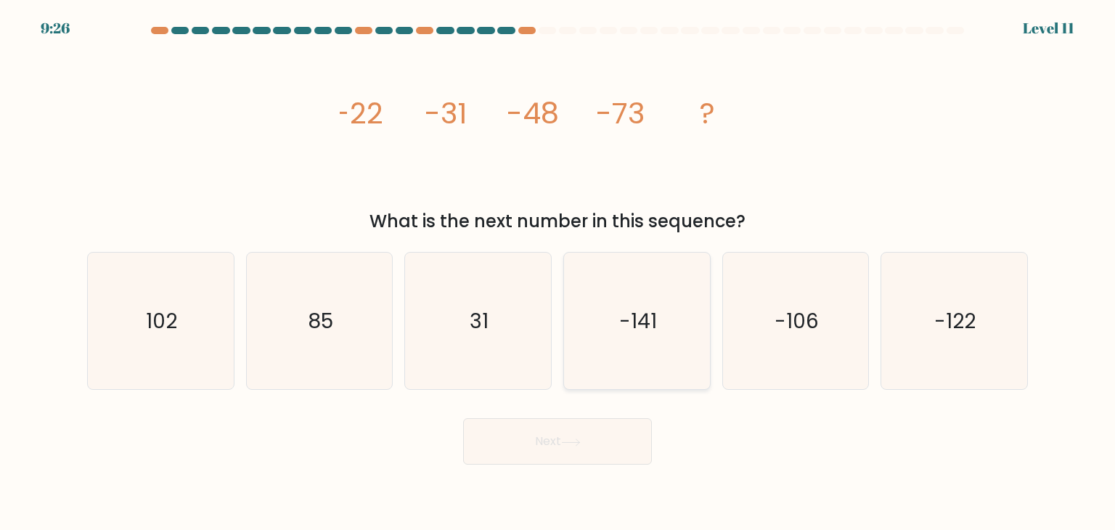
click at [669, 333] on icon "-141" at bounding box center [636, 321] width 136 height 136
click at [558, 272] on input "d. -141" at bounding box center [557, 268] width 1 height 7
radio input "true"
click at [641, 318] on text "-141" at bounding box center [638, 321] width 38 height 28
click at [558, 272] on input "d. -141" at bounding box center [557, 268] width 1 height 7
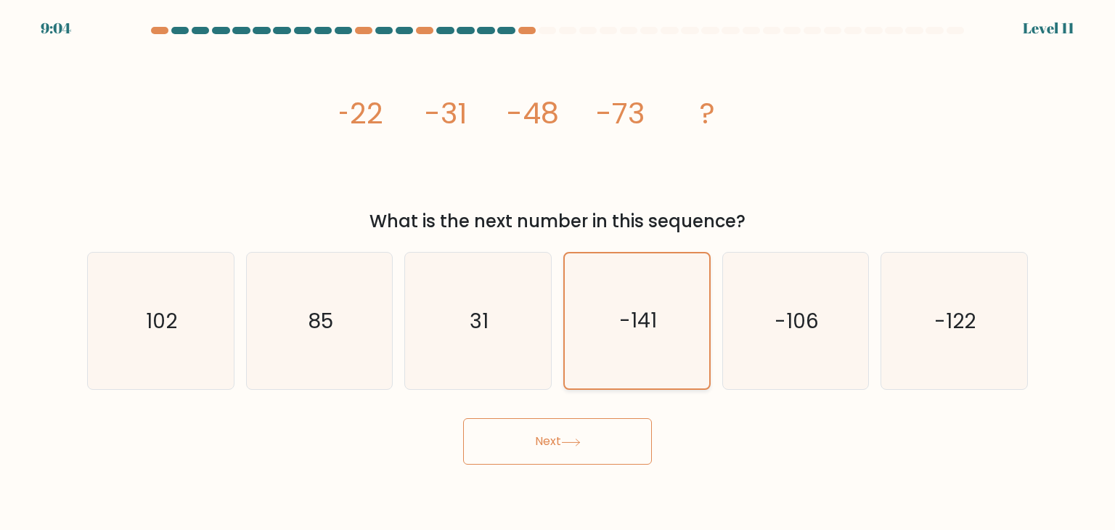
click at [659, 358] on icon "-141" at bounding box center [636, 320] width 135 height 135
click at [558, 272] on input "d. -141" at bounding box center [557, 268] width 1 height 7
click at [758, 340] on icon "-106" at bounding box center [795, 321] width 136 height 136
click at [558, 272] on input "e. -106" at bounding box center [557, 268] width 1 height 7
radio input "true"
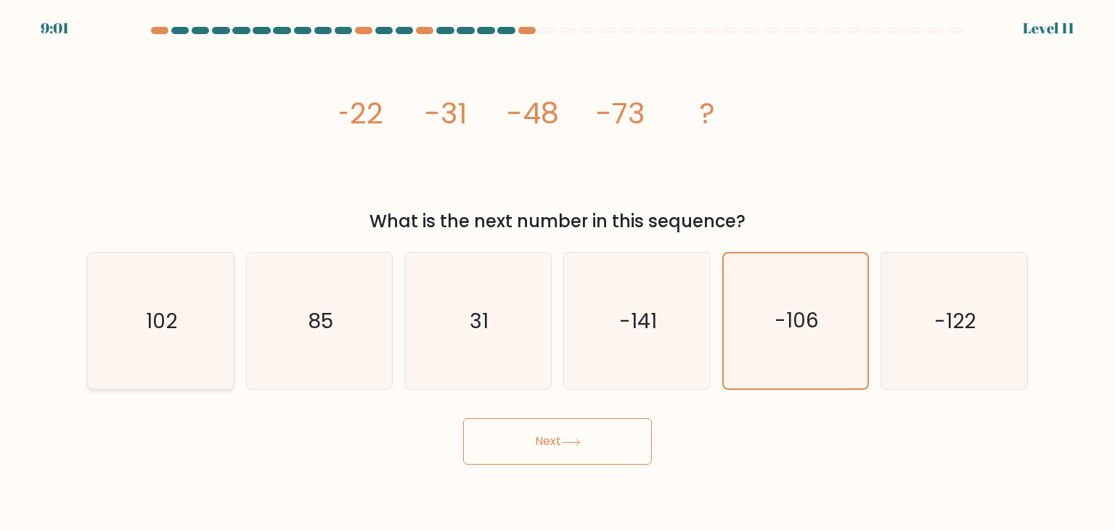
click at [170, 320] on text "102" at bounding box center [162, 320] width 31 height 29
click at [557, 272] on input "a. 102" at bounding box center [557, 268] width 1 height 7
radio input "true"
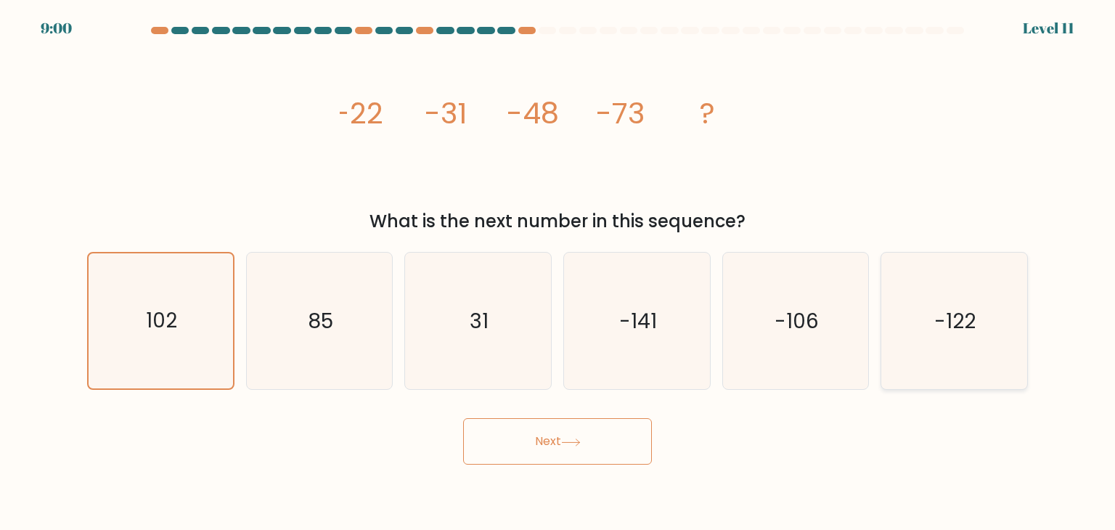
click at [885, 339] on div "-122" at bounding box center [953, 321] width 147 height 138
click at [558, 272] on input "f. -122" at bounding box center [557, 268] width 1 height 7
radio input "true"
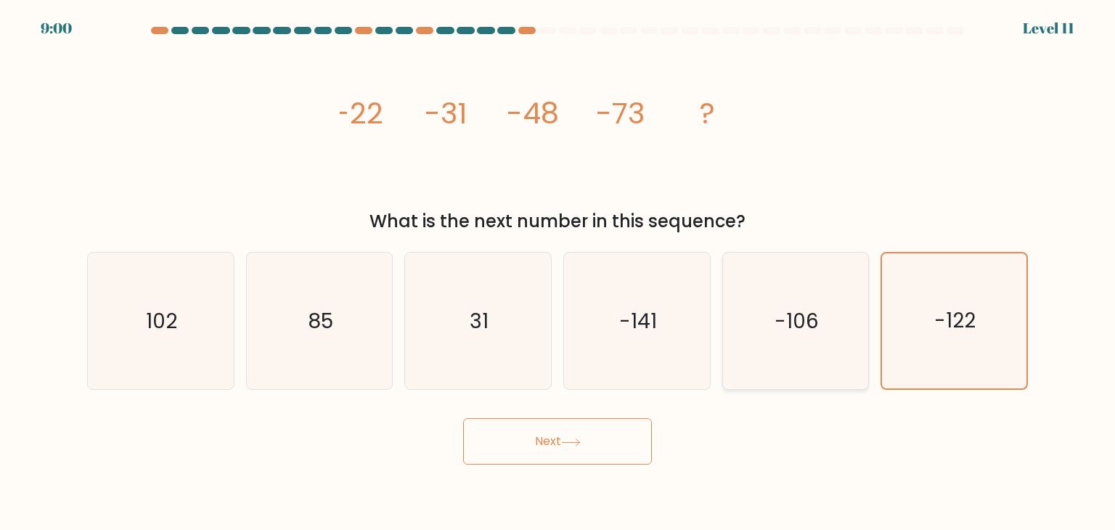
click at [792, 340] on icon "-106" at bounding box center [795, 321] width 136 height 136
click at [558, 272] on input "e. -106" at bounding box center [557, 268] width 1 height 7
radio input "true"
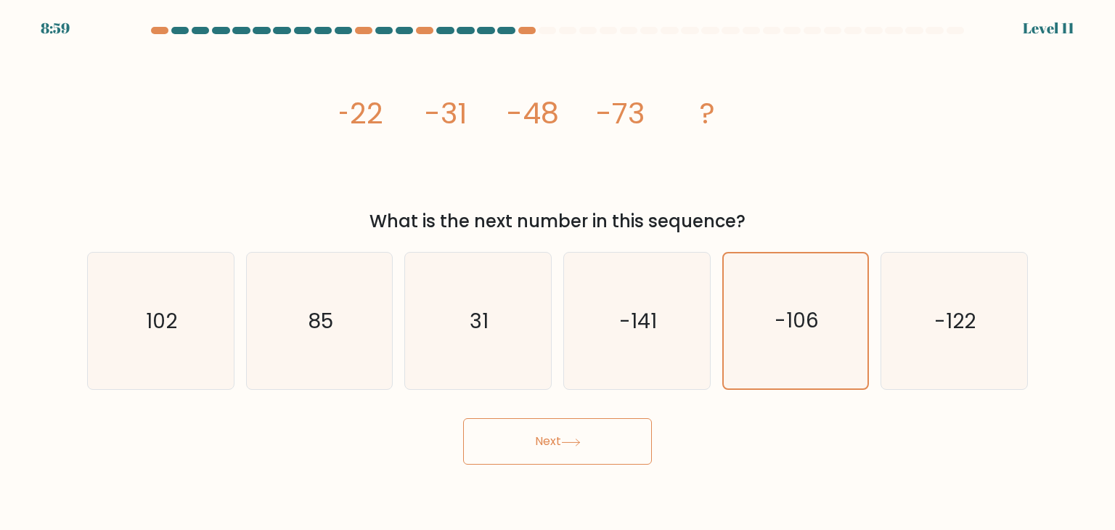
click at [592, 436] on button "Next" at bounding box center [557, 441] width 189 height 46
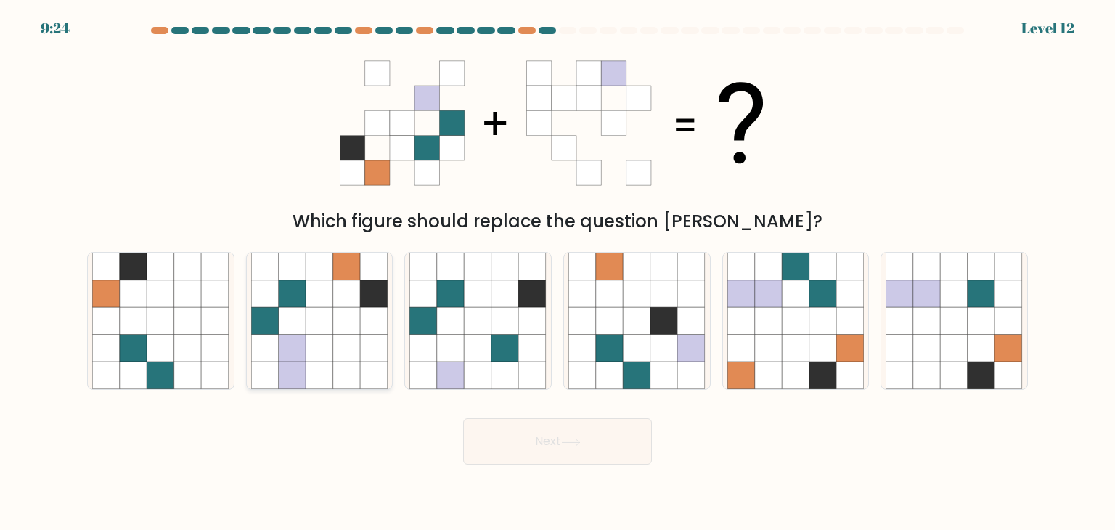
click at [463, 418] on button "Next" at bounding box center [557, 441] width 189 height 46
click at [841, 174] on div "Which figure should replace the question mark?" at bounding box center [557, 139] width 958 height 191
click at [377, 349] on icon at bounding box center [374, 349] width 28 height 28
click at [557, 272] on input "b." at bounding box center [557, 268] width 1 height 7
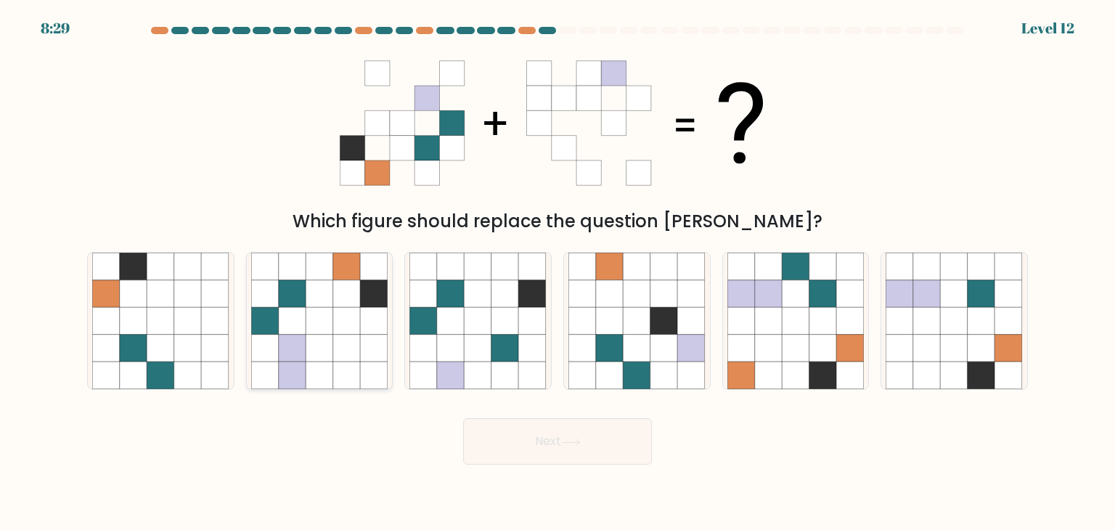
radio input "true"
click at [563, 436] on button "Next" at bounding box center [557, 441] width 189 height 46
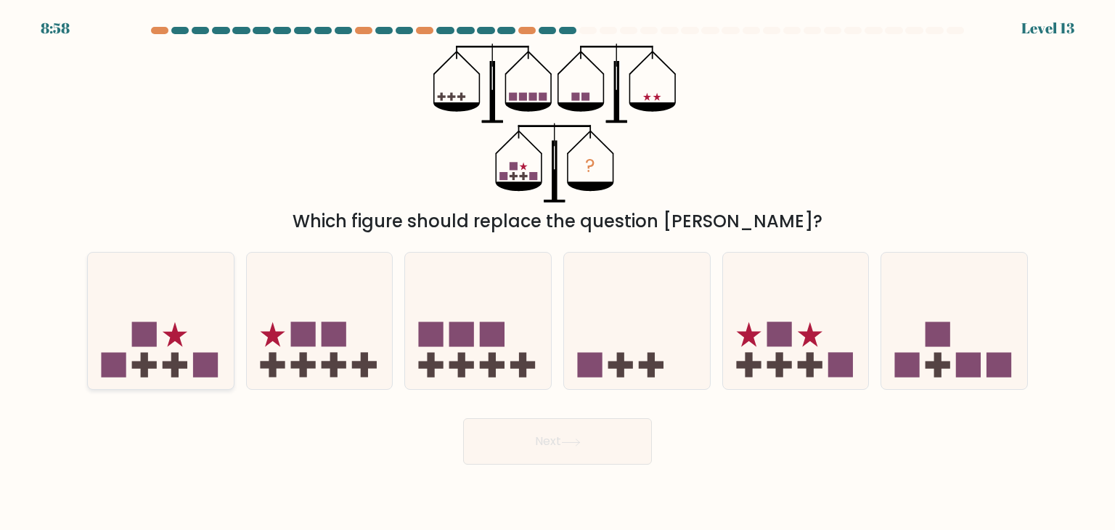
click at [203, 338] on icon at bounding box center [161, 320] width 146 height 120
click at [557, 272] on input "a." at bounding box center [557, 268] width 1 height 7
radio input "true"
click at [356, 355] on icon at bounding box center [320, 320] width 146 height 120
click at [557, 272] on input "b." at bounding box center [557, 268] width 1 height 7
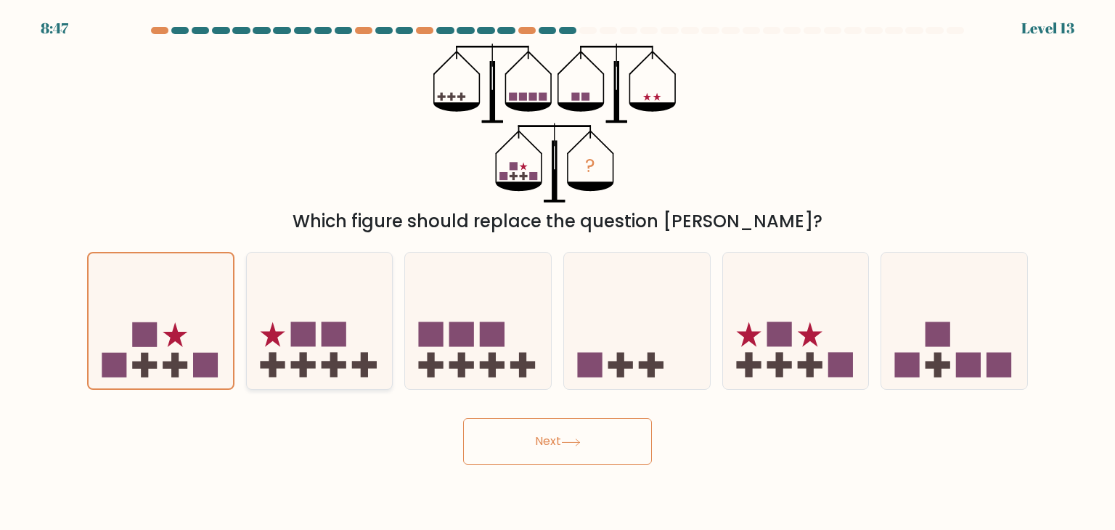
radio input "true"
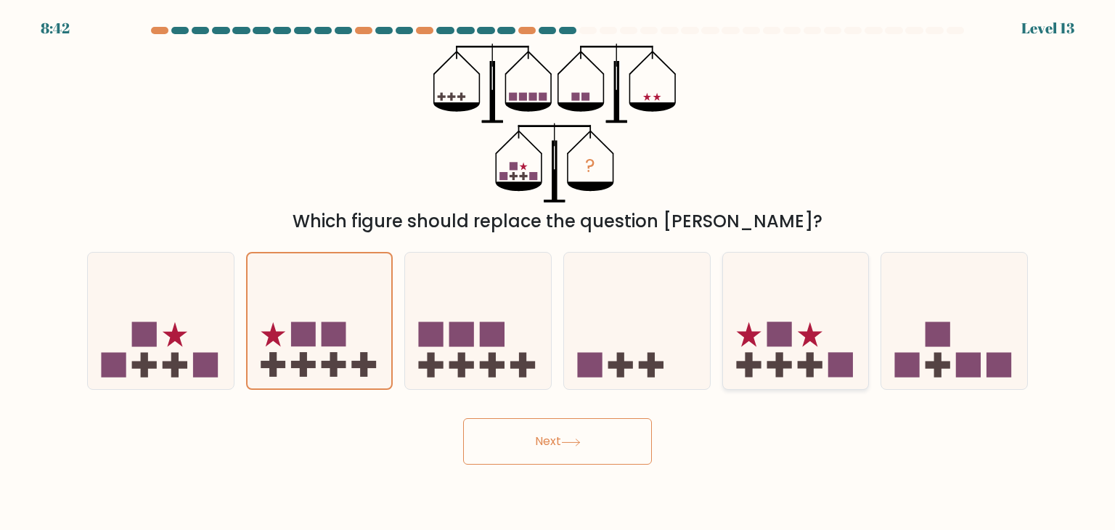
click at [779, 356] on rect at bounding box center [778, 365] width 7 height 25
click at [558, 272] on input "e." at bounding box center [557, 268] width 1 height 7
radio input "true"
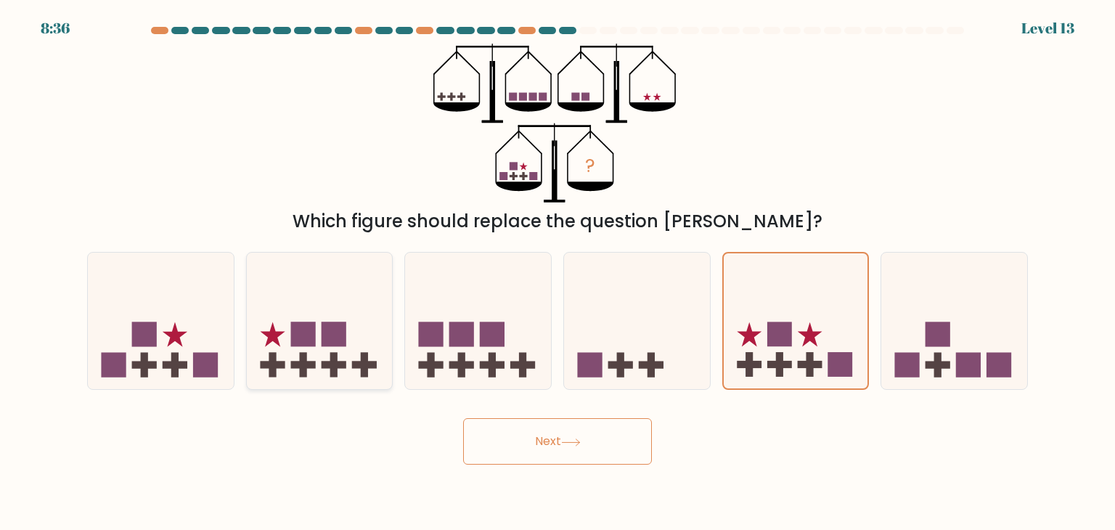
click at [372, 335] on icon at bounding box center [320, 320] width 146 height 120
click at [557, 272] on input "b." at bounding box center [557, 268] width 1 height 7
radio input "true"
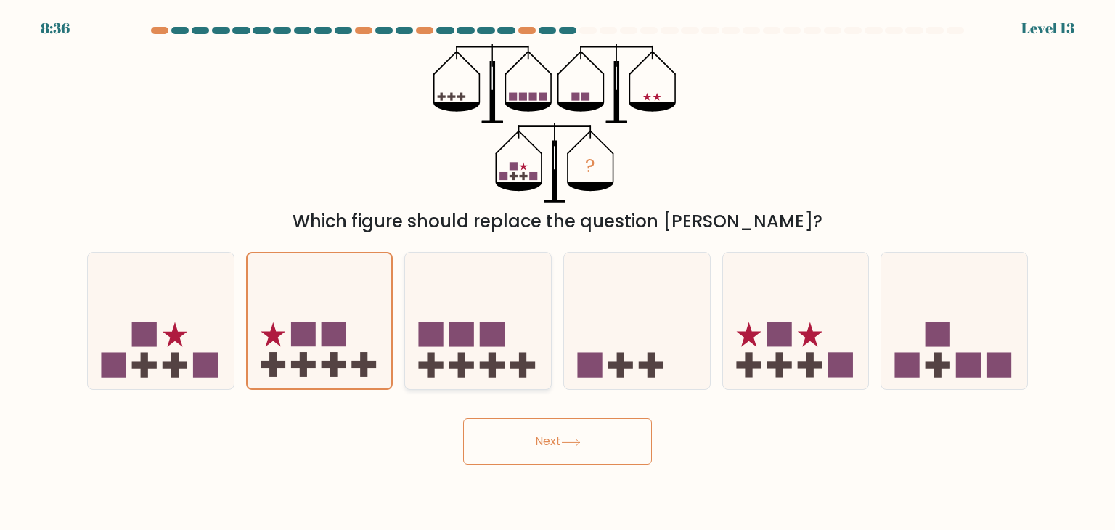
click at [442, 328] on rect at bounding box center [431, 334] width 25 height 25
click at [557, 272] on input "c." at bounding box center [557, 268] width 1 height 7
radio input "true"
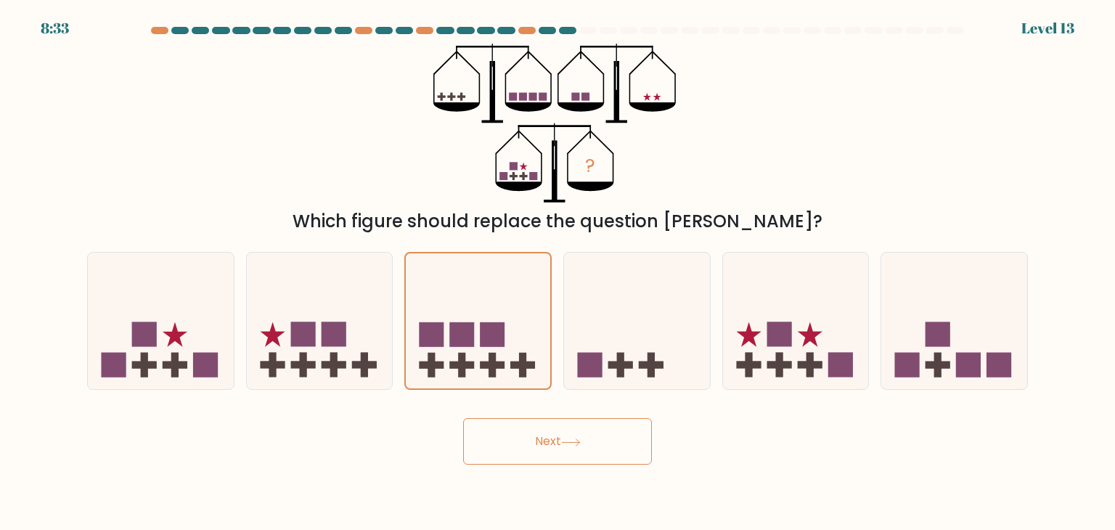
click at [522, 431] on button "Next" at bounding box center [557, 441] width 189 height 46
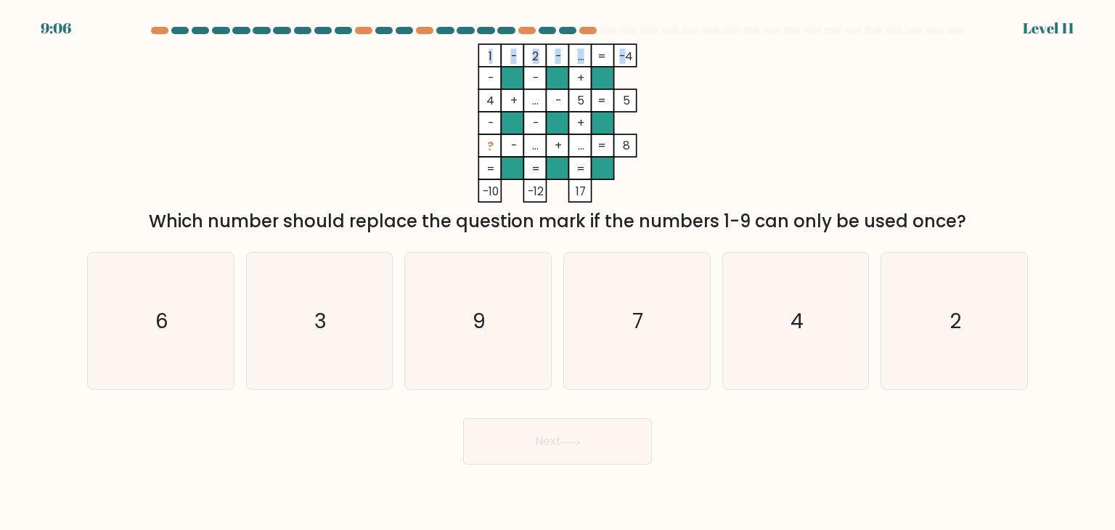
drag, startPoint x: 625, startPoint y: 52, endPoint x: 636, endPoint y: 135, distance: 84.2
click at [636, 135] on icon "1 - 2 - ... -4 - - + 4 + ... - 5 5 - - + ? - ... + ... = 8 = = = = -10 -12 17 =" at bounding box center [557, 123] width 435 height 159
click at [635, 136] on rect at bounding box center [625, 145] width 22 height 22
drag, startPoint x: 653, startPoint y: 95, endPoint x: 613, endPoint y: 102, distance: 40.4
click at [613, 102] on icon "1 - 2 - ... -4 - - + 4 + ... - 5 5 - - + ? - ... + ... = 8 = = = = -10 -12 17 =" at bounding box center [557, 123] width 435 height 159
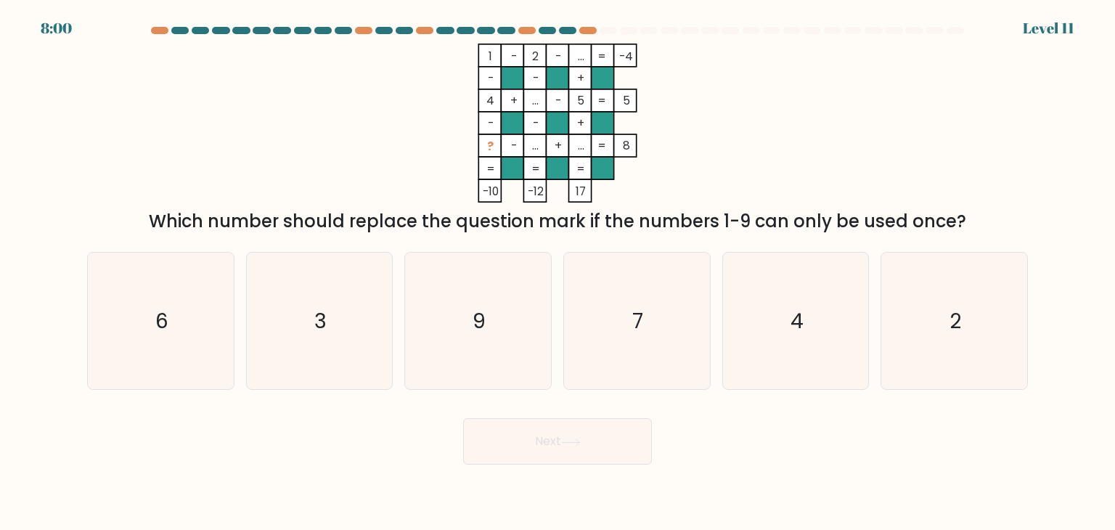
click at [614, 102] on rect at bounding box center [625, 100] width 22 height 22
drag, startPoint x: 479, startPoint y: 71, endPoint x: 501, endPoint y: 108, distance: 43.3
click at [501, 108] on icon "1 - 2 - ... -4 - - + 4 + ... - 5 5 - - + ? - ... + ... = 8 = = = = -10 -12 17 =" at bounding box center [557, 123] width 435 height 159
click at [501, 109] on rect at bounding box center [512, 100] width 22 height 22
drag, startPoint x: 523, startPoint y: 65, endPoint x: 535, endPoint y: 148, distance: 84.2
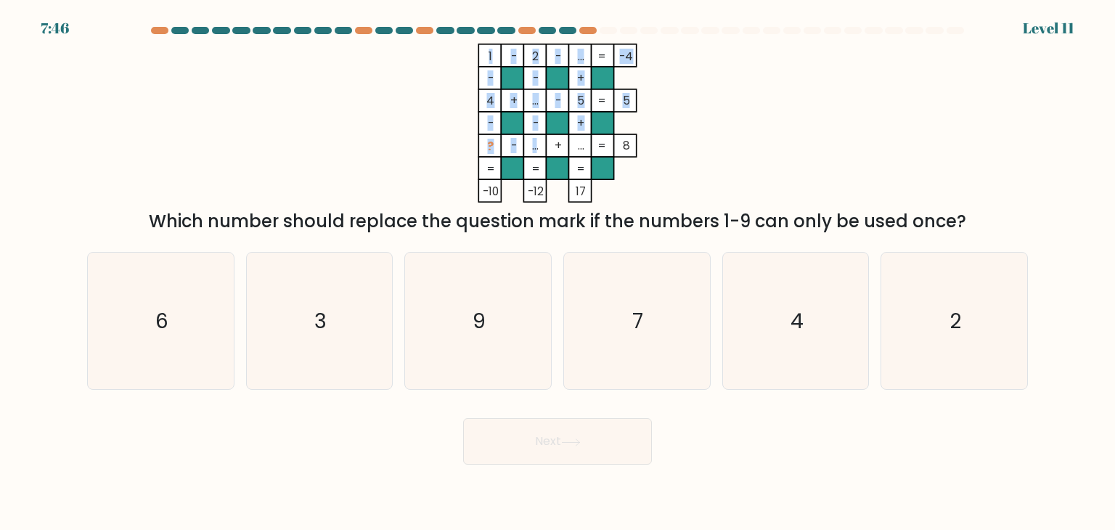
click at [535, 148] on icon "1 - 2 - ... -4 - - + 4 + ... - 5 5 - - + ? - ... + ... = 8 = = = = -10 -12 17 =" at bounding box center [557, 123] width 435 height 159
click at [535, 148] on tspan "..." at bounding box center [535, 145] width 7 height 15
click at [503, 303] on icon "9" at bounding box center [477, 321] width 136 height 136
click at [557, 272] on input "c. 9" at bounding box center [557, 268] width 1 height 7
radio input "true"
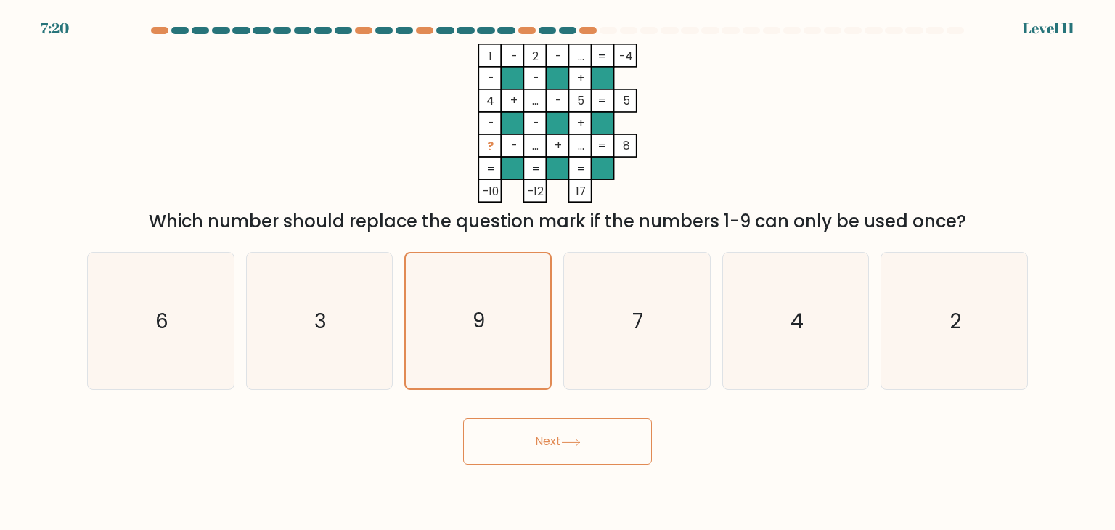
click at [553, 436] on button "Next" at bounding box center [557, 441] width 189 height 46
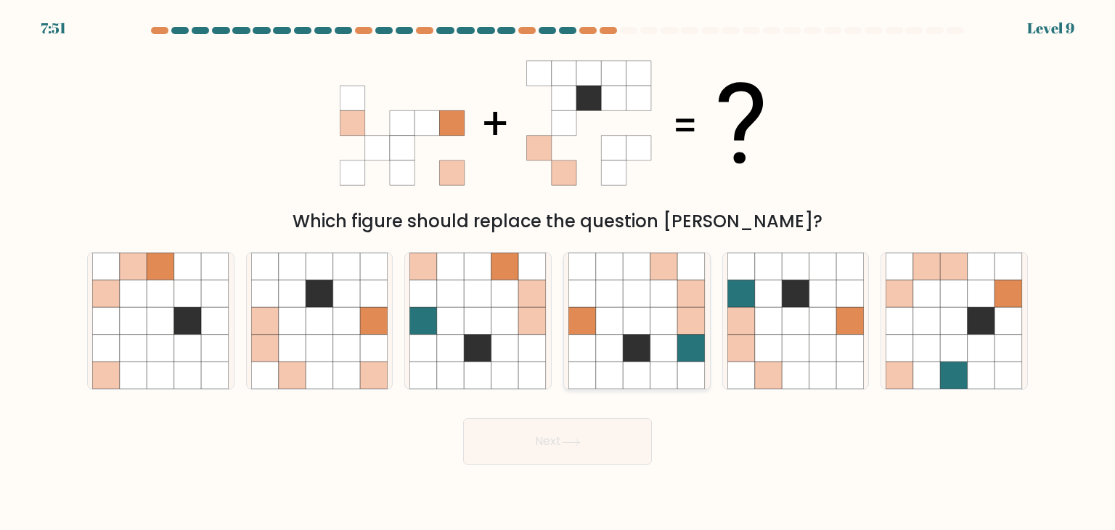
click at [625, 316] on icon at bounding box center [637, 321] width 28 height 28
click at [558, 272] on input "d." at bounding box center [557, 268] width 1 height 7
radio input "true"
click at [600, 438] on button "Next" at bounding box center [557, 441] width 189 height 46
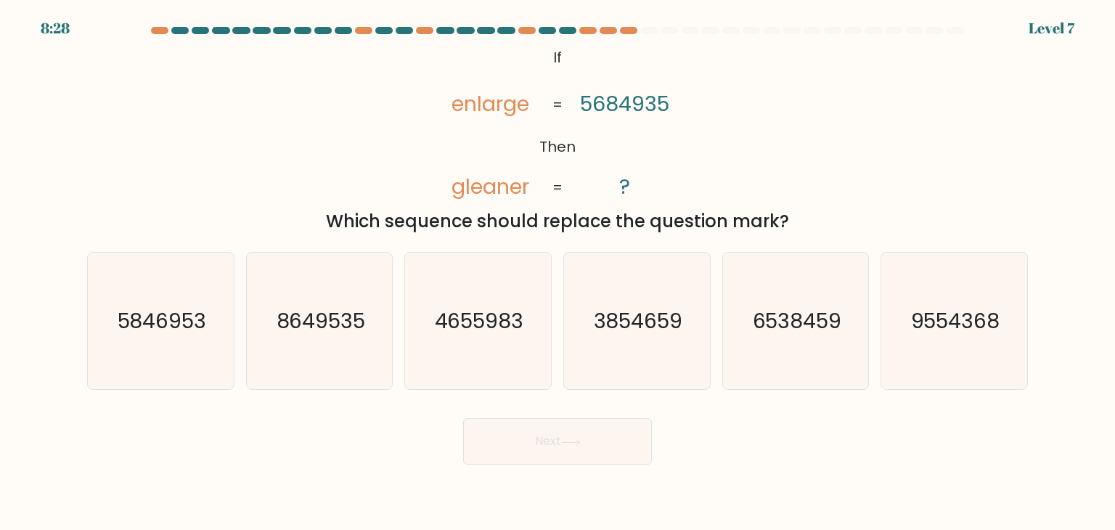
click at [447, 103] on icon "@import url('https://fonts.googleapis.com/css?family=Abril+Fatface:400,100,100i…" at bounding box center [557, 123] width 258 height 159
drag, startPoint x: 588, startPoint y: 97, endPoint x: 575, endPoint y: 98, distance: 13.1
click at [575, 98] on icon "@import url('https://fonts.googleapis.com/css?family=Abril+Fatface:400,100,100i…" at bounding box center [557, 123] width 258 height 159
click at [574, 115] on icon "@import url('https://fonts.googleapis.com/css?family=Abril+Fatface:400,100,100i…" at bounding box center [557, 123] width 258 height 159
drag, startPoint x: 589, startPoint y: 107, endPoint x: 576, endPoint y: 105, distance: 13.1
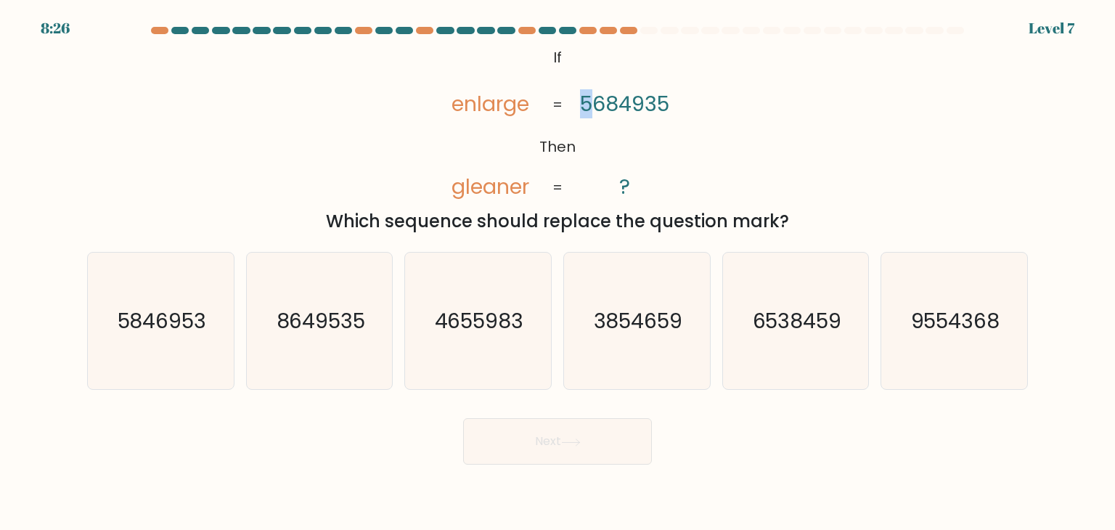
click at [576, 105] on icon "@import url('https://fonts.googleapis.com/css?family=Abril+Fatface:400,100,100i…" at bounding box center [557, 123] width 258 height 159
click at [572, 110] on icon "@import url('https://fonts.googleapis.com/css?family=Abril+Fatface:400,100,100i…" at bounding box center [557, 123] width 258 height 159
click at [583, 104] on icon "@import url('https://fonts.googleapis.com/css?family=Abril+Fatface:400,100,100i…" at bounding box center [557, 123] width 258 height 159
drag, startPoint x: 641, startPoint y: 104, endPoint x: 633, endPoint y: 105, distance: 8.0
click at [633, 105] on tspan "5684935" at bounding box center [624, 103] width 89 height 29
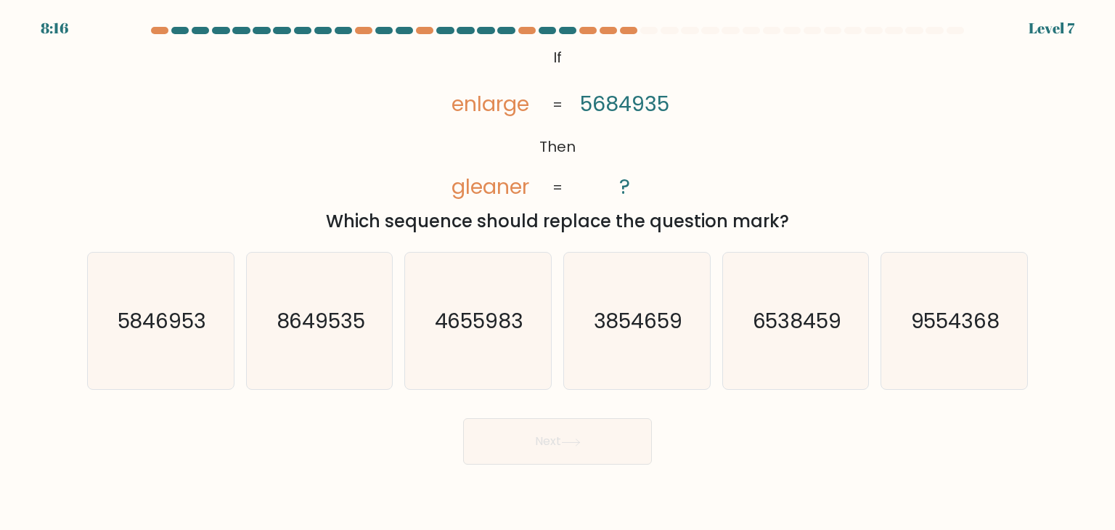
click at [602, 175] on icon "@import url('https://fonts.googleapis.com/css?family=Abril+Fatface:400,100,100i…" at bounding box center [557, 123] width 258 height 159
click at [624, 323] on text "3854659" at bounding box center [638, 320] width 89 height 29
click at [558, 272] on input "d. 3854659" at bounding box center [557, 268] width 1 height 7
radio input "true"
click at [600, 436] on button "Next" at bounding box center [557, 441] width 189 height 46
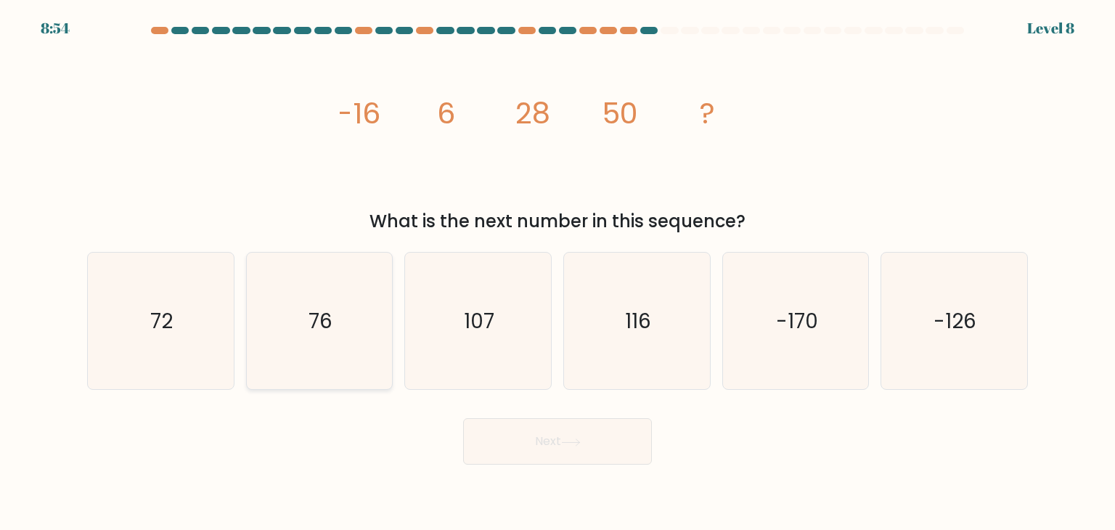
click at [342, 317] on icon "76" at bounding box center [319, 321] width 136 height 136
click at [557, 272] on input "b. 76" at bounding box center [557, 268] width 1 height 7
radio input "true"
drag, startPoint x: 528, startPoint y: 115, endPoint x: 520, endPoint y: 117, distance: 9.0
click at [520, 117] on tspan "28" at bounding box center [532, 113] width 35 height 41
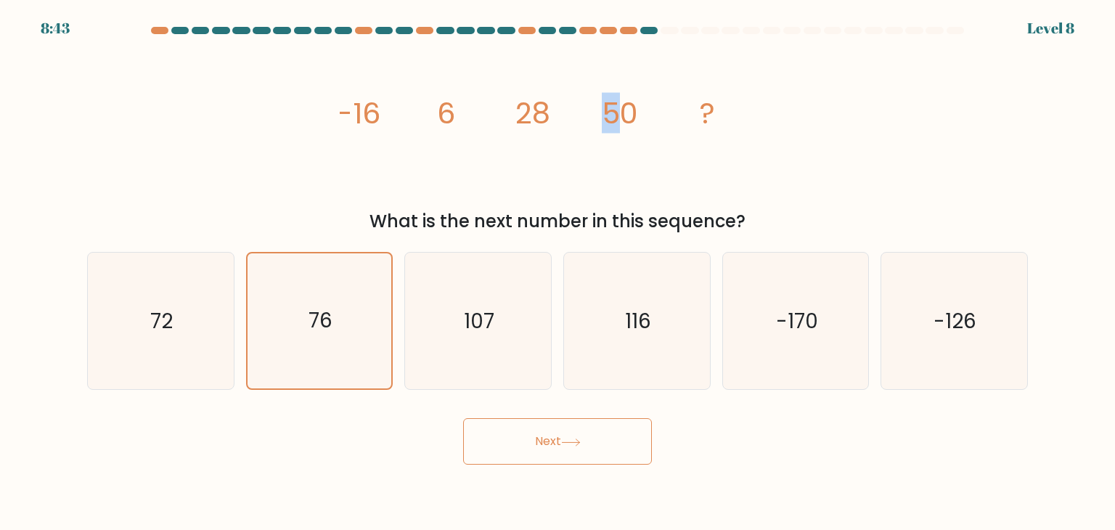
drag, startPoint x: 612, startPoint y: 113, endPoint x: 601, endPoint y: 113, distance: 11.6
click at [602, 113] on tspan "50" at bounding box center [620, 113] width 36 height 41
drag, startPoint x: 528, startPoint y: 111, endPoint x: 514, endPoint y: 114, distance: 14.1
click at [514, 114] on icon "image/svg+xml -16 6 28 50 ?" at bounding box center [557, 123] width 435 height 159
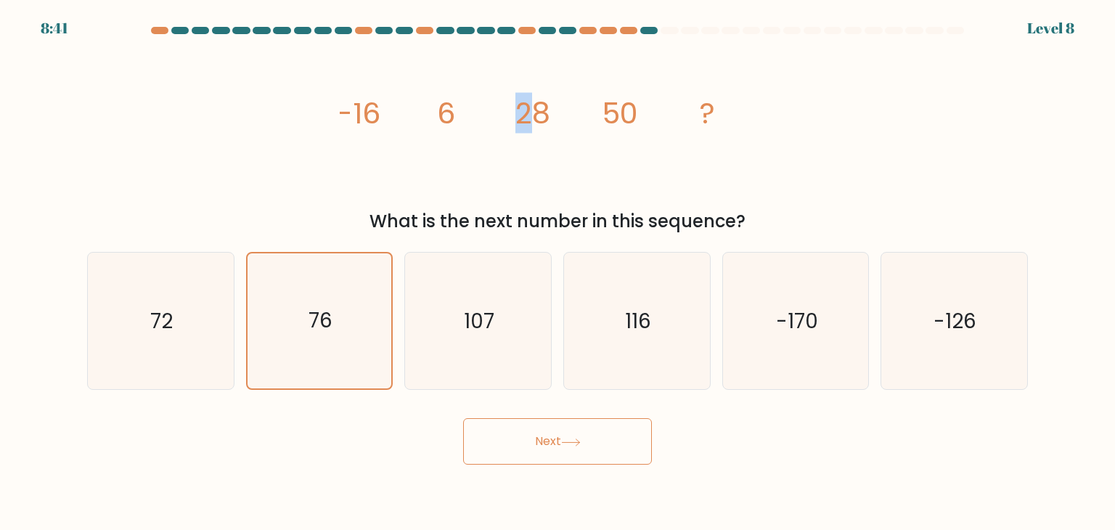
click at [517, 114] on tspan "28" at bounding box center [532, 113] width 35 height 41
click at [342, 326] on icon "76" at bounding box center [319, 320] width 135 height 135
click at [557, 272] on input "b. 76" at bounding box center [557, 268] width 1 height 7
click at [208, 331] on icon "72" at bounding box center [160, 321] width 136 height 136
click at [557, 272] on input "a. 72" at bounding box center [557, 268] width 1 height 7
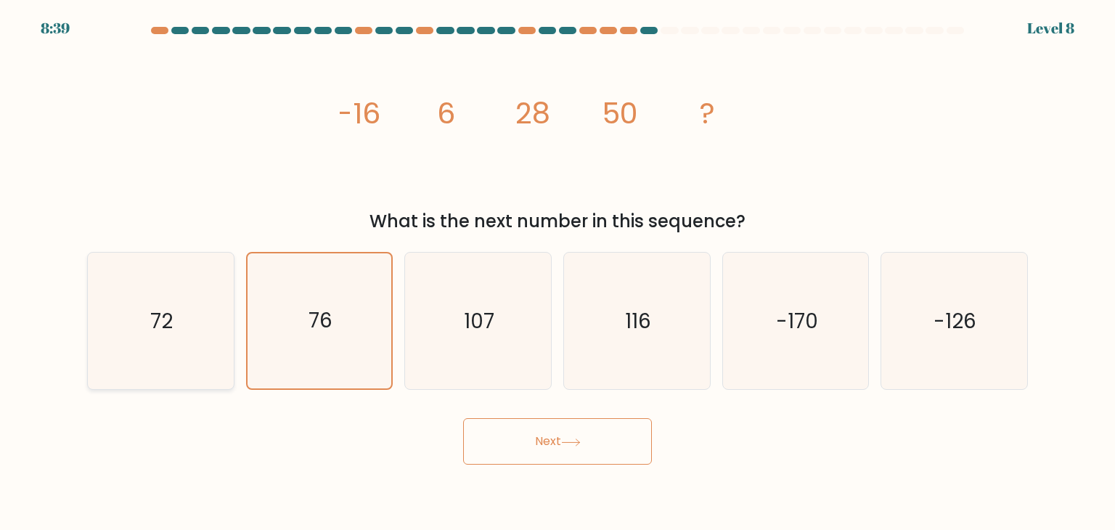
radio input "true"
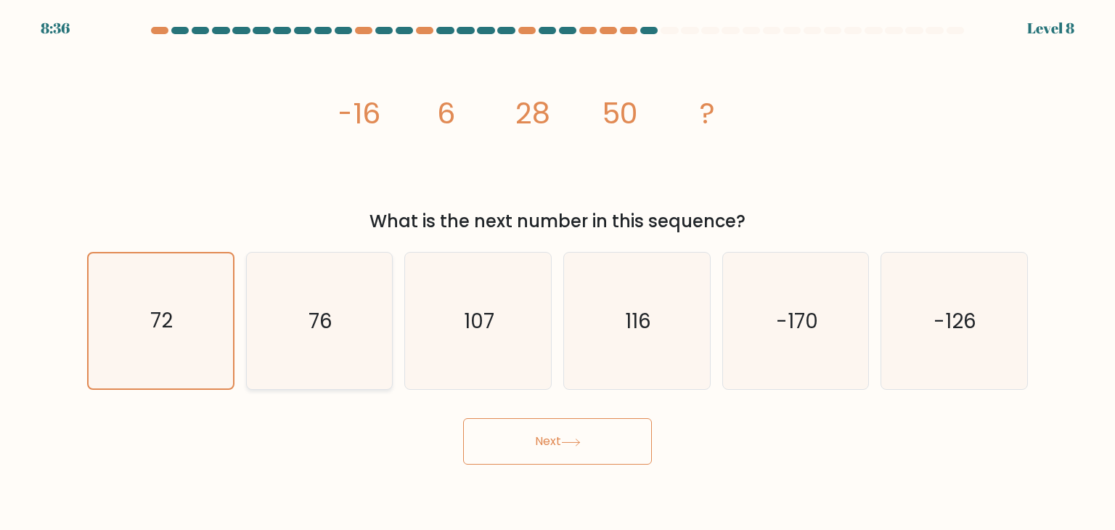
click at [304, 335] on icon "76" at bounding box center [319, 321] width 136 height 136
click at [557, 272] on input "b. 76" at bounding box center [557, 268] width 1 height 7
radio input "true"
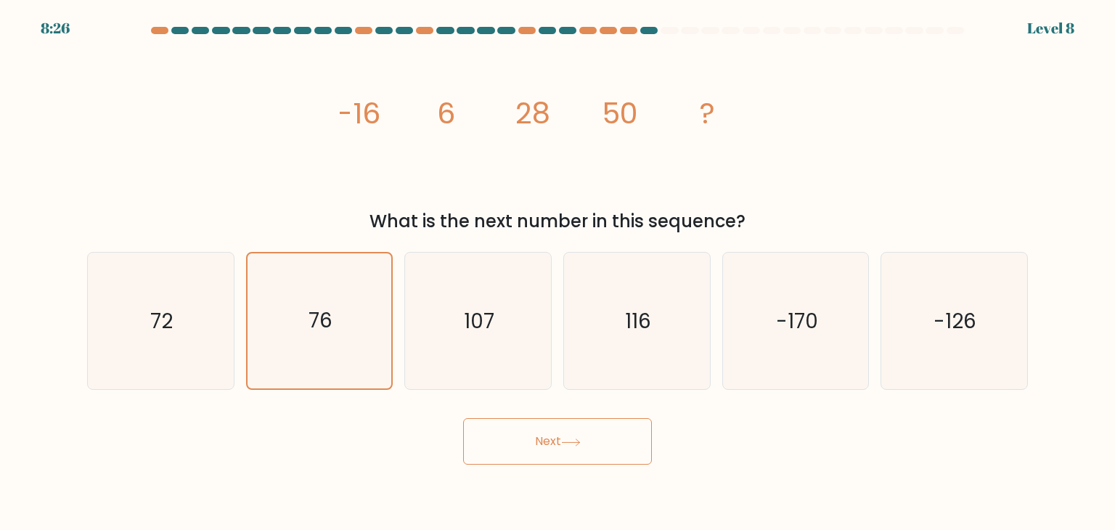
drag, startPoint x: 534, startPoint y: 115, endPoint x: 524, endPoint y: 118, distance: 10.6
click at [524, 118] on tspan "28" at bounding box center [532, 113] width 35 height 41
drag, startPoint x: 530, startPoint y: 114, endPoint x: 513, endPoint y: 117, distance: 17.7
click at [513, 117] on icon "image/svg+xml -16 6 28 50 ?" at bounding box center [557, 123] width 435 height 159
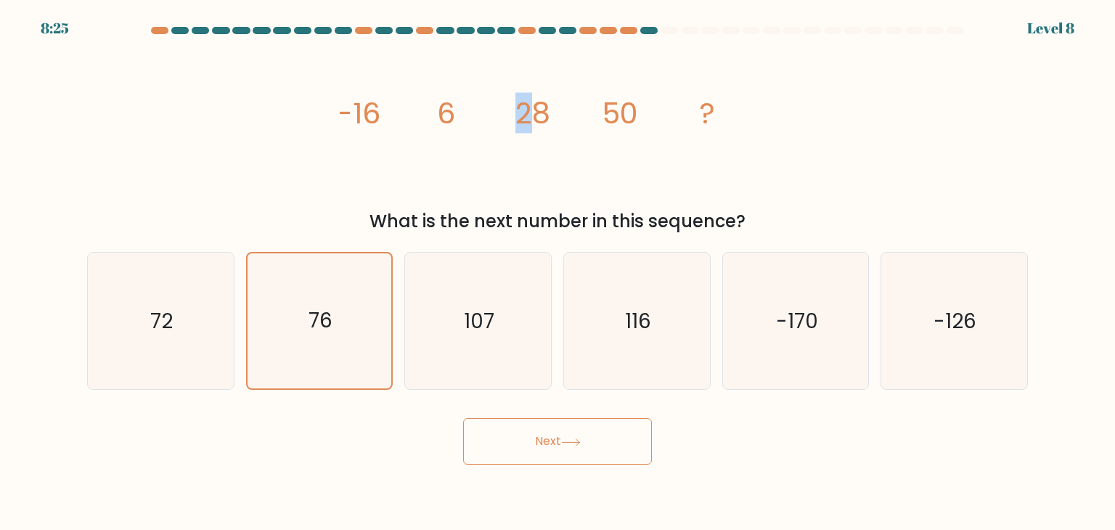
click at [513, 117] on icon "image/svg+xml -16 6 28 50 ?" at bounding box center [557, 123] width 435 height 159
drag, startPoint x: 528, startPoint y: 118, endPoint x: 518, endPoint y: 120, distance: 10.4
click at [518, 120] on tspan "28" at bounding box center [532, 113] width 35 height 41
drag, startPoint x: 163, startPoint y: 331, endPoint x: 176, endPoint y: 334, distance: 12.7
click at [163, 332] on text "72" at bounding box center [162, 320] width 22 height 29
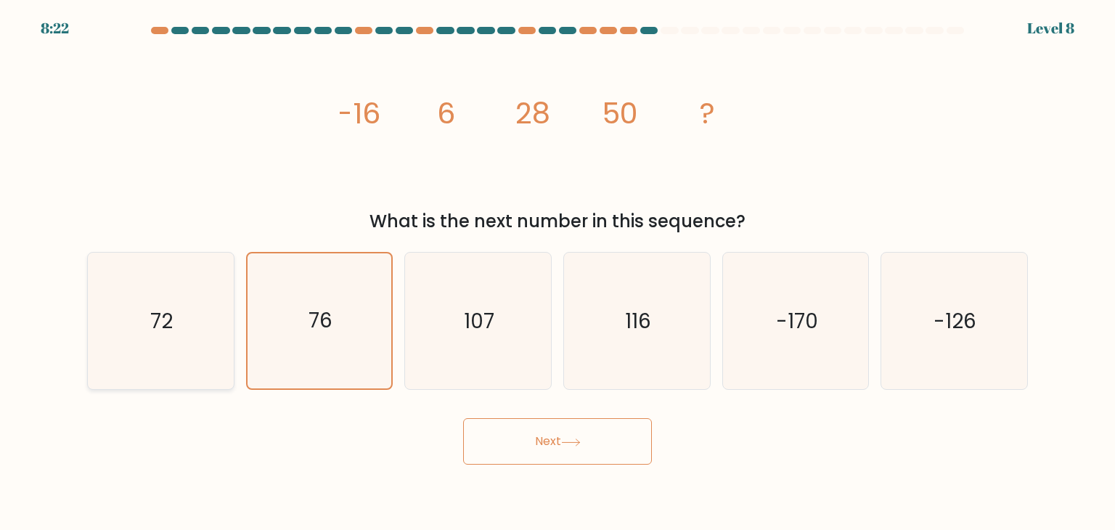
click at [557, 272] on input "a. 72" at bounding box center [557, 268] width 1 height 7
radio input "true"
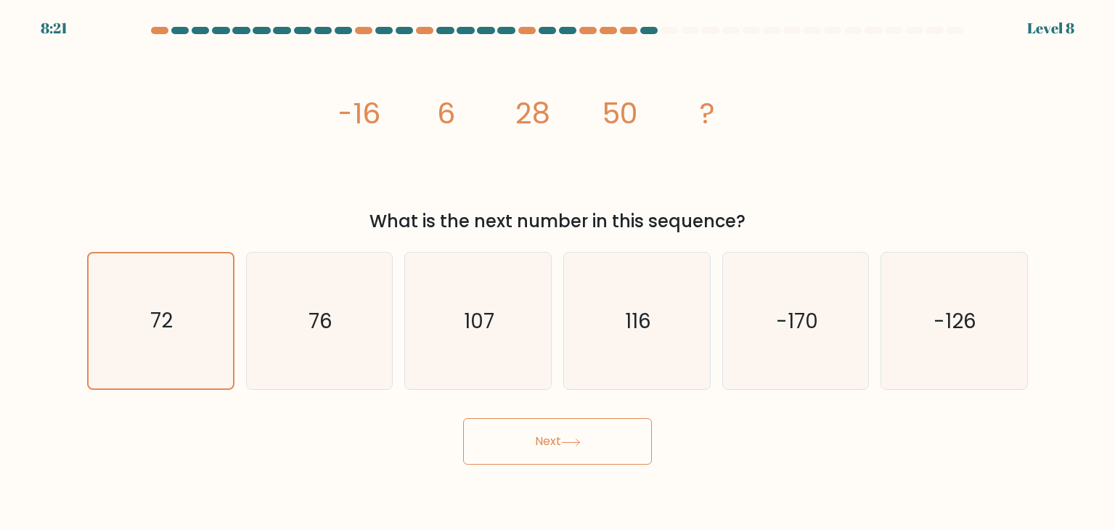
click at [527, 433] on button "Next" at bounding box center [557, 441] width 189 height 46
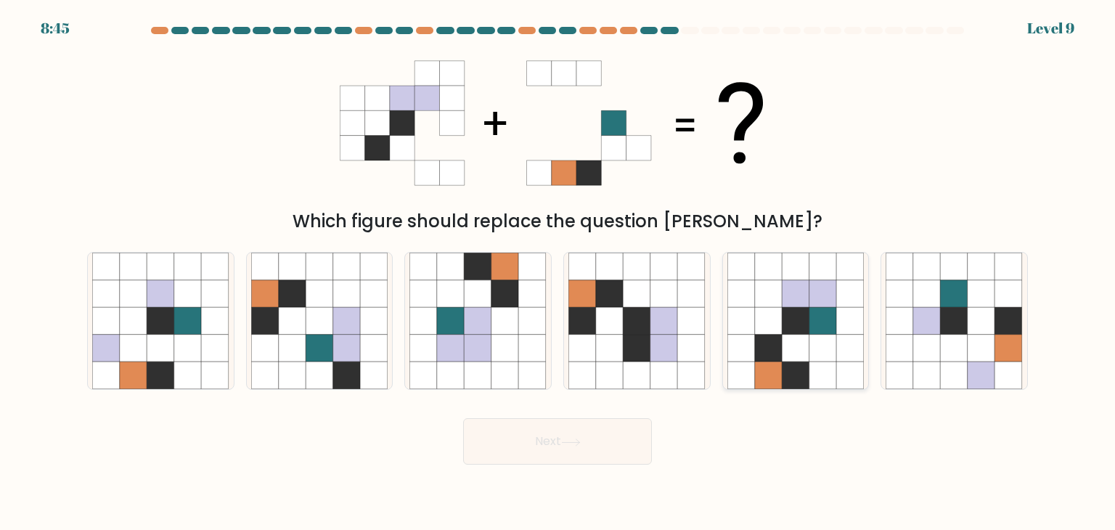
click at [810, 341] on icon at bounding box center [823, 349] width 28 height 28
click at [558, 272] on input "e." at bounding box center [557, 268] width 1 height 7
radio input "true"
click at [616, 435] on button "Next" at bounding box center [557, 441] width 189 height 46
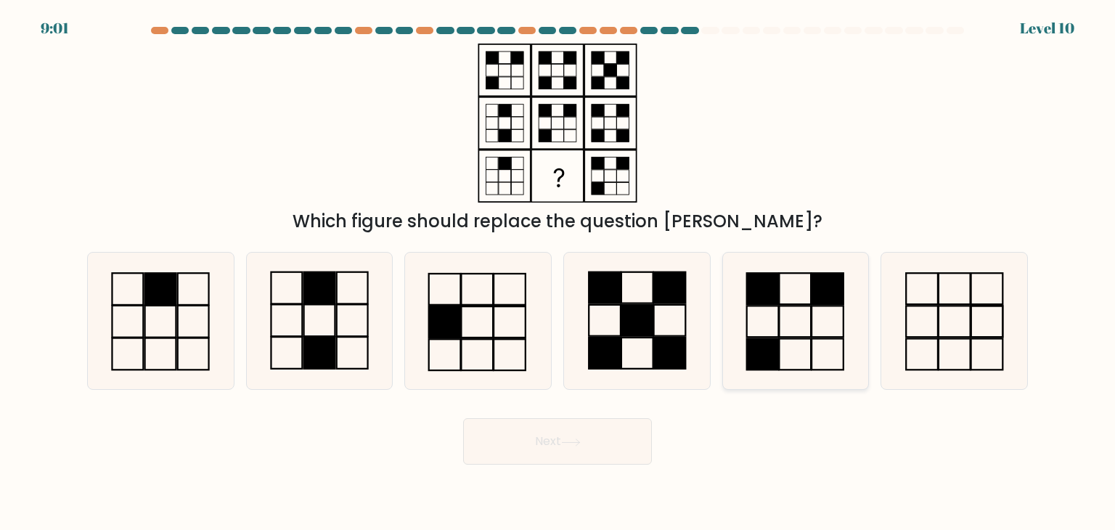
click at [793, 323] on icon at bounding box center [795, 321] width 136 height 136
click at [558, 272] on input "e." at bounding box center [557, 268] width 1 height 7
radio input "true"
click at [651, 343] on icon at bounding box center [636, 321] width 136 height 136
click at [558, 272] on input "d." at bounding box center [557, 268] width 1 height 7
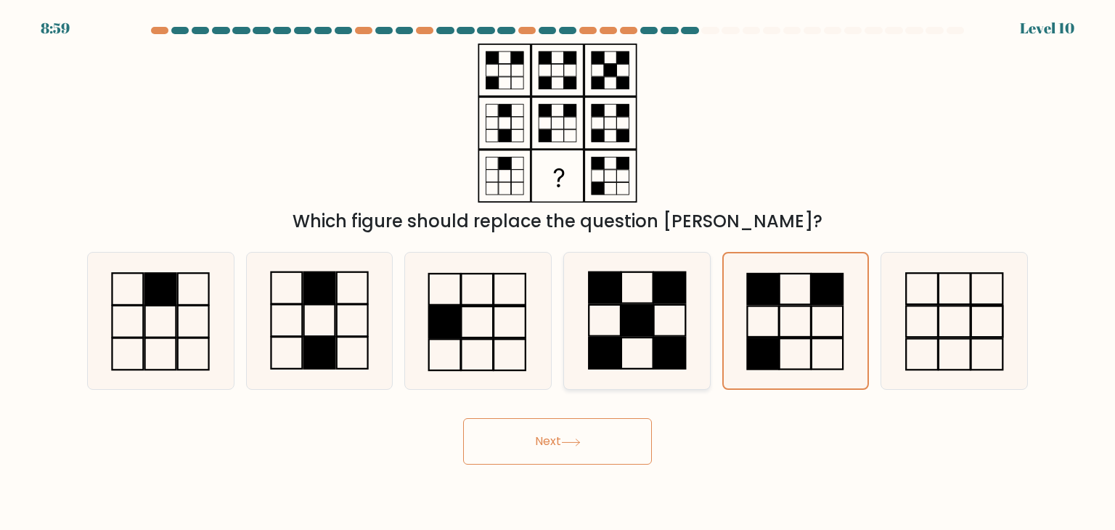
radio input "true"
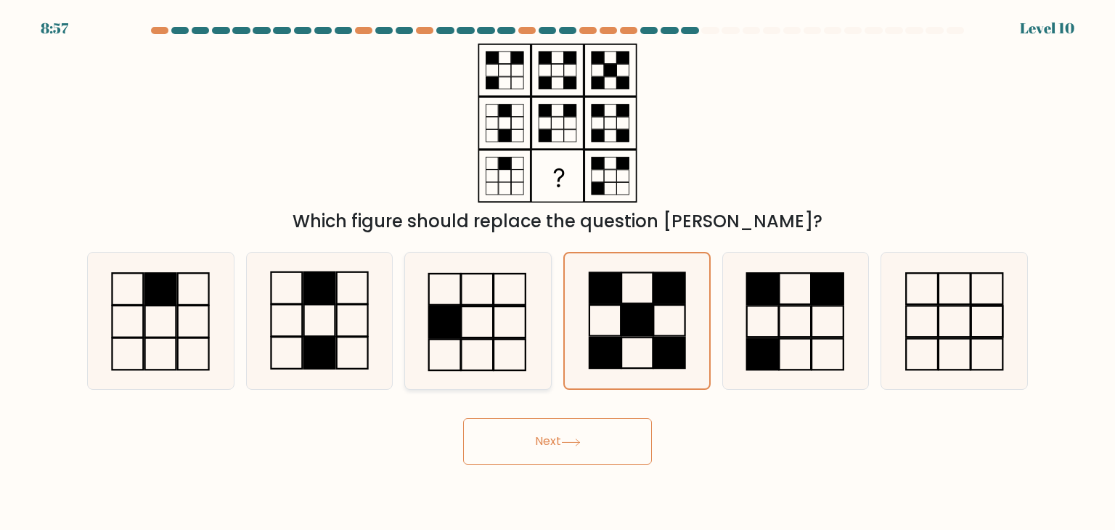
click at [518, 340] on rect at bounding box center [510, 354] width 32 height 31
click at [557, 272] on input "c." at bounding box center [557, 268] width 1 height 7
radio input "true"
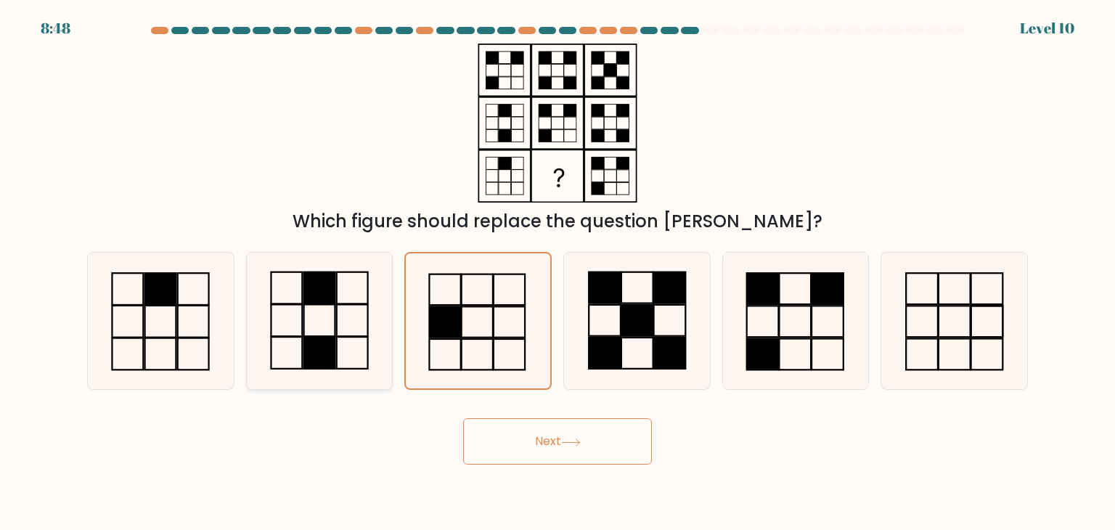
click at [374, 315] on icon at bounding box center [319, 321] width 136 height 136
click at [557, 272] on input "b." at bounding box center [557, 268] width 1 height 7
radio input "true"
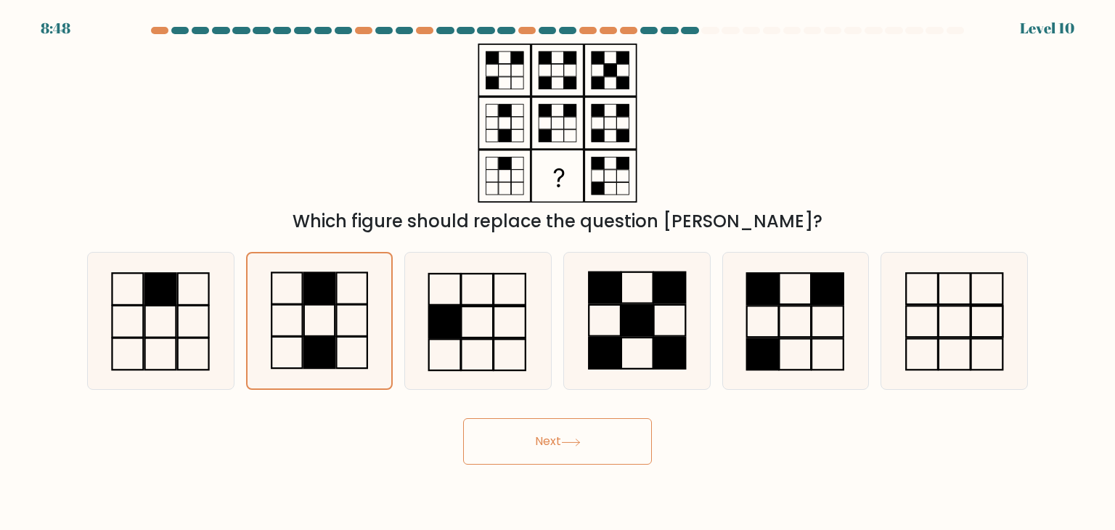
click at [608, 449] on button "Next" at bounding box center [557, 441] width 189 height 46
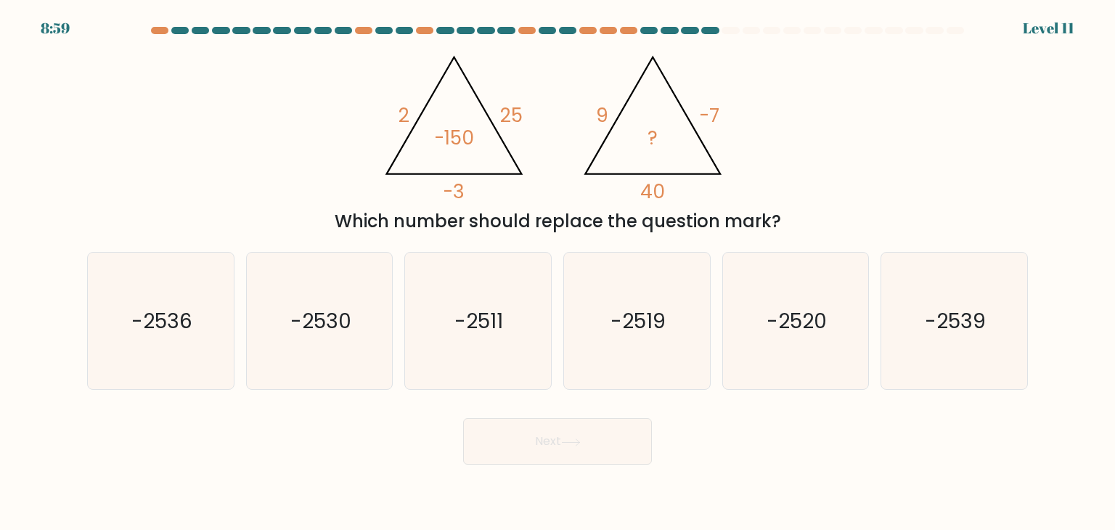
drag, startPoint x: 716, startPoint y: 34, endPoint x: 746, endPoint y: 34, distance: 29.7
click at [746, 34] on div at bounding box center [557, 33] width 958 height 13
click at [801, 326] on text "-2520" at bounding box center [796, 320] width 60 height 29
click at [558, 272] on input "e. -2520" at bounding box center [557, 268] width 1 height 7
radio input "true"
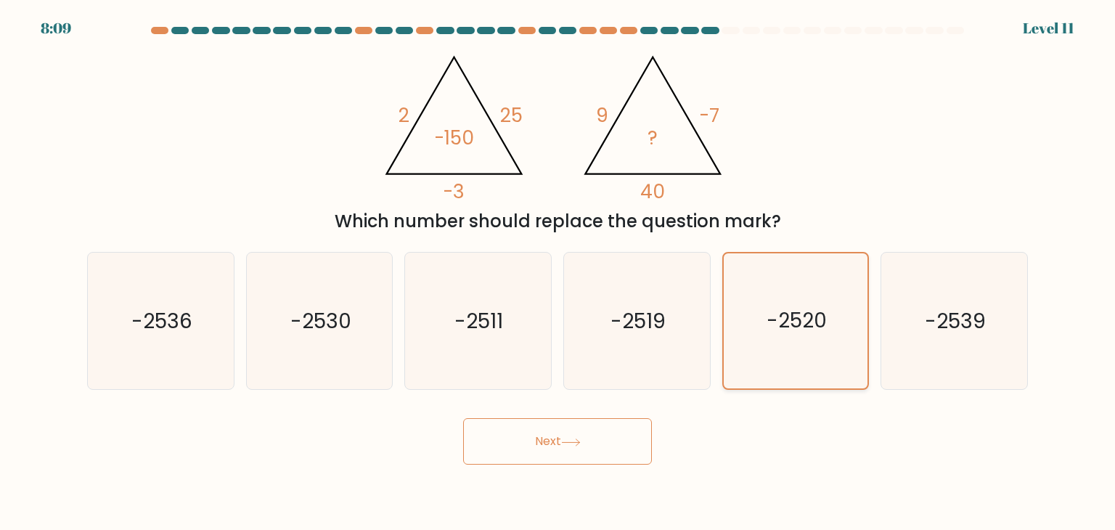
click at [801, 326] on text "-2520" at bounding box center [796, 321] width 60 height 28
click at [558, 272] on input "e. -2520" at bounding box center [557, 268] width 1 height 7
click at [913, 332] on icon "-2539" at bounding box center [953, 321] width 136 height 136
click at [558, 272] on input "f. -2539" at bounding box center [557, 268] width 1 height 7
radio input "true"
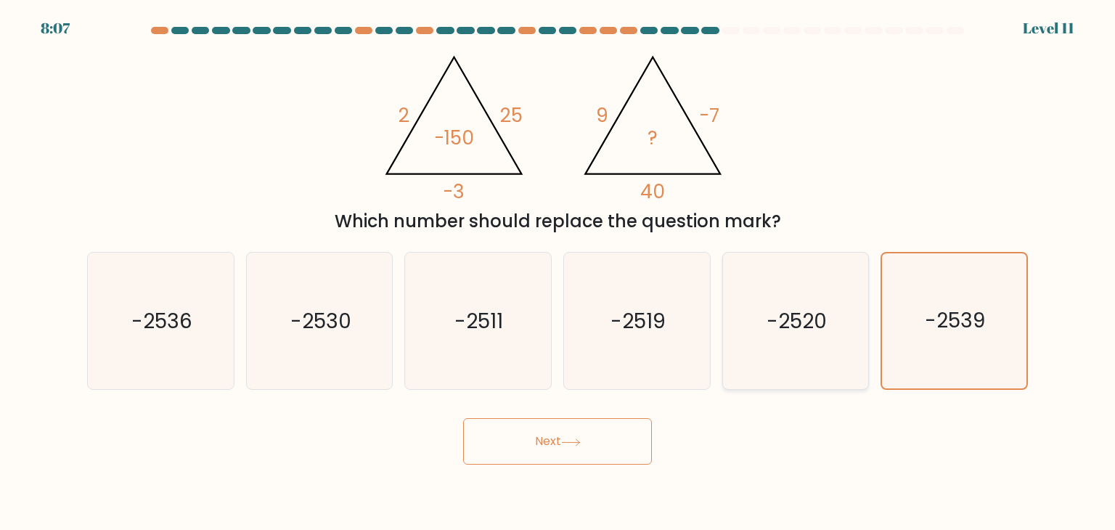
click at [801, 327] on text "-2520" at bounding box center [796, 320] width 60 height 29
click at [558, 272] on input "e. -2520" at bounding box center [557, 268] width 1 height 7
radio input "true"
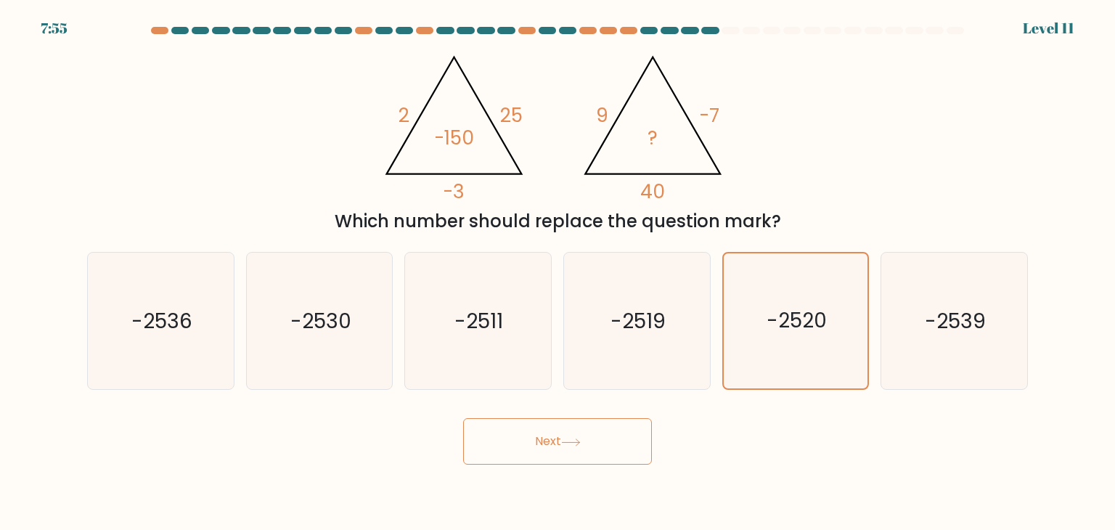
click at [544, 441] on button "Next" at bounding box center [557, 441] width 189 height 46
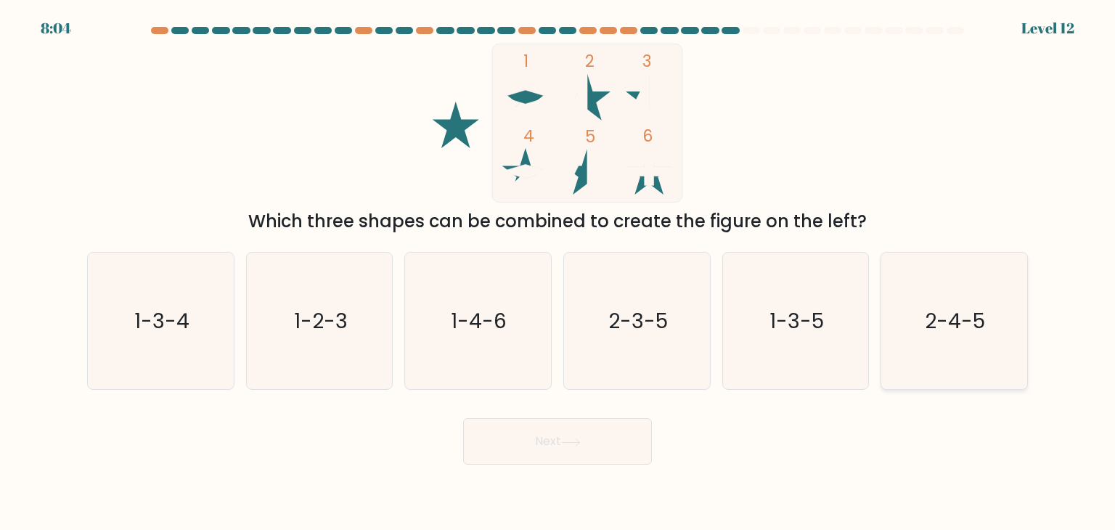
click at [922, 297] on icon "2-4-5" at bounding box center [953, 321] width 136 height 136
click at [558, 272] on input "f. 2-4-5" at bounding box center [557, 268] width 1 height 7
radio input "true"
click at [594, 426] on button "Next" at bounding box center [557, 441] width 189 height 46
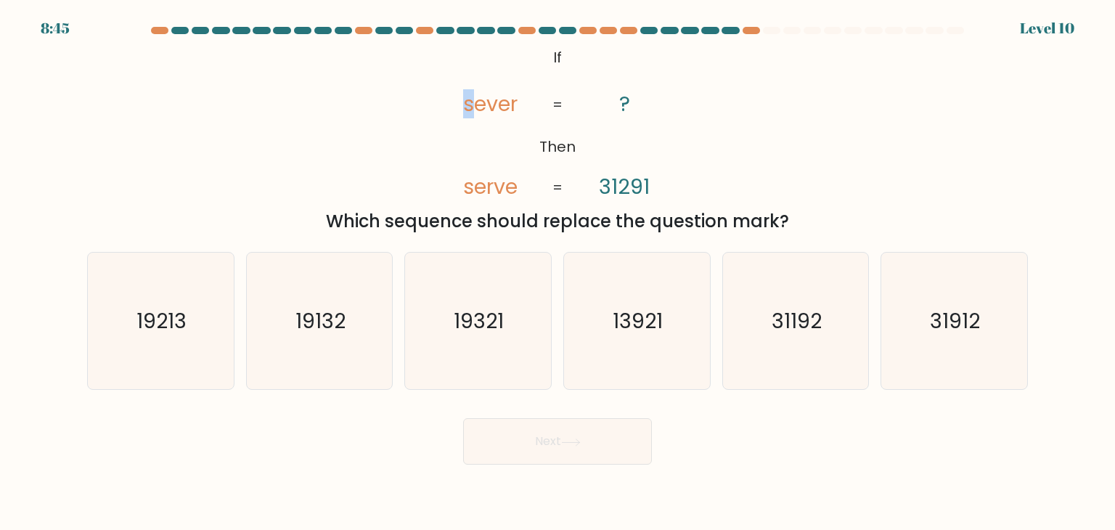
click at [464, 109] on tspan "sever" at bounding box center [490, 103] width 54 height 29
drag, startPoint x: 511, startPoint y: 141, endPoint x: 495, endPoint y: 167, distance: 30.6
click at [511, 141] on icon "@import url('https://fonts.googleapis.com/css?family=Abril+Fatface:400,100,100i…" at bounding box center [557, 123] width 258 height 159
drag, startPoint x: 470, startPoint y: 184, endPoint x: 461, endPoint y: 187, distance: 10.1
click at [461, 187] on icon "@import url('https://fonts.googleapis.com/css?family=Abril+Fatface:400,100,100i…" at bounding box center [557, 123] width 258 height 159
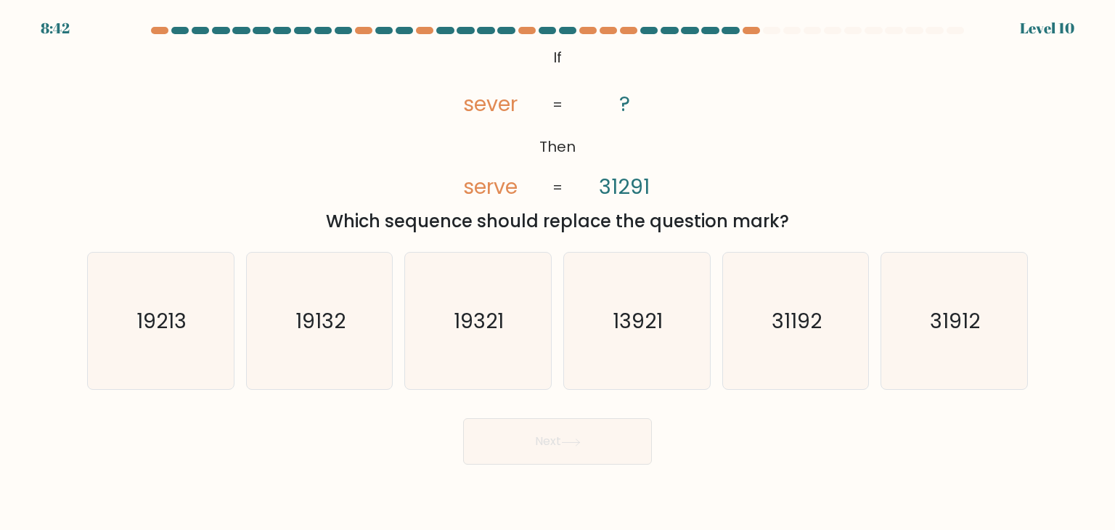
drag, startPoint x: 599, startPoint y: 186, endPoint x: 588, endPoint y: 189, distance: 10.6
click at [589, 189] on icon "@import url('https://fonts.googleapis.com/css?family=Abril+Fatface:400,100,100i…" at bounding box center [557, 123] width 258 height 159
drag, startPoint x: 612, startPoint y: 180, endPoint x: 595, endPoint y: 181, distance: 17.5
click at [595, 181] on icon "@import url('https://fonts.googleapis.com/css?family=Abril+Fatface:400,100,100i…" at bounding box center [557, 123] width 258 height 159
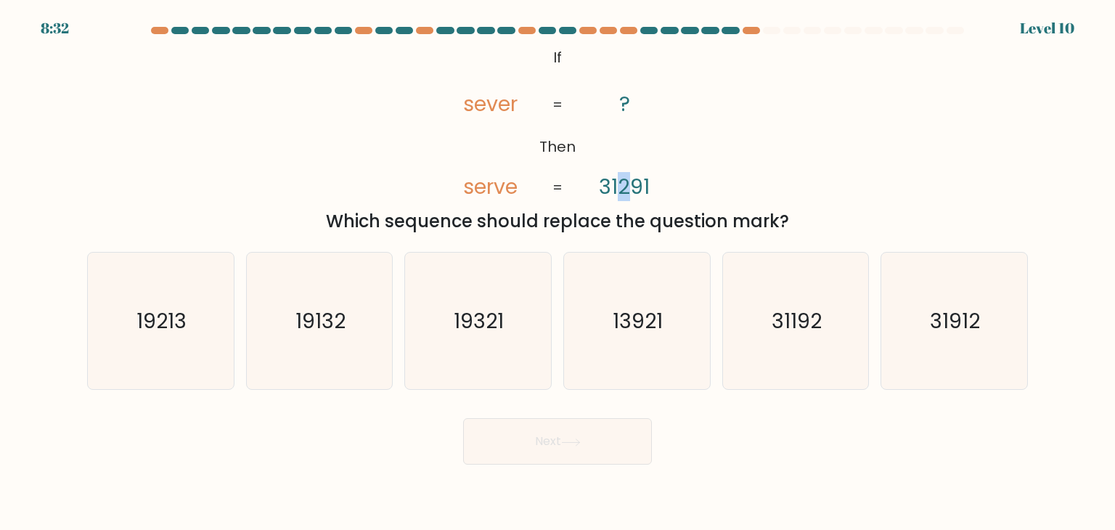
click at [622, 184] on tspan "31291" at bounding box center [624, 186] width 51 height 29
click at [803, 340] on icon "31192" at bounding box center [795, 321] width 136 height 136
click at [558, 272] on input "e. 31192" at bounding box center [557, 268] width 1 height 7
radio input "true"
click at [543, 445] on button "Next" at bounding box center [557, 441] width 189 height 46
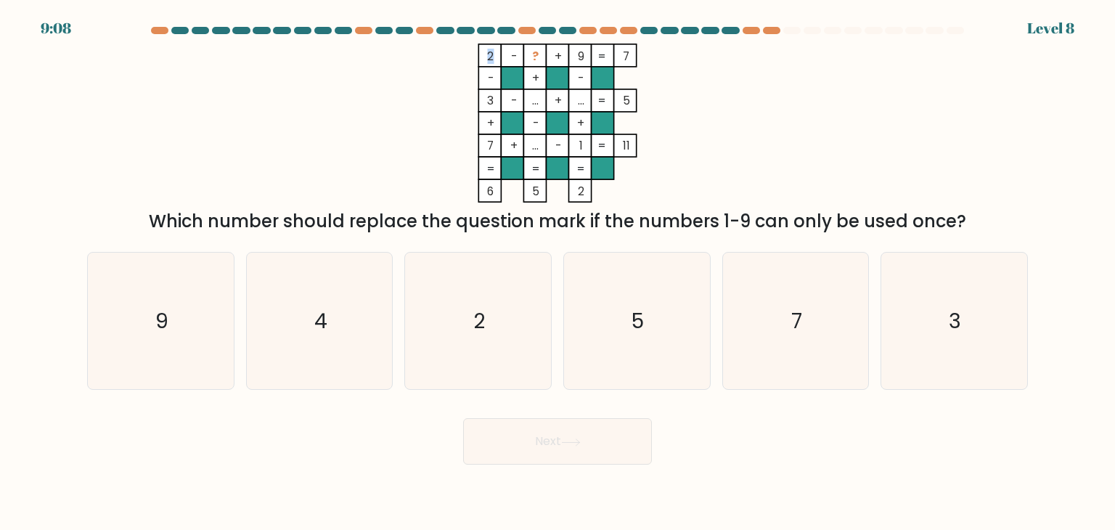
click at [490, 59] on tspan "2" at bounding box center [490, 56] width 7 height 15
drag, startPoint x: 485, startPoint y: 99, endPoint x: 492, endPoint y: 102, distance: 7.6
click at [491, 101] on icon "2 - ? + 9 7 - + - 3 - ... + ... 5 + - + 7 + ... - 1 = 11 = = = = 6 5 2 =" at bounding box center [557, 123] width 435 height 159
click at [484, 129] on rect at bounding box center [489, 123] width 22 height 22
click at [359, 361] on icon "4" at bounding box center [319, 321] width 136 height 136
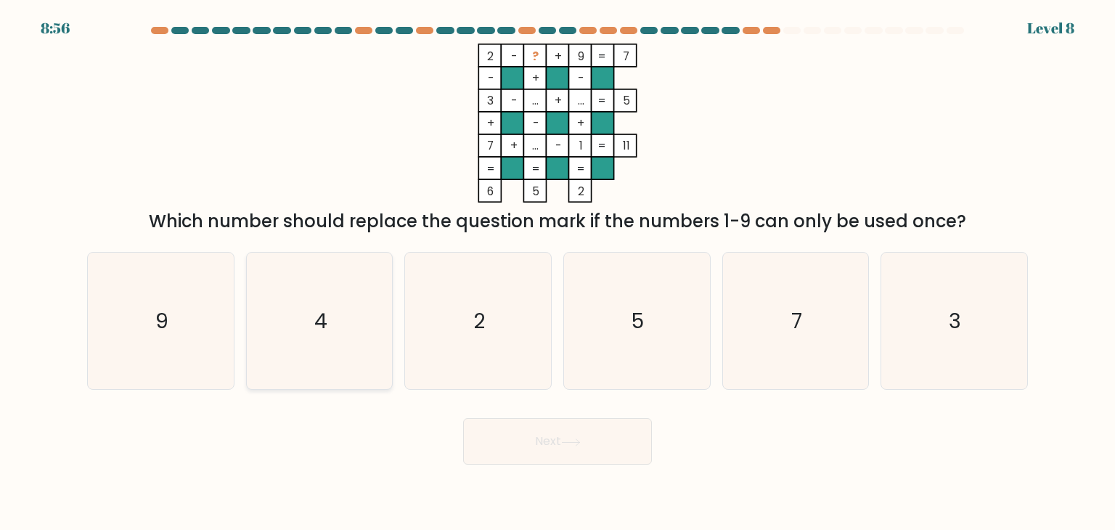
click at [557, 272] on input "b. 4" at bounding box center [557, 268] width 1 height 7
radio input "true"
click at [362, 356] on icon "4" at bounding box center [319, 320] width 135 height 135
click at [557, 272] on input "b. 4" at bounding box center [557, 268] width 1 height 7
click at [524, 335] on icon "2" at bounding box center [477, 321] width 136 height 136
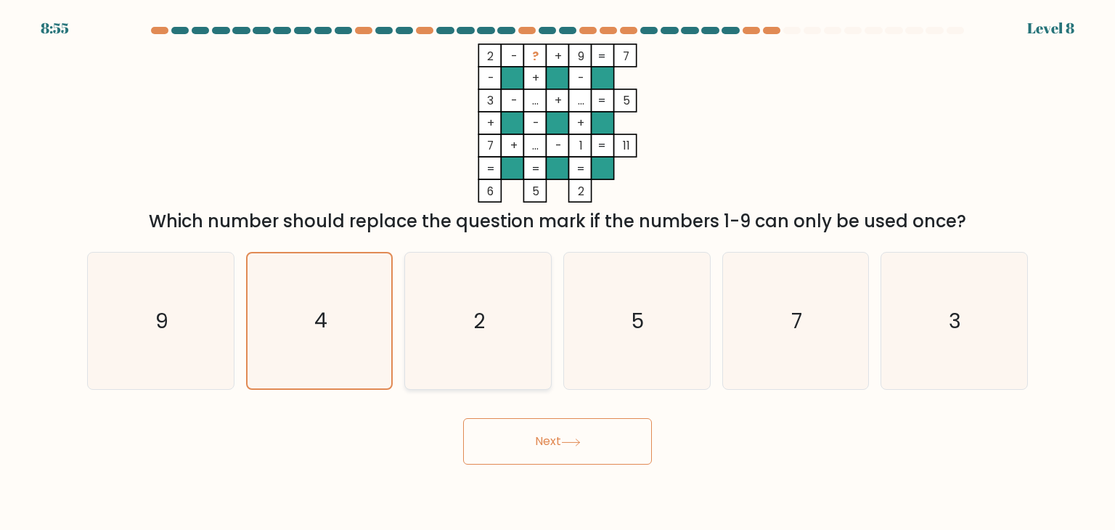
click at [557, 272] on input "c. 2" at bounding box center [557, 268] width 1 height 7
radio input "true"
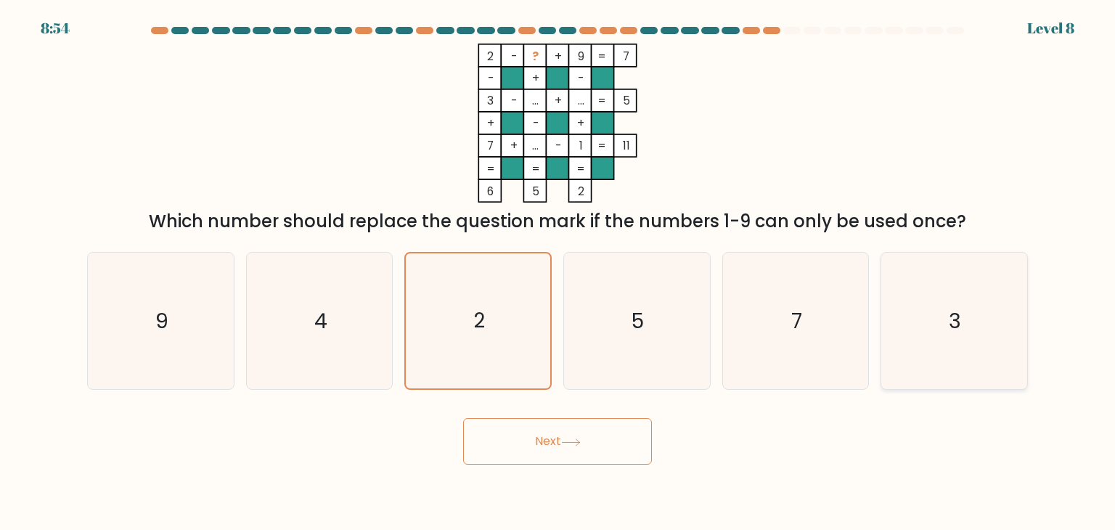
drag, startPoint x: 922, startPoint y: 318, endPoint x: 886, endPoint y: 323, distance: 36.6
click at [919, 318] on icon "3" at bounding box center [953, 321] width 136 height 136
click at [558, 272] on input "f. 3" at bounding box center [557, 268] width 1 height 7
radio input "true"
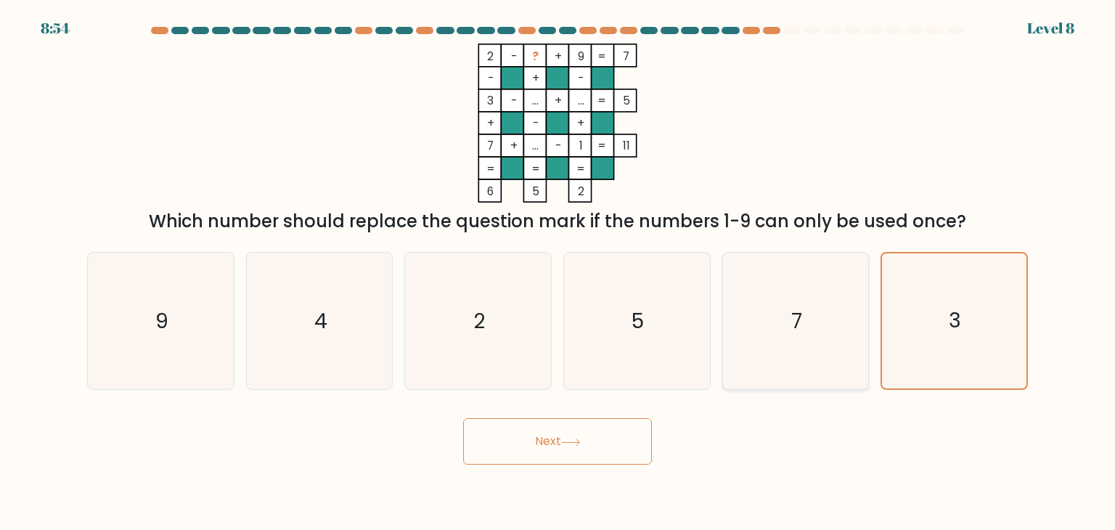
drag, startPoint x: 791, startPoint y: 324, endPoint x: 639, endPoint y: 343, distance: 152.8
click at [789, 325] on icon "7" at bounding box center [795, 321] width 136 height 136
click at [558, 272] on input "e. 7" at bounding box center [557, 268] width 1 height 7
radio input "true"
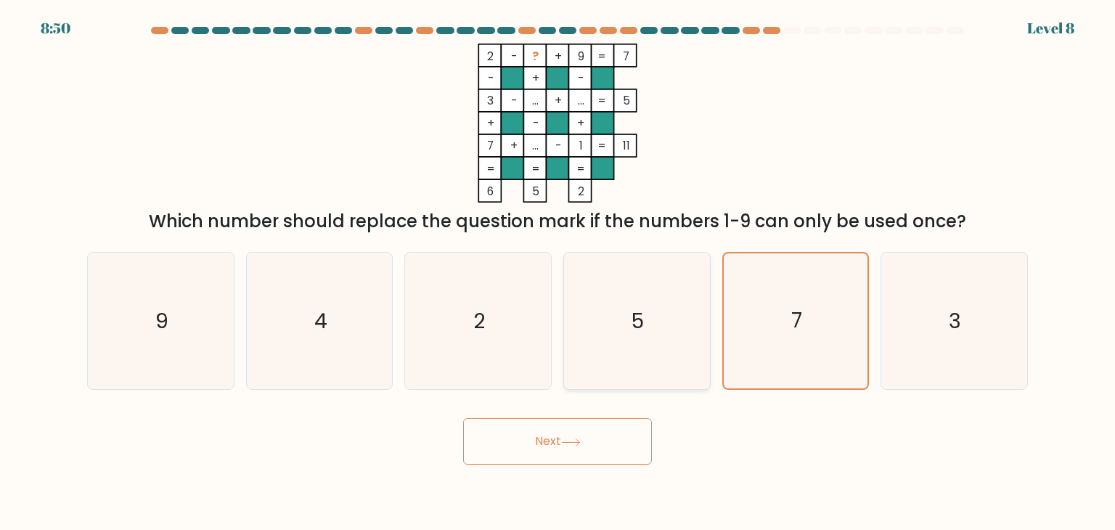
click at [622, 326] on icon "5" at bounding box center [636, 321] width 136 height 136
click at [558, 272] on input "d. 5" at bounding box center [557, 268] width 1 height 7
radio input "true"
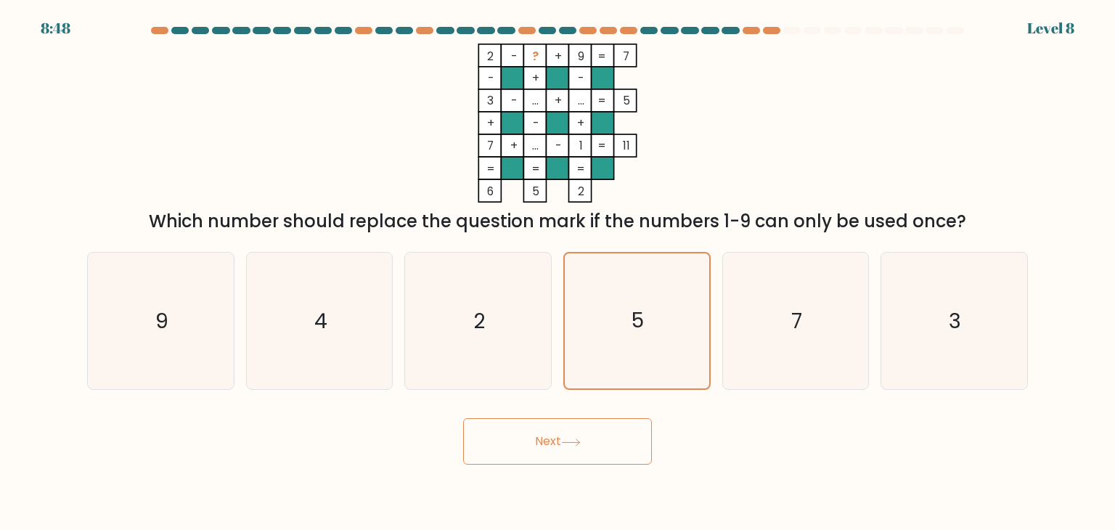
click at [580, 443] on icon at bounding box center [571, 442] width 20 height 8
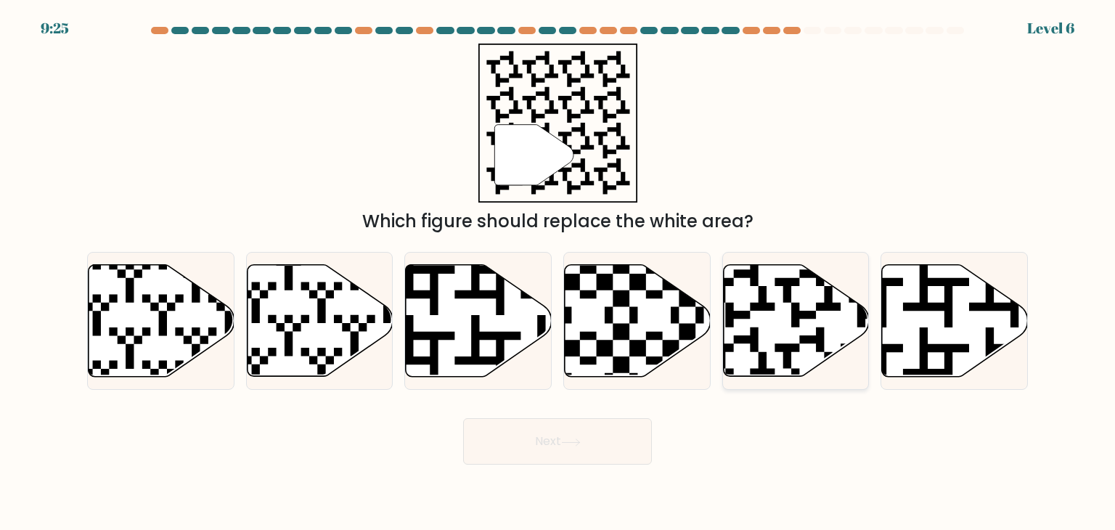
click at [773, 295] on icon at bounding box center [796, 321] width 146 height 112
click at [558, 272] on input "e." at bounding box center [557, 268] width 1 height 7
radio input "true"
click at [587, 440] on button "Next" at bounding box center [557, 441] width 189 height 46
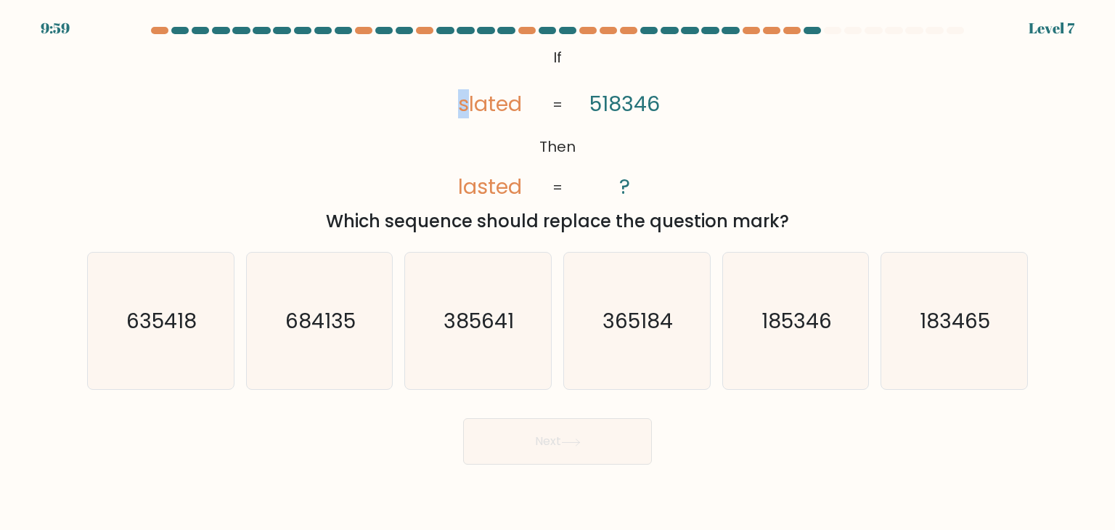
drag, startPoint x: 464, startPoint y: 102, endPoint x: 454, endPoint y: 107, distance: 11.4
click at [455, 107] on icon "@import url('https://fonts.googleapis.com/css?family=Abril+Fatface:400,100,100i…" at bounding box center [557, 123] width 258 height 159
drag, startPoint x: 522, startPoint y: 105, endPoint x: 514, endPoint y: 105, distance: 8.0
click at [514, 105] on icon "@import url('https://fonts.googleapis.com/css?family=Abril+Fatface:400,100,100i…" at bounding box center [557, 123] width 258 height 159
drag, startPoint x: 522, startPoint y: 184, endPoint x: 514, endPoint y: 184, distance: 8.0
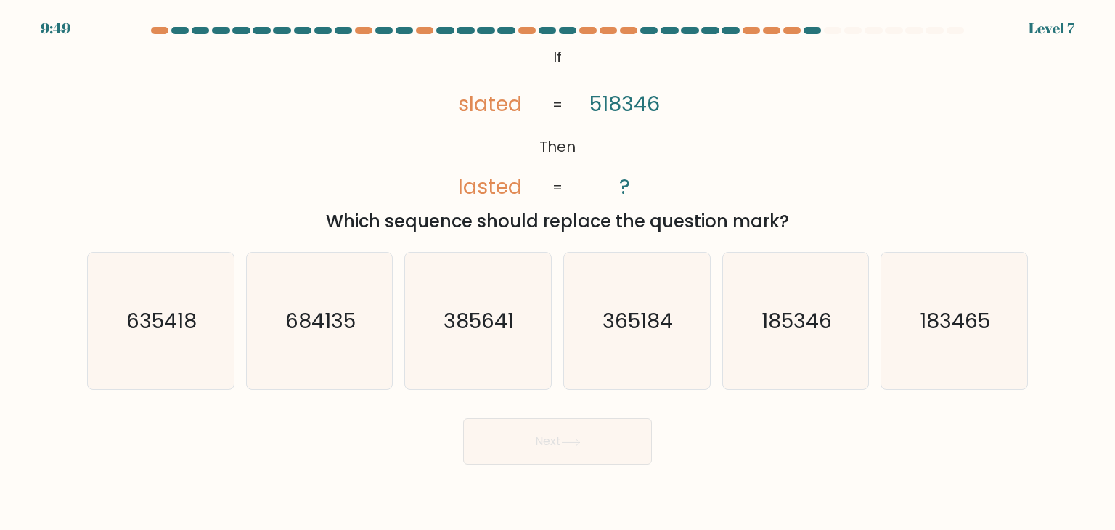
click at [514, 184] on tspan "lasted" at bounding box center [491, 186] width 64 height 29
drag, startPoint x: 657, startPoint y: 101, endPoint x: 647, endPoint y: 104, distance: 9.9
click at [649, 102] on tspan "518346" at bounding box center [624, 103] width 70 height 29
click at [669, 117] on icon "@import url('https://fonts.googleapis.com/css?family=Abril+Fatface:400,100,100i…" at bounding box center [557, 123] width 258 height 159
click at [588, 99] on icon "@import url('https://fonts.googleapis.com/css?family=Abril+Fatface:400,100,100i…" at bounding box center [557, 123] width 258 height 159
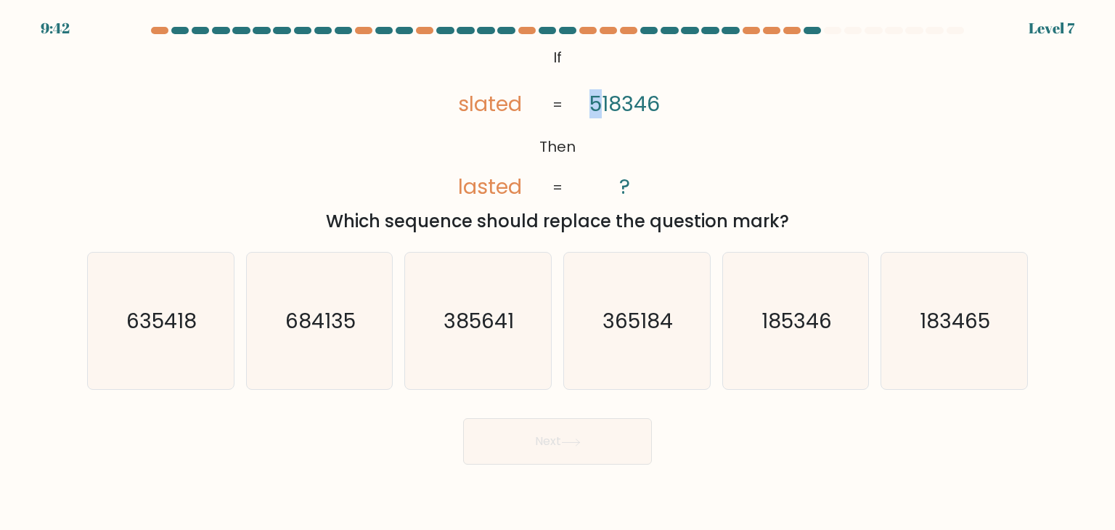
drag, startPoint x: 601, startPoint y: 102, endPoint x: 588, endPoint y: 104, distance: 12.4
click at [590, 104] on tspan "518346" at bounding box center [624, 103] width 70 height 29
drag, startPoint x: 668, startPoint y: 99, endPoint x: 655, endPoint y: 99, distance: 12.4
click at [655, 99] on icon "@import url('https://fonts.googleapis.com/css?family=Abril+Fatface:400,100,100i…" at bounding box center [557, 123] width 258 height 159
click at [516, 181] on tspan "lasted" at bounding box center [491, 186] width 64 height 29
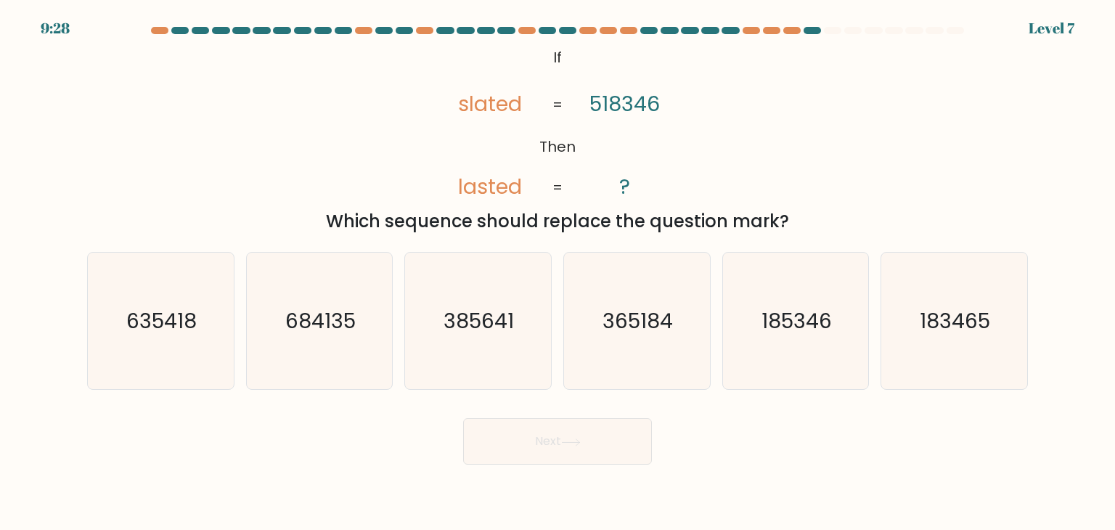
click at [610, 110] on tspan "518346" at bounding box center [624, 103] width 70 height 29
click at [470, 103] on tspan "slated" at bounding box center [491, 103] width 64 height 29
click at [816, 329] on text "185346" at bounding box center [796, 320] width 70 height 29
click at [558, 272] on input "e. 185346" at bounding box center [557, 268] width 1 height 7
radio input "true"
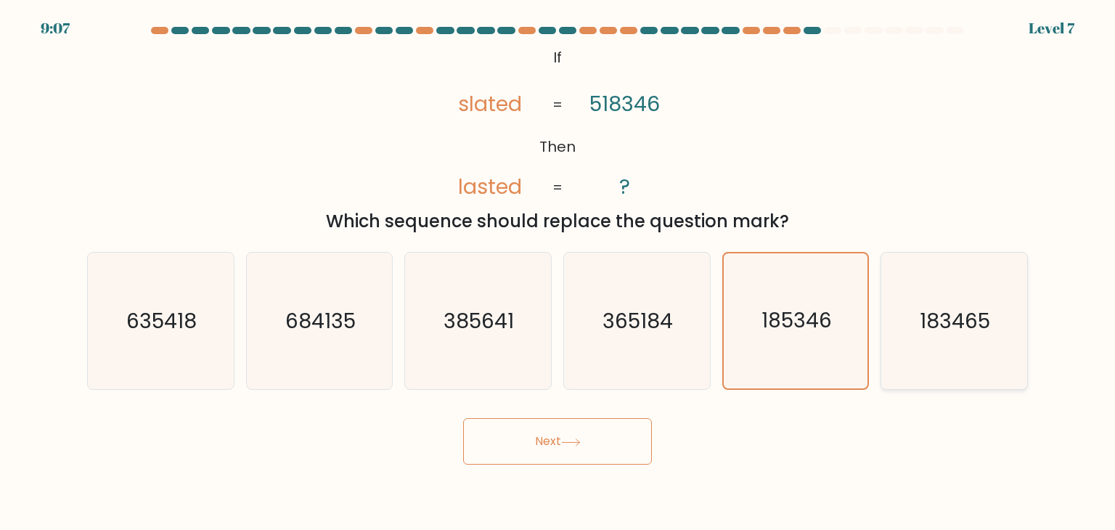
click at [953, 332] on text "183465" at bounding box center [955, 320] width 70 height 29
click at [558, 272] on input "f. 183465" at bounding box center [557, 268] width 1 height 7
radio input "true"
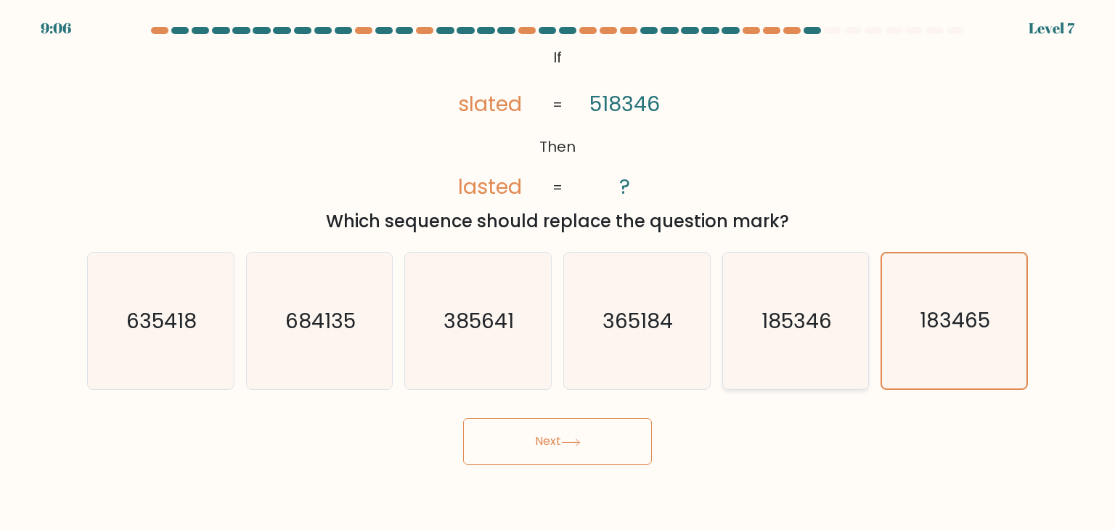
click at [824, 334] on text "185346" at bounding box center [796, 320] width 70 height 29
click at [558, 272] on input "e. 185346" at bounding box center [557, 268] width 1 height 7
radio input "true"
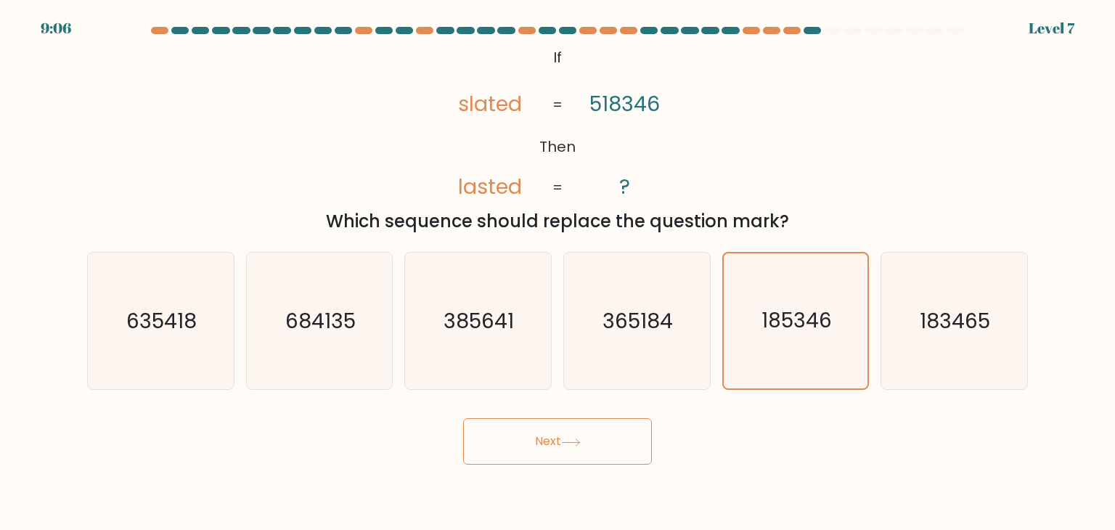
click at [618, 446] on button "Next" at bounding box center [557, 441] width 189 height 46
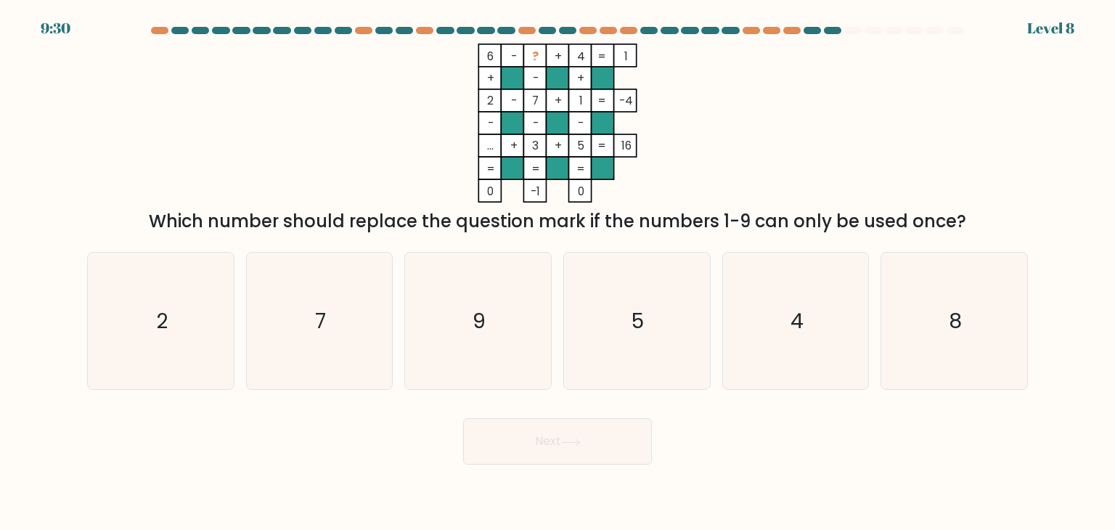
click at [483, 102] on icon "6 - ? + 4 1 + - + 2 - 7 + 1 -4 - - - ... + 3 + 5 = 16 = = = = 0 -1 0 =" at bounding box center [557, 123] width 435 height 159
click at [483, 102] on rect at bounding box center [489, 100] width 22 height 22
drag, startPoint x: 483, startPoint y: 102, endPoint x: 492, endPoint y: 102, distance: 8.7
click at [492, 102] on icon "6 - ? + 4 1 + - + 2 - 7 + 1 -4 - - - ... + 3 + 5 = 16 = = = = 0 -1 0 =" at bounding box center [557, 123] width 435 height 159
click at [492, 102] on tspan "2" at bounding box center [490, 100] width 7 height 15
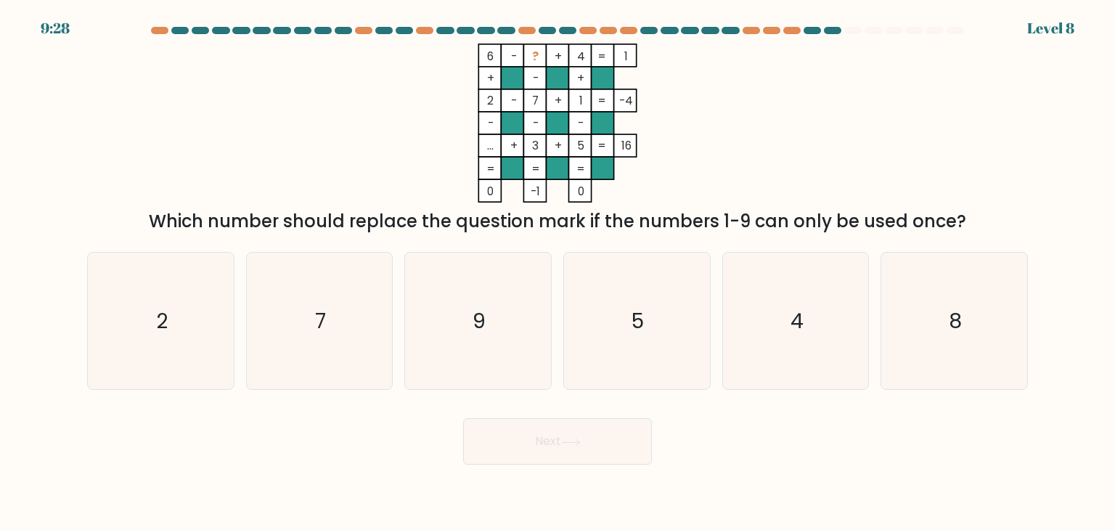
drag, startPoint x: 493, startPoint y: 102, endPoint x: 485, endPoint y: 99, distance: 8.5
click at [487, 99] on tspan "2" at bounding box center [490, 100] width 7 height 15
click at [488, 99] on tspan "2" at bounding box center [490, 100] width 7 height 15
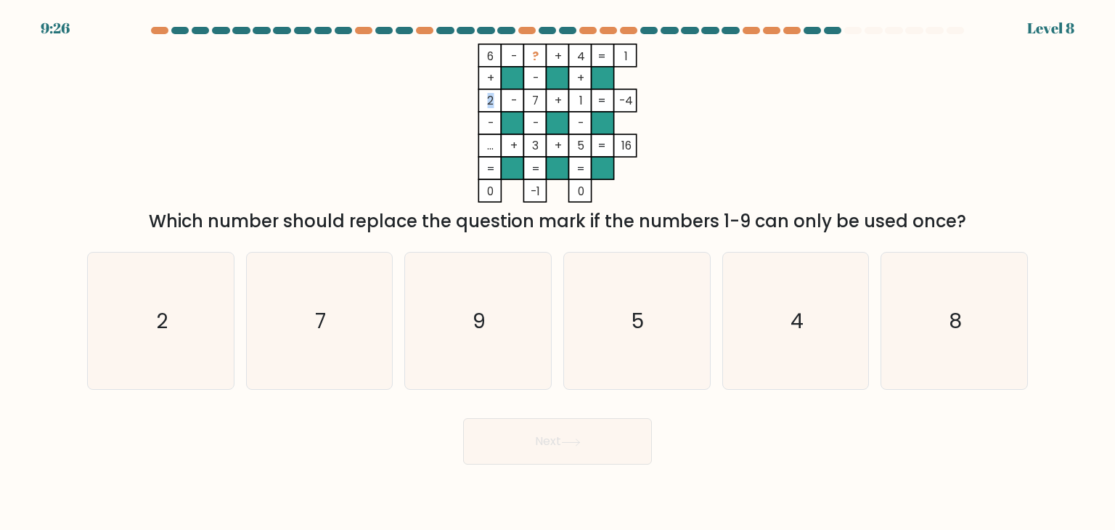
click at [488, 100] on tspan "2" at bounding box center [490, 100] width 7 height 15
click at [487, 102] on tspan "2" at bounding box center [490, 100] width 7 height 15
click at [491, 100] on tspan "2" at bounding box center [490, 100] width 7 height 15
click at [487, 100] on tspan "2" at bounding box center [490, 100] width 7 height 15
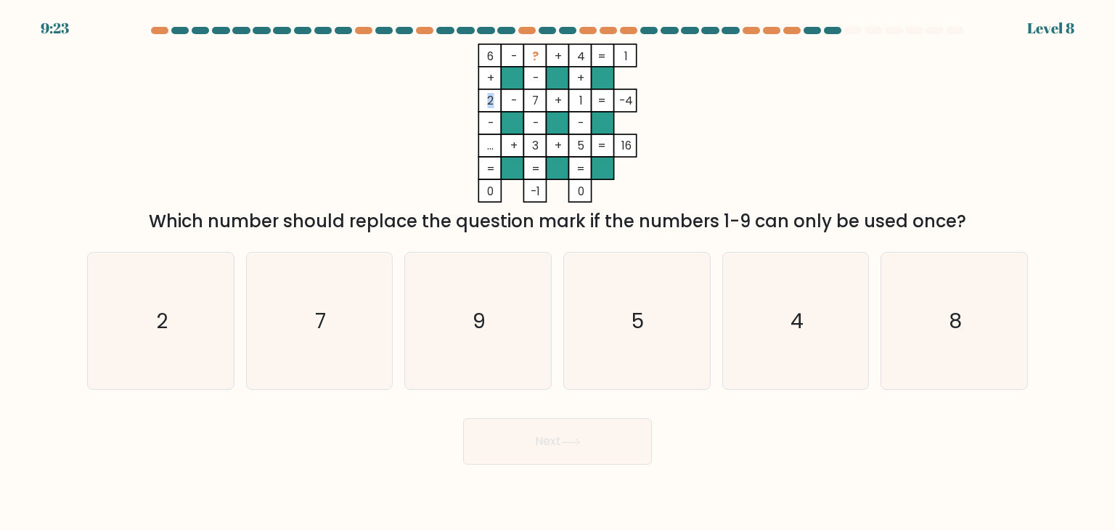
click at [487, 100] on tspan "2" at bounding box center [490, 100] width 7 height 15
click at [491, 100] on tspan "2" at bounding box center [490, 100] width 7 height 15
click at [487, 100] on tspan "2" at bounding box center [490, 100] width 7 height 15
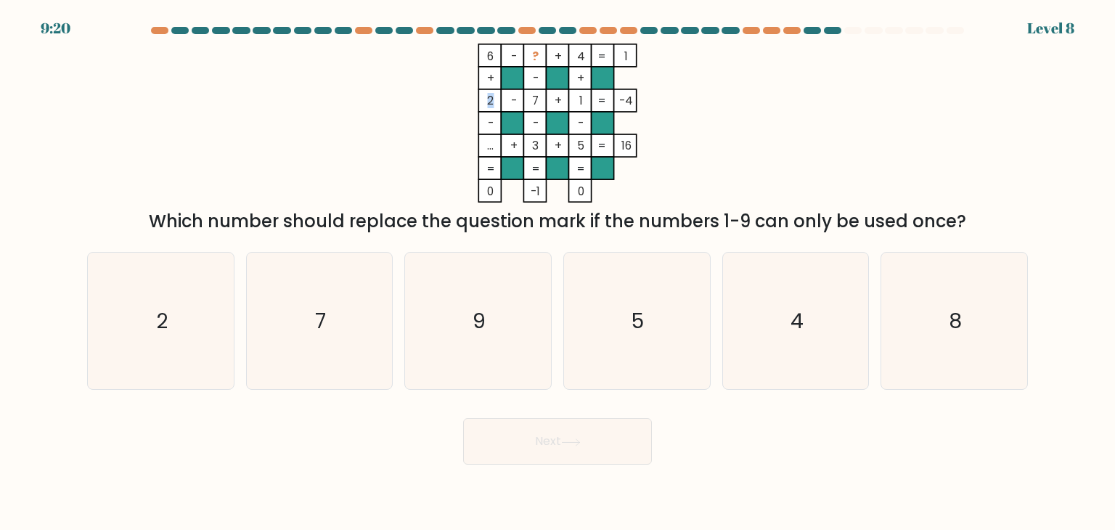
click at [490, 100] on tspan "2" at bounding box center [490, 100] width 7 height 15
click at [491, 98] on tspan "2" at bounding box center [490, 100] width 7 height 15
click at [176, 326] on icon "2" at bounding box center [160, 321] width 136 height 136
click at [557, 272] on input "a. 2" at bounding box center [557, 268] width 1 height 7
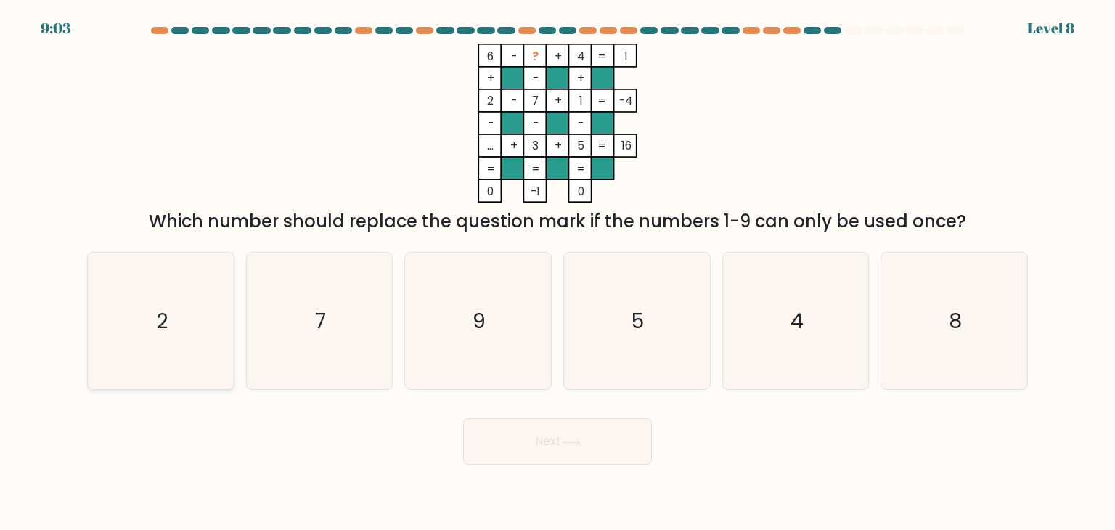
radio input "true"
click at [137, 337] on icon "2" at bounding box center [160, 320] width 135 height 135
click at [557, 272] on input "a. 2" at bounding box center [557, 268] width 1 height 7
click at [311, 337] on icon "7" at bounding box center [319, 321] width 136 height 136
click at [557, 272] on input "b. 7" at bounding box center [557, 268] width 1 height 7
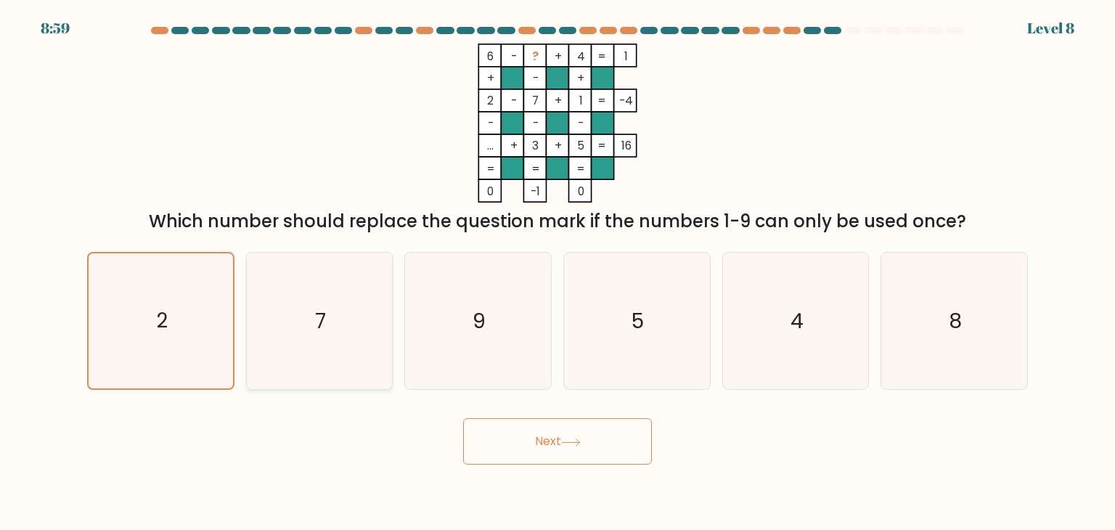
radio input "true"
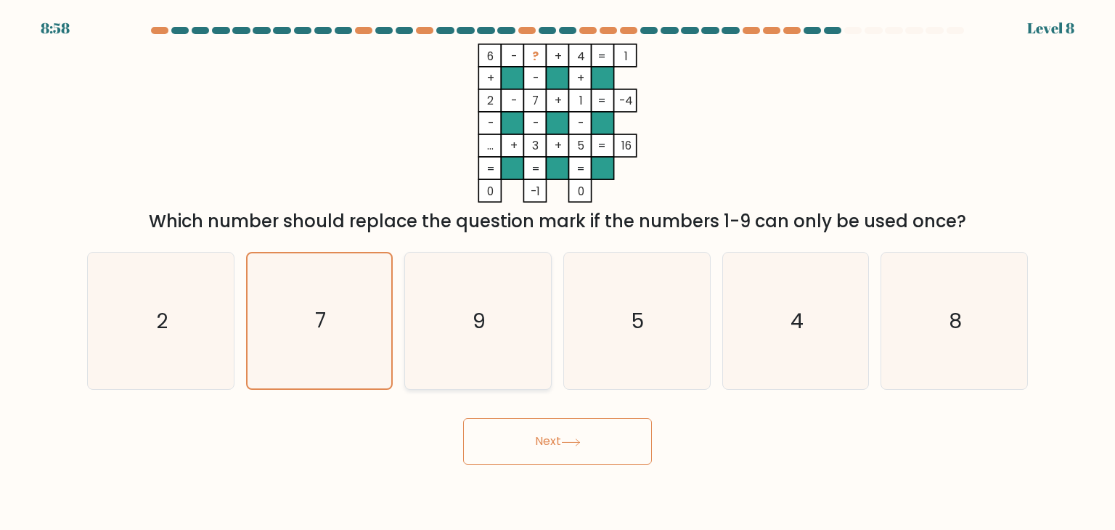
click at [472, 335] on icon "9" at bounding box center [477, 321] width 136 height 136
click at [557, 272] on input "c. 9" at bounding box center [557, 268] width 1 height 7
radio input "true"
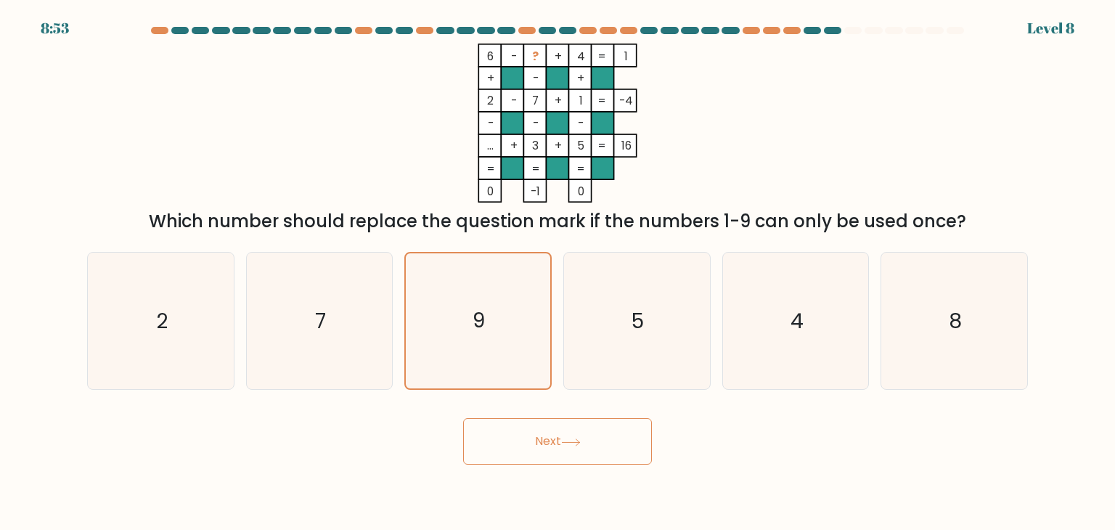
click at [579, 435] on button "Next" at bounding box center [557, 441] width 189 height 46
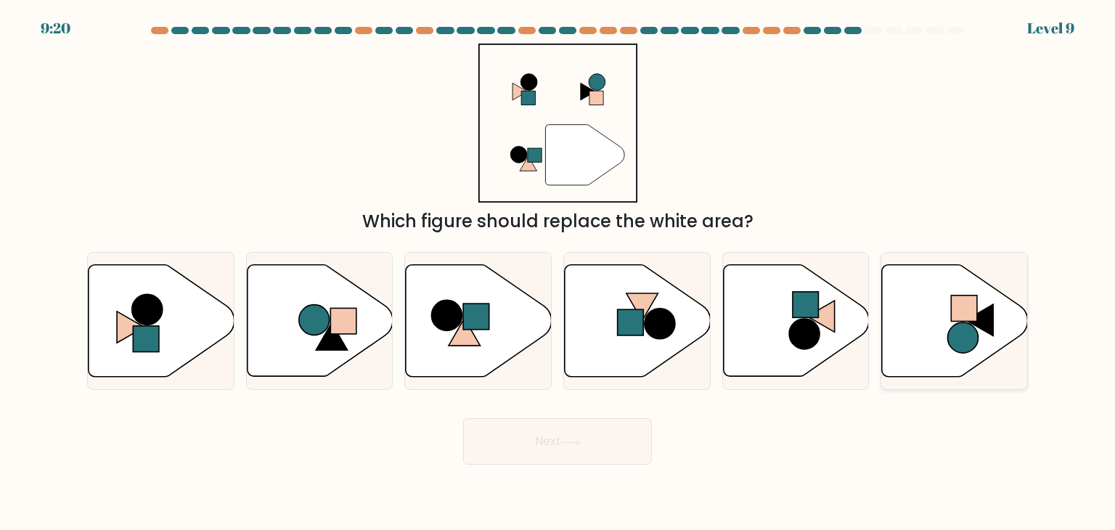
click at [953, 327] on circle at bounding box center [963, 337] width 30 height 30
click at [558, 272] on input "f." at bounding box center [557, 268] width 1 height 7
radio input "true"
click at [596, 436] on button "Next" at bounding box center [557, 441] width 189 height 46
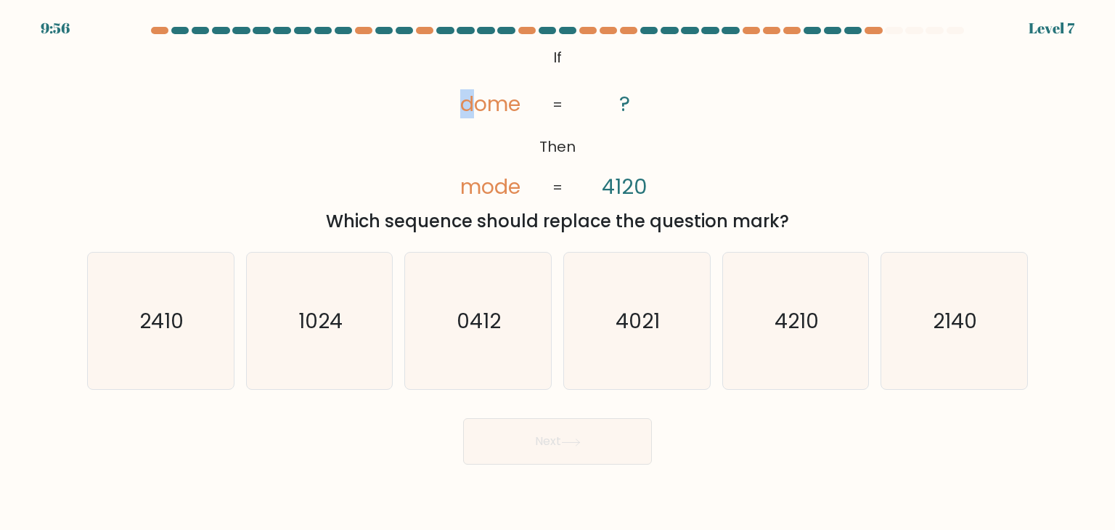
drag, startPoint x: 471, startPoint y: 106, endPoint x: 464, endPoint y: 107, distance: 7.3
click at [464, 107] on tspan "dome" at bounding box center [490, 103] width 60 height 29
click at [467, 186] on tspan "mode" at bounding box center [490, 186] width 60 height 29
click at [208, 340] on icon "2410" at bounding box center [160, 321] width 136 height 136
click at [557, 272] on input "a. 2410" at bounding box center [557, 268] width 1 height 7
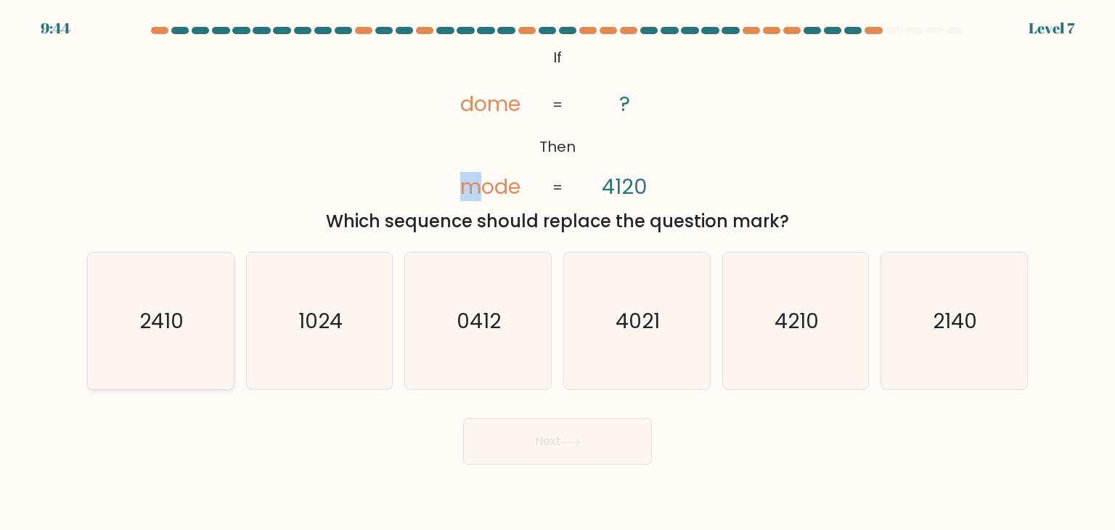
radio input "true"
click at [566, 448] on button "Next" at bounding box center [557, 441] width 189 height 46
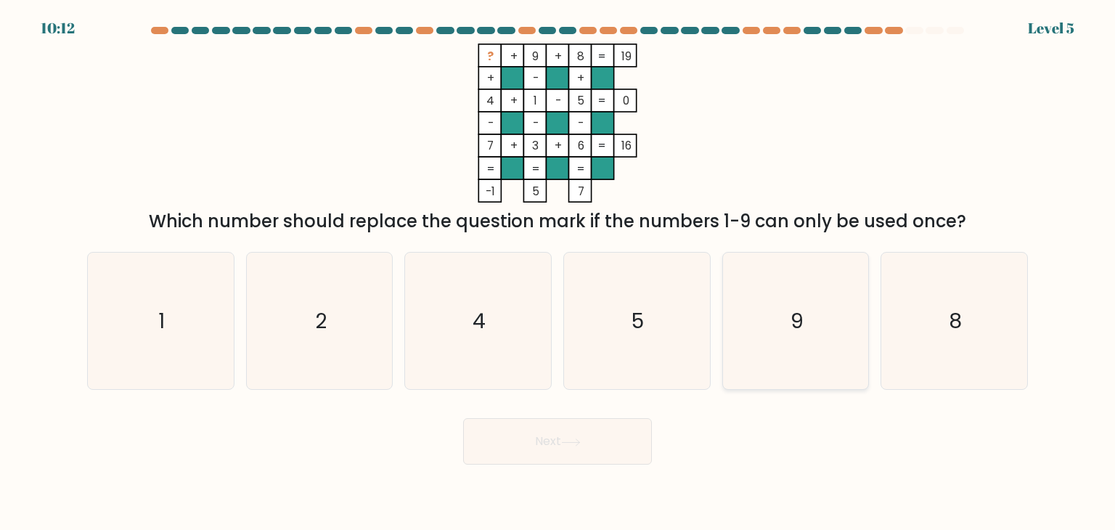
click at [790, 350] on icon "9" at bounding box center [795, 321] width 136 height 136
click at [558, 272] on input "e. 9" at bounding box center [557, 268] width 1 height 7
radio input "true"
click at [749, 345] on icon "9" at bounding box center [795, 320] width 135 height 135
click at [558, 272] on input "e. 9" at bounding box center [557, 268] width 1 height 7
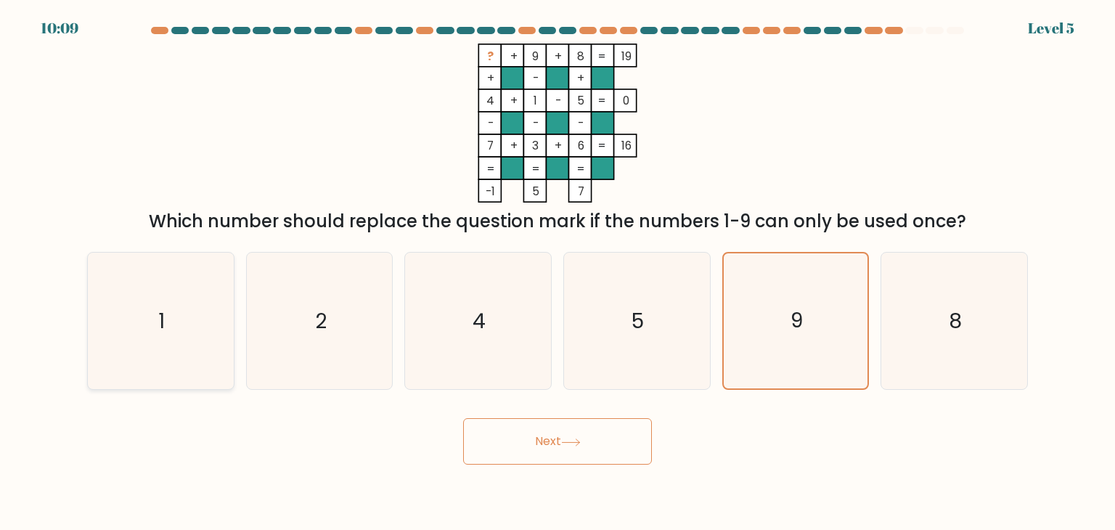
click at [229, 331] on div "1" at bounding box center [160, 321] width 147 height 138
click at [557, 272] on input "a. 1" at bounding box center [557, 268] width 1 height 7
radio input "true"
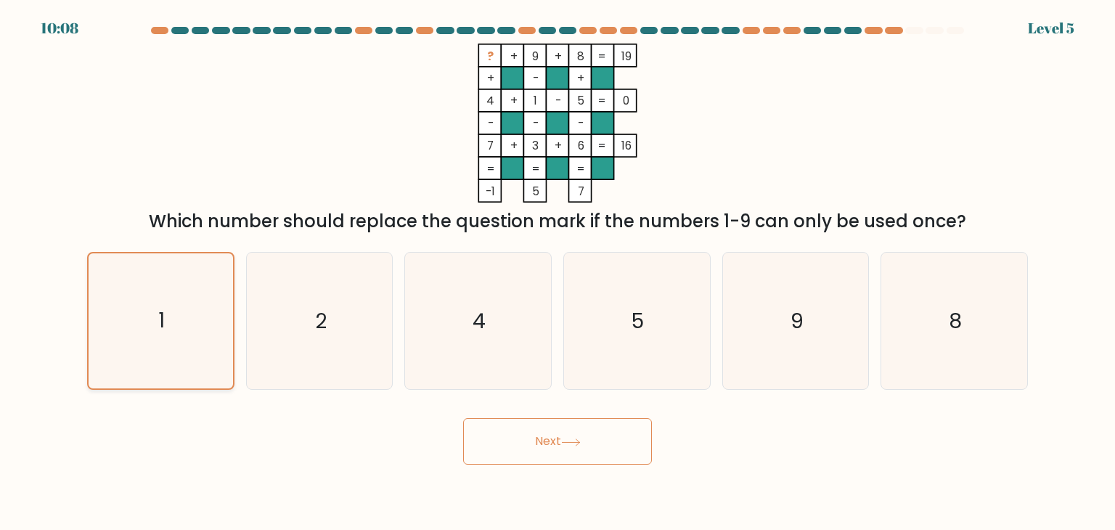
click at [203, 330] on icon "1" at bounding box center [160, 320] width 135 height 135
click at [557, 272] on input "a. 1" at bounding box center [557, 268] width 1 height 7
click at [340, 326] on icon "2" at bounding box center [319, 321] width 136 height 136
click at [557, 272] on input "b. 2" at bounding box center [557, 268] width 1 height 7
radio input "true"
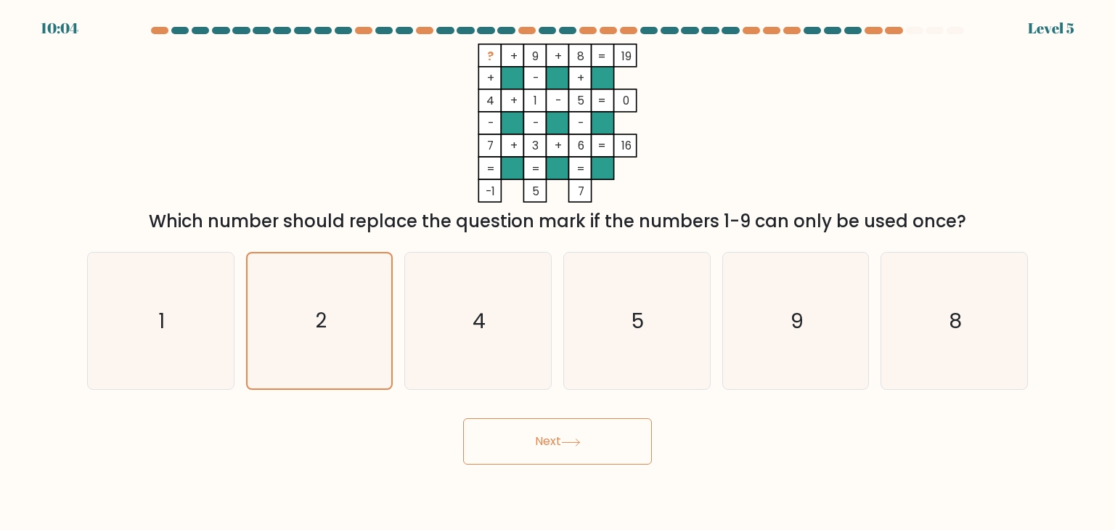
click at [580, 439] on icon at bounding box center [571, 442] width 20 height 8
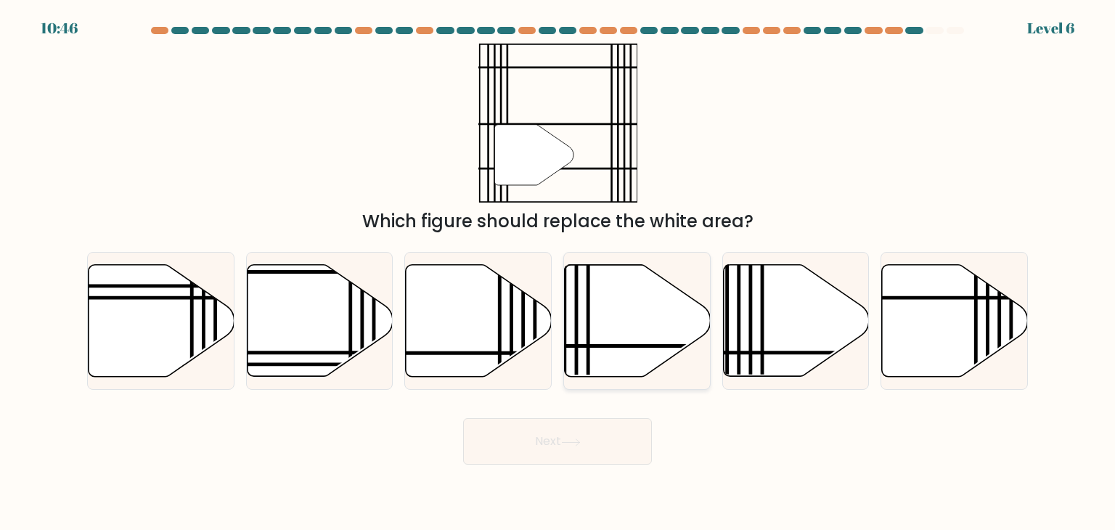
click at [584, 315] on icon at bounding box center [638, 321] width 146 height 112
click at [558, 272] on input "d." at bounding box center [557, 268] width 1 height 7
radio input "true"
click at [572, 432] on button "Next" at bounding box center [557, 441] width 189 height 46
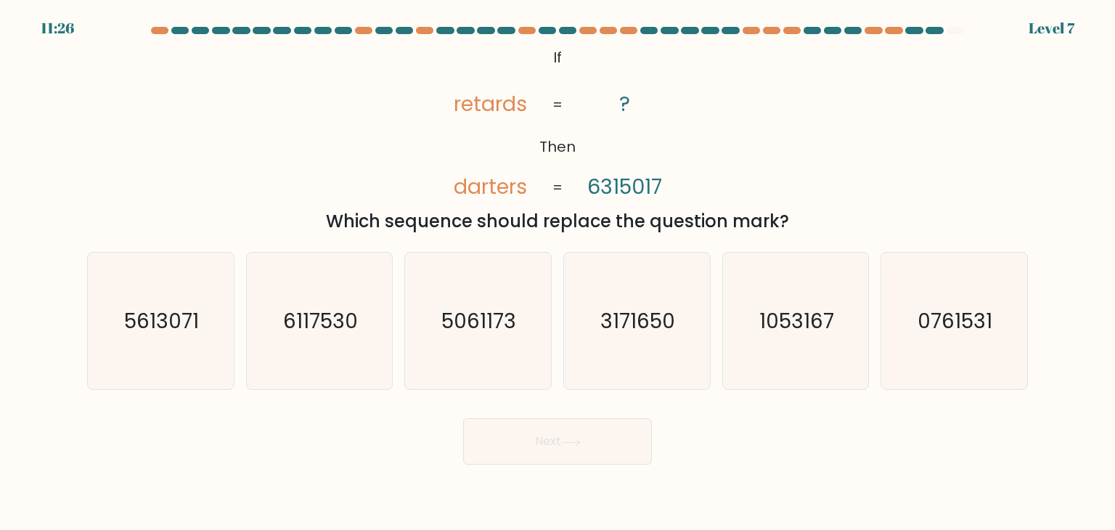
drag, startPoint x: 456, startPoint y: 107, endPoint x: 446, endPoint y: 111, distance: 10.4
click at [448, 110] on icon "@import url('https://fonts.googleapis.com/css?family=Abril+Fatface:400,100,100i…" at bounding box center [557, 123] width 258 height 159
drag, startPoint x: 462, startPoint y: 104, endPoint x: 448, endPoint y: 107, distance: 14.8
click at [450, 106] on icon "@import url('https://fonts.googleapis.com/css?family=Abril+Fatface:400,100,100i…" at bounding box center [557, 123] width 258 height 159
drag, startPoint x: 596, startPoint y: 186, endPoint x: 569, endPoint y: 193, distance: 27.8
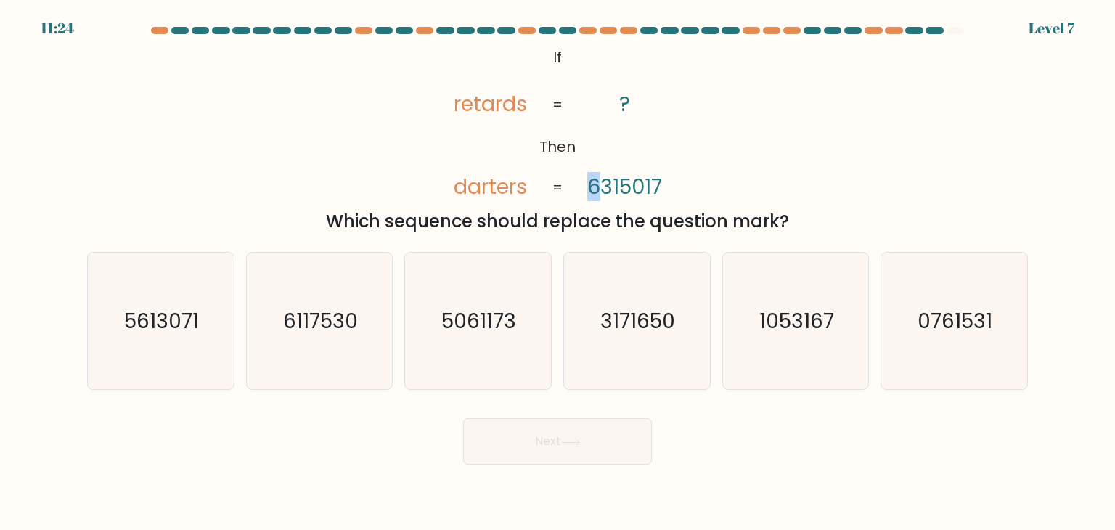
click at [575, 192] on icon "@import url('https://fonts.googleapis.com/css?family=Abril+Fatface:400,100,100i…" at bounding box center [557, 123] width 258 height 159
click at [511, 163] on icon "@import url('https://fonts.googleapis.com/css?family=Abril+Fatface:400,100,100i…" at bounding box center [557, 123] width 258 height 159
drag, startPoint x: 534, startPoint y: 180, endPoint x: 525, endPoint y: 182, distance: 9.7
click at [525, 182] on icon "@import url('https://fonts.googleapis.com/css?family=Abril+Fatface:400,100,100i…" at bounding box center [557, 123] width 258 height 159
click at [483, 189] on tspan "darters" at bounding box center [490, 186] width 73 height 29
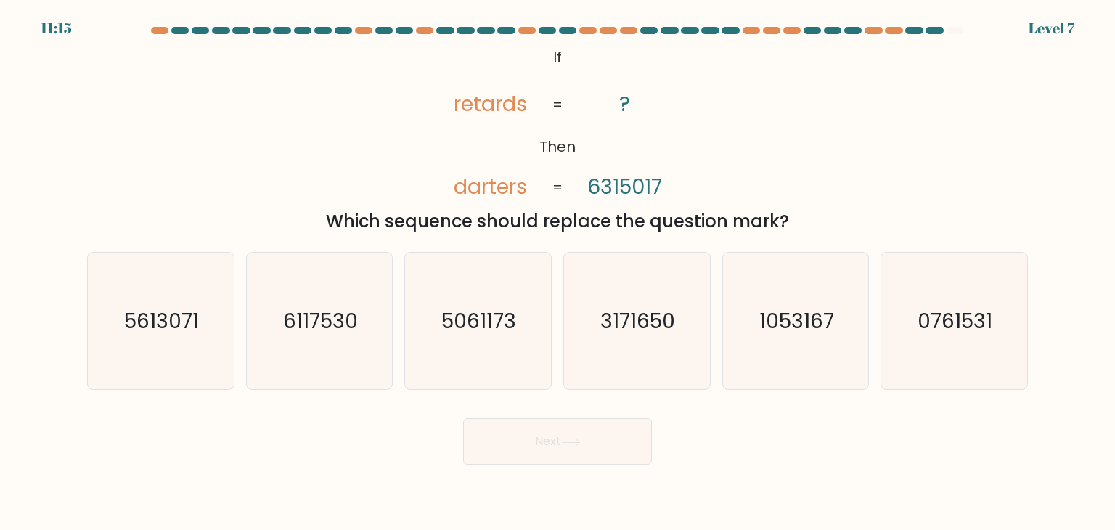
click at [492, 189] on tspan "darters" at bounding box center [490, 186] width 73 height 29
click at [505, 190] on tspan "darters" at bounding box center [490, 186] width 73 height 29
click at [515, 190] on tspan "darters" at bounding box center [490, 186] width 73 height 29
click at [521, 190] on tspan "darters" at bounding box center [490, 186] width 73 height 29
click at [657, 186] on tspan "6315017" at bounding box center [624, 186] width 75 height 29
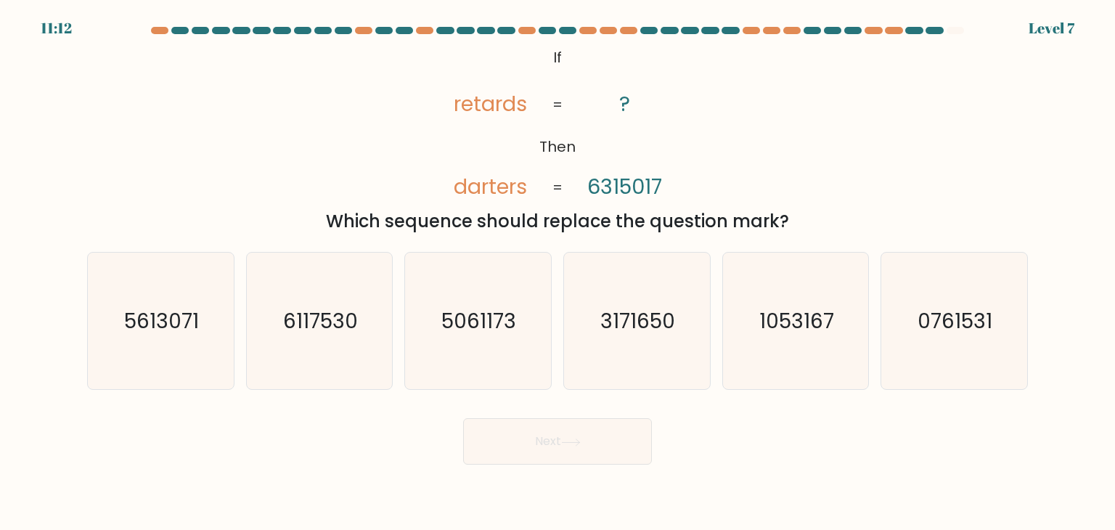
click at [649, 185] on tspan "6315017" at bounding box center [624, 186] width 75 height 29
click at [635, 187] on tspan "6315017" at bounding box center [624, 186] width 75 height 29
click at [624, 187] on tspan "6315017" at bounding box center [624, 186] width 75 height 29
click at [617, 192] on tspan "6315017" at bounding box center [624, 186] width 75 height 29
drag, startPoint x: 741, startPoint y: 329, endPoint x: 737, endPoint y: 340, distance: 11.5
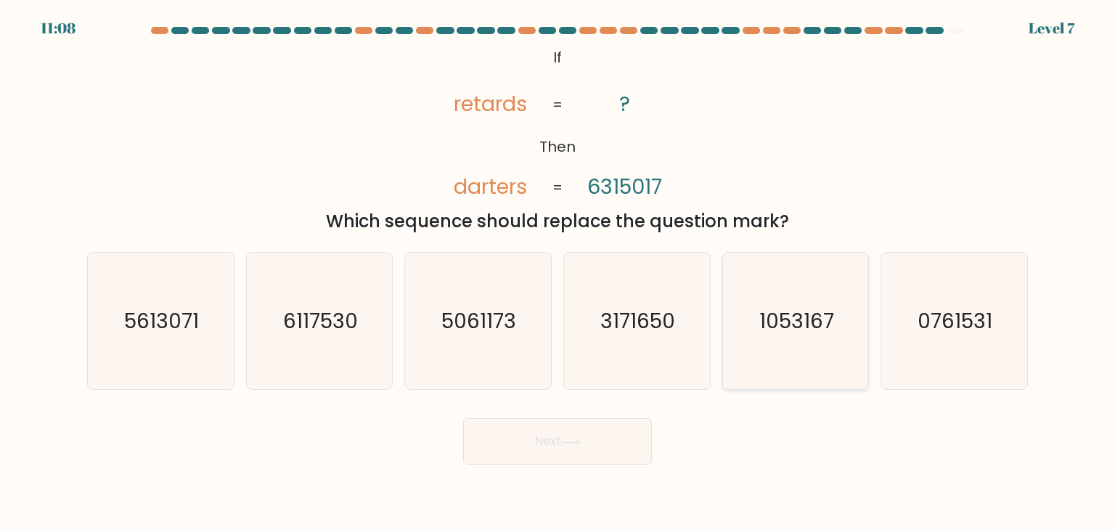
click at [742, 330] on icon "1053167" at bounding box center [795, 321] width 136 height 136
click at [558, 272] on input "e. 1053167" at bounding box center [557, 268] width 1 height 7
radio input "true"
click at [596, 436] on button "Next" at bounding box center [557, 441] width 189 height 46
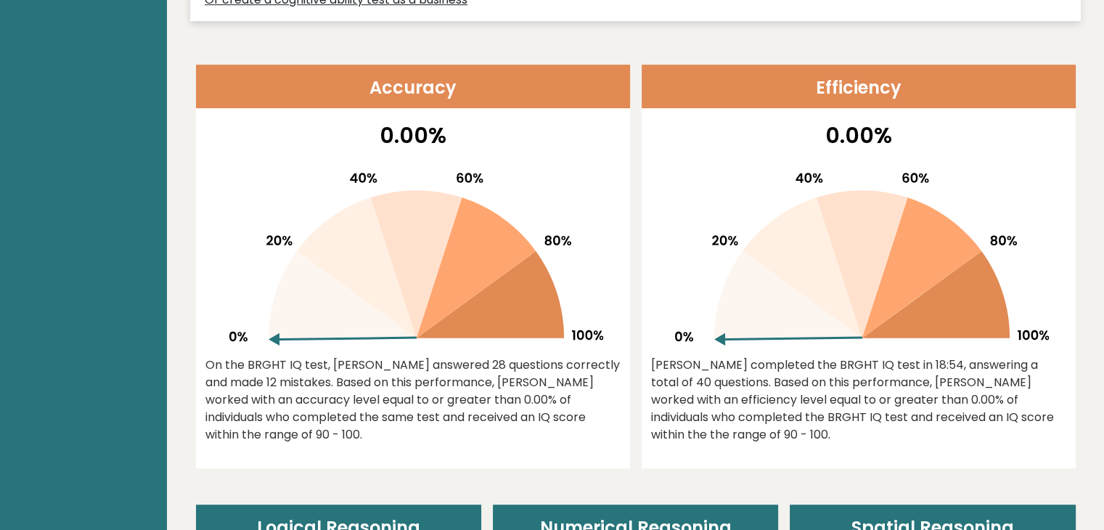
scroll to position [580, 0]
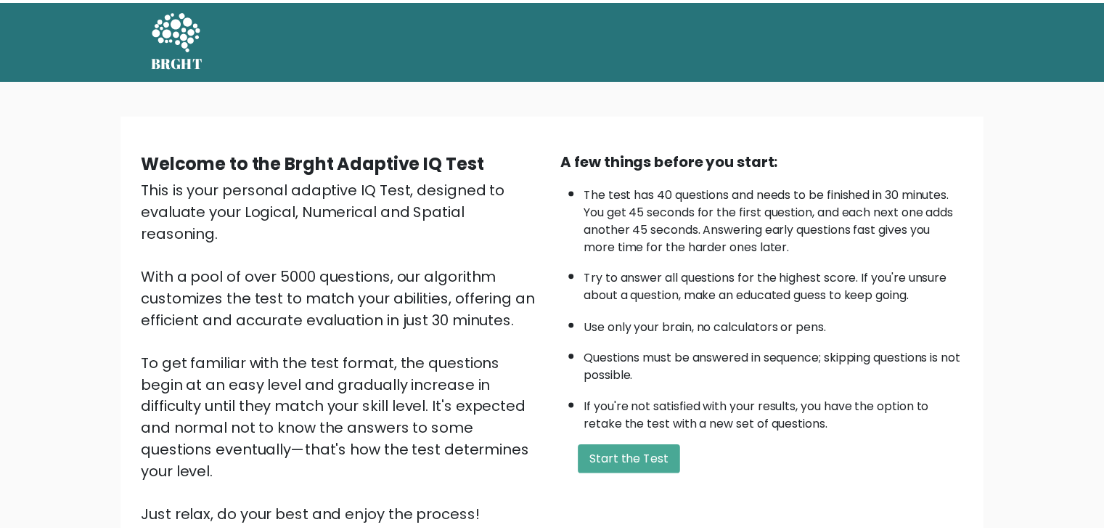
scroll to position [135, 0]
